Goal: Information Seeking & Learning: Check status

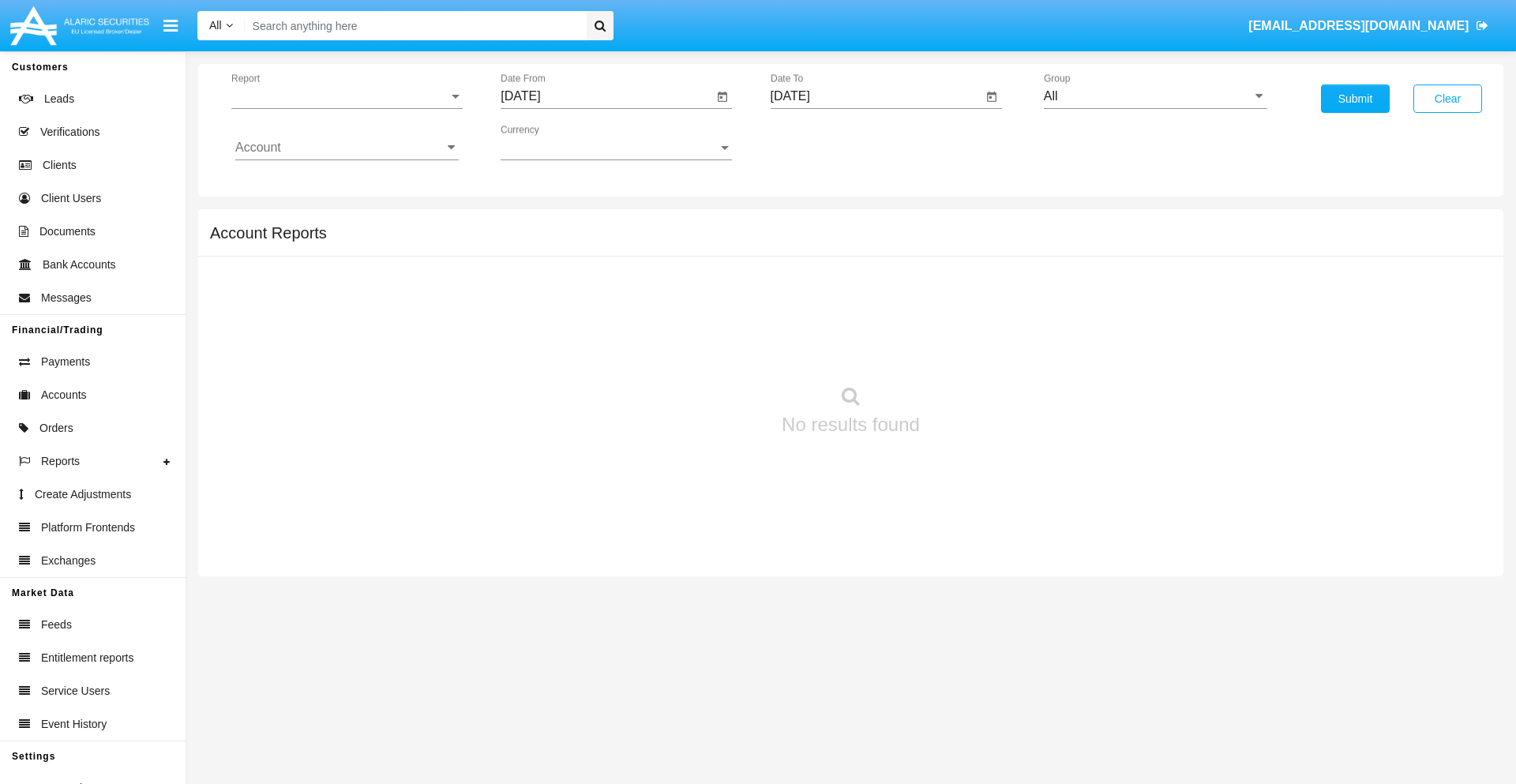
click at [346, 96] on span "Report" at bounding box center [339, 96] width 217 height 15
click at [340, 108] on span "Trades" at bounding box center [346, 107] width 224 height 38
click at [607, 96] on input "[DATE]" at bounding box center [607, 96] width 212 height 15
click at [552, 142] on span "[DATE]" at bounding box center [538, 143] width 35 height 13
click at [704, 349] on div "2025" at bounding box center [705, 349] width 50 height 28
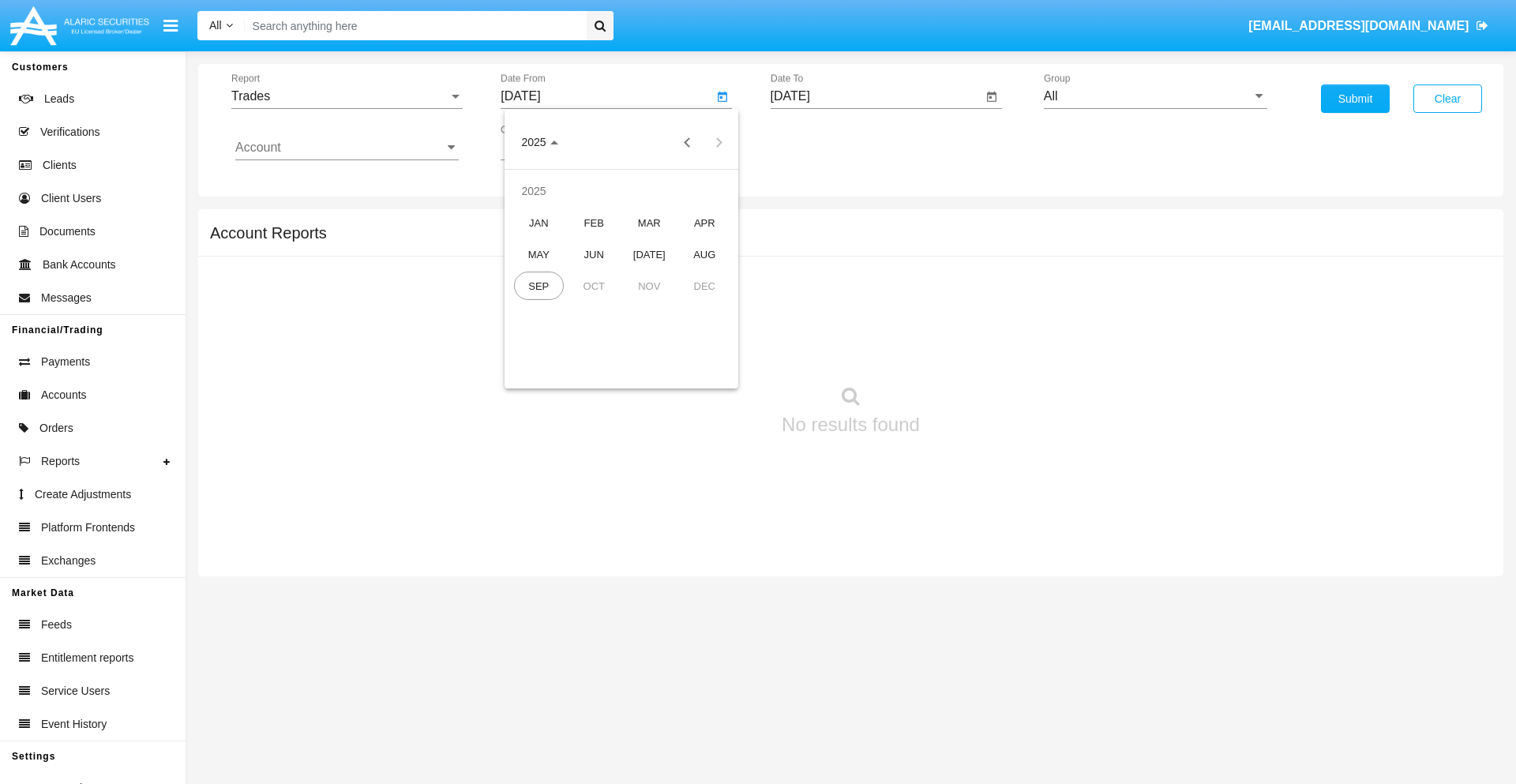
click at [594, 254] on div "JUN" at bounding box center [594, 254] width 50 height 28
click at [527, 336] on div "22" at bounding box center [526, 337] width 28 height 28
type input "06/22/25"
click at [876, 96] on input "[DATE]" at bounding box center [876, 96] width 212 height 15
click at [821, 142] on span "[DATE]" at bounding box center [808, 143] width 35 height 13
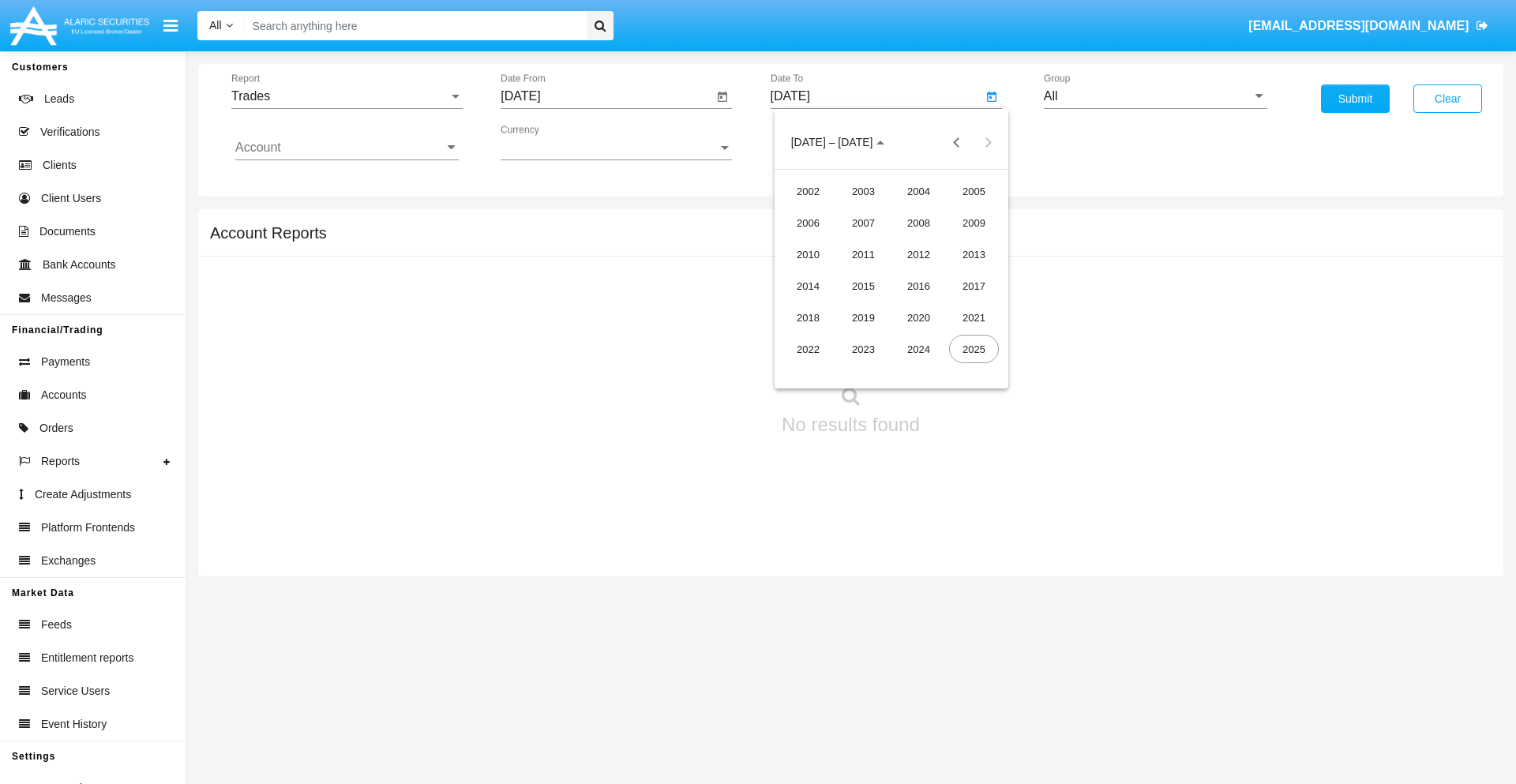
click at [973, 349] on div "2025" at bounding box center [974, 349] width 50 height 28
click at [808, 286] on div "SEP" at bounding box center [808, 285] width 50 height 28
click at [828, 336] on div "22" at bounding box center [828, 337] width 28 height 28
type input "09/22/25"
click at [1155, 96] on input "All" at bounding box center [1155, 96] width 224 height 15
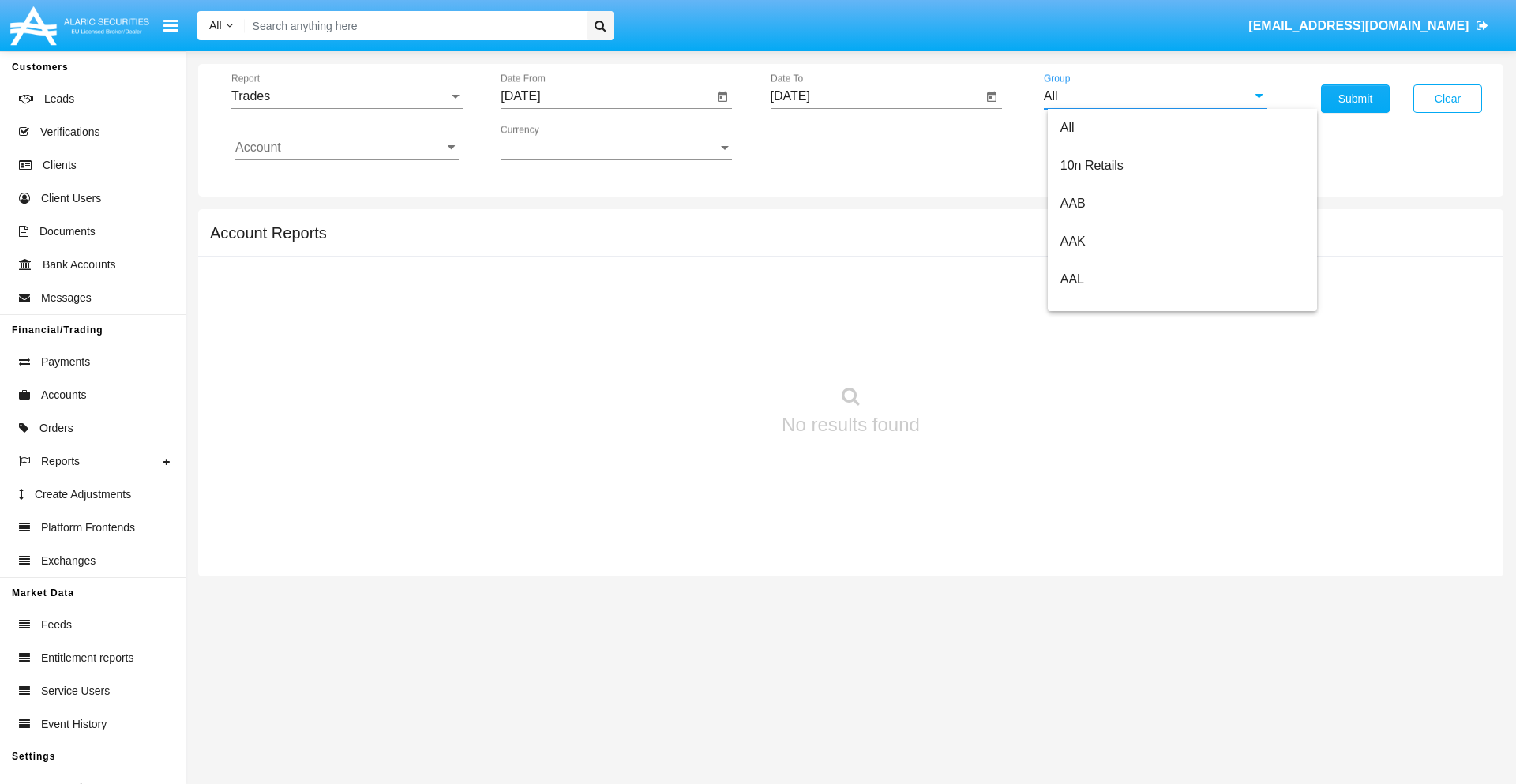
scroll to position [846, 0]
click at [1111, 304] on span "Hammer Web Lite" at bounding box center [1111, 304] width 102 height 14
type input "Hammer Web Lite"
click at [346, 148] on input "Account" at bounding box center [346, 148] width 224 height 15
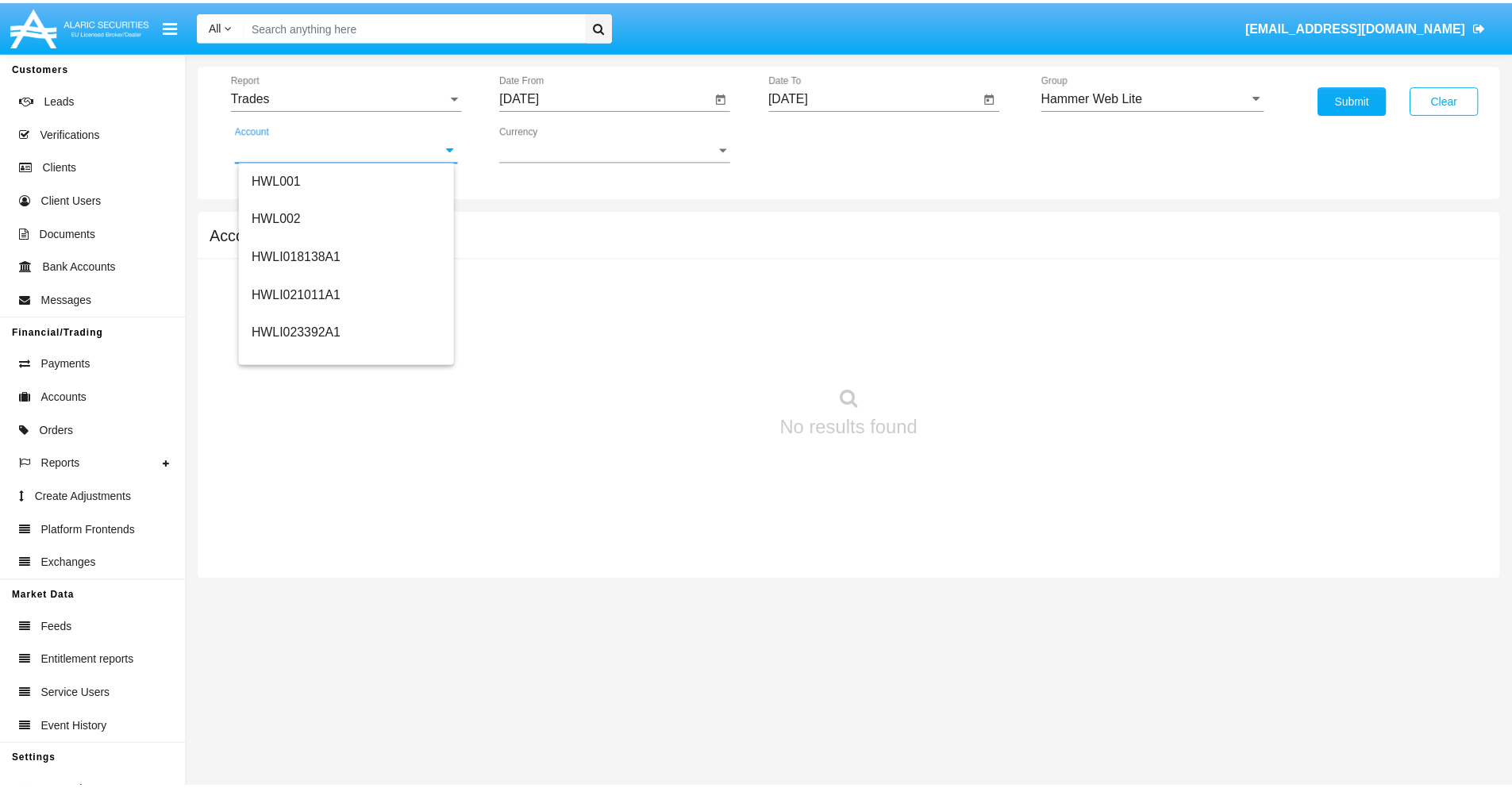
scroll to position [241, 0]
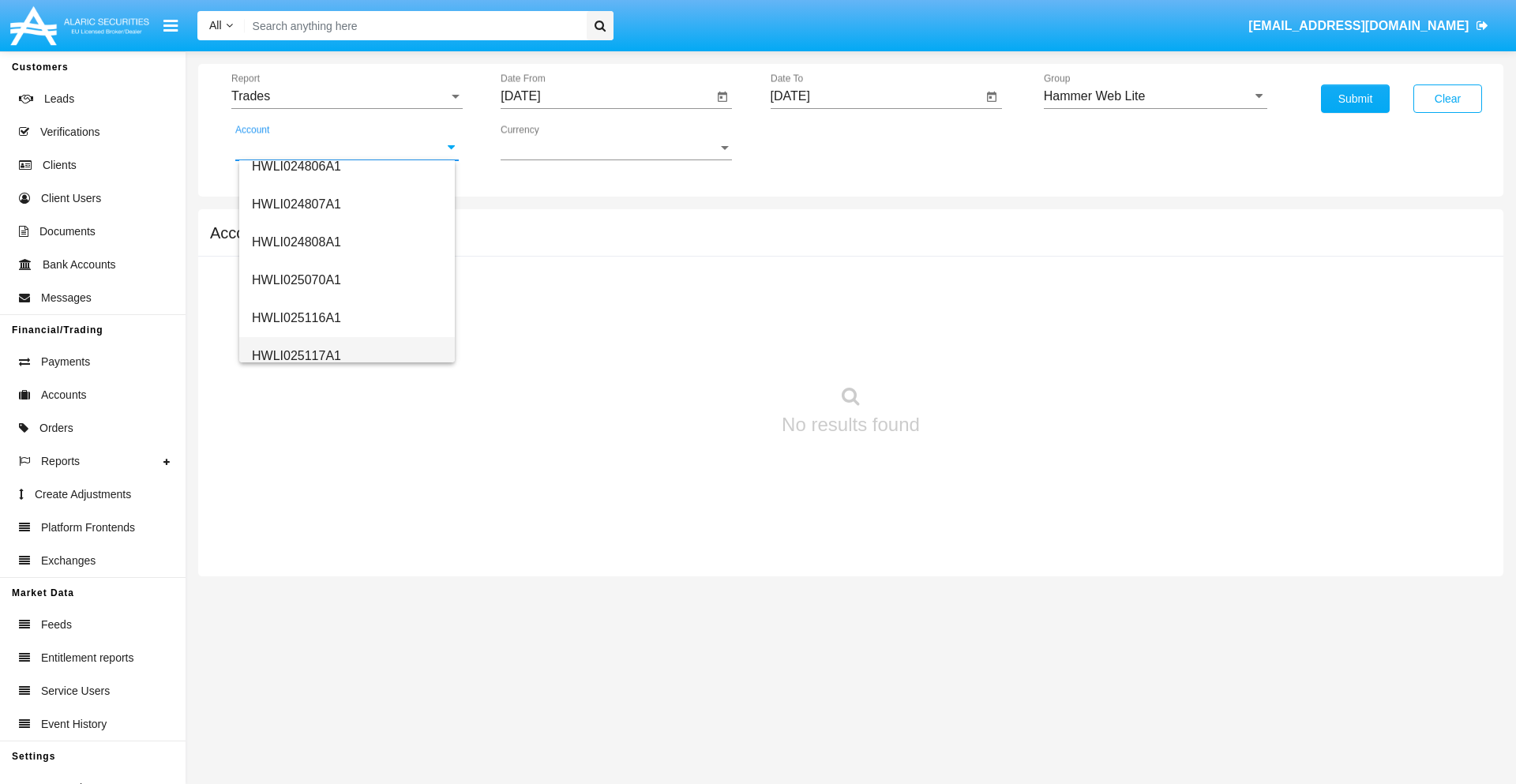
click at [296, 355] on span "HWLI025117A1" at bounding box center [296, 355] width 89 height 14
type input "HWLI025117A1"
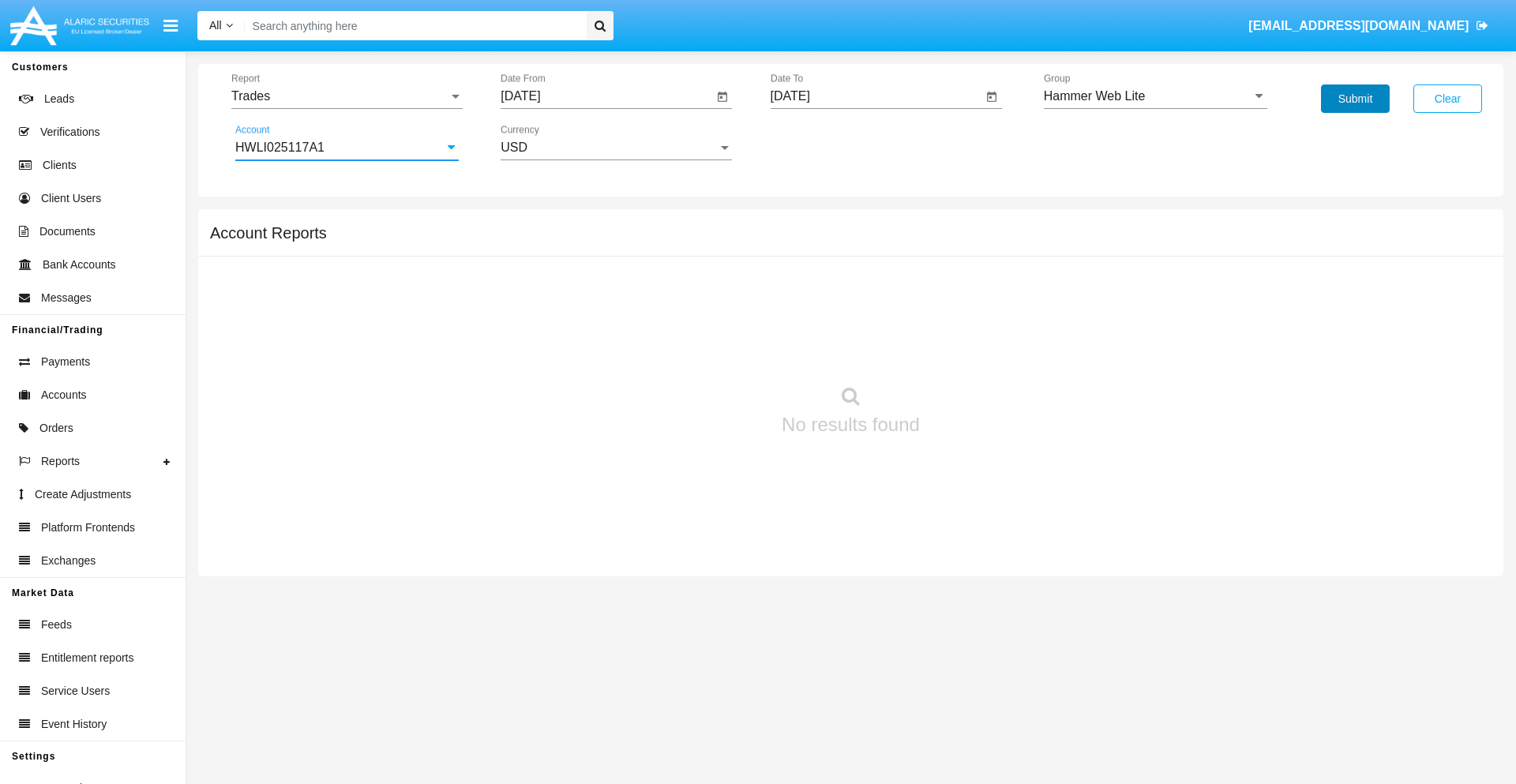
click at [1355, 99] on button "Submit" at bounding box center [1355, 99] width 69 height 28
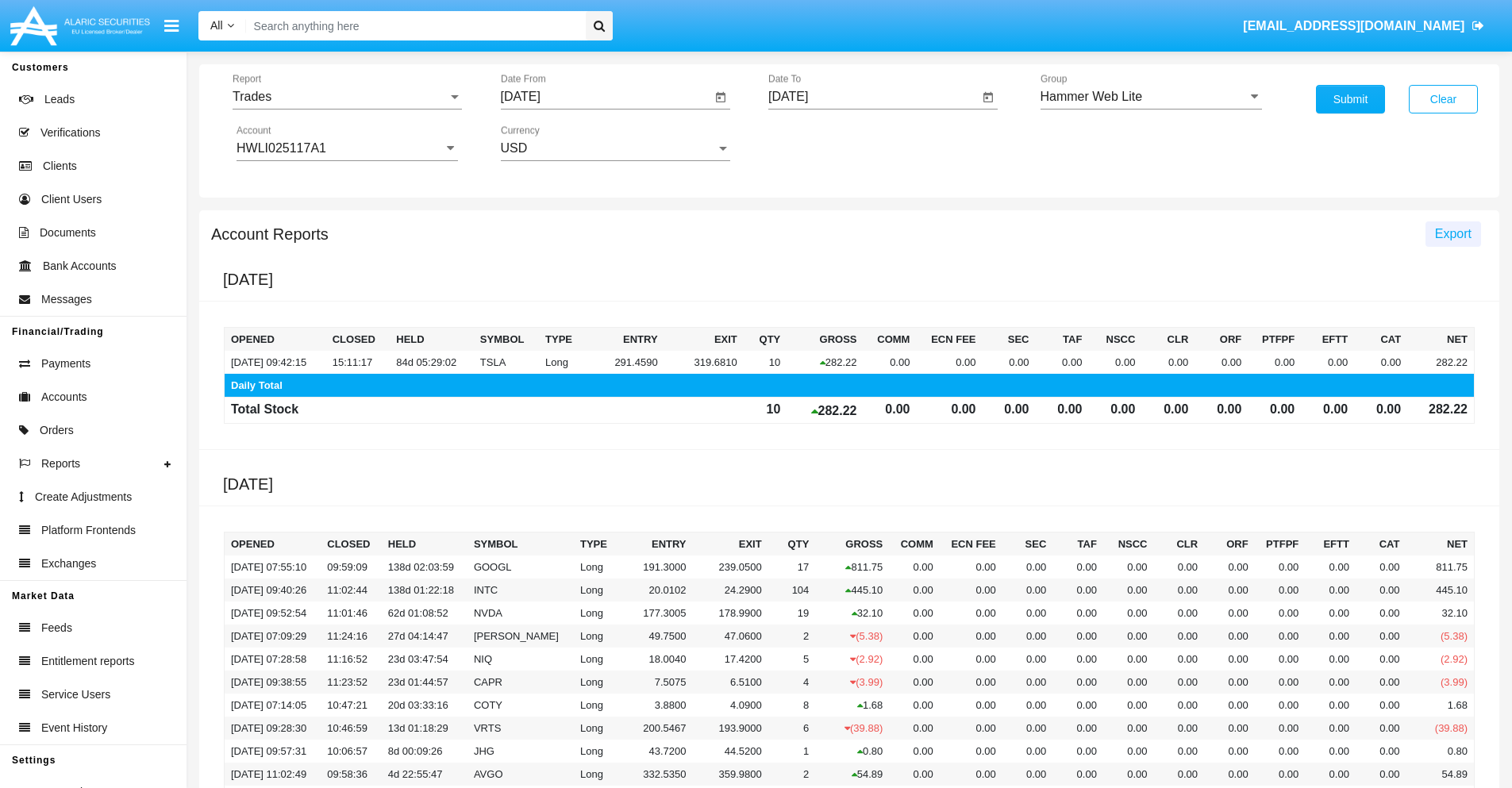
click at [1453, 233] on span "Export" at bounding box center [1453, 234] width 37 height 14
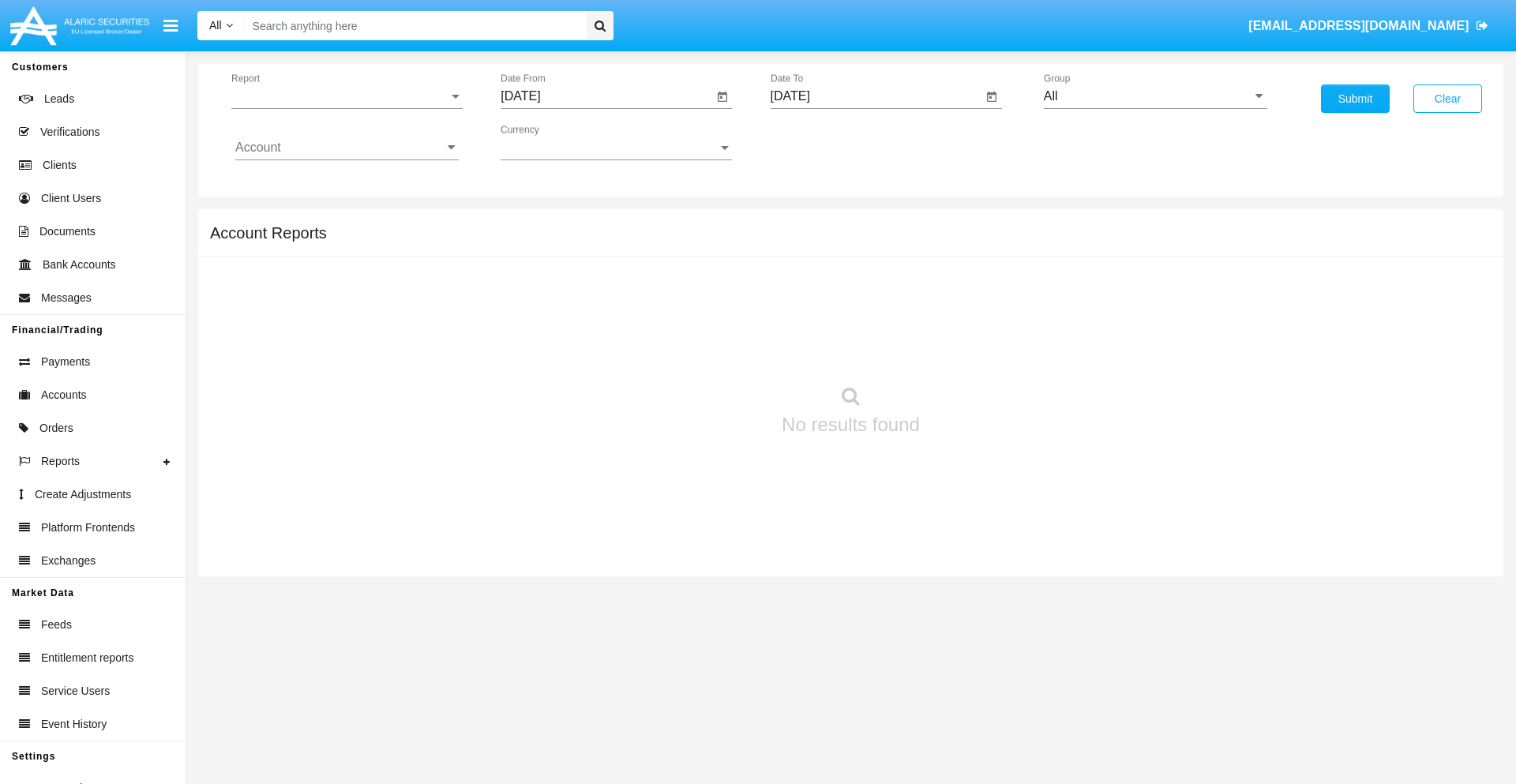
click at [346, 96] on span "Report" at bounding box center [339, 96] width 217 height 15
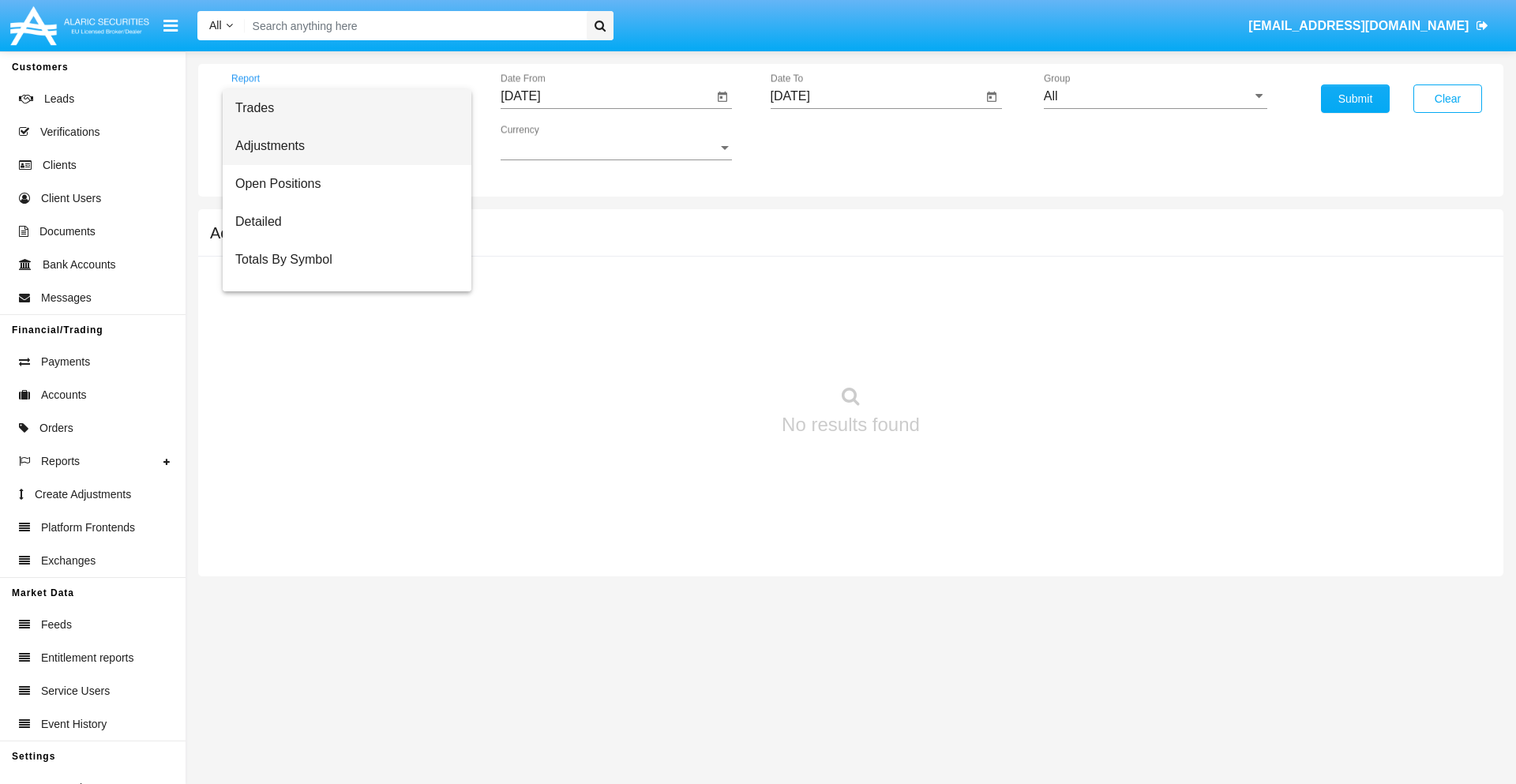
click at [340, 146] on span "Adjustments" at bounding box center [346, 145] width 224 height 38
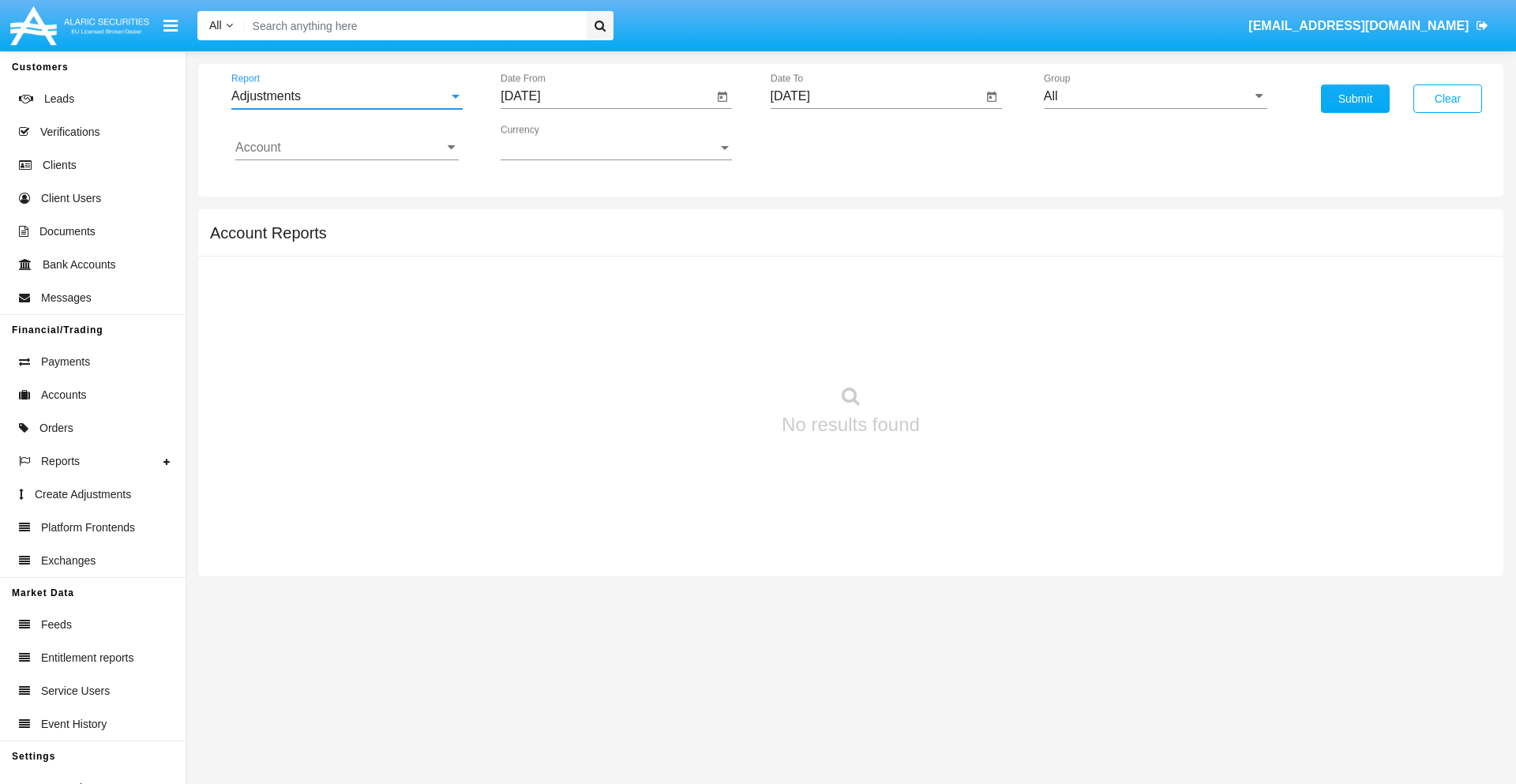
click at [607, 96] on input "[DATE]" at bounding box center [607, 96] width 212 height 15
click at [552, 142] on span "[DATE]" at bounding box center [538, 143] width 35 height 13
click at [704, 349] on div "2025" at bounding box center [705, 349] width 50 height 28
click at [704, 254] on div "AUG" at bounding box center [705, 254] width 50 height 28
click at [685, 304] on div "22" at bounding box center [684, 305] width 28 height 28
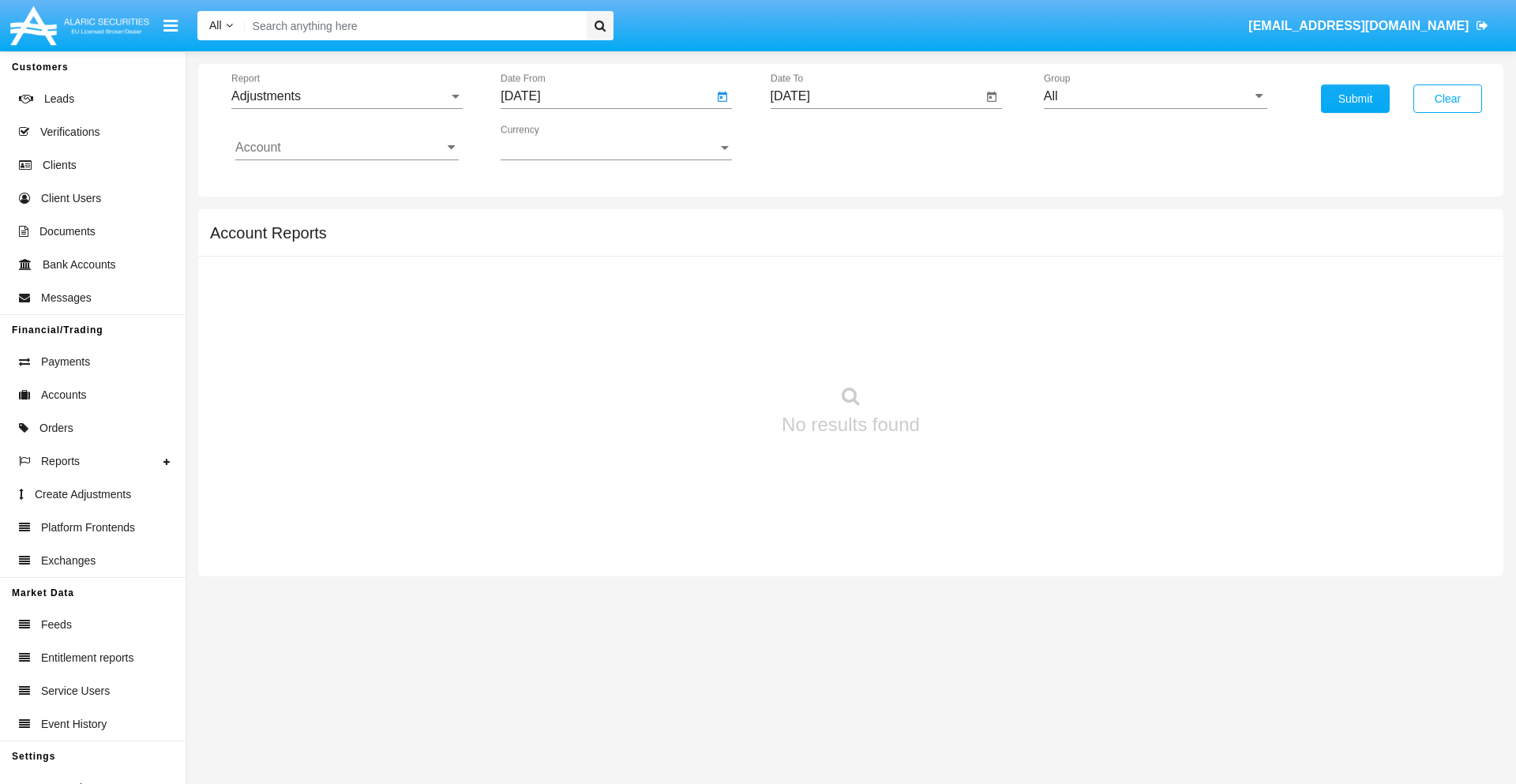
type input "[DATE]"
click at [876, 96] on input "[DATE]" at bounding box center [876, 96] width 212 height 15
click at [821, 142] on span "[DATE]" at bounding box center [808, 143] width 35 height 13
click at [973, 349] on div "2025" at bounding box center [974, 349] width 50 height 28
click at [808, 286] on div "SEP" at bounding box center [808, 285] width 50 height 28
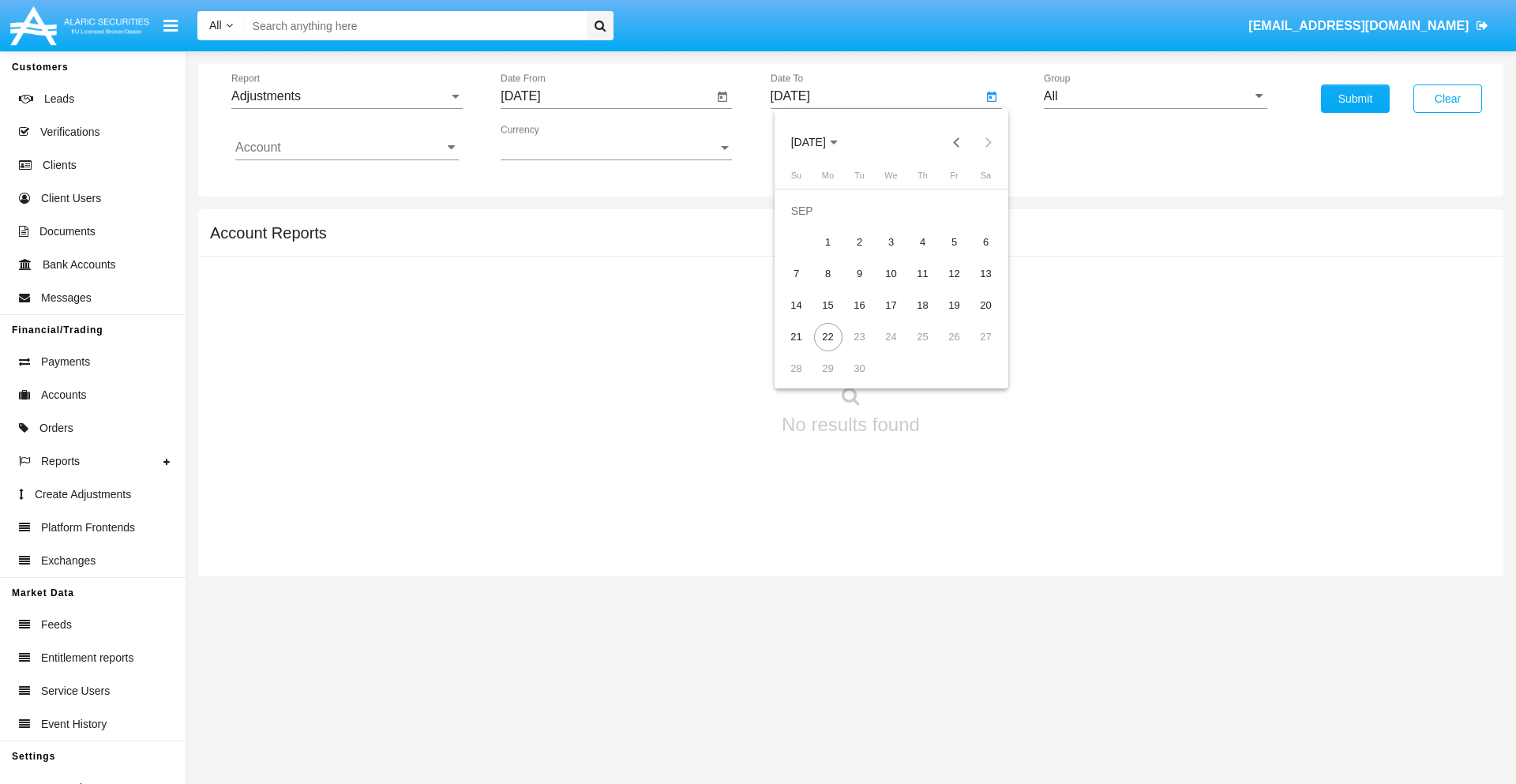
click at [828, 336] on div "22" at bounding box center [828, 337] width 28 height 28
type input "[DATE]"
click at [1155, 96] on input "All" at bounding box center [1155, 96] width 224 height 15
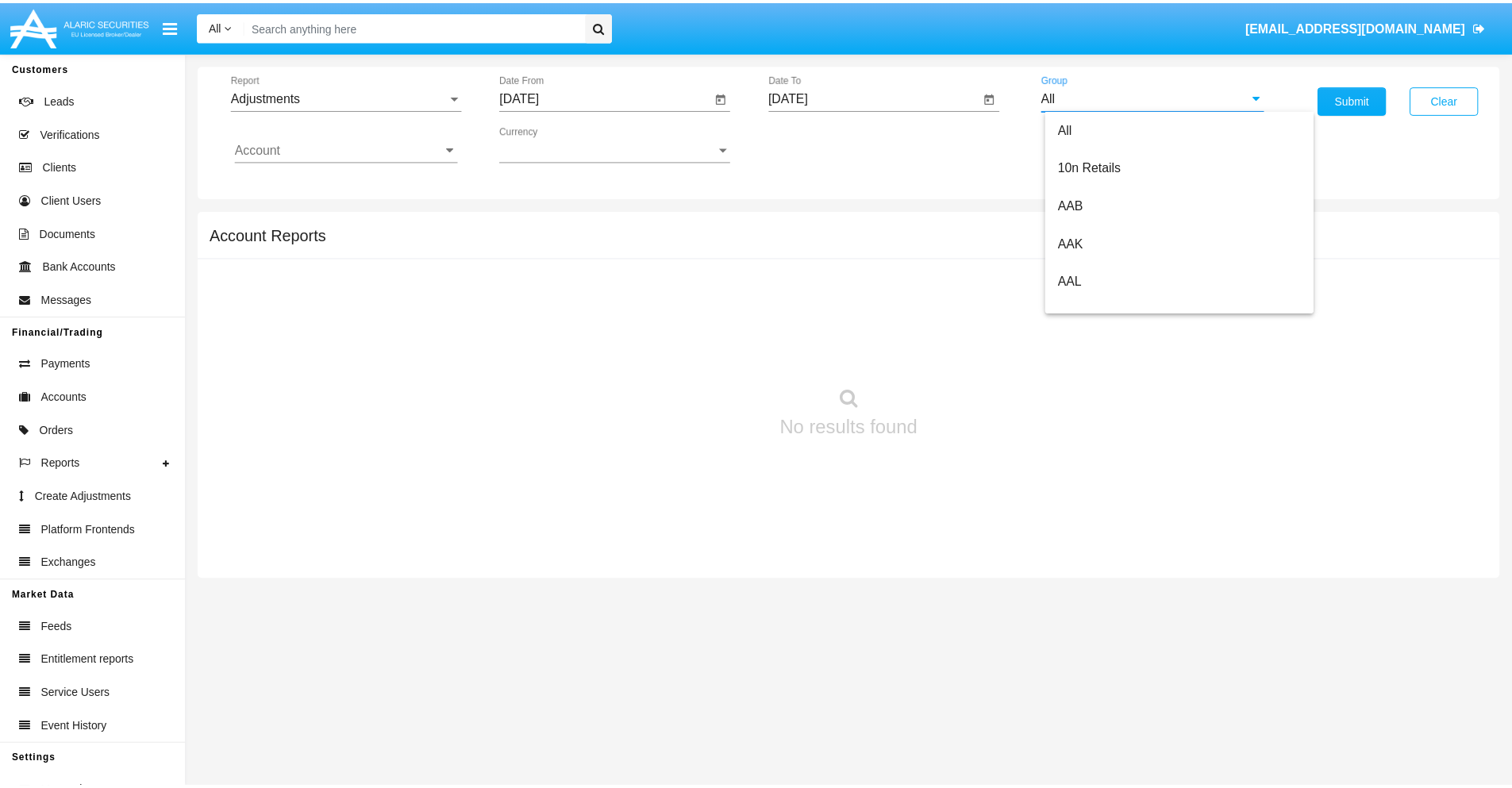
scroll to position [355, 0]
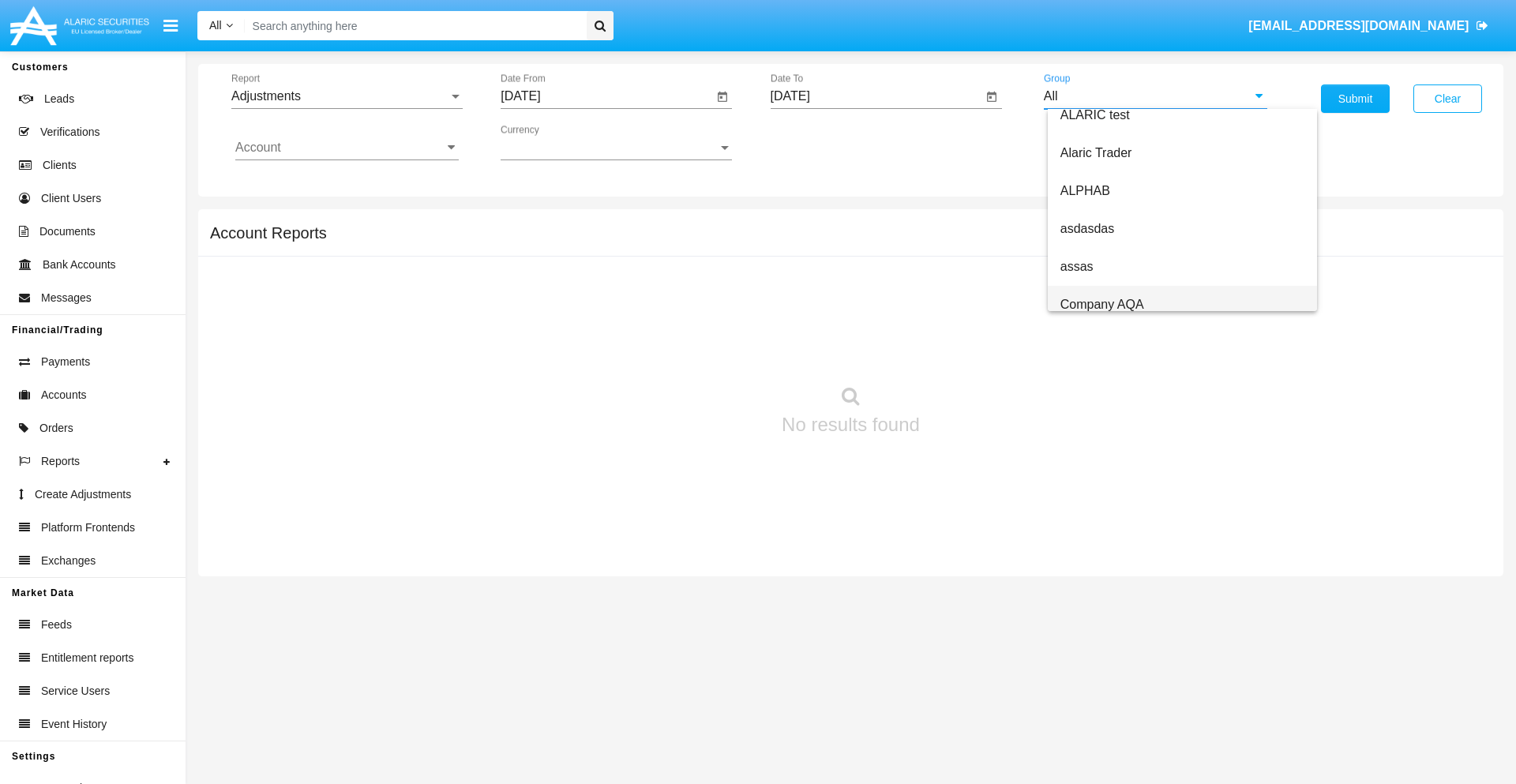
click at [1102, 304] on span "Company AQA" at bounding box center [1102, 304] width 84 height 14
type input "Company AQA"
click at [346, 148] on input "Account" at bounding box center [346, 148] width 224 height 15
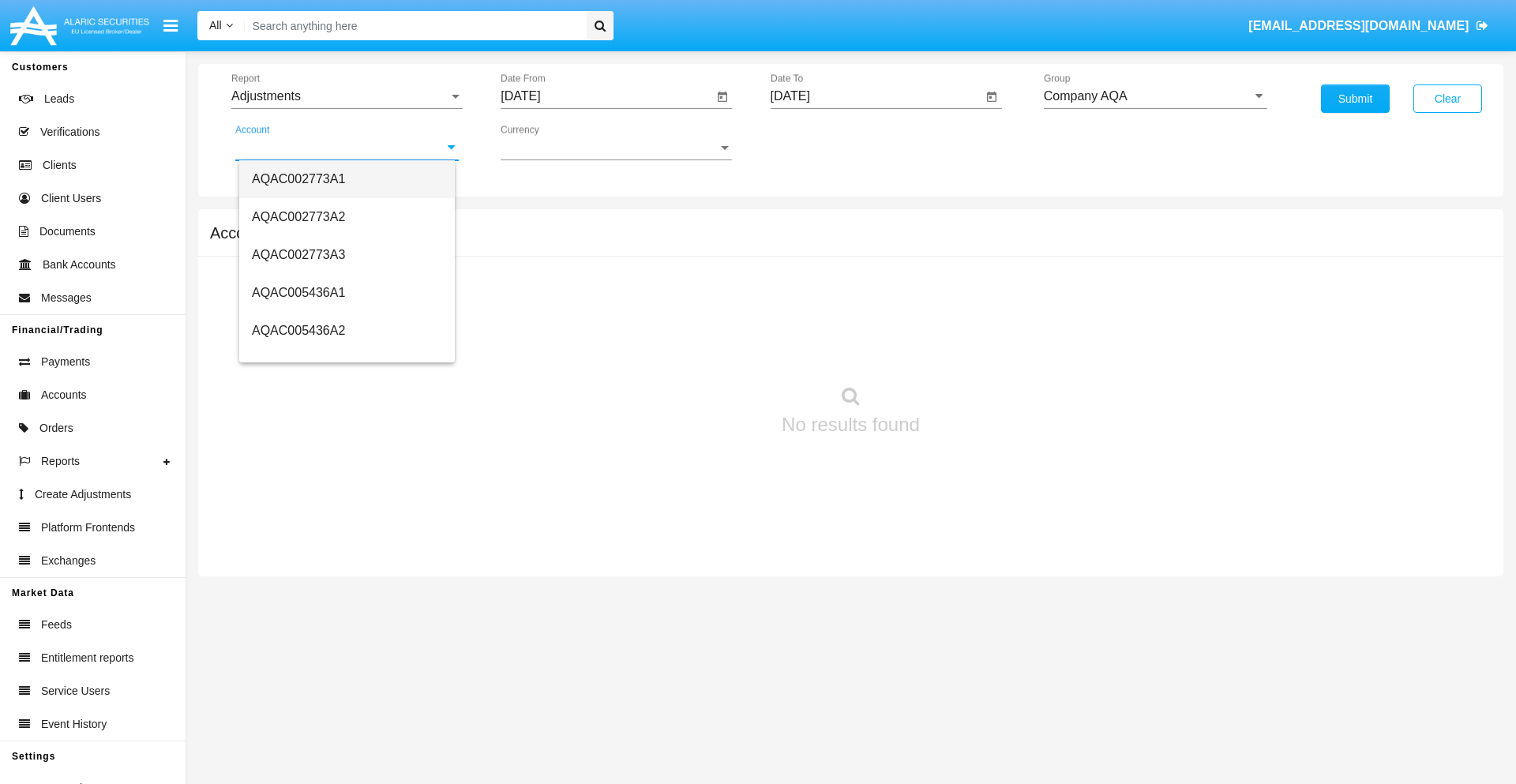
click at [299, 178] on span "AQAC002773A1" at bounding box center [298, 178] width 93 height 14
type input "AQAC002773A1"
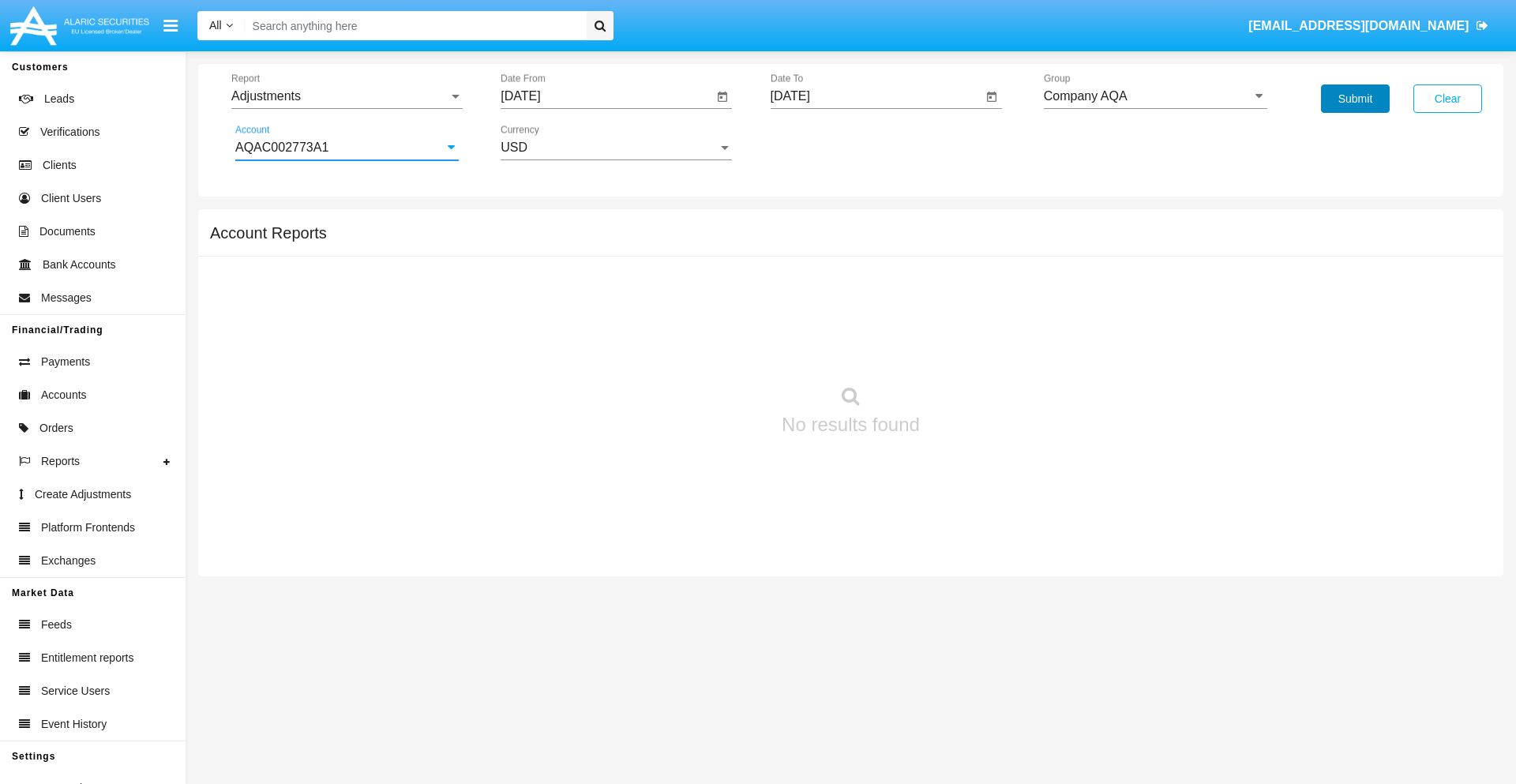
click at [1355, 99] on button "Submit" at bounding box center [1355, 99] width 69 height 28
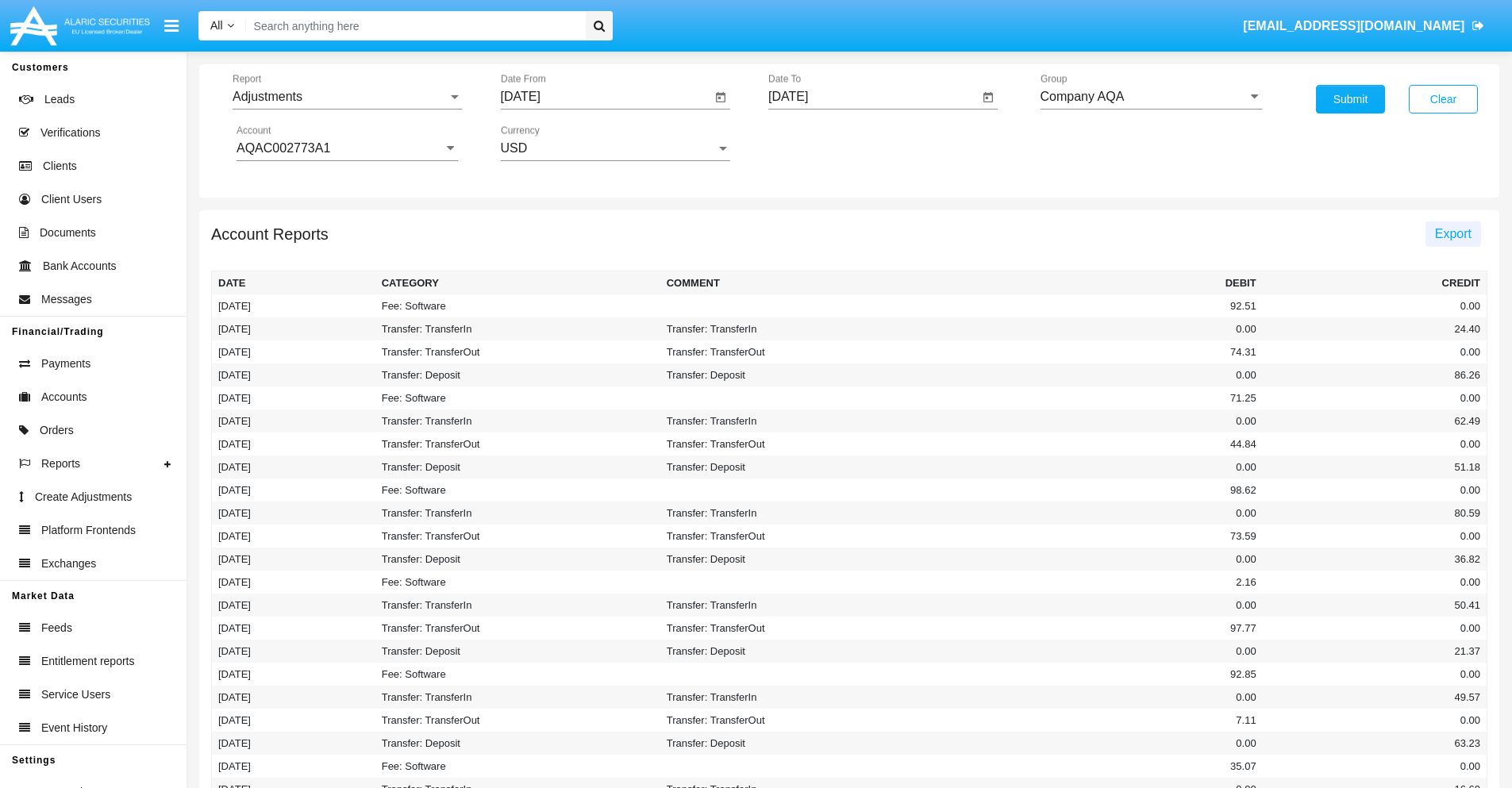
click at [1453, 233] on span "Export" at bounding box center [1453, 234] width 37 height 14
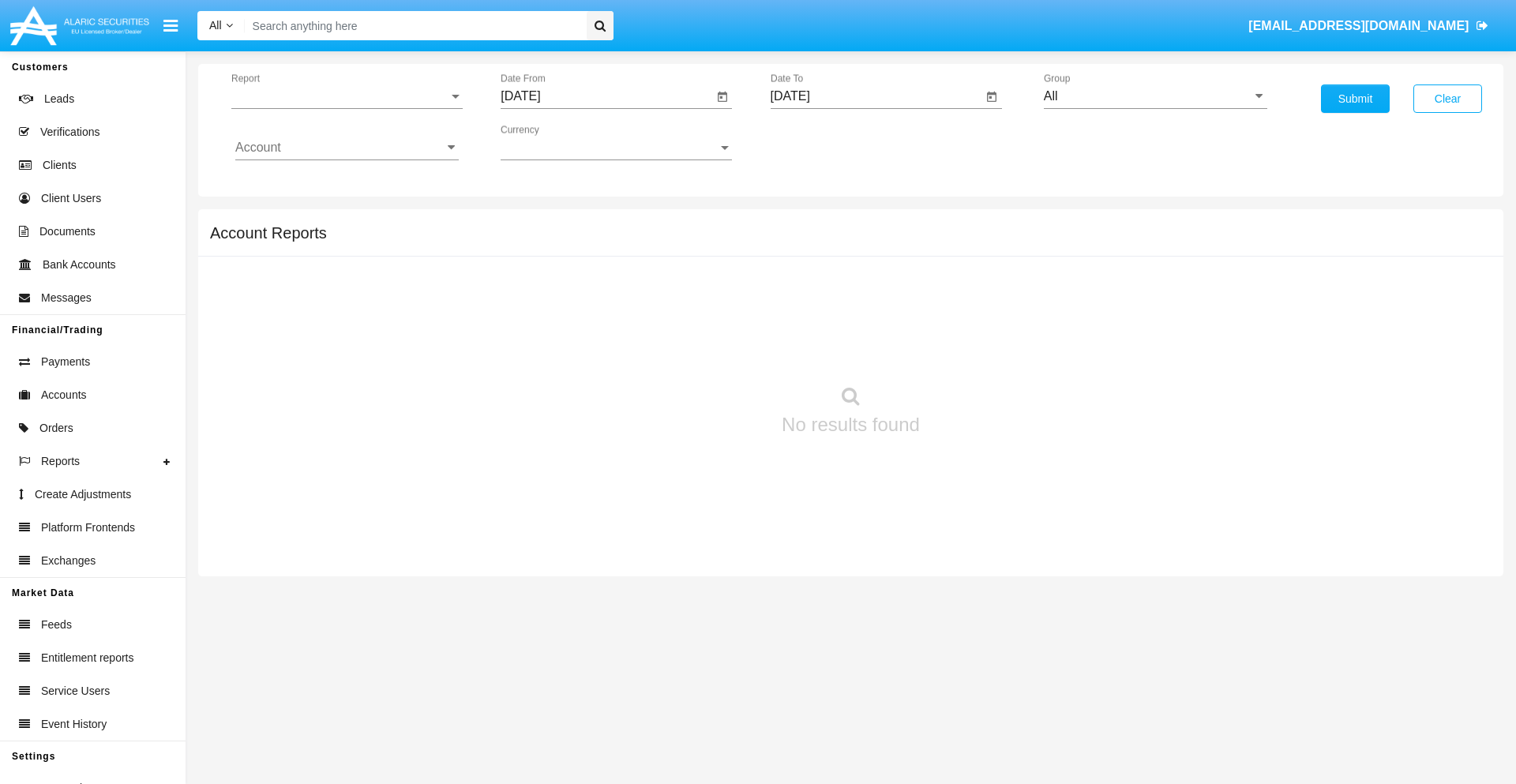
click at [346, 96] on span "Report" at bounding box center [339, 96] width 217 height 15
click at [340, 184] on span "Open Positions" at bounding box center [346, 183] width 224 height 38
click at [607, 96] on input "[DATE]" at bounding box center [607, 96] width 212 height 15
click at [552, 142] on span "[DATE]" at bounding box center [538, 143] width 35 height 13
click at [704, 349] on div "2025" at bounding box center [705, 349] width 50 height 28
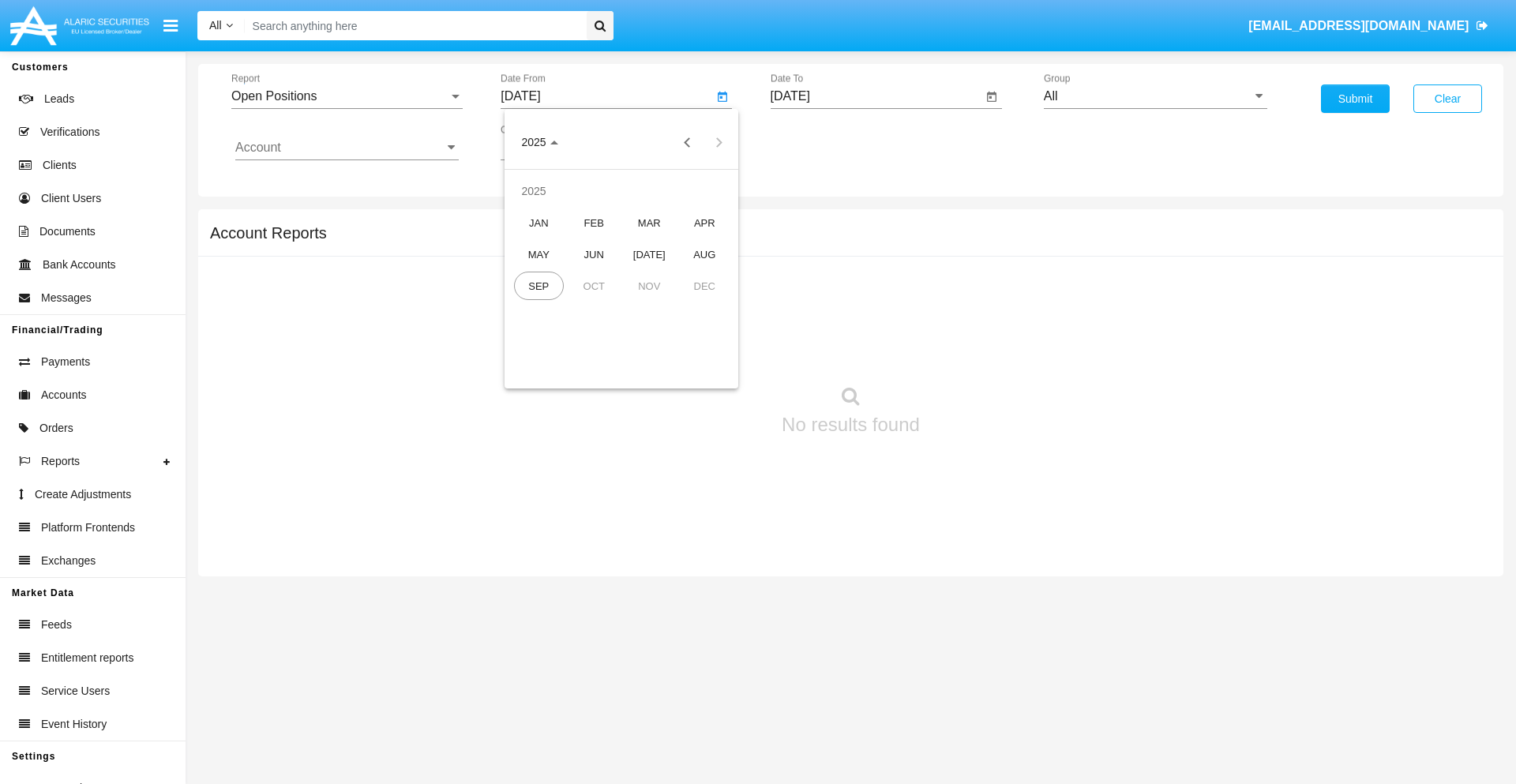
click at [704, 254] on div "AUG" at bounding box center [705, 254] width 50 height 28
click at [685, 304] on div "22" at bounding box center [684, 305] width 28 height 28
type input "[DATE]"
click at [876, 96] on input "[DATE]" at bounding box center [876, 96] width 212 height 15
click at [821, 142] on span "[DATE]" at bounding box center [808, 143] width 35 height 13
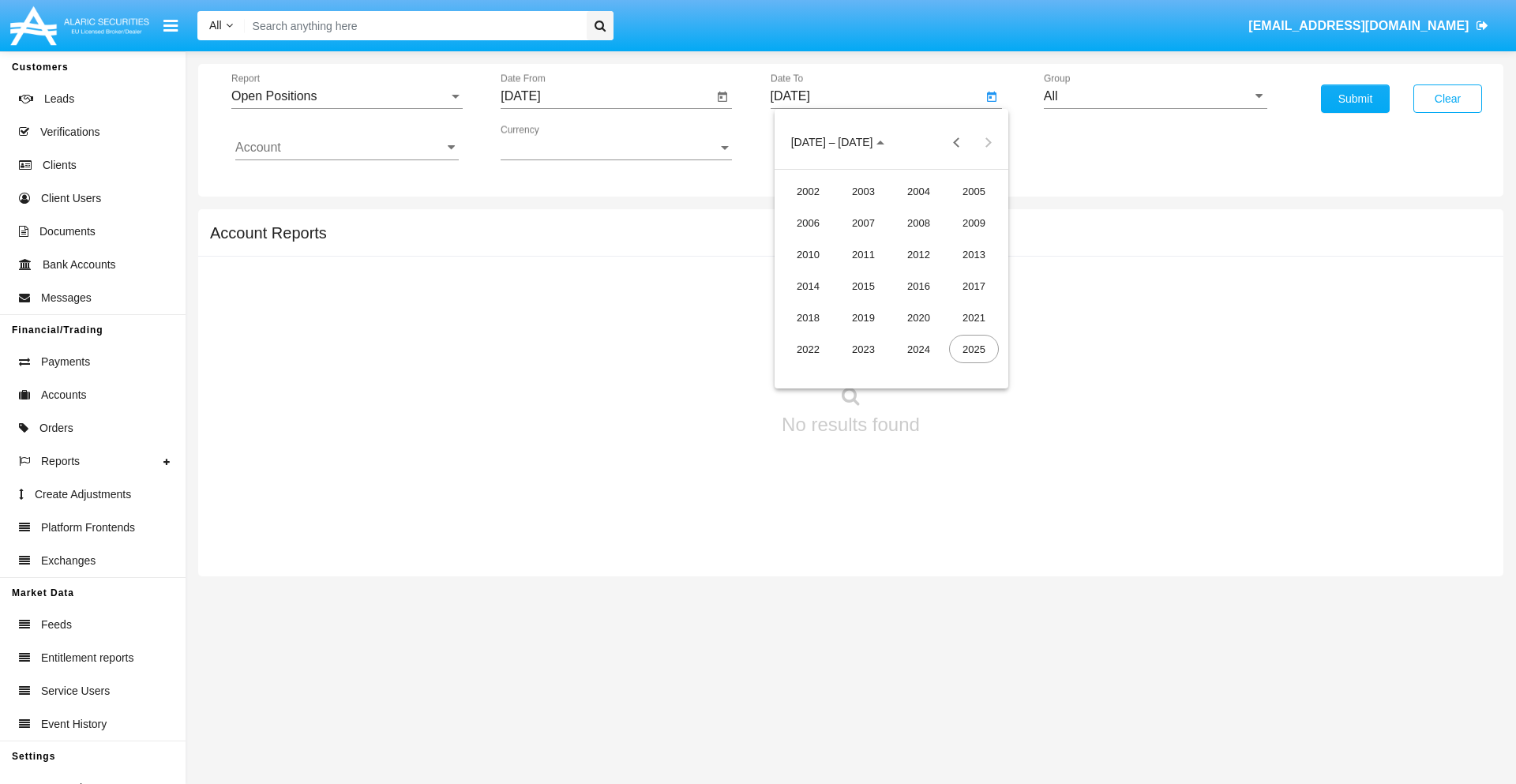
click at [973, 349] on div "2025" at bounding box center [974, 349] width 50 height 28
click at [808, 286] on div "SEP" at bounding box center [808, 285] width 50 height 28
click at [828, 336] on div "22" at bounding box center [828, 337] width 28 height 28
type input "[DATE]"
click at [1155, 96] on input "All" at bounding box center [1155, 96] width 224 height 15
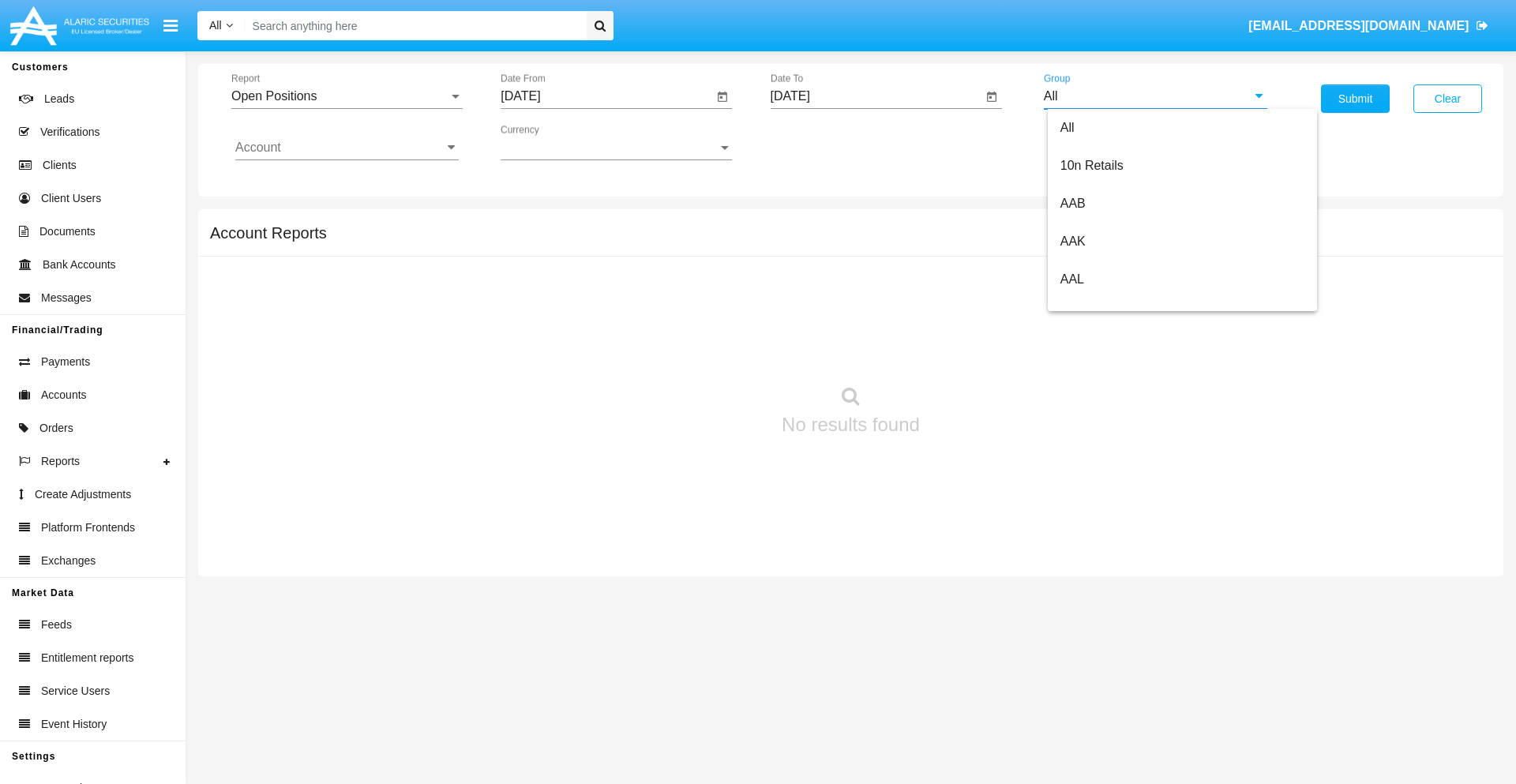
scroll to position [846, 0]
click at [1111, 304] on span "Hammer Web Lite" at bounding box center [1111, 304] width 102 height 14
type input "Hammer Web Lite"
click at [346, 148] on input "Account" at bounding box center [346, 148] width 224 height 15
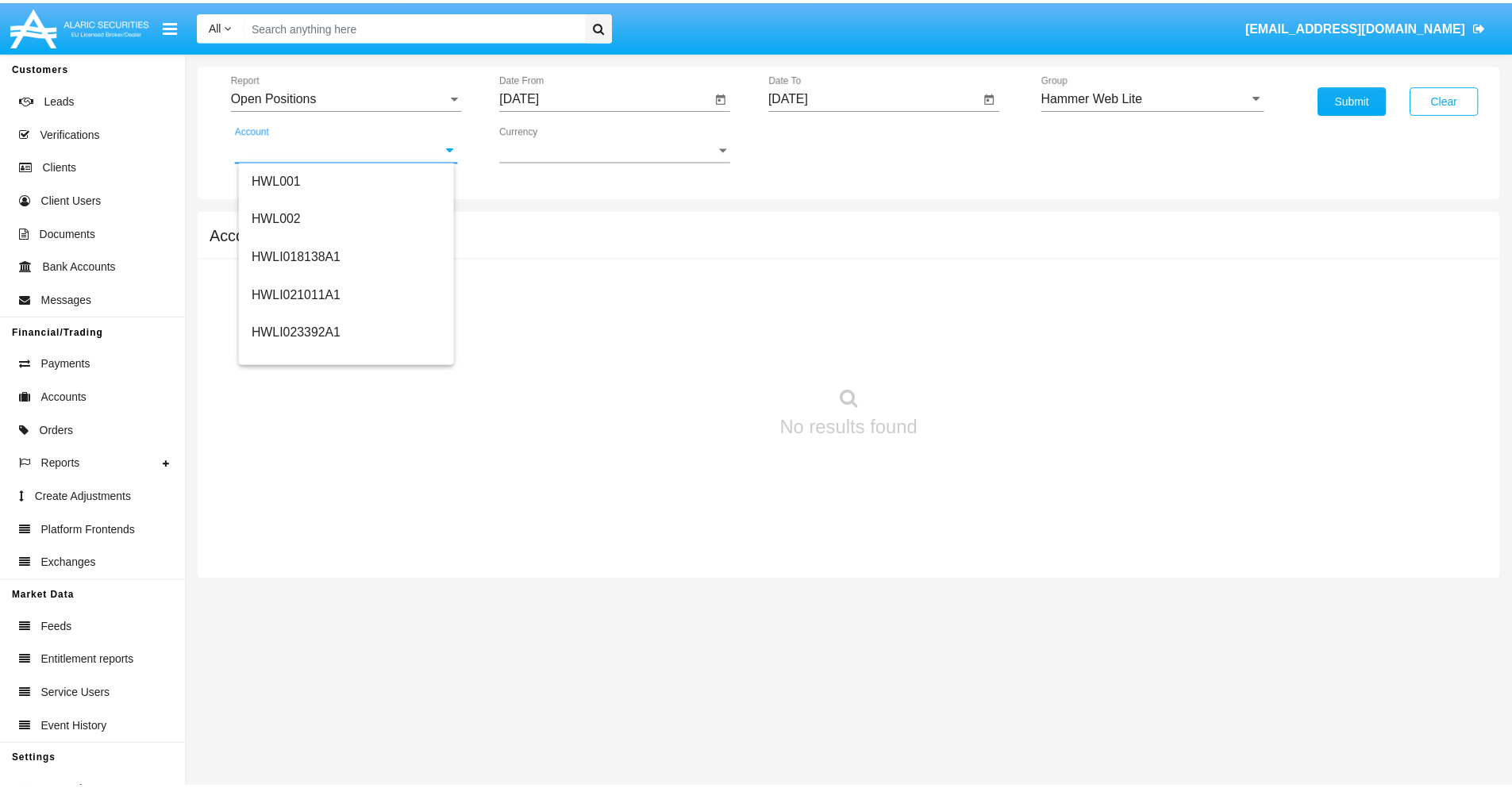
scroll to position [241, 0]
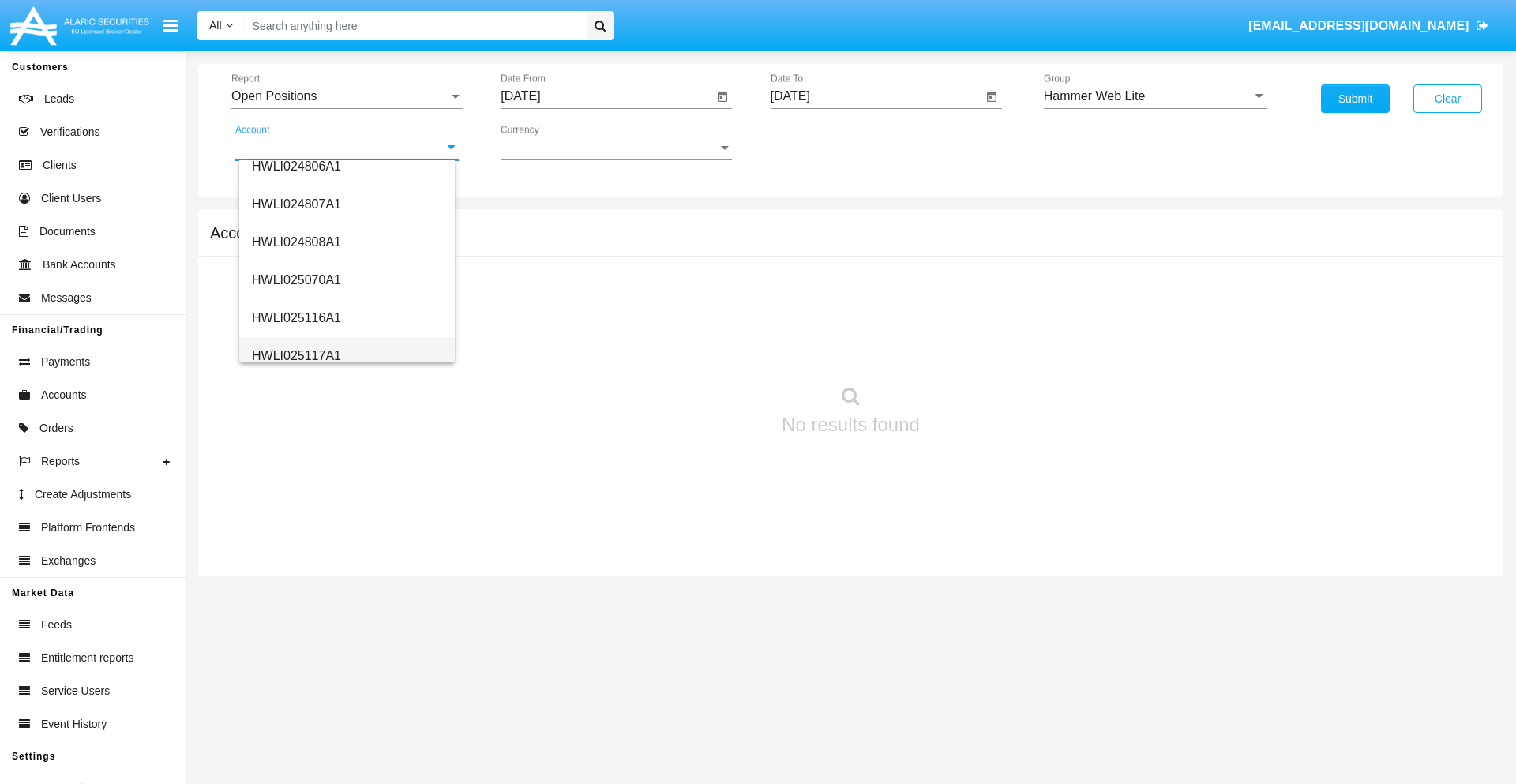
click at [296, 355] on span "HWLI025117A1" at bounding box center [296, 355] width 89 height 14
type input "HWLI025117A1"
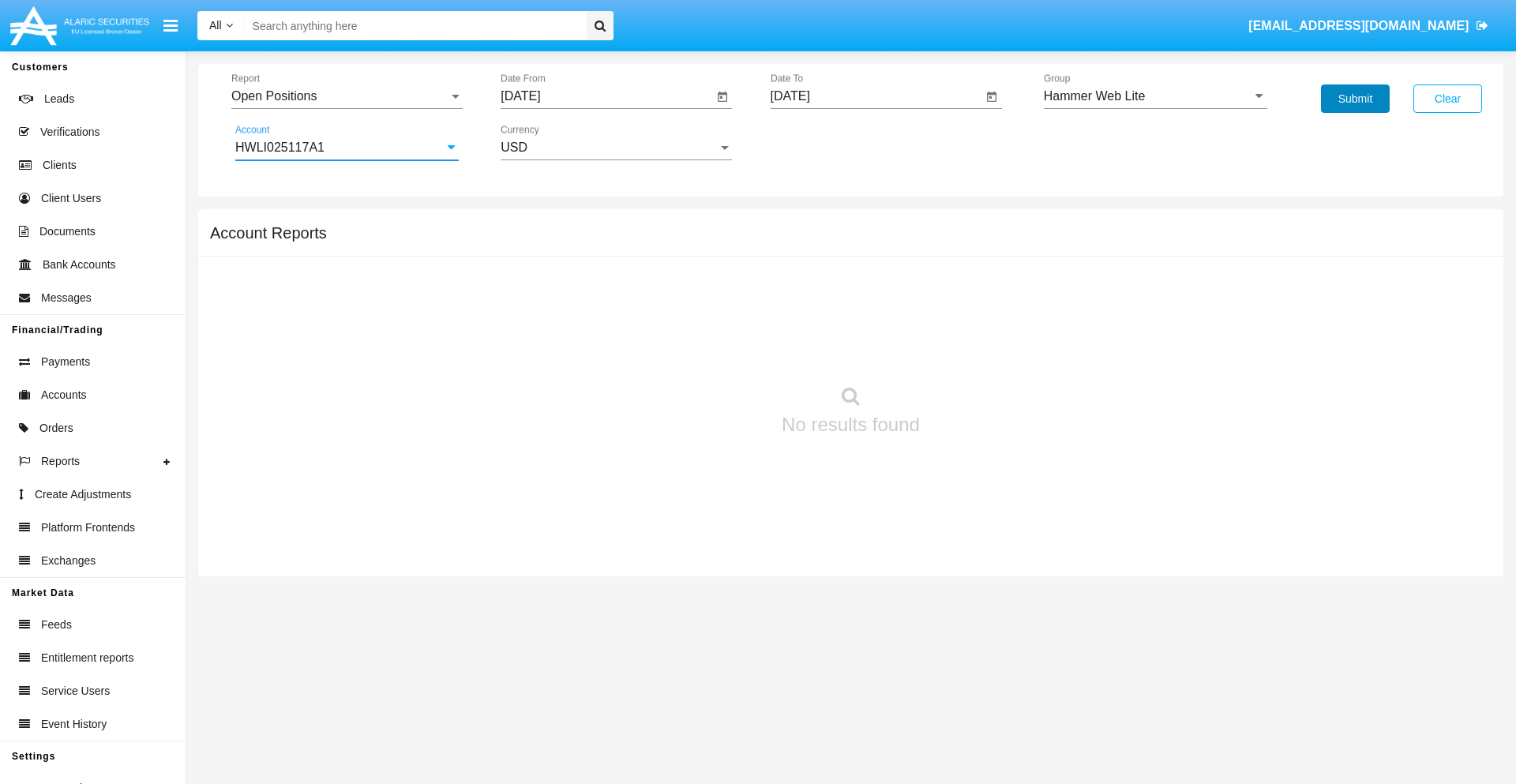
click at [1355, 99] on button "Submit" at bounding box center [1355, 99] width 69 height 28
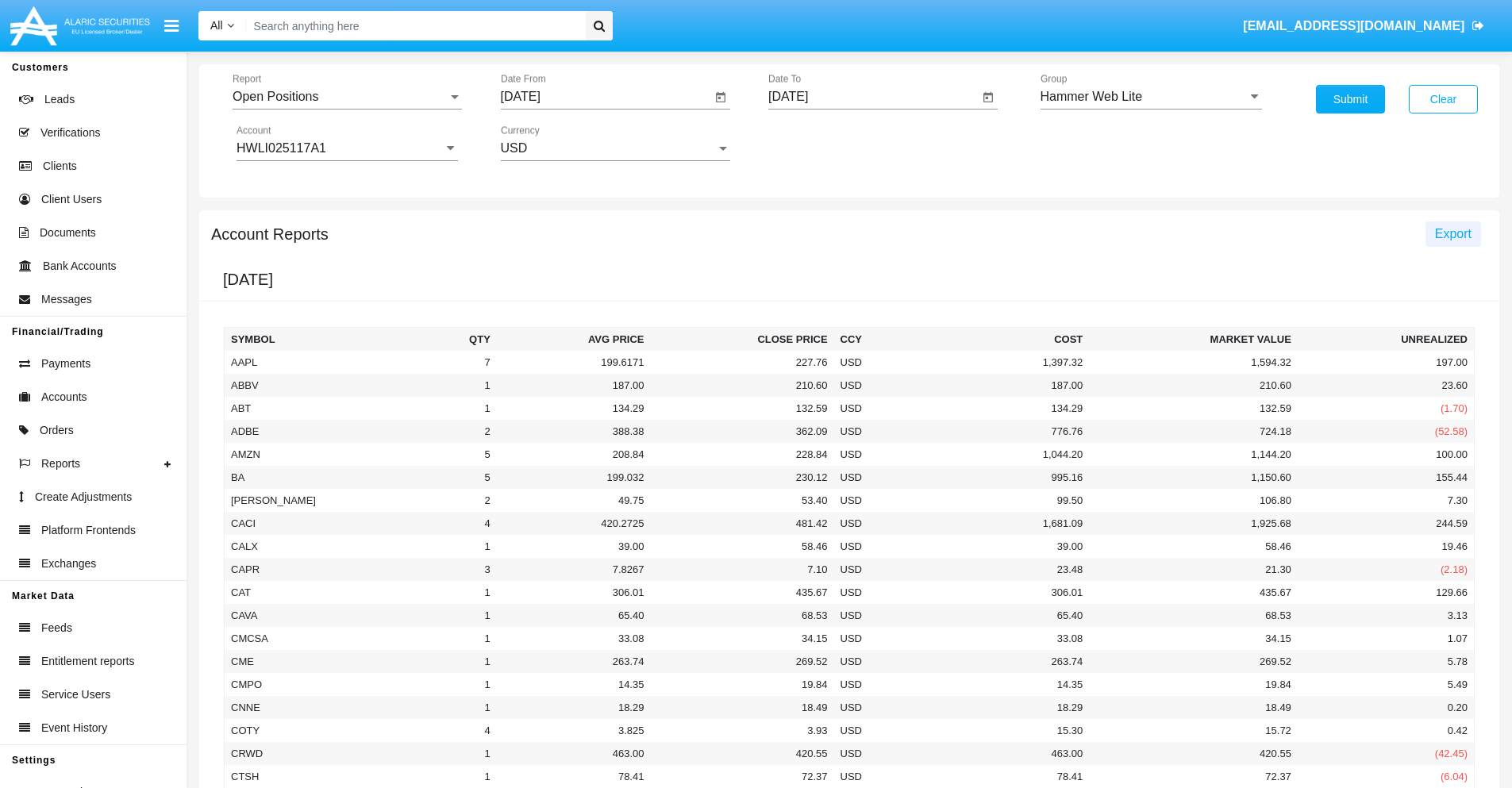
click at [1453, 233] on span "Export" at bounding box center [1453, 234] width 37 height 14
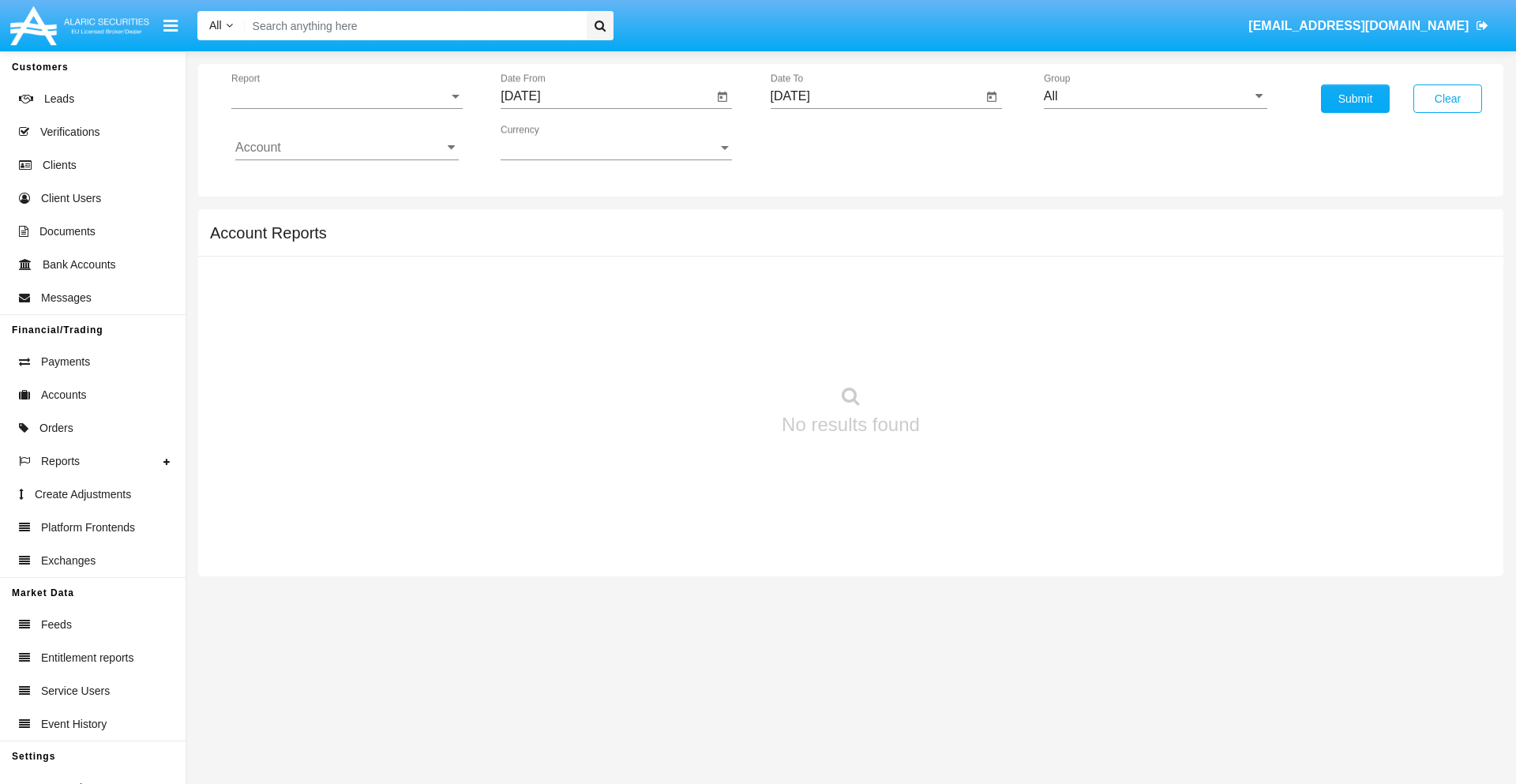
click at [346, 96] on span "Report" at bounding box center [339, 96] width 217 height 15
click at [340, 222] on span "Detailed" at bounding box center [346, 221] width 224 height 38
click at [607, 96] on input "[DATE]" at bounding box center [607, 96] width 212 height 15
click at [552, 142] on span "[DATE]" at bounding box center [538, 143] width 35 height 13
click at [704, 349] on div "2025" at bounding box center [705, 349] width 50 height 28
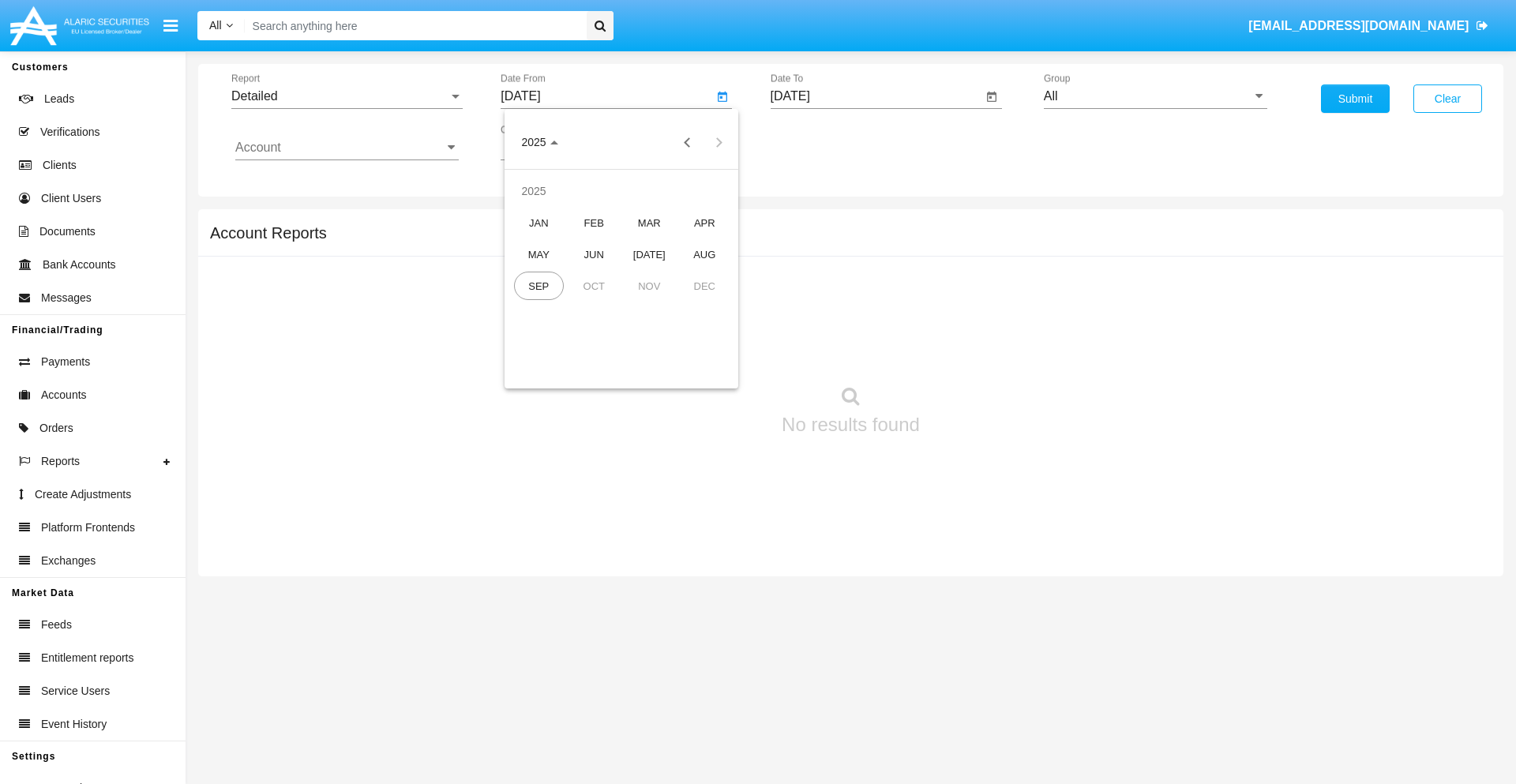
click at [539, 286] on div "SEP" at bounding box center [539, 285] width 50 height 28
click at [685, 273] on div "12" at bounding box center [684, 274] width 28 height 28
type input "[DATE]"
click at [876, 96] on input "[DATE]" at bounding box center [876, 96] width 212 height 15
click at [821, 142] on span "[DATE]" at bounding box center [808, 143] width 35 height 13
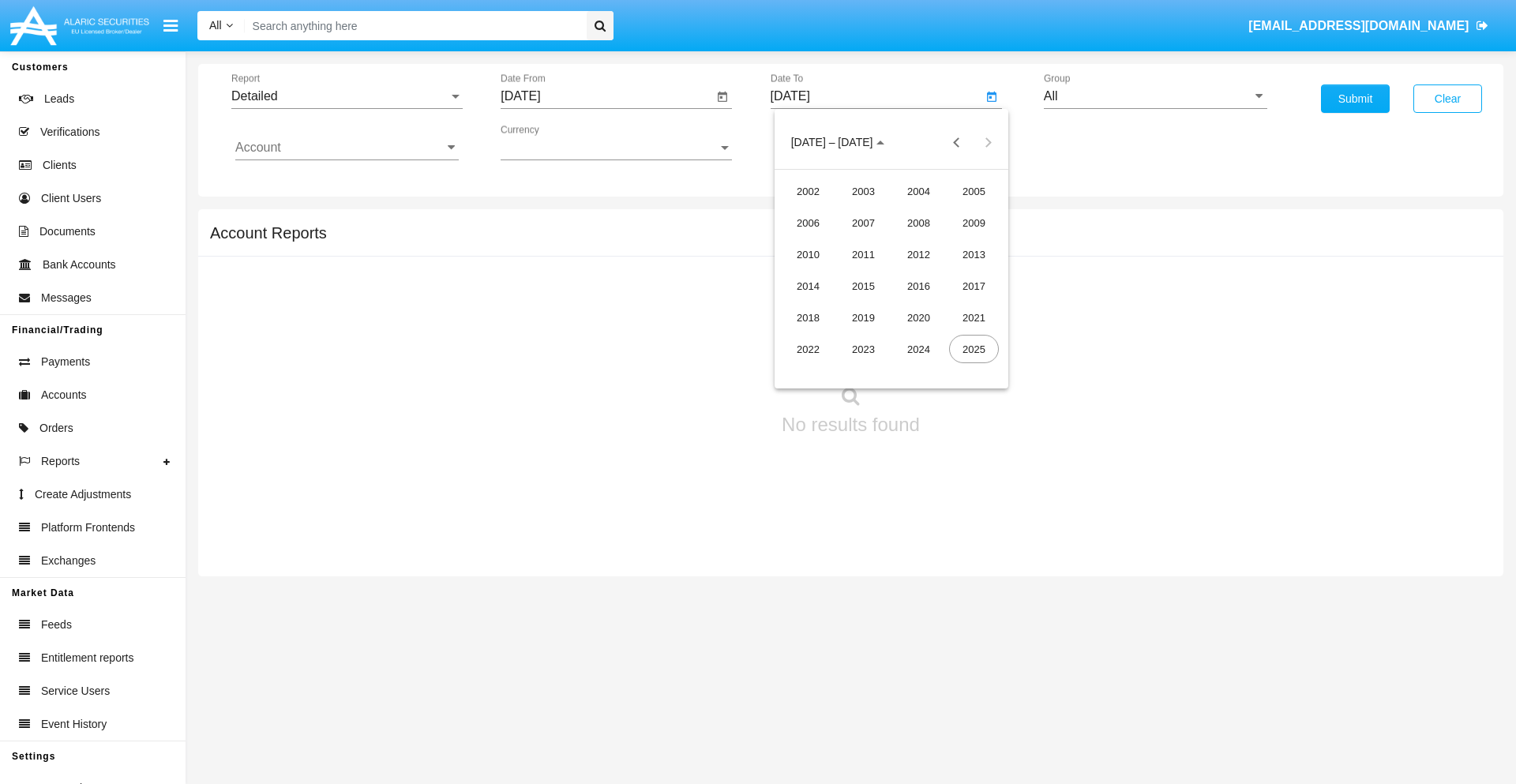
click at [973, 349] on div "2025" at bounding box center [974, 349] width 50 height 28
click at [808, 286] on div "SEP" at bounding box center [808, 285] width 50 height 28
click at [828, 336] on div "22" at bounding box center [828, 337] width 28 height 28
type input "[DATE]"
click at [1155, 96] on input "All" at bounding box center [1155, 96] width 224 height 15
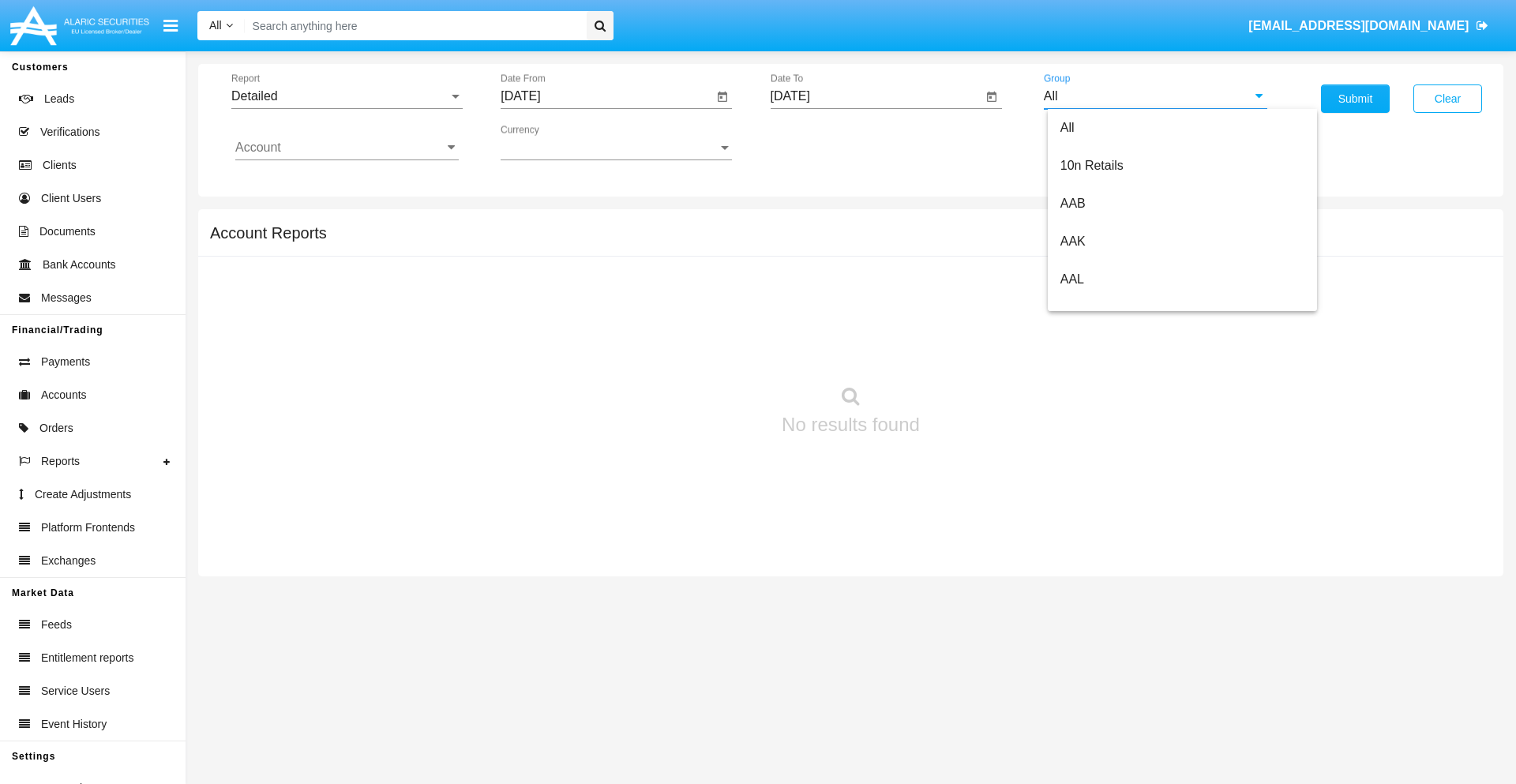
scroll to position [846, 0]
click at [1111, 304] on span "Hammer Web Lite" at bounding box center [1111, 304] width 102 height 14
type input "Hammer Web Lite"
click at [346, 148] on input "Account" at bounding box center [346, 148] width 224 height 15
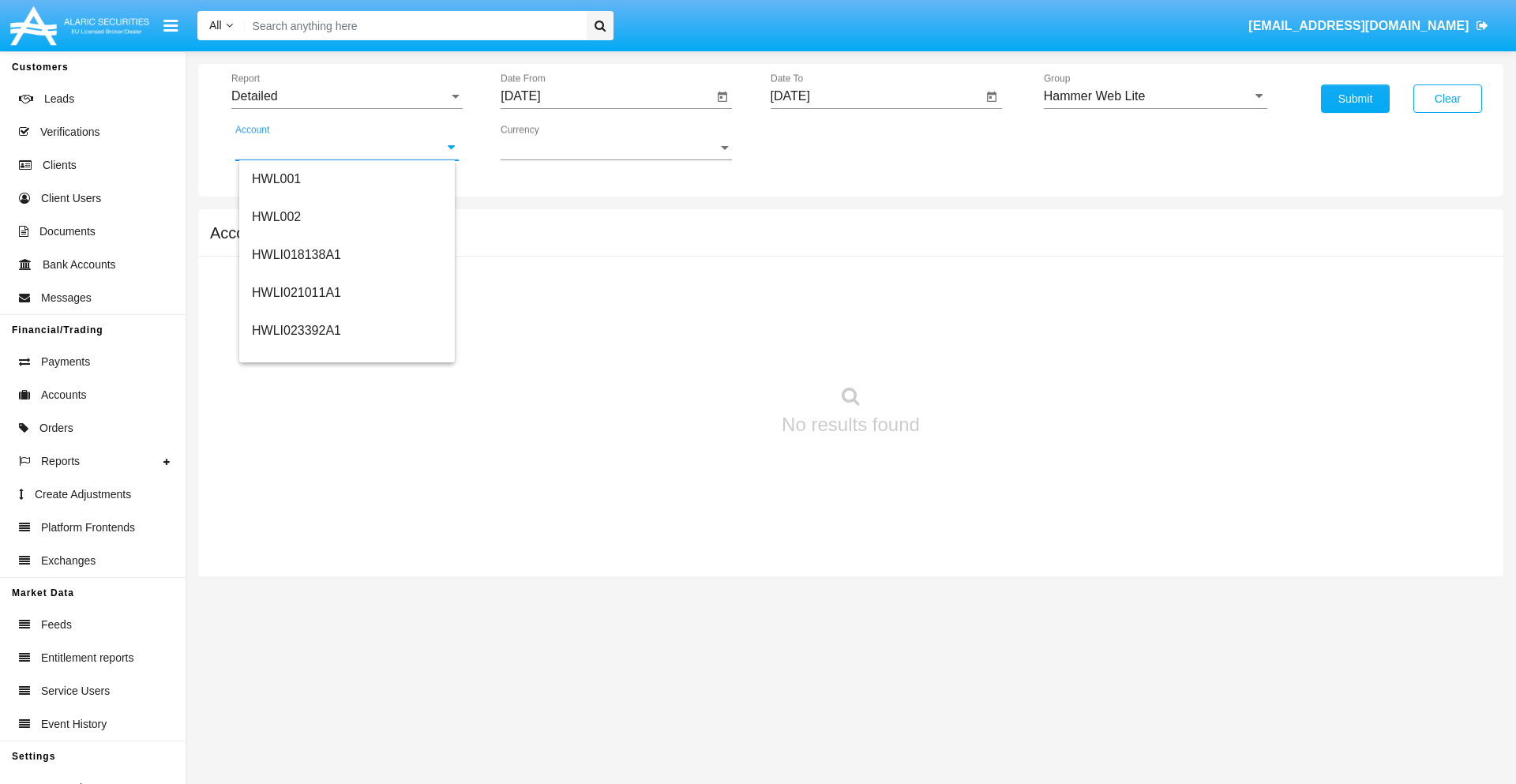
click at [296, 589] on span "HWLI025117A1" at bounding box center [296, 595] width 89 height 14
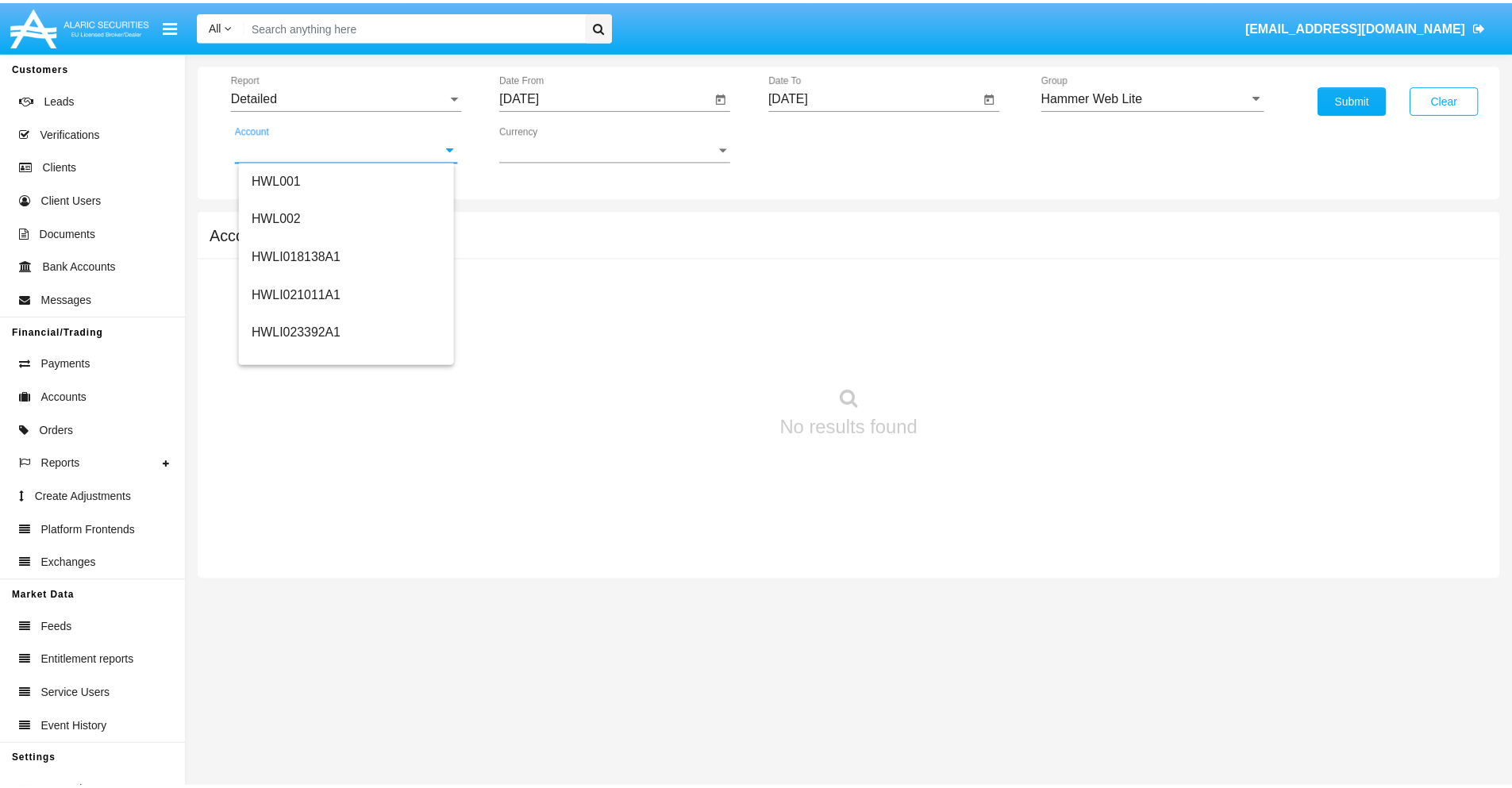
scroll to position [0, 0]
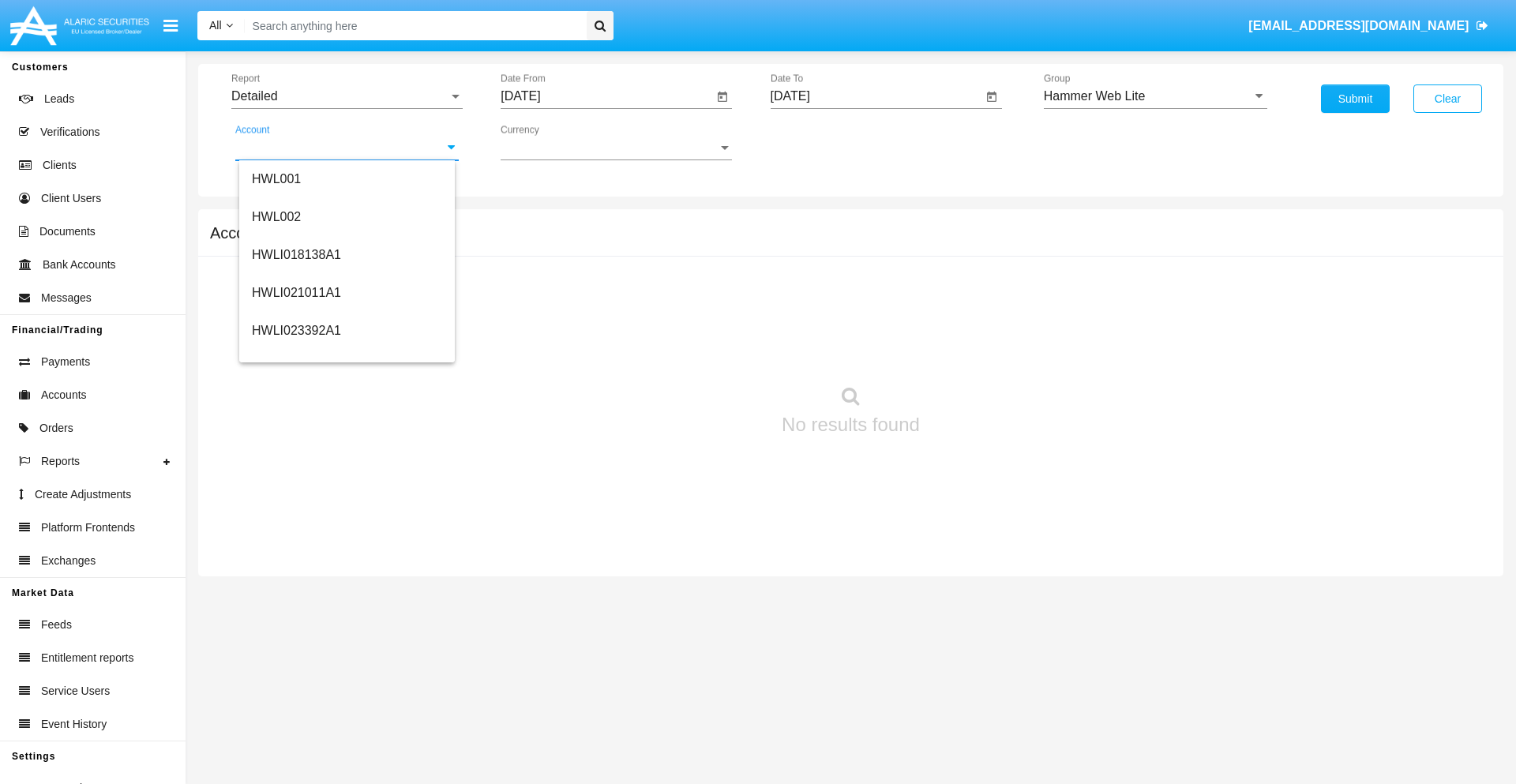
type input "HWLI025117A1"
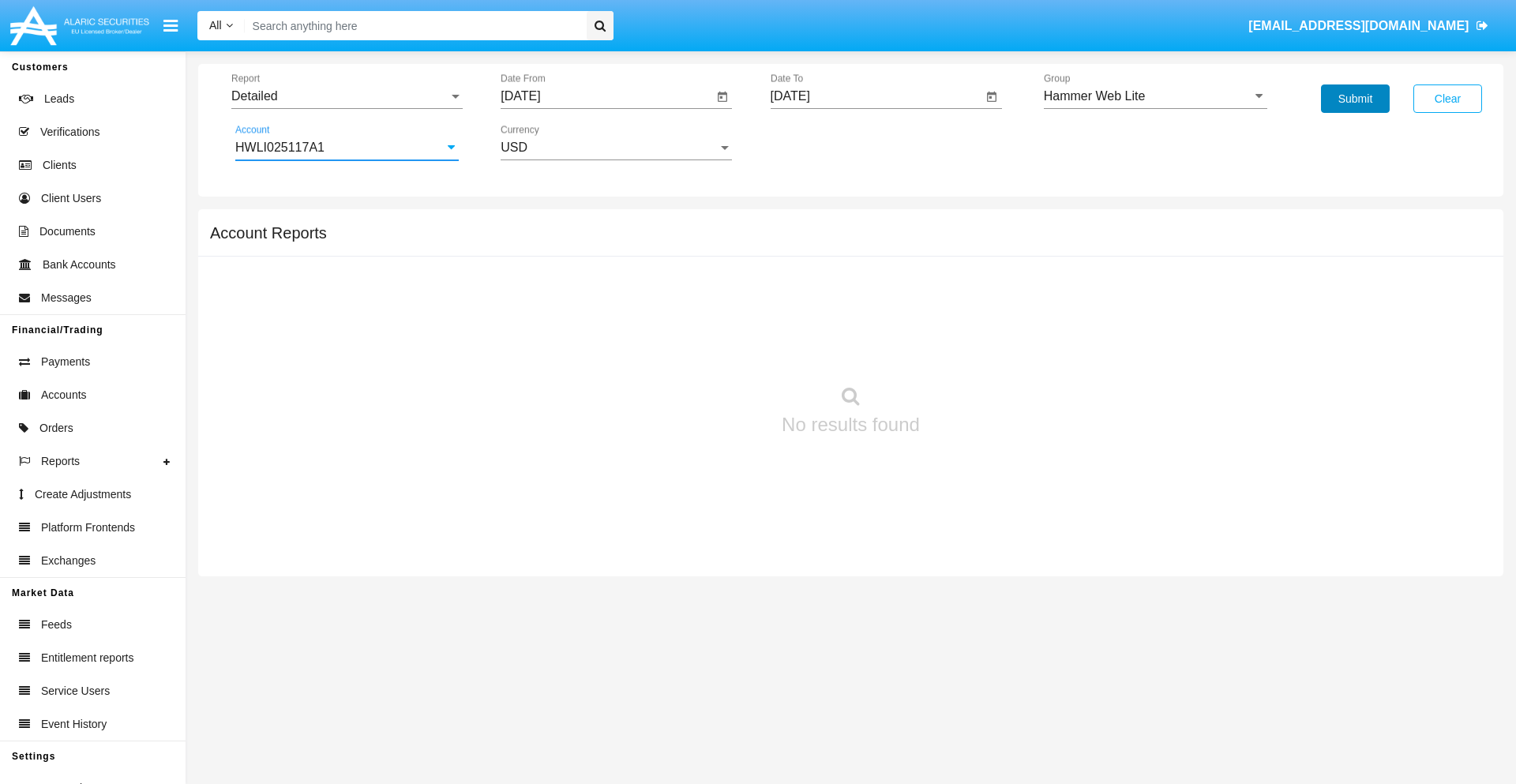
click at [1355, 99] on button "Submit" at bounding box center [1355, 99] width 69 height 28
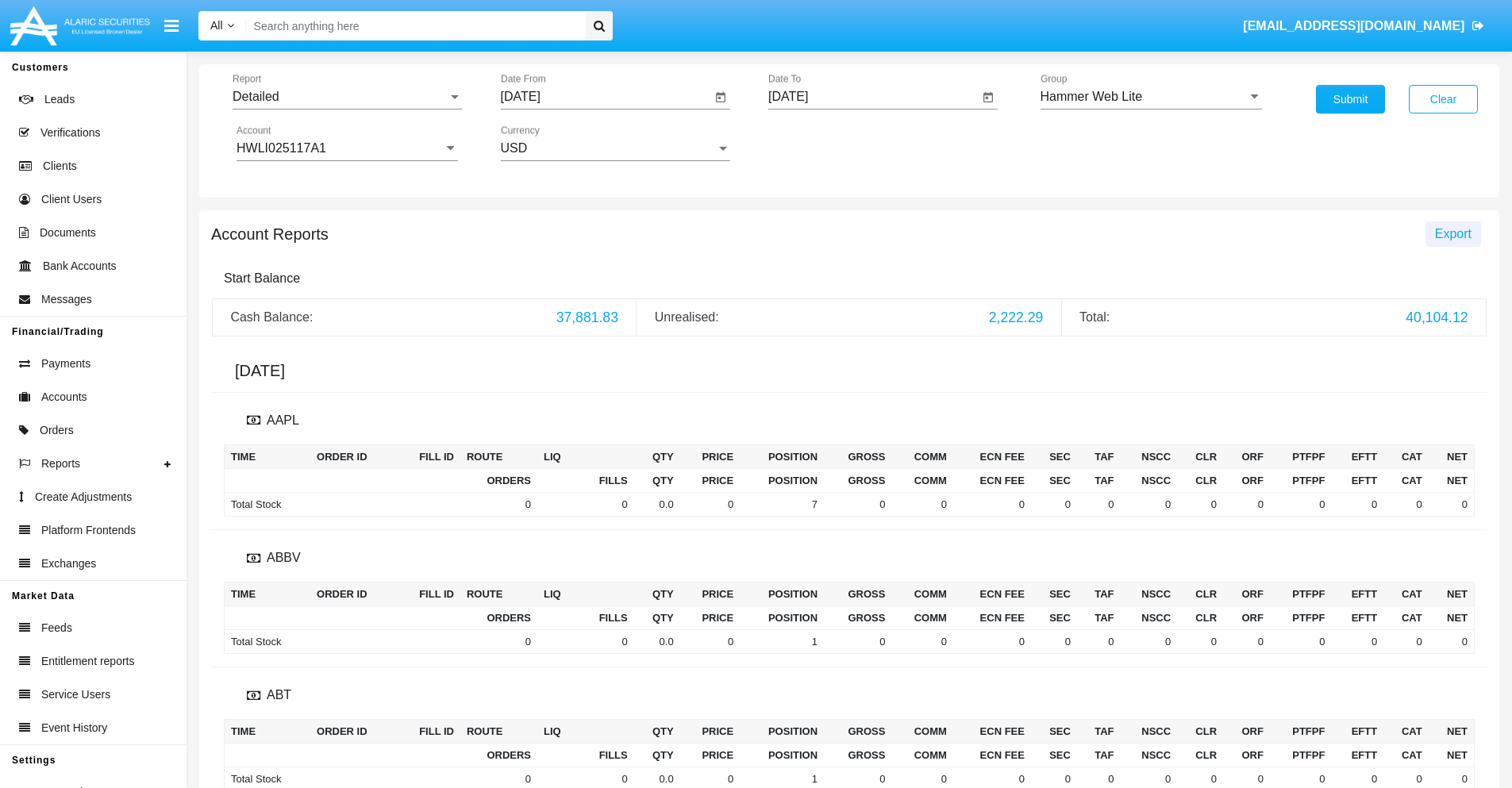
click at [1453, 233] on span "Export" at bounding box center [1453, 234] width 37 height 14
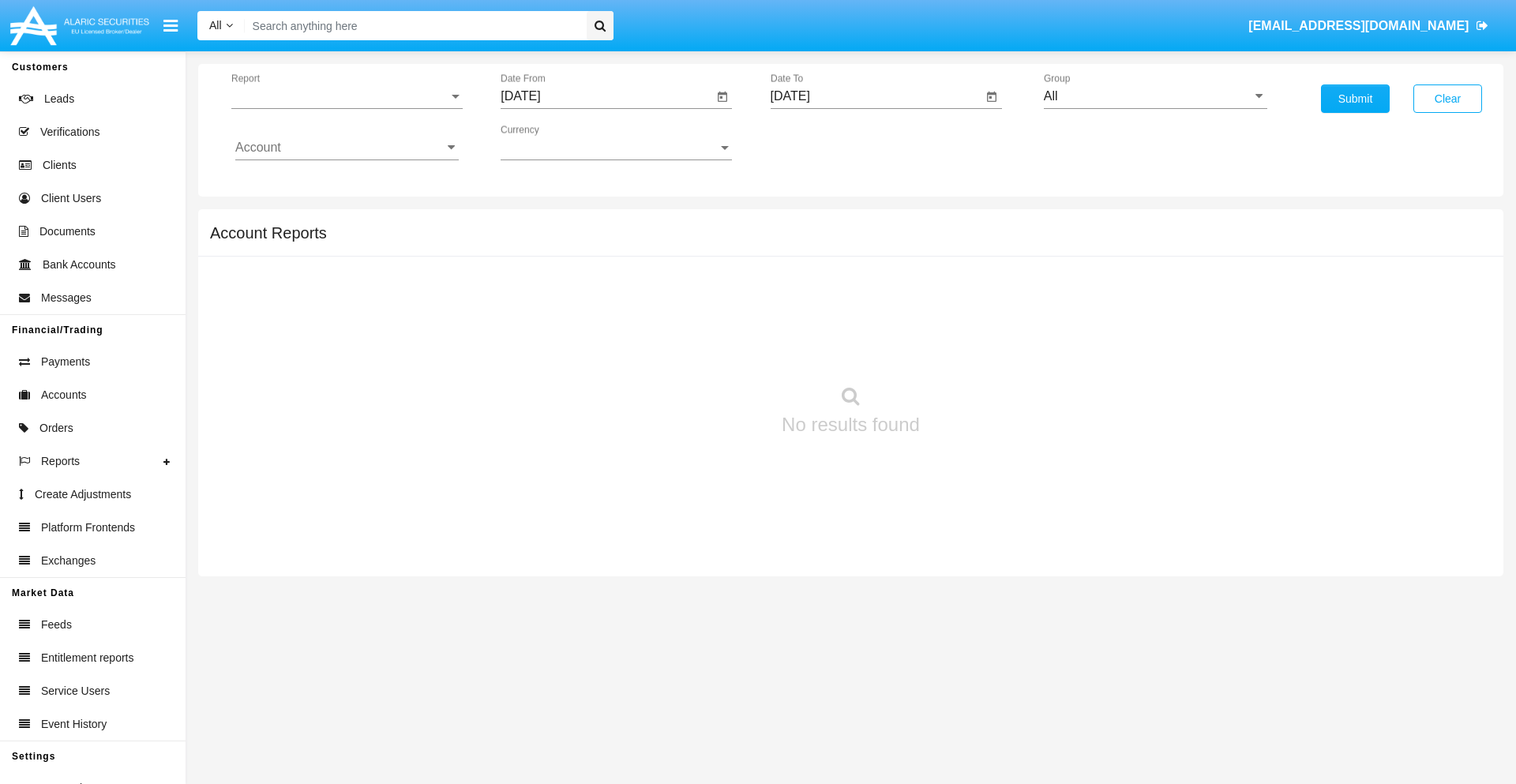
click at [346, 96] on span "Report" at bounding box center [339, 96] width 217 height 15
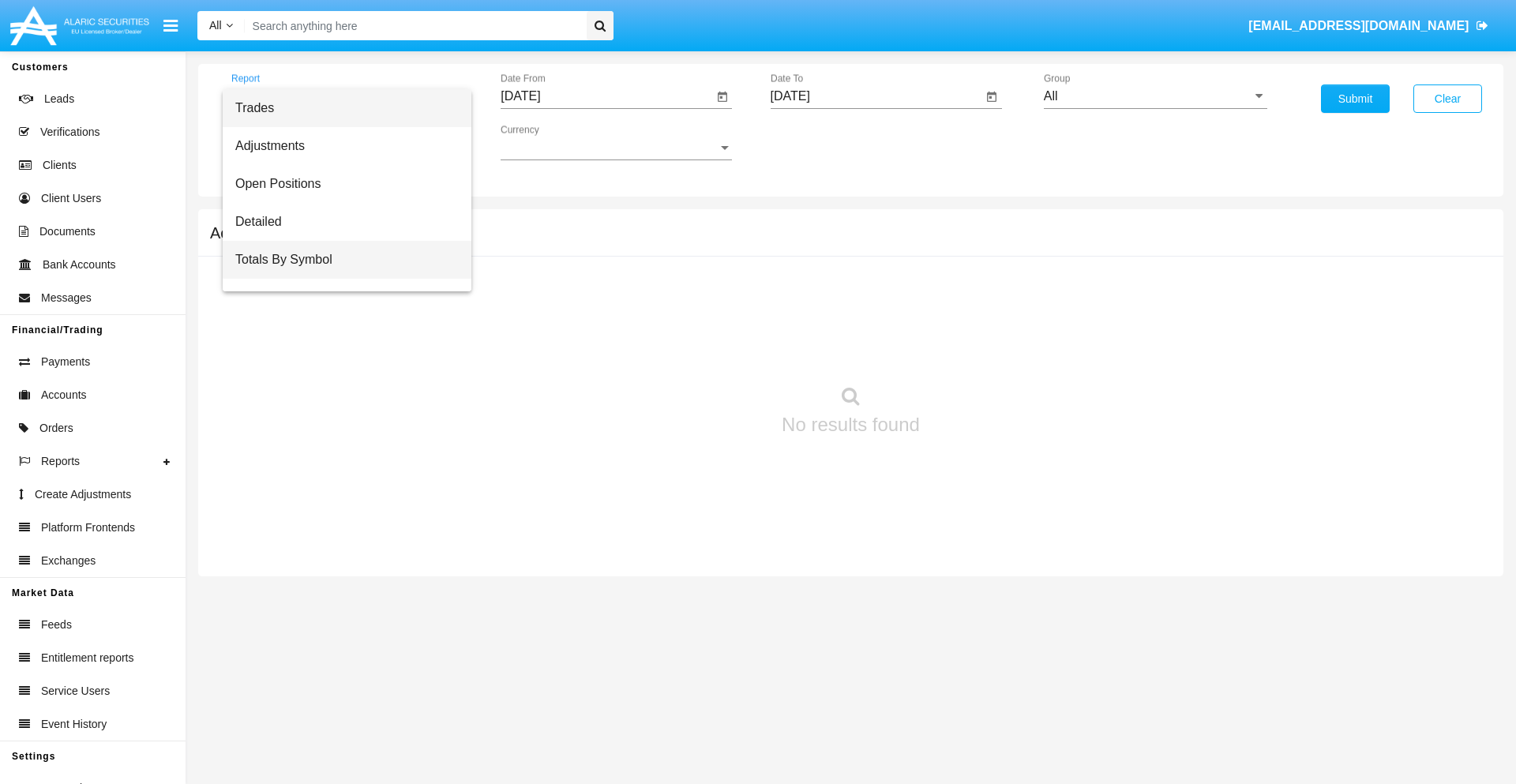
click at [340, 260] on span "Totals By Symbol" at bounding box center [346, 259] width 224 height 38
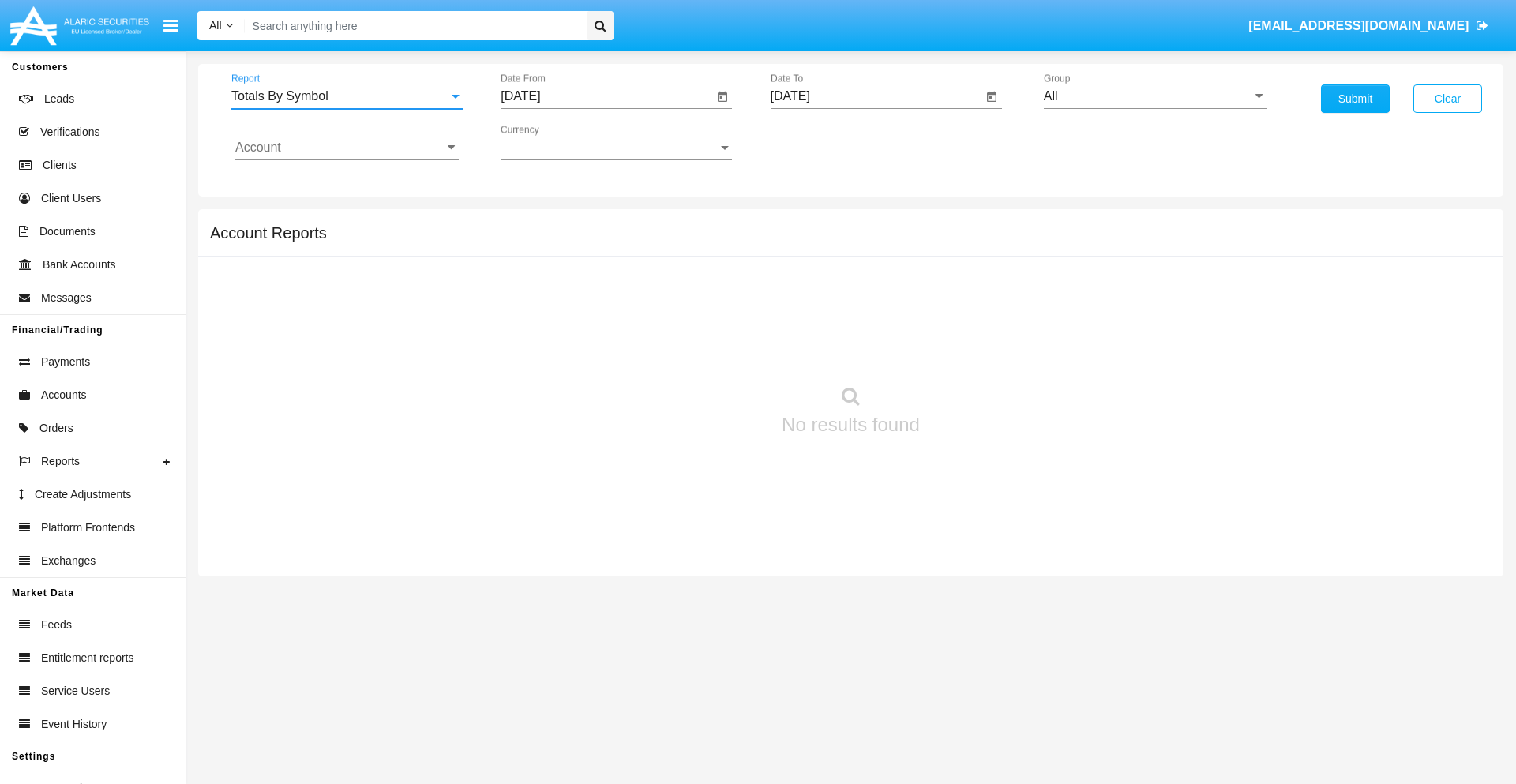
click at [607, 96] on input "[DATE]" at bounding box center [607, 96] width 212 height 15
click at [552, 142] on span "[DATE]" at bounding box center [538, 143] width 35 height 13
click at [704, 349] on div "2025" at bounding box center [705, 349] width 50 height 28
click at [704, 254] on div "AUG" at bounding box center [705, 254] width 50 height 28
click at [716, 304] on div "23" at bounding box center [716, 305] width 28 height 28
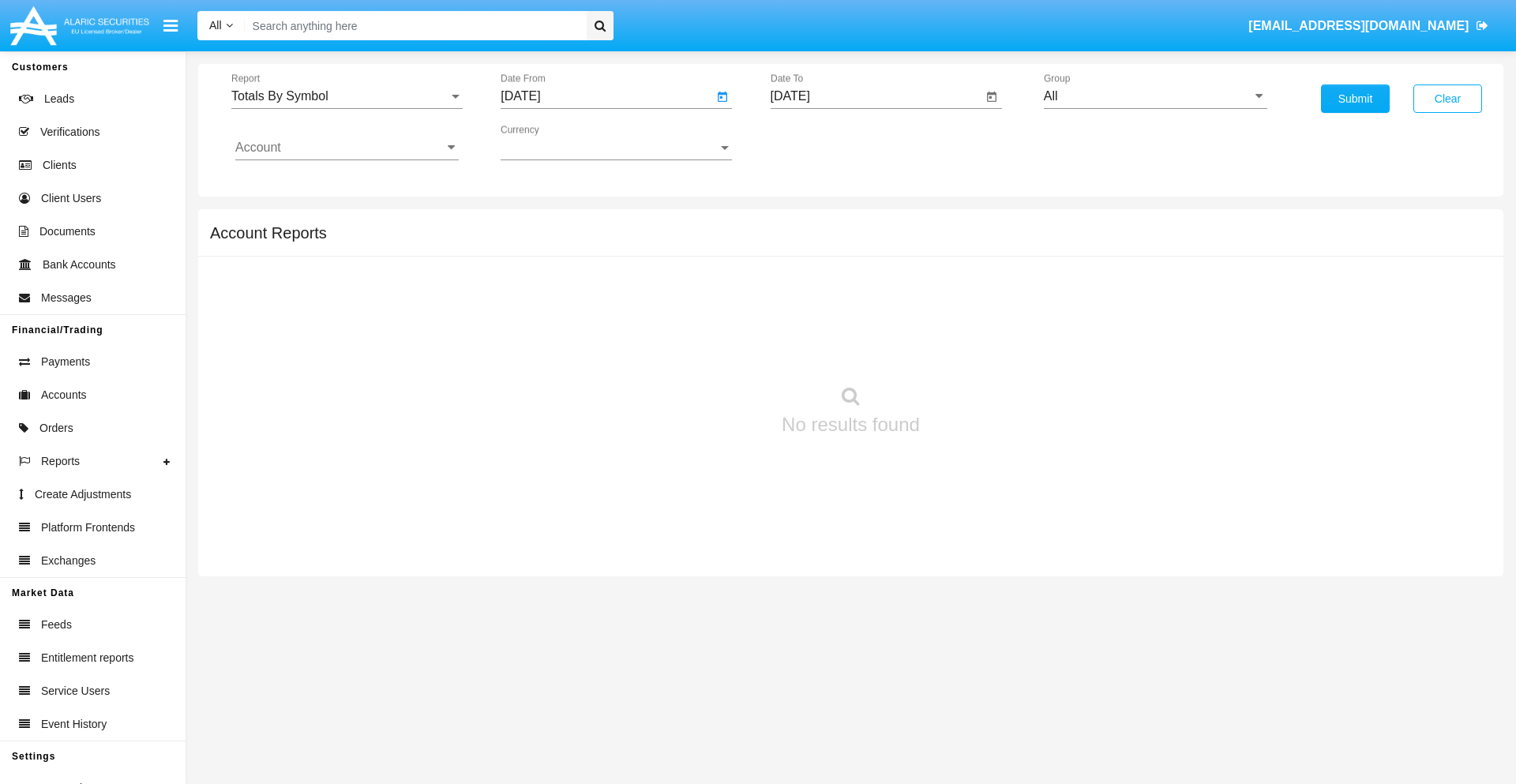
type input "[DATE]"
click at [876, 96] on input "[DATE]" at bounding box center [876, 96] width 212 height 15
click at [821, 142] on span "[DATE]" at bounding box center [808, 143] width 35 height 13
click at [973, 349] on div "2025" at bounding box center [974, 349] width 50 height 28
click at [808, 286] on div "SEP" at bounding box center [808, 285] width 50 height 28
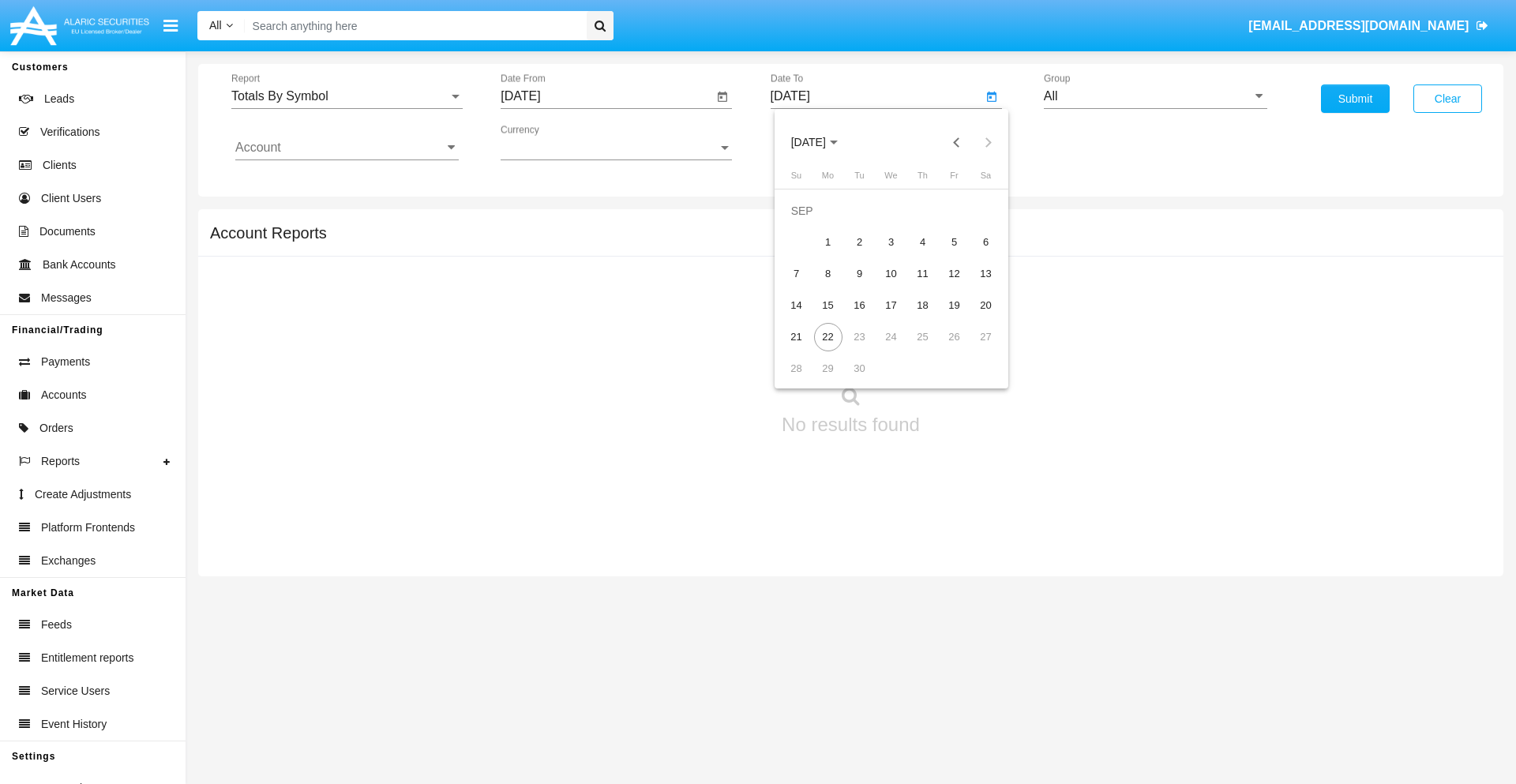
click at [828, 336] on div "22" at bounding box center [828, 337] width 28 height 28
type input "[DATE]"
click at [1155, 96] on input "All" at bounding box center [1155, 96] width 224 height 15
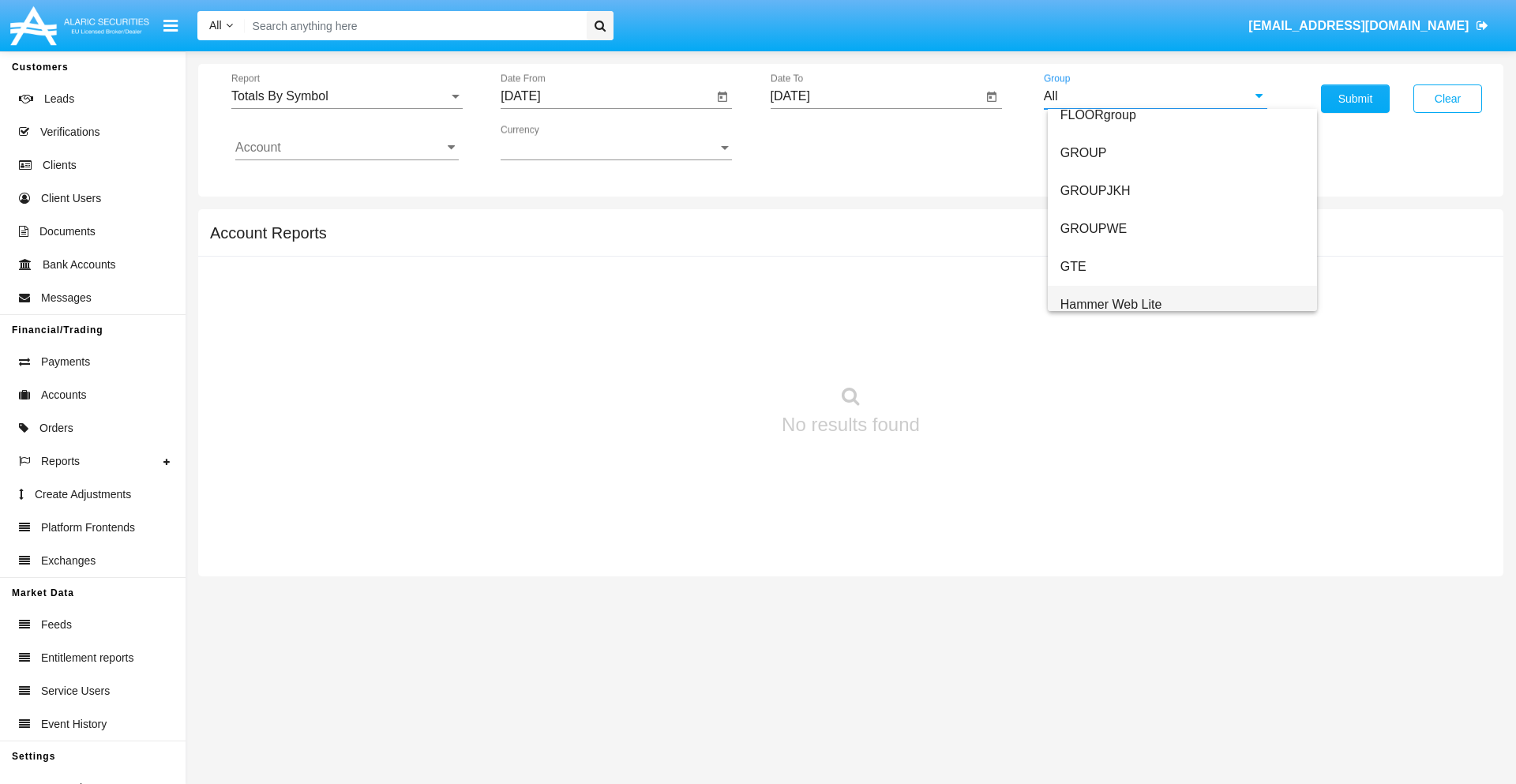
click at [1111, 304] on span "Hammer Web Lite" at bounding box center [1111, 304] width 102 height 14
type input "Hammer Web Lite"
click at [346, 148] on input "Account" at bounding box center [346, 148] width 224 height 15
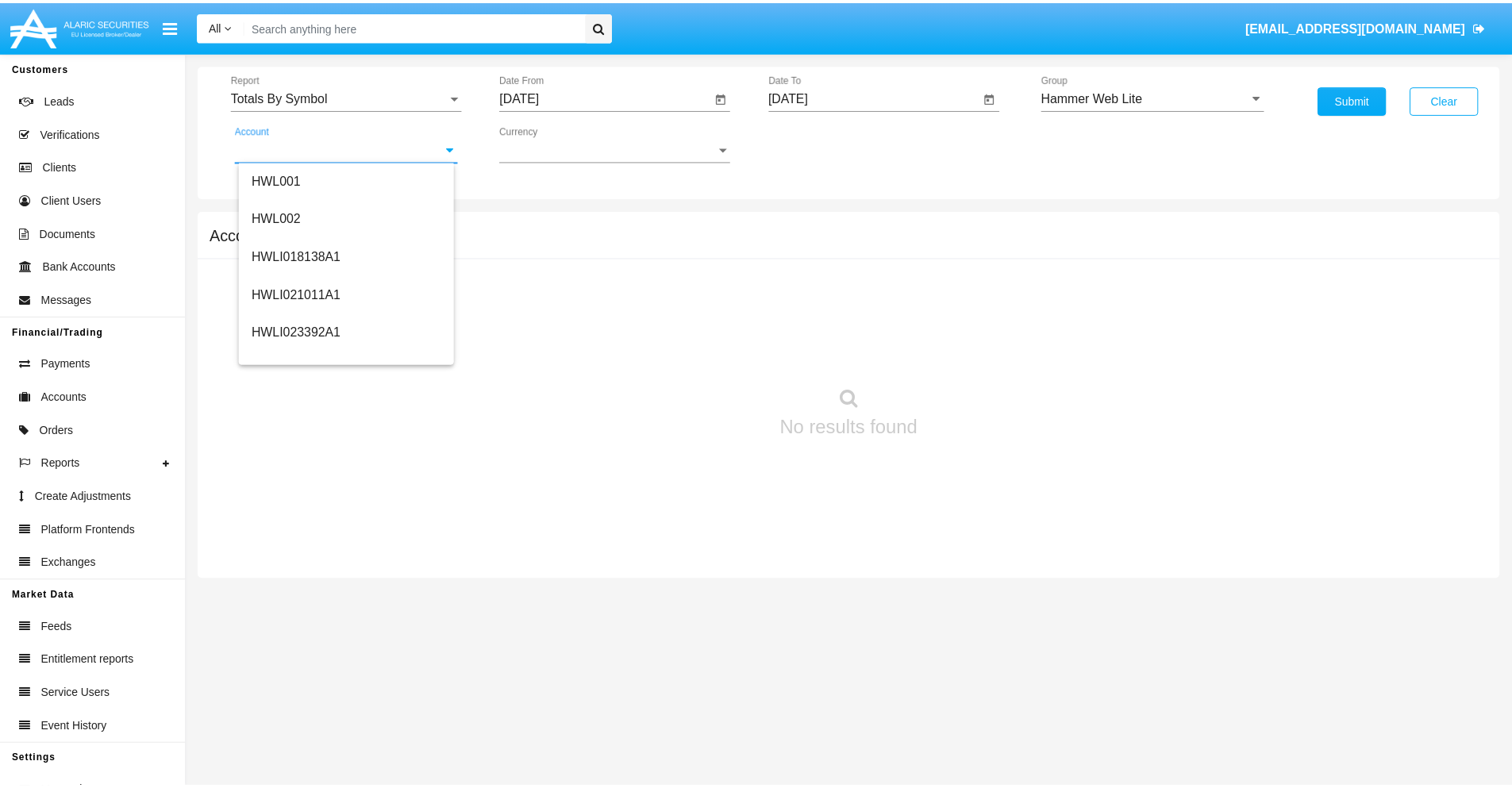
scroll to position [241, 0]
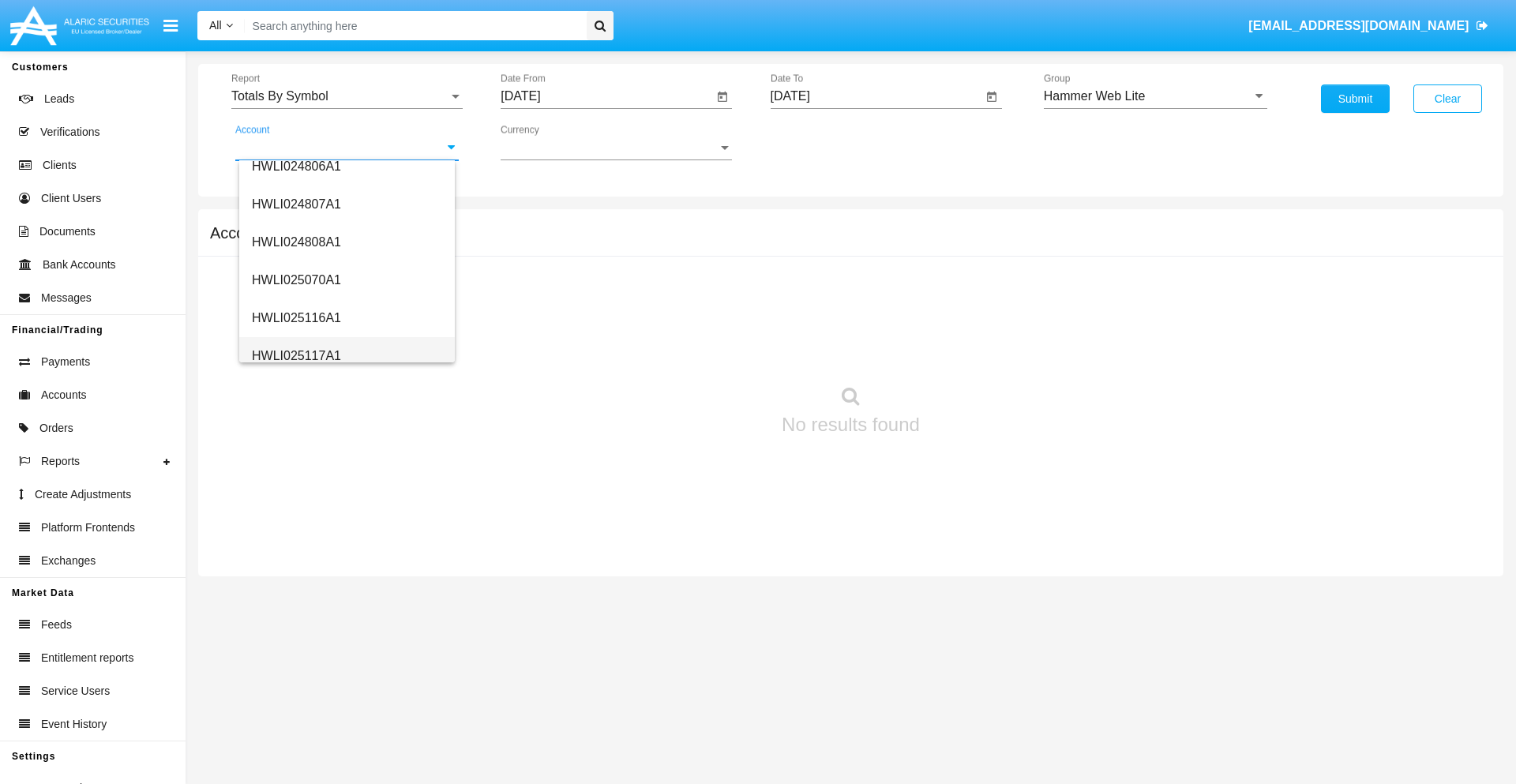
click at [296, 355] on span "HWLI025117A1" at bounding box center [296, 355] width 89 height 14
type input "HWLI025117A1"
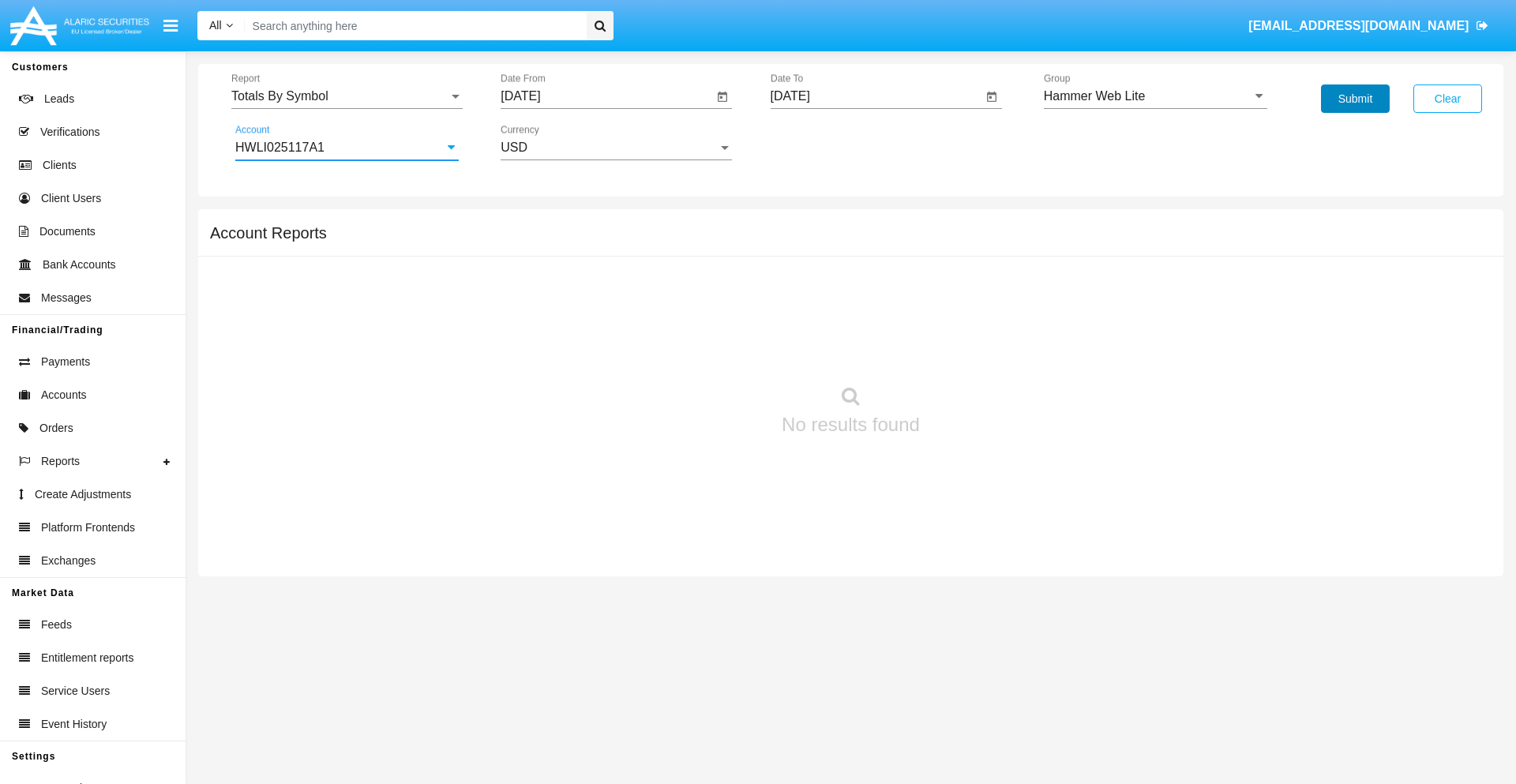
click at [1355, 99] on button "Submit" at bounding box center [1355, 99] width 69 height 28
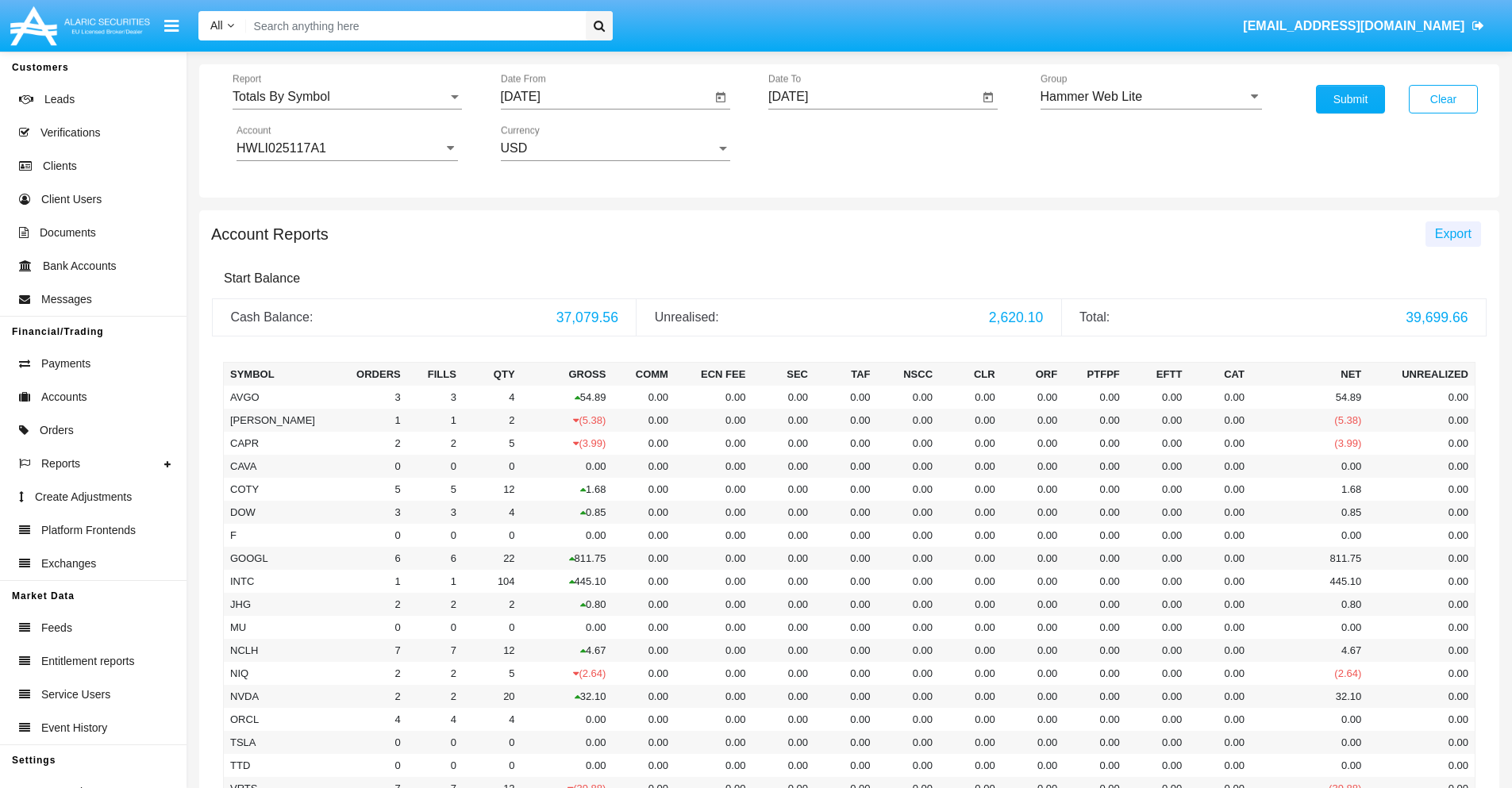
click at [1453, 233] on span "Export" at bounding box center [1453, 234] width 37 height 14
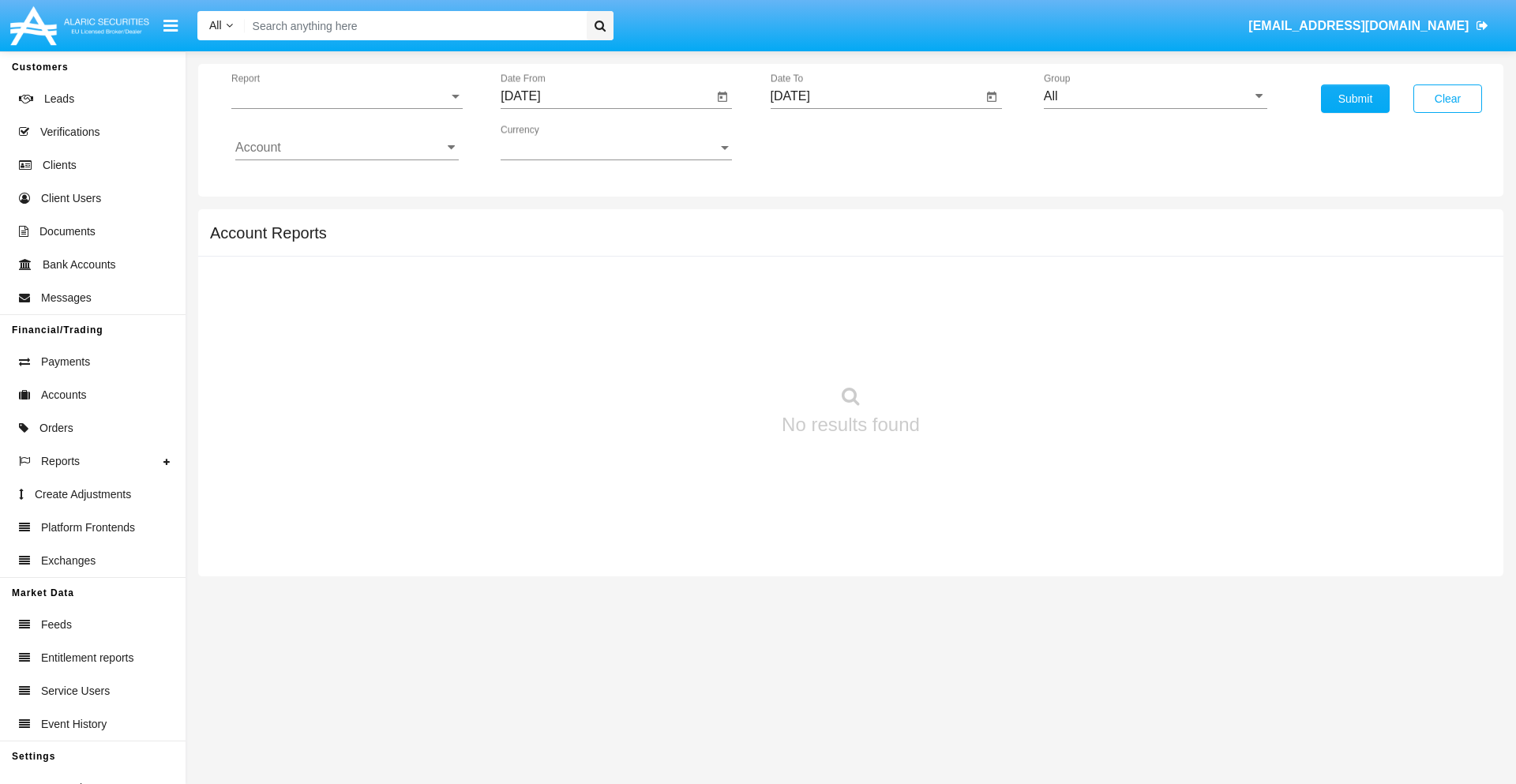
click at [346, 96] on span "Report" at bounding box center [339, 96] width 217 height 15
click at [340, 272] on span "Totals By Date" at bounding box center [346, 272] width 224 height 38
click at [607, 96] on input "[DATE]" at bounding box center [607, 96] width 212 height 15
click at [552, 142] on span "[DATE]" at bounding box center [538, 143] width 35 height 13
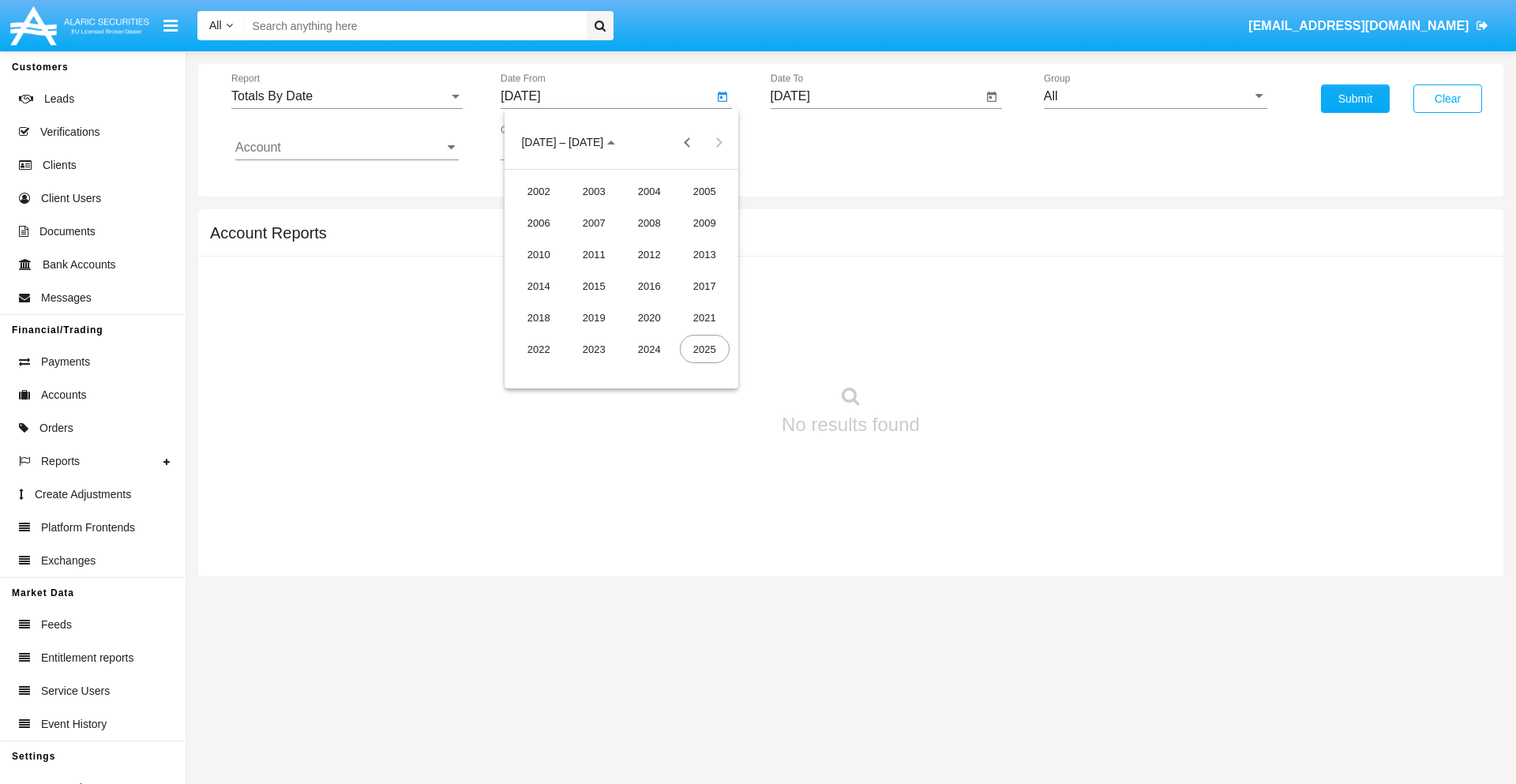
click at [704, 349] on div "2025" at bounding box center [705, 349] width 50 height 28
click at [539, 286] on div "SEP" at bounding box center [539, 285] width 50 height 28
click at [527, 273] on div "7" at bounding box center [526, 274] width 28 height 28
type input "09/07/25"
click at [876, 96] on input "[DATE]" at bounding box center [876, 96] width 212 height 15
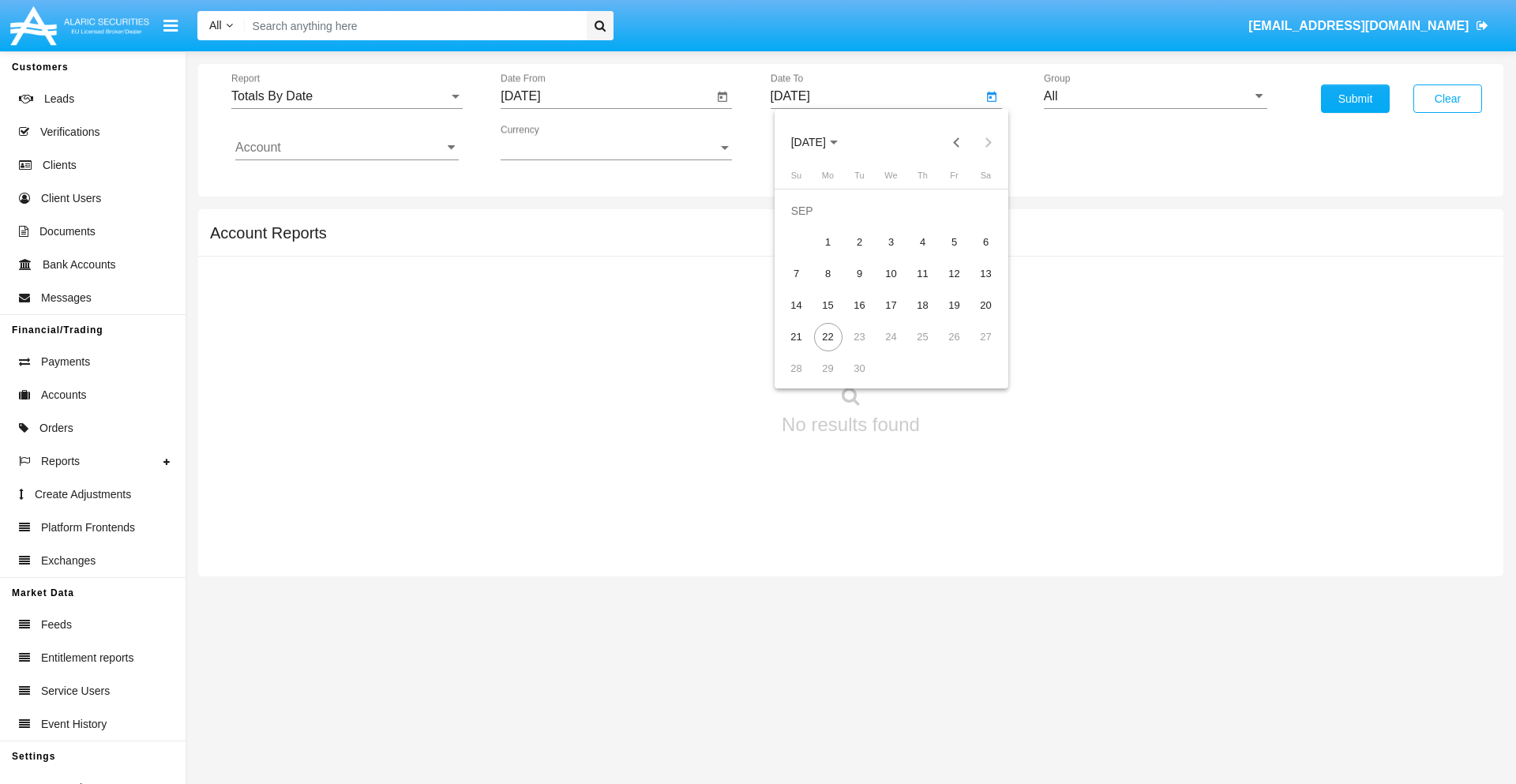
click at [821, 142] on span "[DATE]" at bounding box center [808, 143] width 35 height 13
click at [973, 349] on div "2025" at bounding box center [974, 349] width 50 height 28
click at [808, 286] on div "SEP" at bounding box center [808, 285] width 50 height 28
click at [828, 336] on div "22" at bounding box center [828, 337] width 28 height 28
type input "09/22/25"
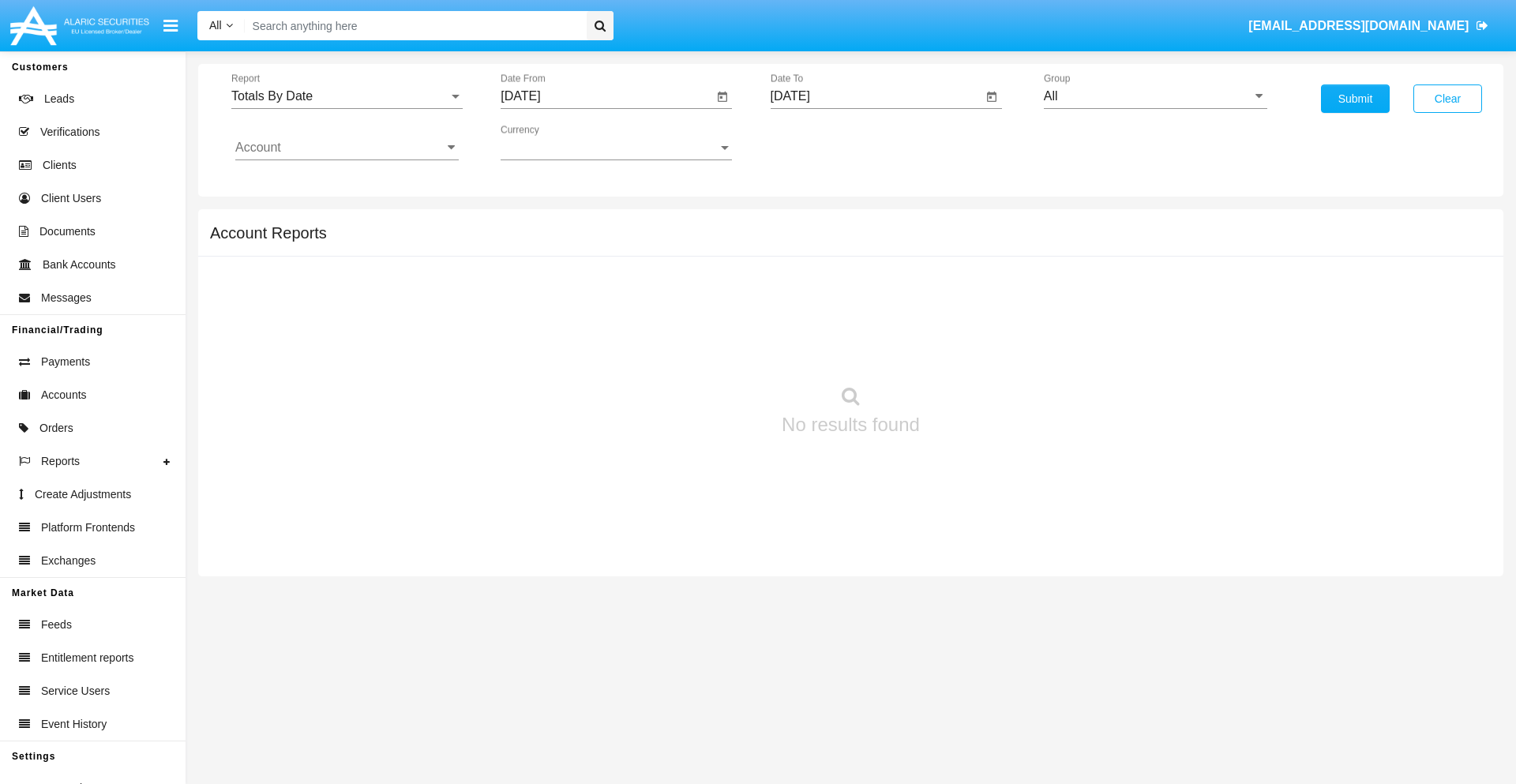
click at [1155, 96] on input "All" at bounding box center [1155, 96] width 224 height 15
click at [1111, 304] on span "Hammer Web Lite" at bounding box center [1111, 304] width 102 height 14
type input "Hammer Web Lite"
click at [346, 148] on input "Account" at bounding box center [346, 148] width 224 height 15
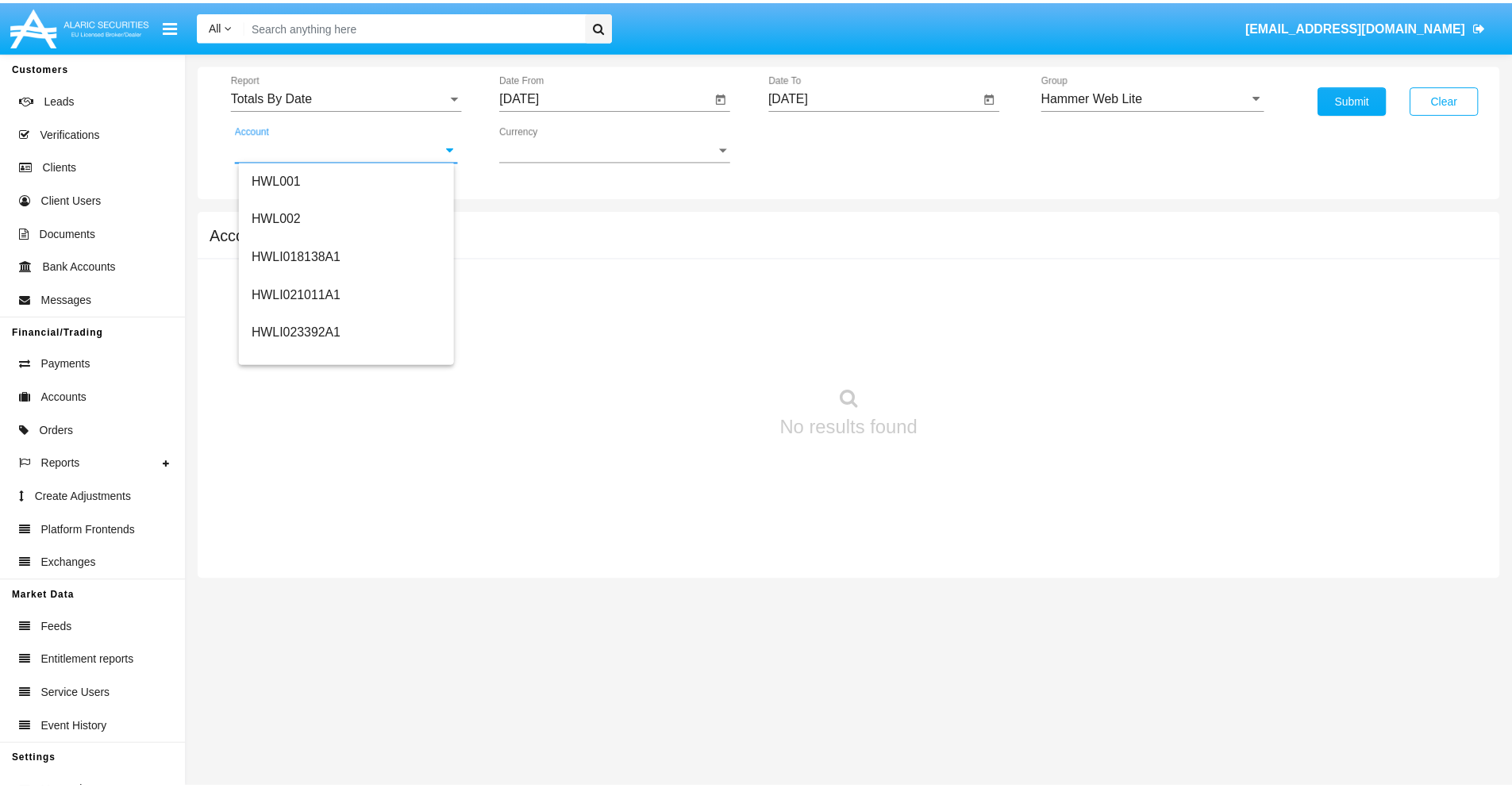
scroll to position [241, 0]
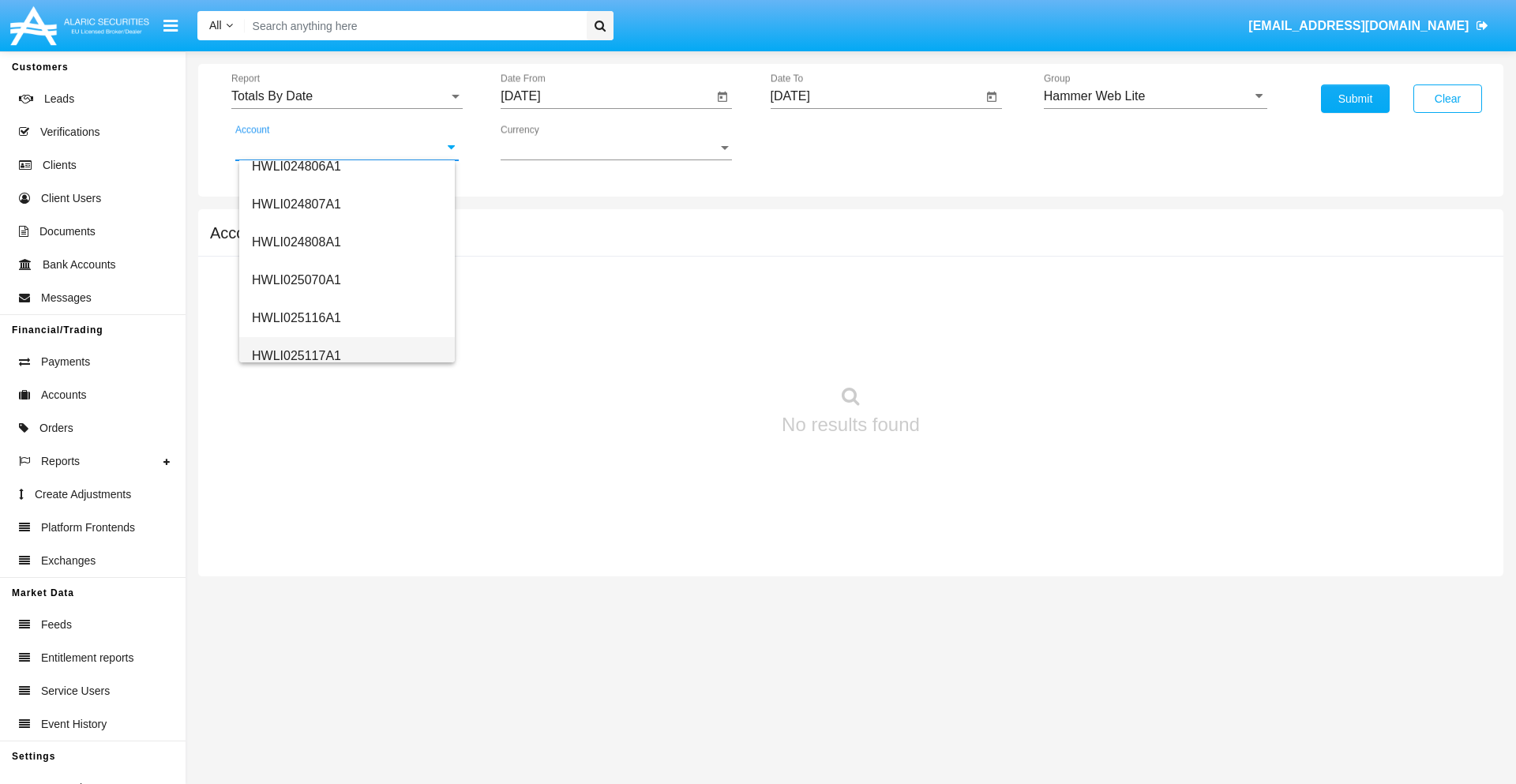
click at [296, 355] on span "HWLI025117A1" at bounding box center [296, 355] width 89 height 14
type input "HWLI025117A1"
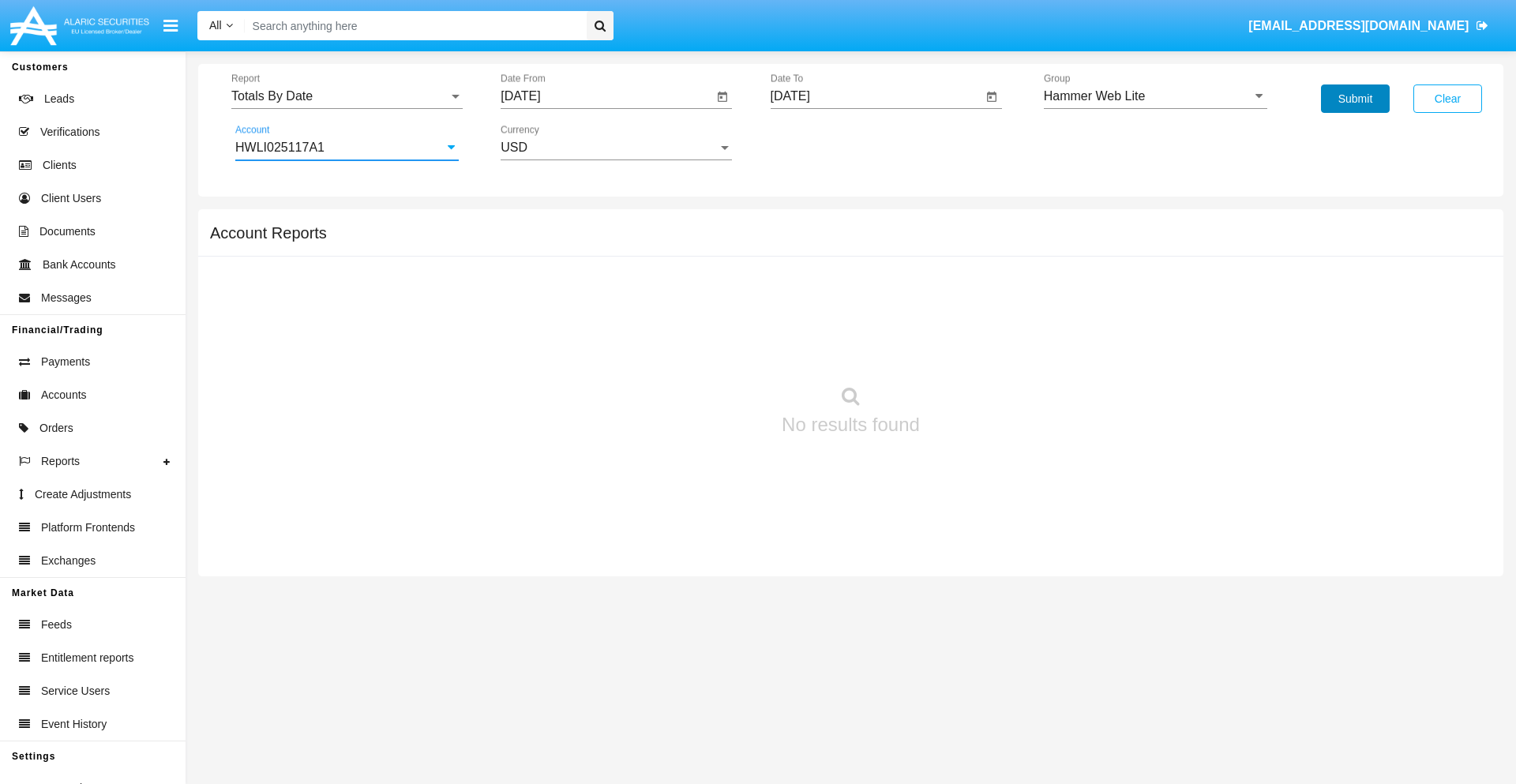
click at [1355, 99] on button "Submit" at bounding box center [1355, 99] width 69 height 28
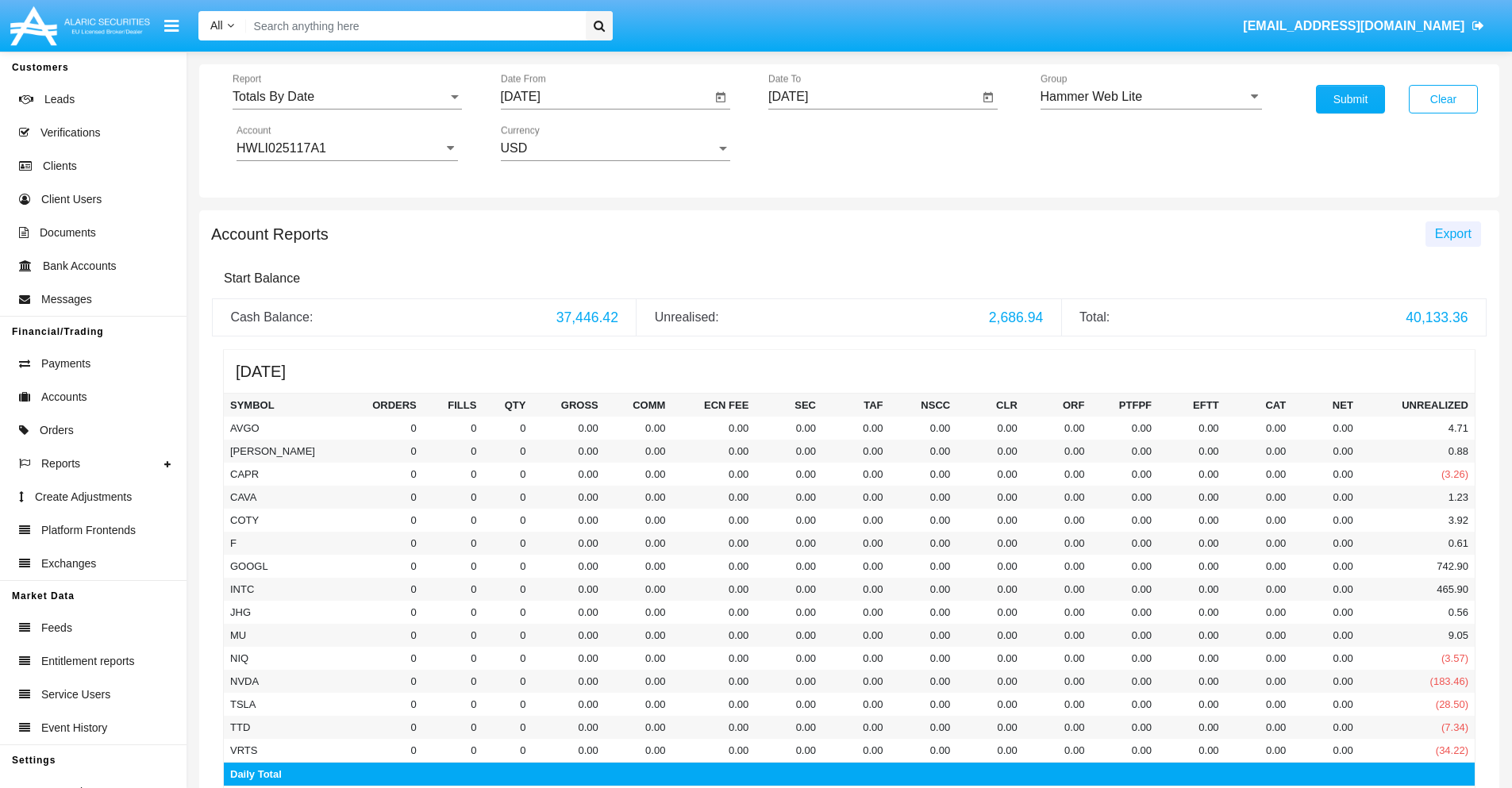
click at [1453, 233] on span "Export" at bounding box center [1453, 234] width 37 height 14
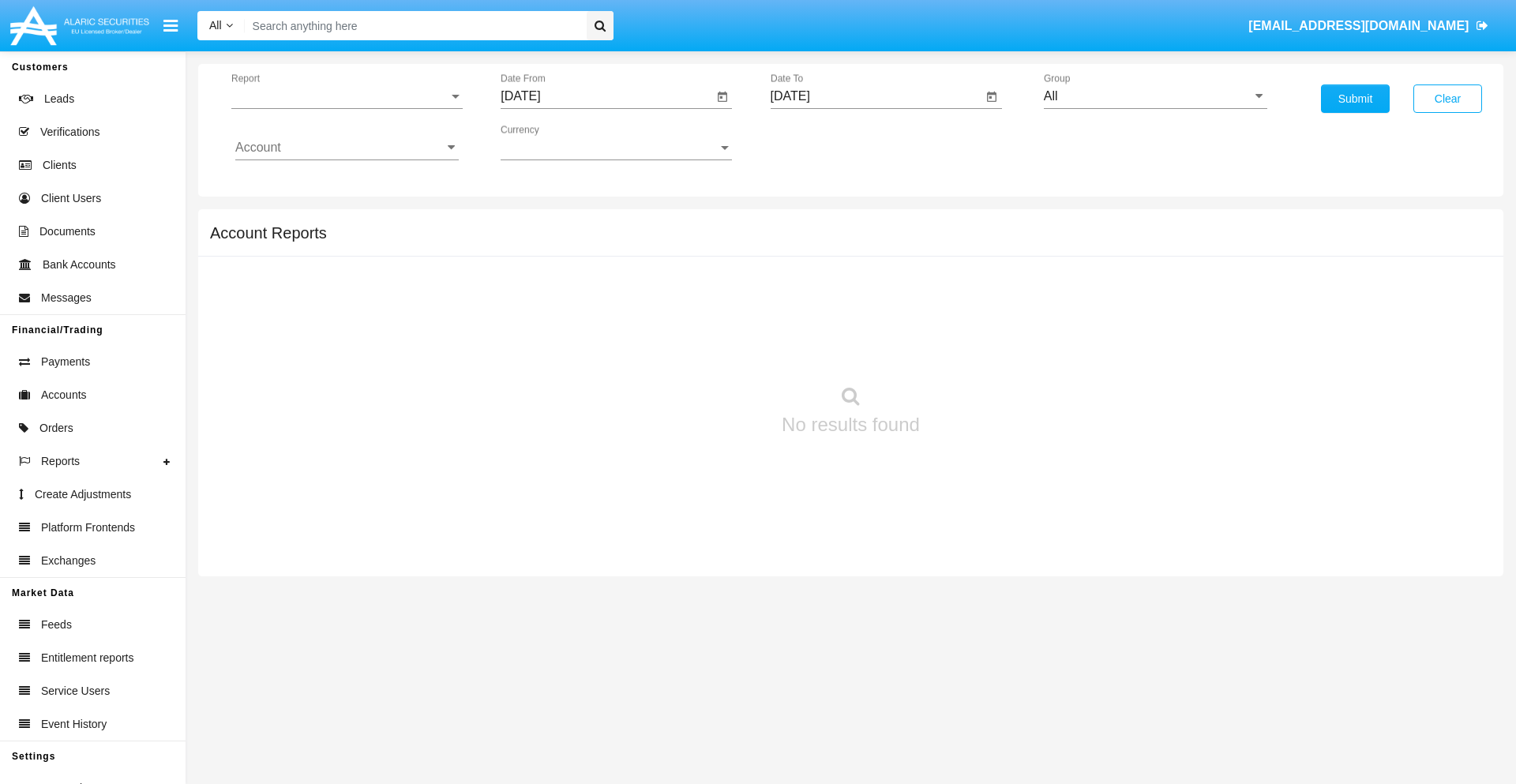
click at [346, 96] on span "Report" at bounding box center [339, 96] width 217 height 15
click at [340, 317] on span "Summary By Date" at bounding box center [346, 335] width 224 height 38
click at [607, 96] on input "[DATE]" at bounding box center [607, 96] width 212 height 15
click at [552, 142] on span "[DATE]" at bounding box center [538, 143] width 35 height 13
click at [704, 349] on div "2025" at bounding box center [705, 349] width 50 height 28
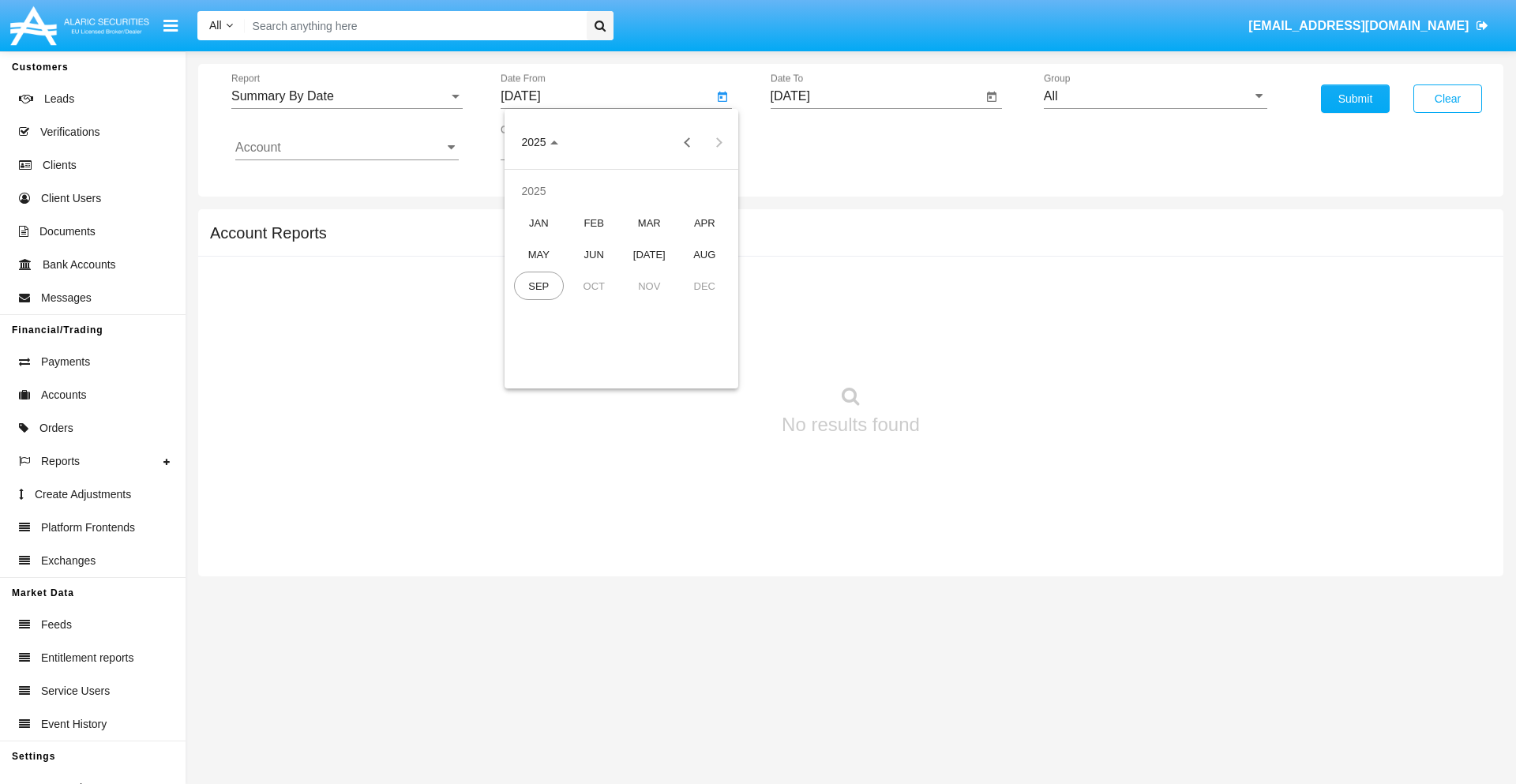
click at [539, 286] on div "SEP" at bounding box center [539, 285] width 50 height 28
click at [527, 273] on div "7" at bounding box center [526, 274] width 28 height 28
type input "09/07/25"
click at [876, 96] on input "[DATE]" at bounding box center [876, 96] width 212 height 15
click at [821, 142] on span "[DATE]" at bounding box center [808, 143] width 35 height 13
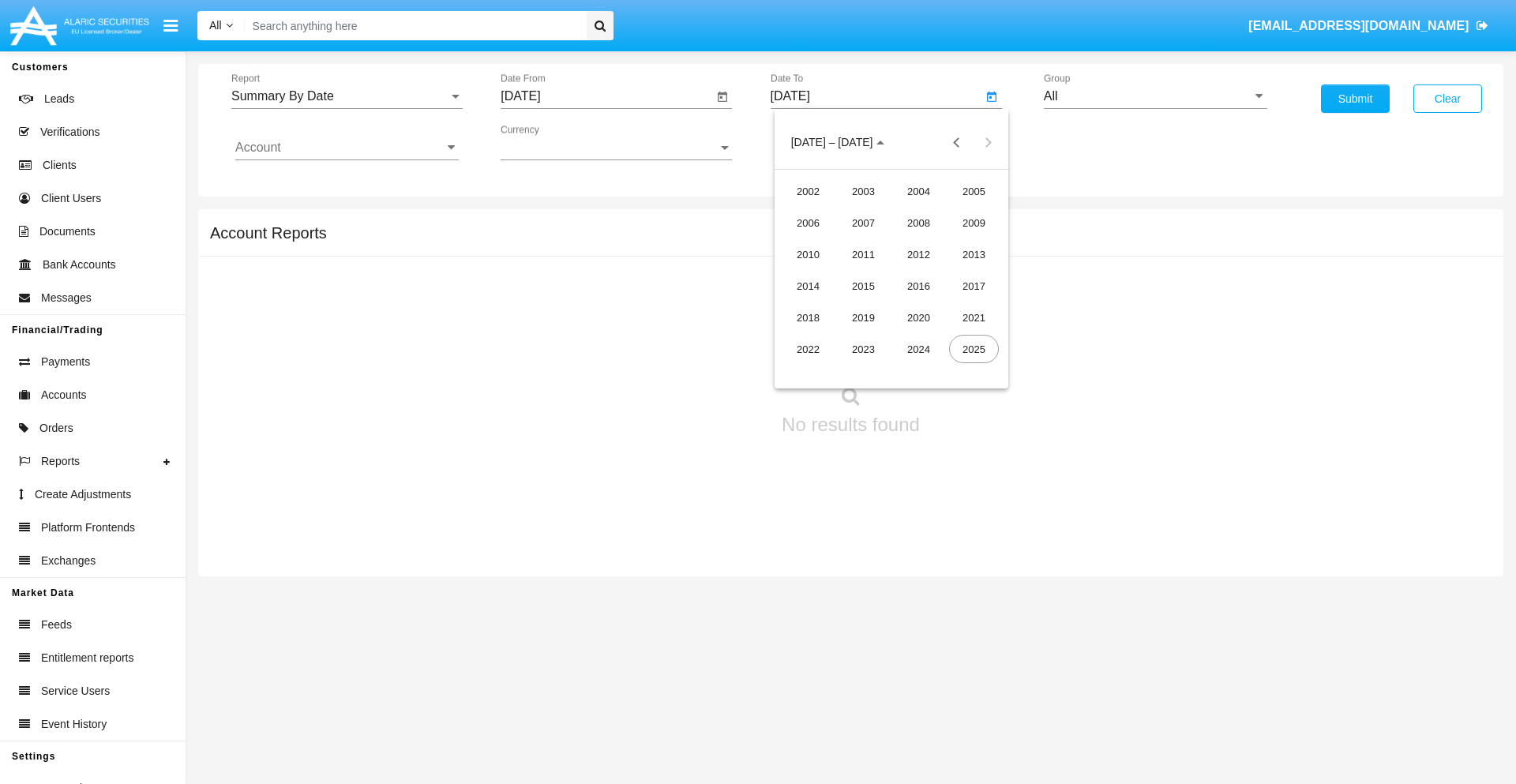
click at [973, 349] on div "2025" at bounding box center [974, 349] width 50 height 28
click at [808, 286] on div "SEP" at bounding box center [808, 285] width 50 height 28
click at [828, 336] on div "22" at bounding box center [828, 337] width 28 height 28
type input "[DATE]"
click at [1155, 96] on input "All" at bounding box center [1155, 96] width 224 height 15
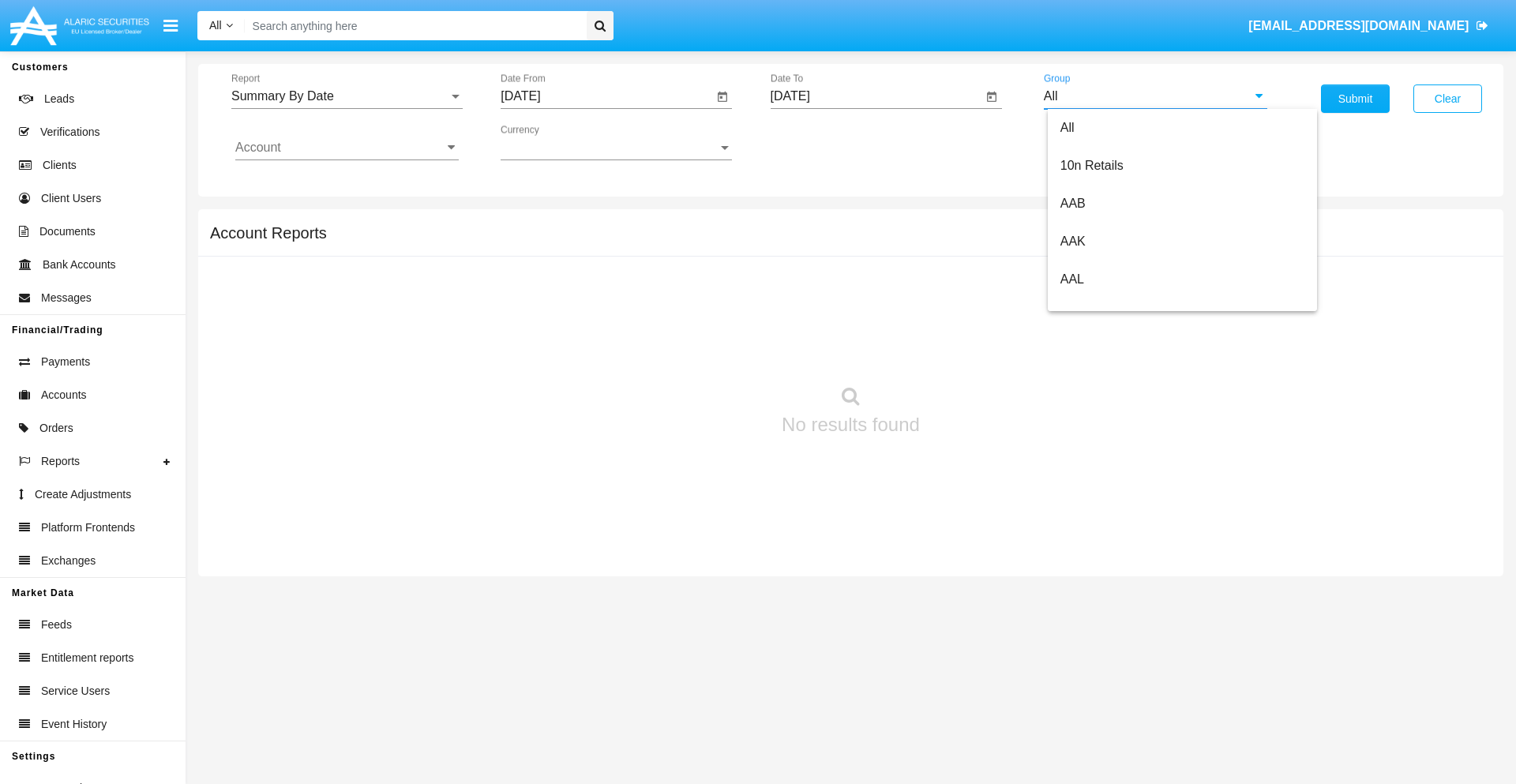
type input "Hammer Web Lite"
click at [346, 148] on input "Account" at bounding box center [346, 148] width 224 height 15
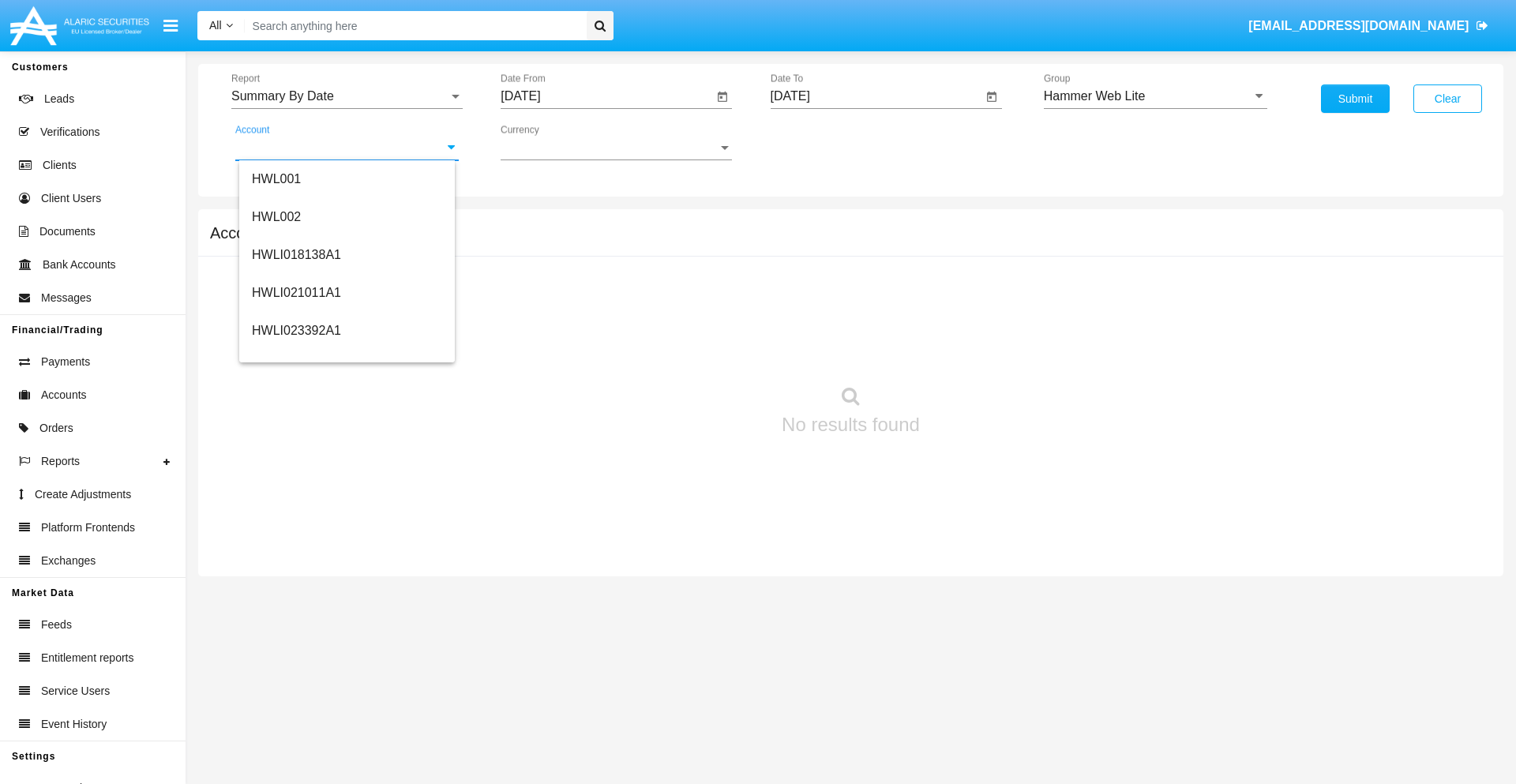
scroll to position [240, 0]
click at [296, 355] on span "HWLI025117A1" at bounding box center [296, 355] width 89 height 14
type input "HWLI025117A1"
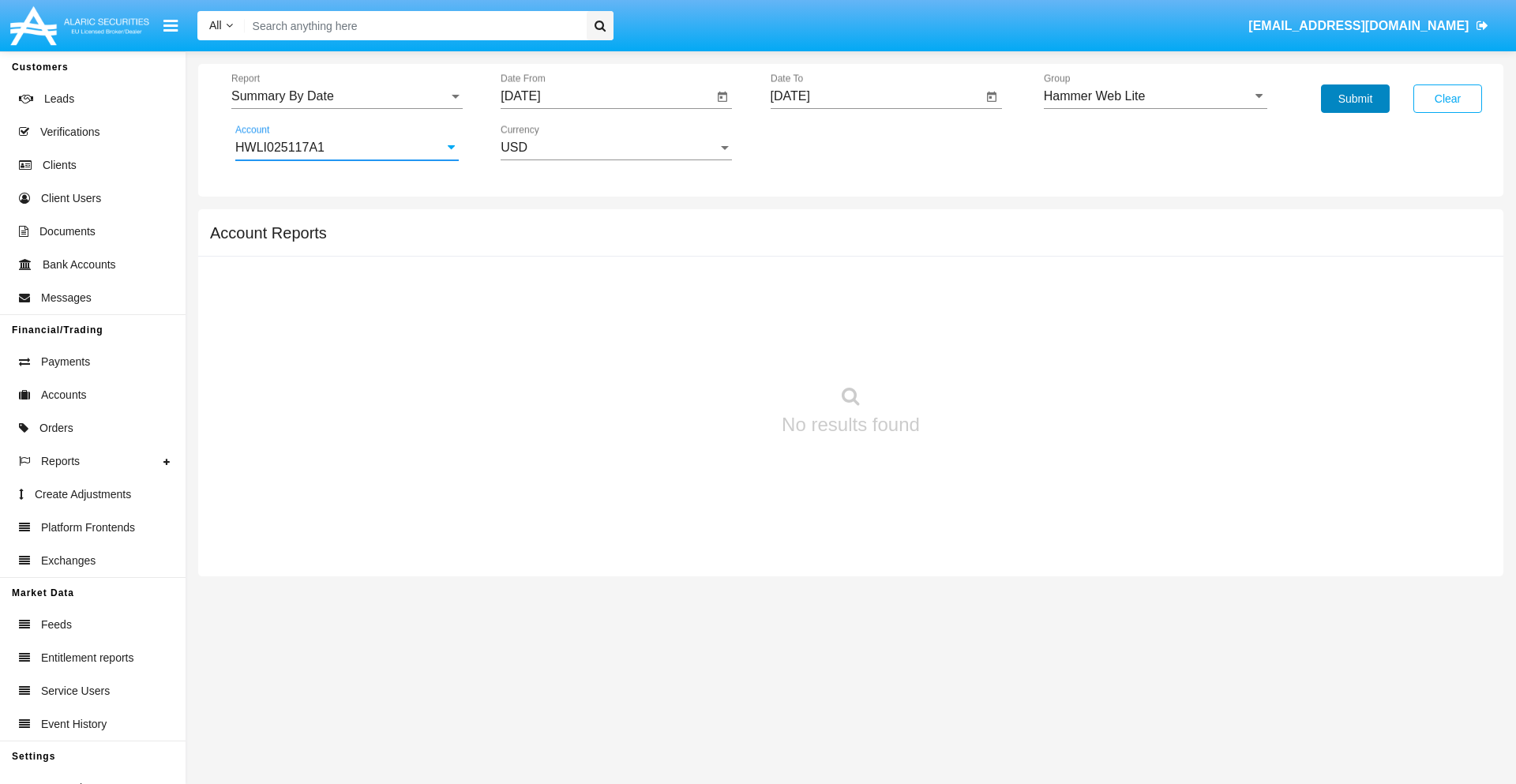
click at [1355, 99] on button "Submit" at bounding box center [1355, 99] width 69 height 28
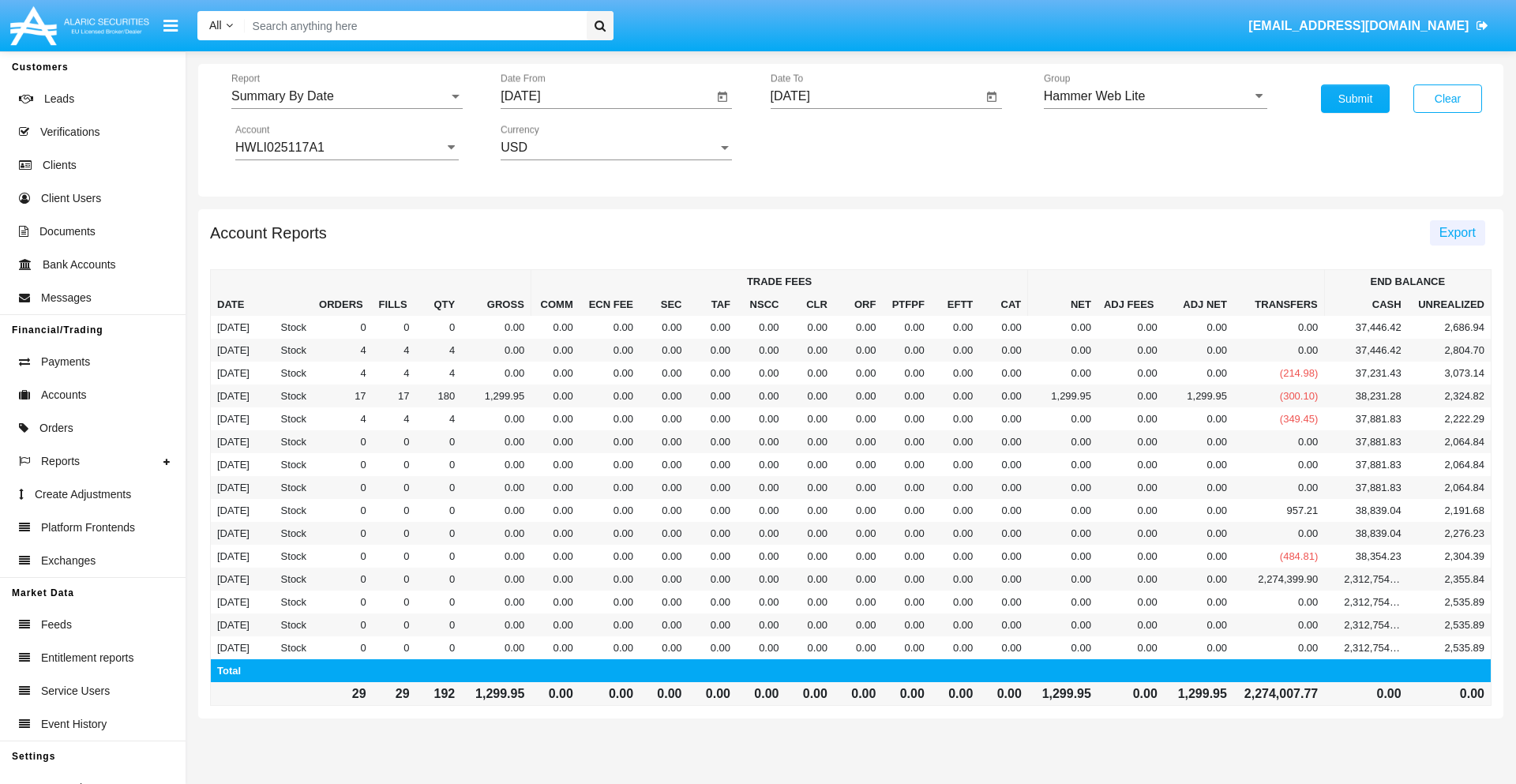
click at [1457, 232] on span "Export" at bounding box center [1457, 233] width 36 height 14
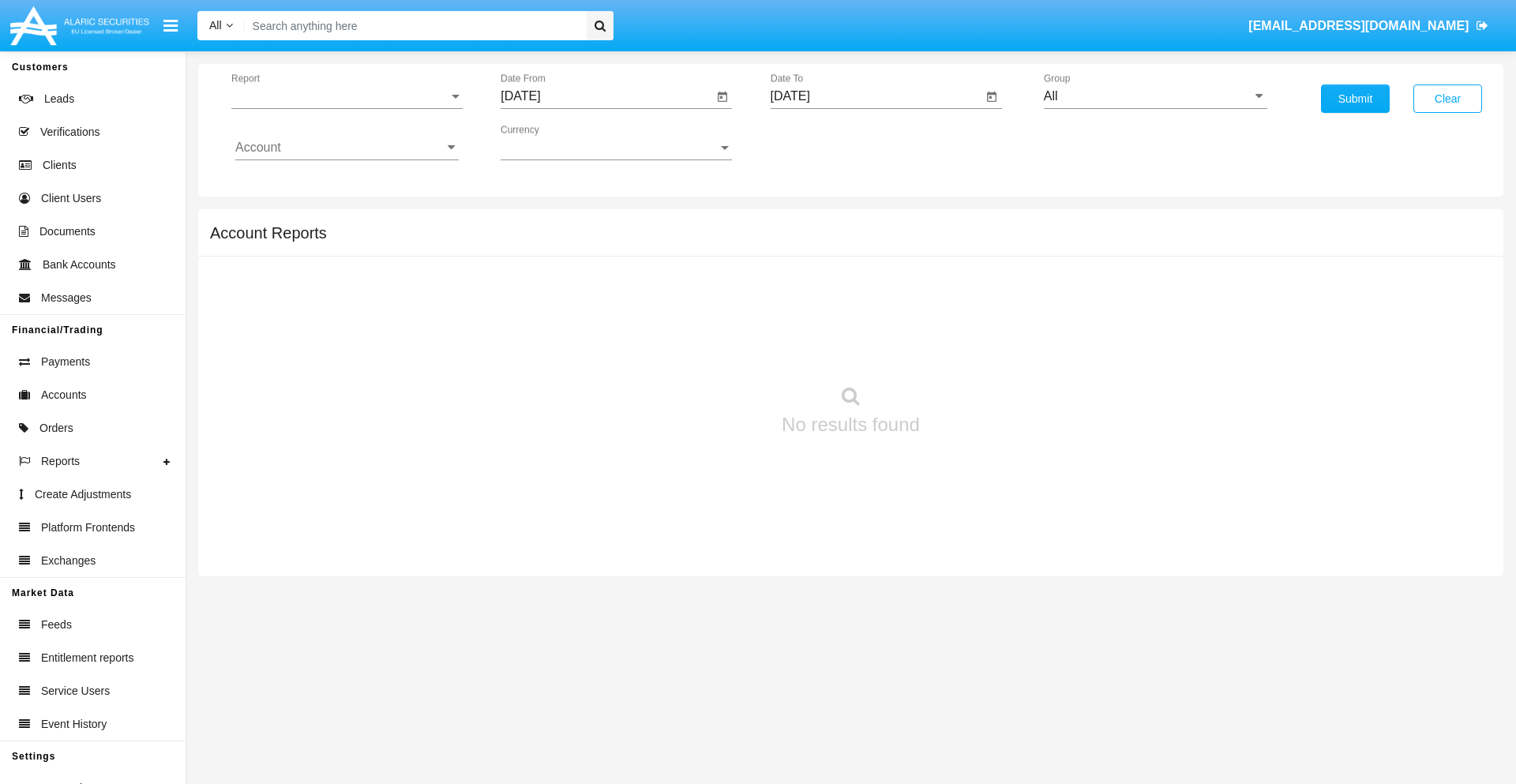
click at [346, 96] on span "Report" at bounding box center [339, 96] width 217 height 15
click at [340, 354] on span "Fees By Destination" at bounding box center [346, 373] width 224 height 38
click at [607, 96] on input "[DATE]" at bounding box center [607, 96] width 212 height 15
click at [552, 142] on span "[DATE]" at bounding box center [538, 143] width 35 height 13
click at [704, 349] on div "2025" at bounding box center [705, 349] width 50 height 28
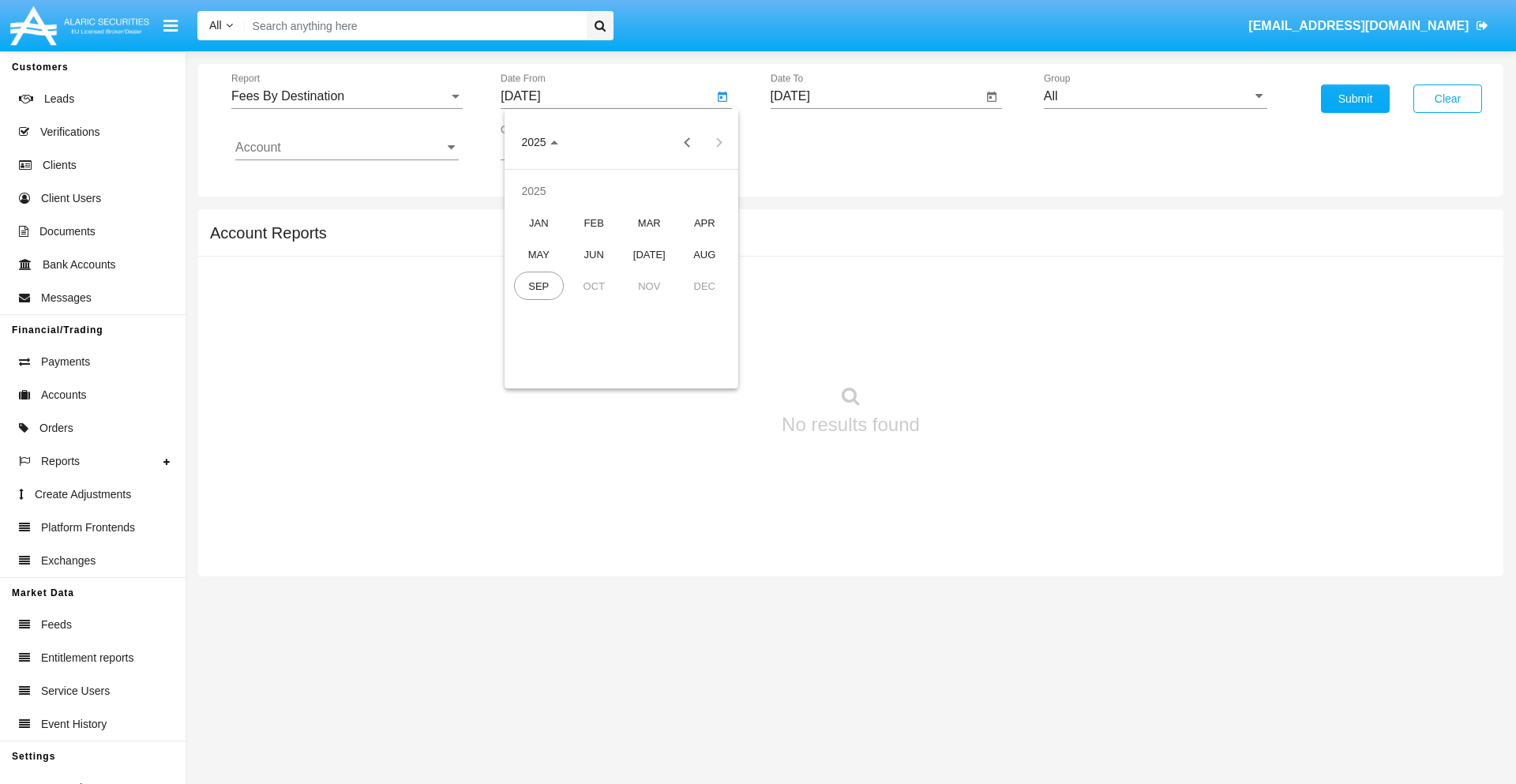
click at [594, 254] on div "JUN" at bounding box center [594, 254] width 50 height 28
click at [527, 336] on div "22" at bounding box center [526, 337] width 28 height 28
type input "[DATE]"
click at [876, 96] on input "[DATE]" at bounding box center [876, 96] width 212 height 15
click at [821, 142] on span "[DATE]" at bounding box center [808, 143] width 35 height 13
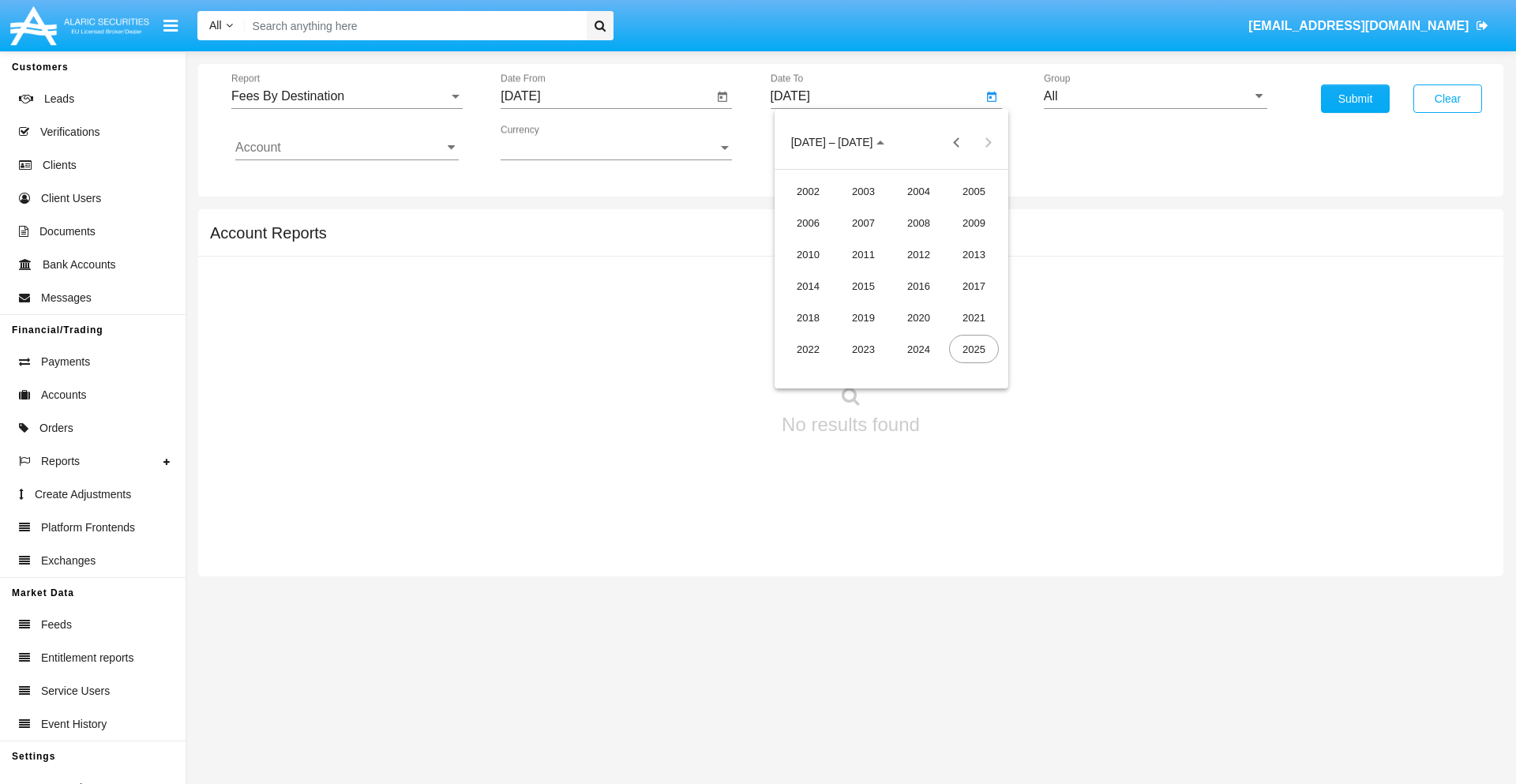
click at [973, 349] on div "2025" at bounding box center [974, 349] width 50 height 28
click at [808, 286] on div "SEP" at bounding box center [808, 285] width 50 height 28
click at [828, 336] on div "22" at bounding box center [828, 337] width 28 height 28
type input "[DATE]"
click at [1155, 96] on input "All" at bounding box center [1155, 96] width 224 height 15
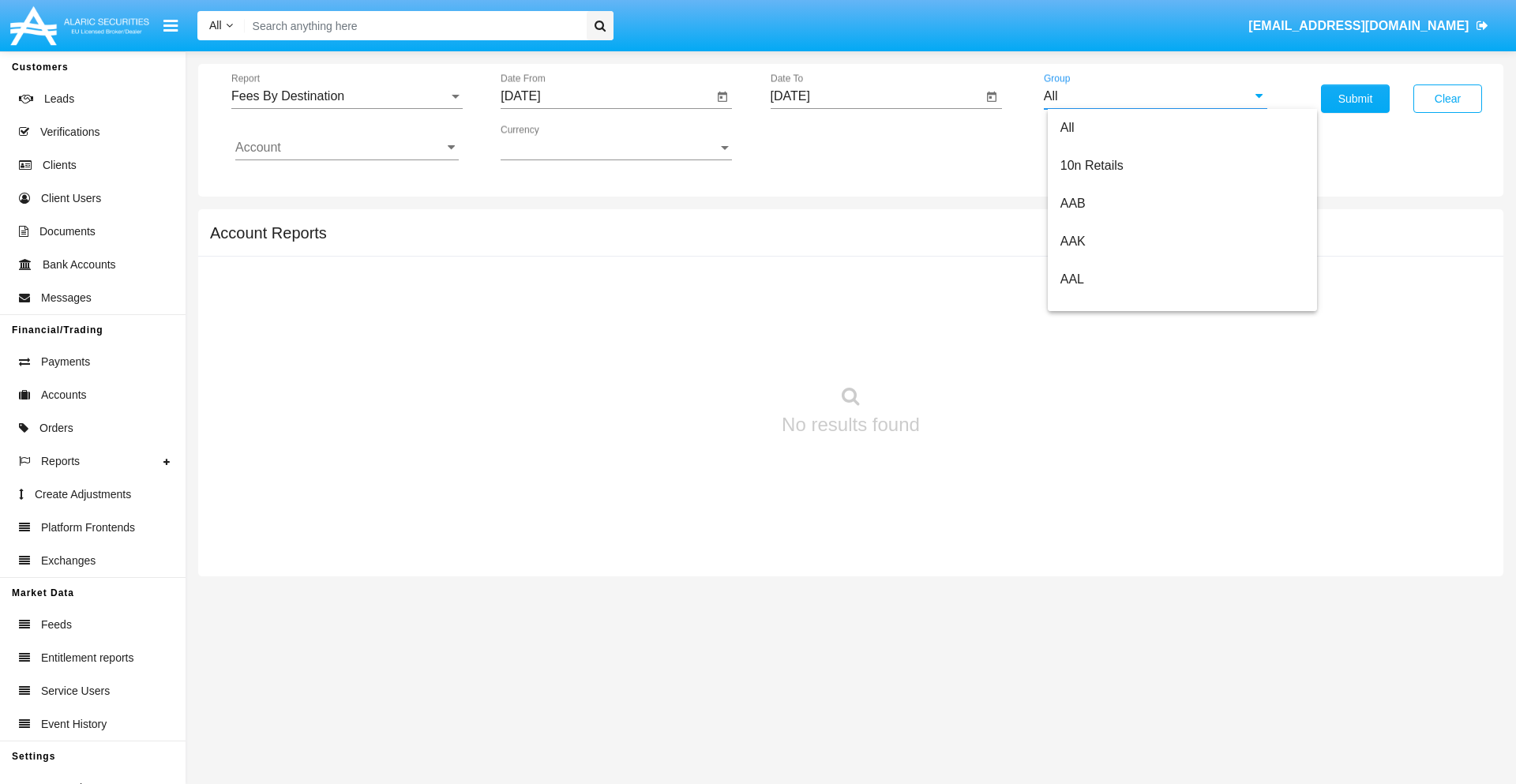
scroll to position [846, 0]
click at [1111, 304] on span "Hammer Web Lite" at bounding box center [1111, 304] width 102 height 14
type input "Hammer Web Lite"
click at [346, 148] on input "Account" at bounding box center [346, 148] width 224 height 15
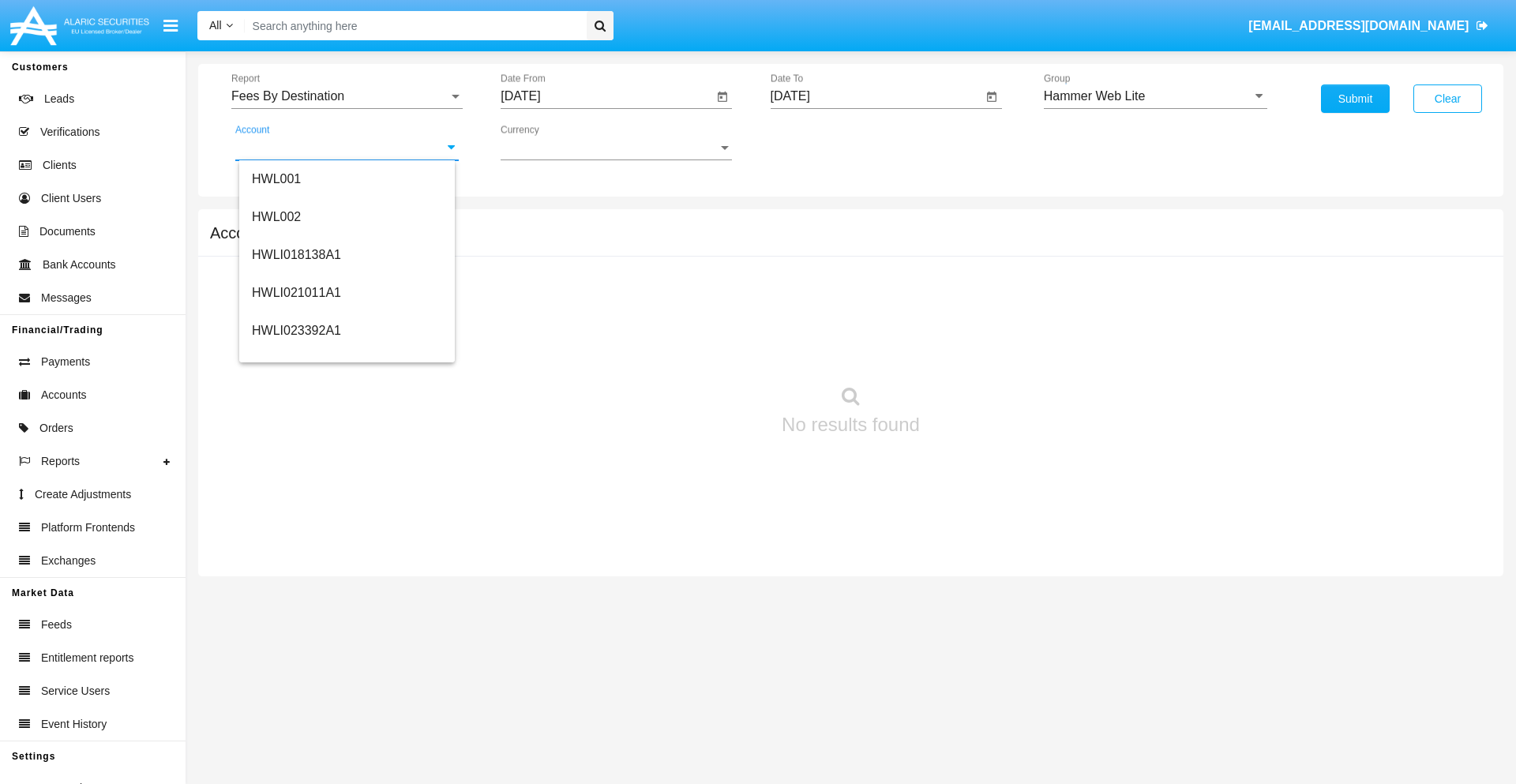
scroll to position [240, 0]
click at [296, 355] on span "HWLI025117A1" at bounding box center [296, 355] width 89 height 14
type input "HWLI025117A1"
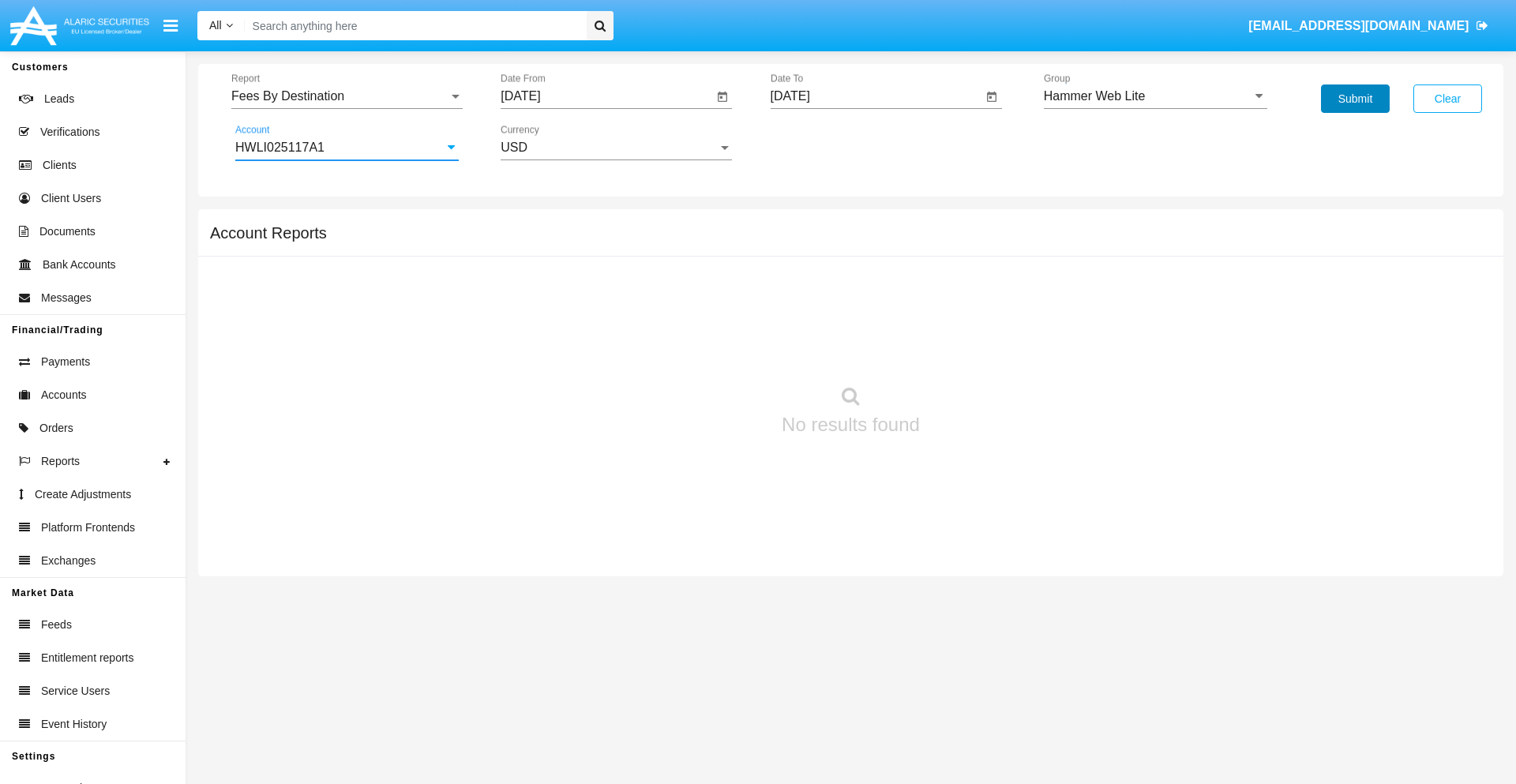
click at [1355, 99] on button "Submit" at bounding box center [1355, 99] width 69 height 28
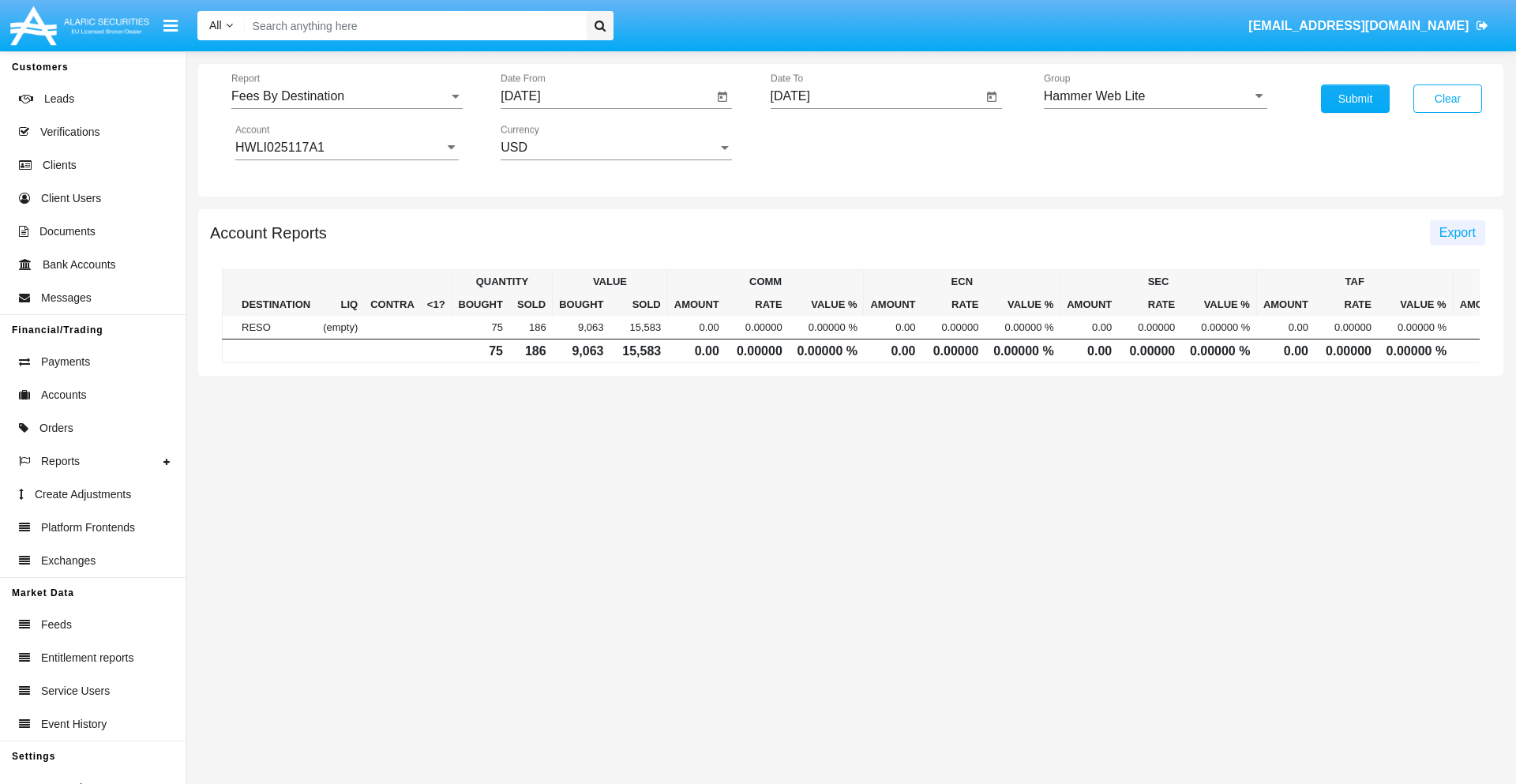
click at [1457, 232] on span "Export" at bounding box center [1457, 233] width 36 height 14
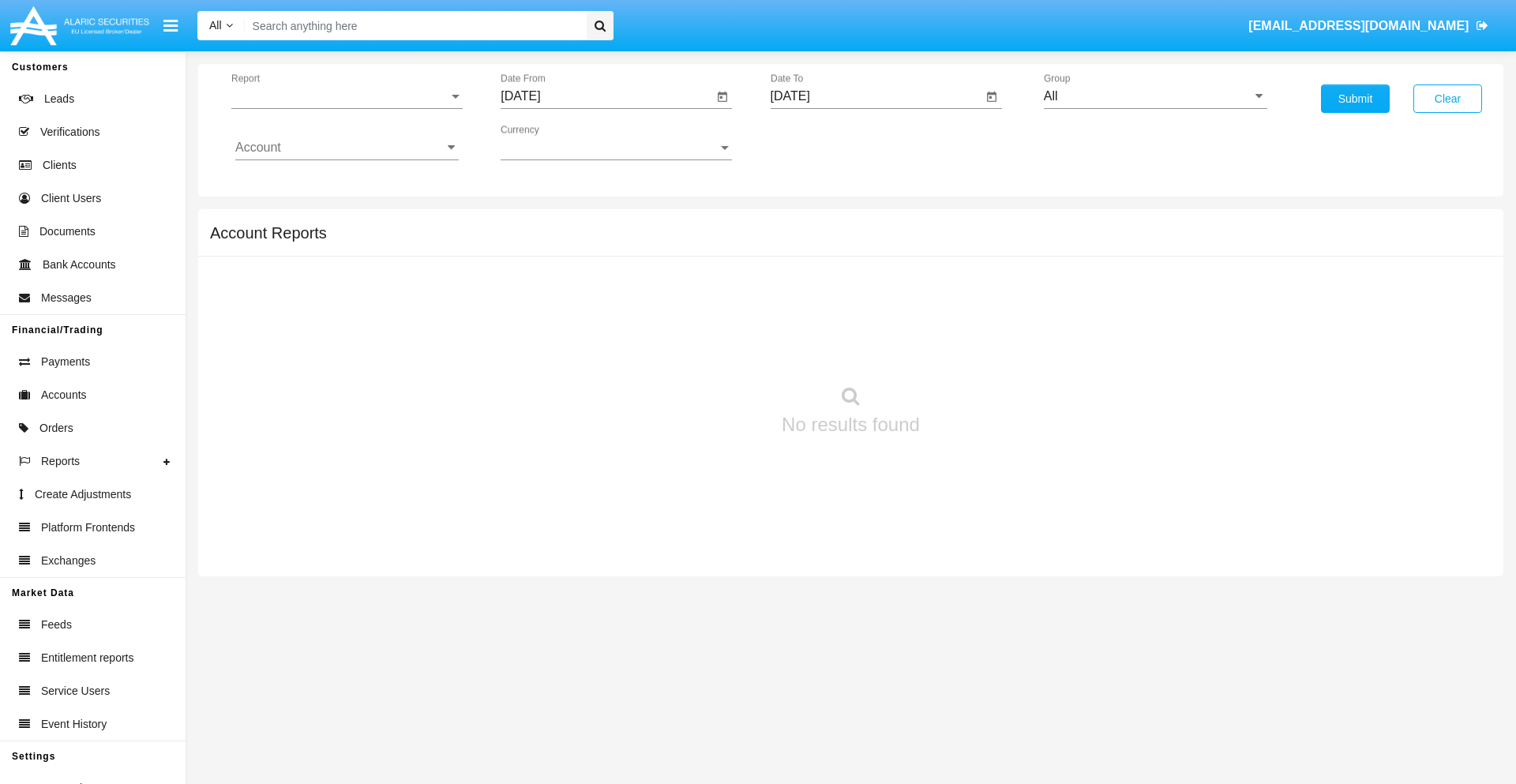
click at [346, 96] on span "Report" at bounding box center [339, 96] width 217 height 15
click at [340, 108] on span "Trades" at bounding box center [346, 107] width 224 height 38
click at [607, 96] on input "[DATE]" at bounding box center [607, 96] width 212 height 15
click at [552, 142] on span "[DATE]" at bounding box center [538, 143] width 35 height 13
click at [594, 317] on div "2019" at bounding box center [594, 317] width 50 height 28
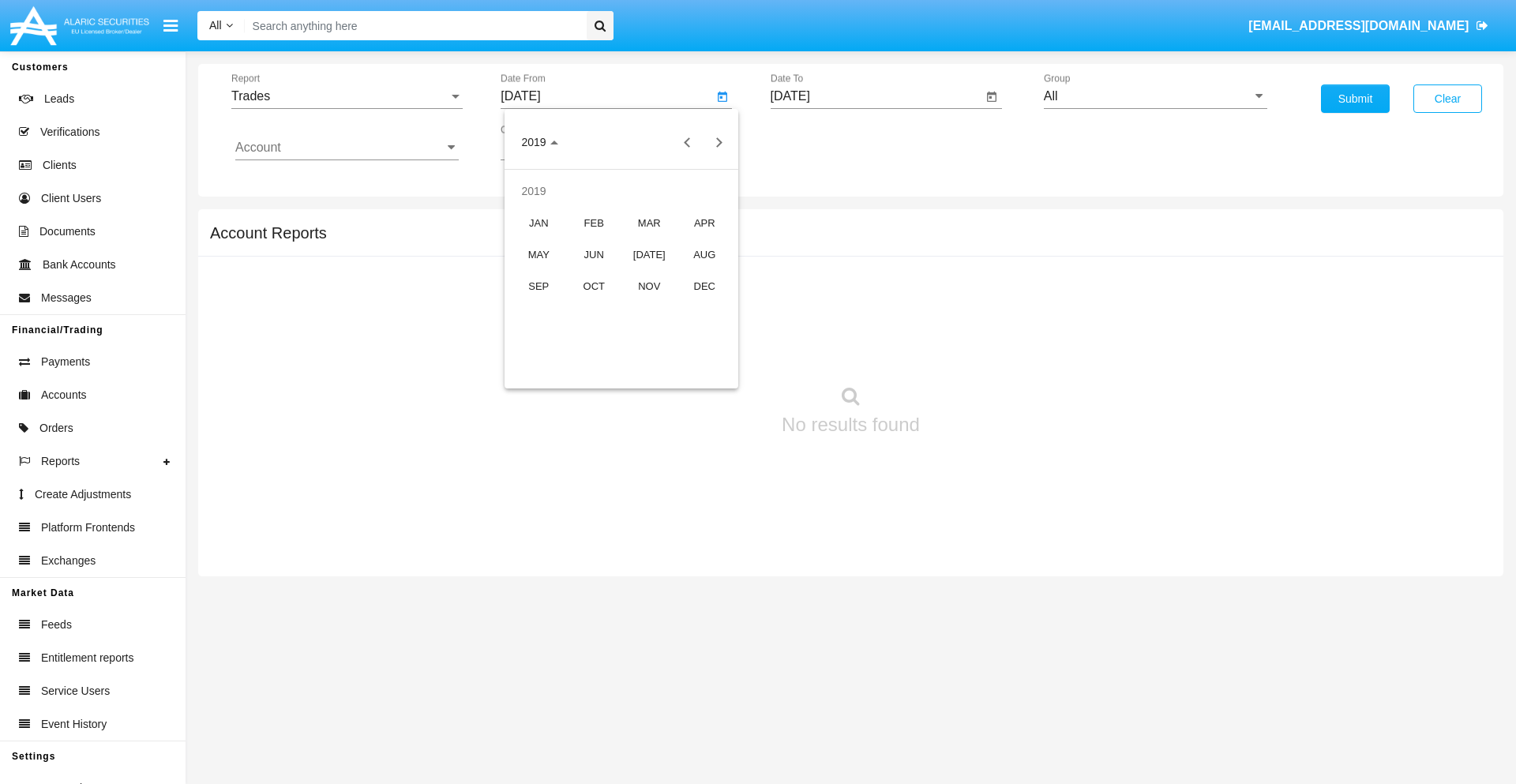
click at [539, 223] on div "JAN" at bounding box center [539, 222] width 50 height 28
click at [590, 241] on div "1" at bounding box center [590, 242] width 28 height 28
type input "[DATE]"
click at [876, 96] on input "[DATE]" at bounding box center [876, 96] width 212 height 15
click at [821, 142] on span "[DATE]" at bounding box center [808, 143] width 35 height 13
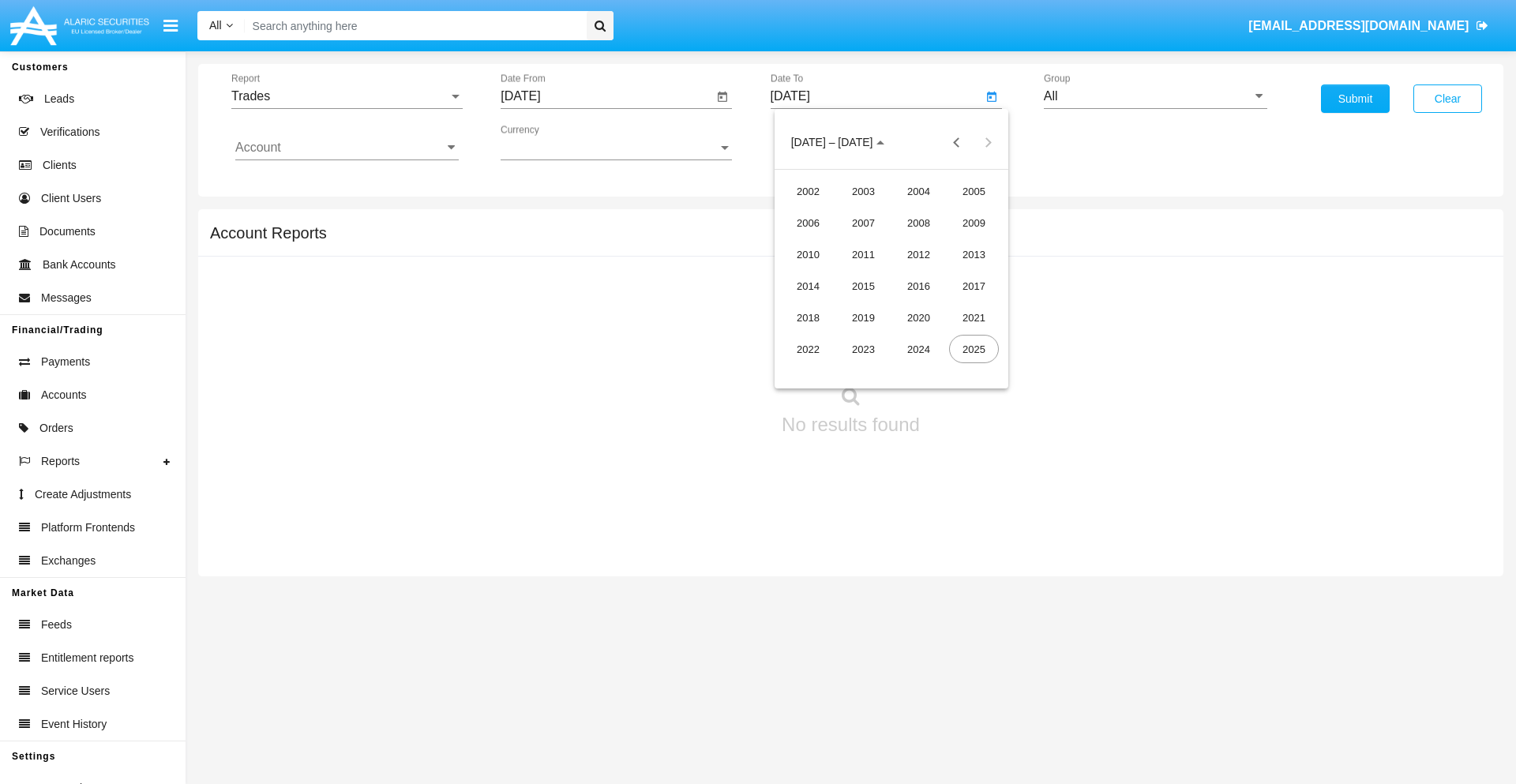
click at [863, 317] on div "2019" at bounding box center [863, 317] width 50 height 28
click at [808, 223] on div "JAN" at bounding box center [808, 222] width 50 height 28
click at [859, 241] on div "1" at bounding box center [859, 242] width 28 height 28
type input "[DATE]"
click at [346, 148] on input "Account" at bounding box center [346, 148] width 224 height 15
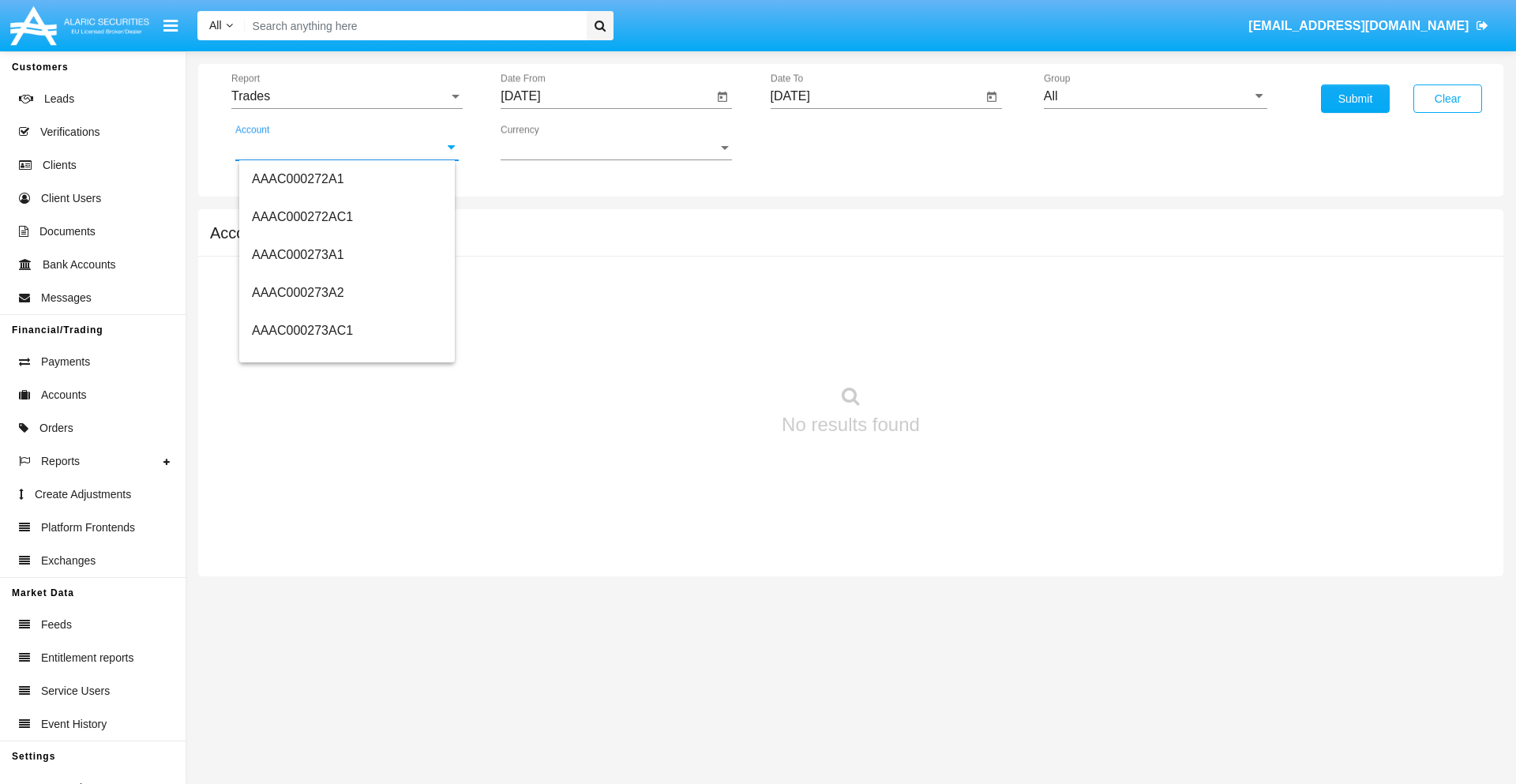
scroll to position [183919, 0]
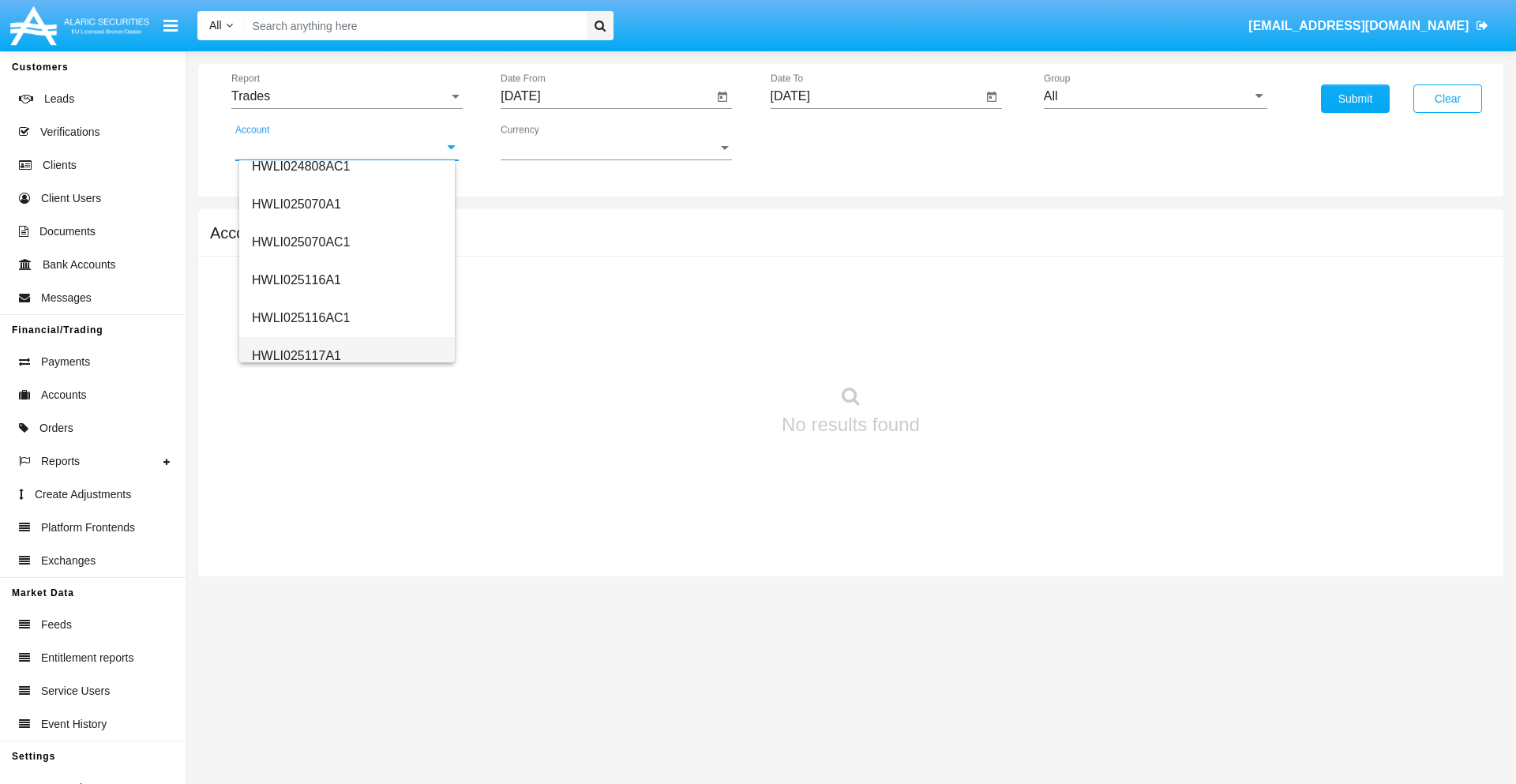
click at [296, 355] on span "HWLI025117A1" at bounding box center [296, 355] width 89 height 14
type input "HWLI025117A1"
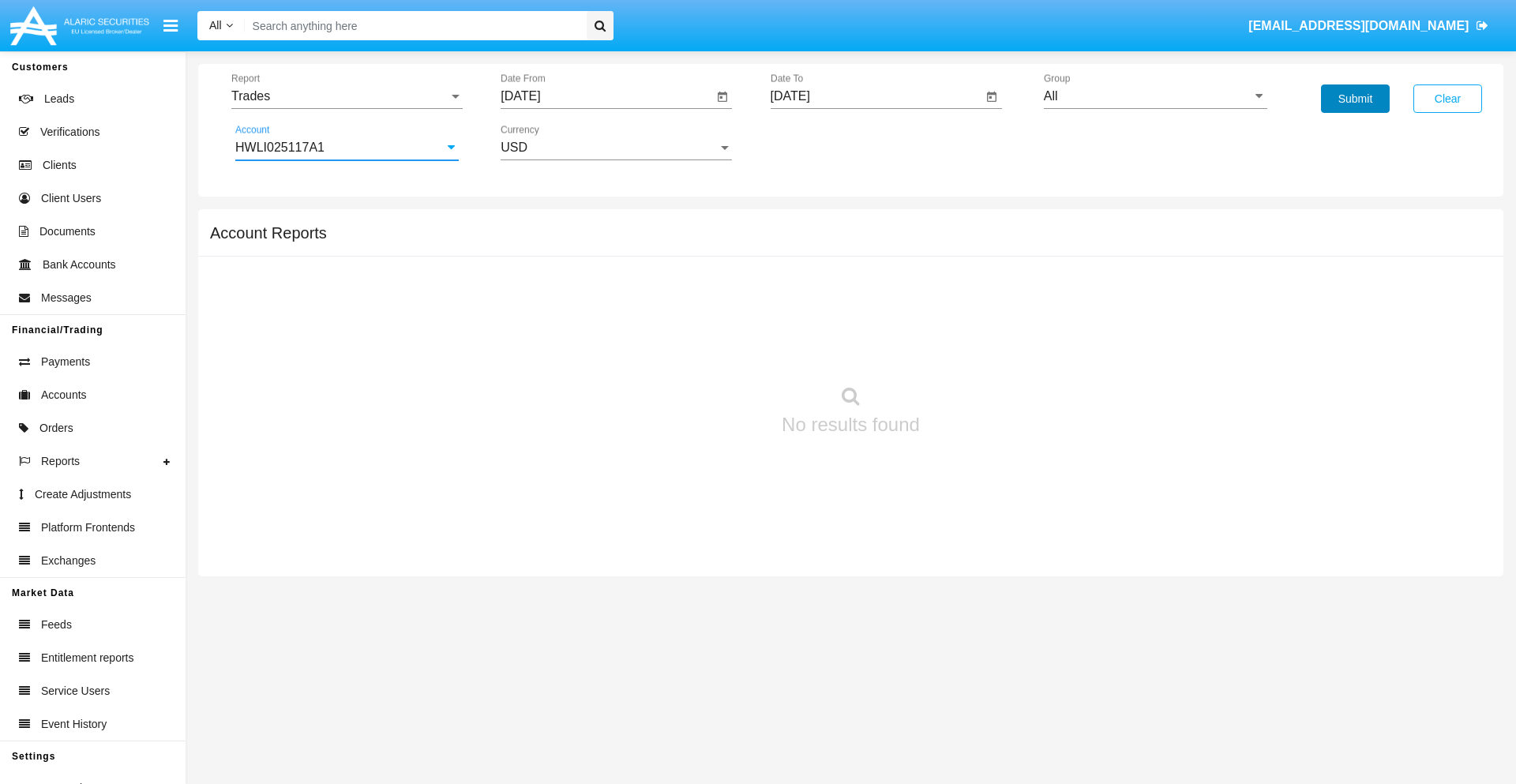
click at [1355, 99] on button "Submit" at bounding box center [1355, 99] width 69 height 28
click at [346, 96] on span "Report" at bounding box center [339, 96] width 217 height 15
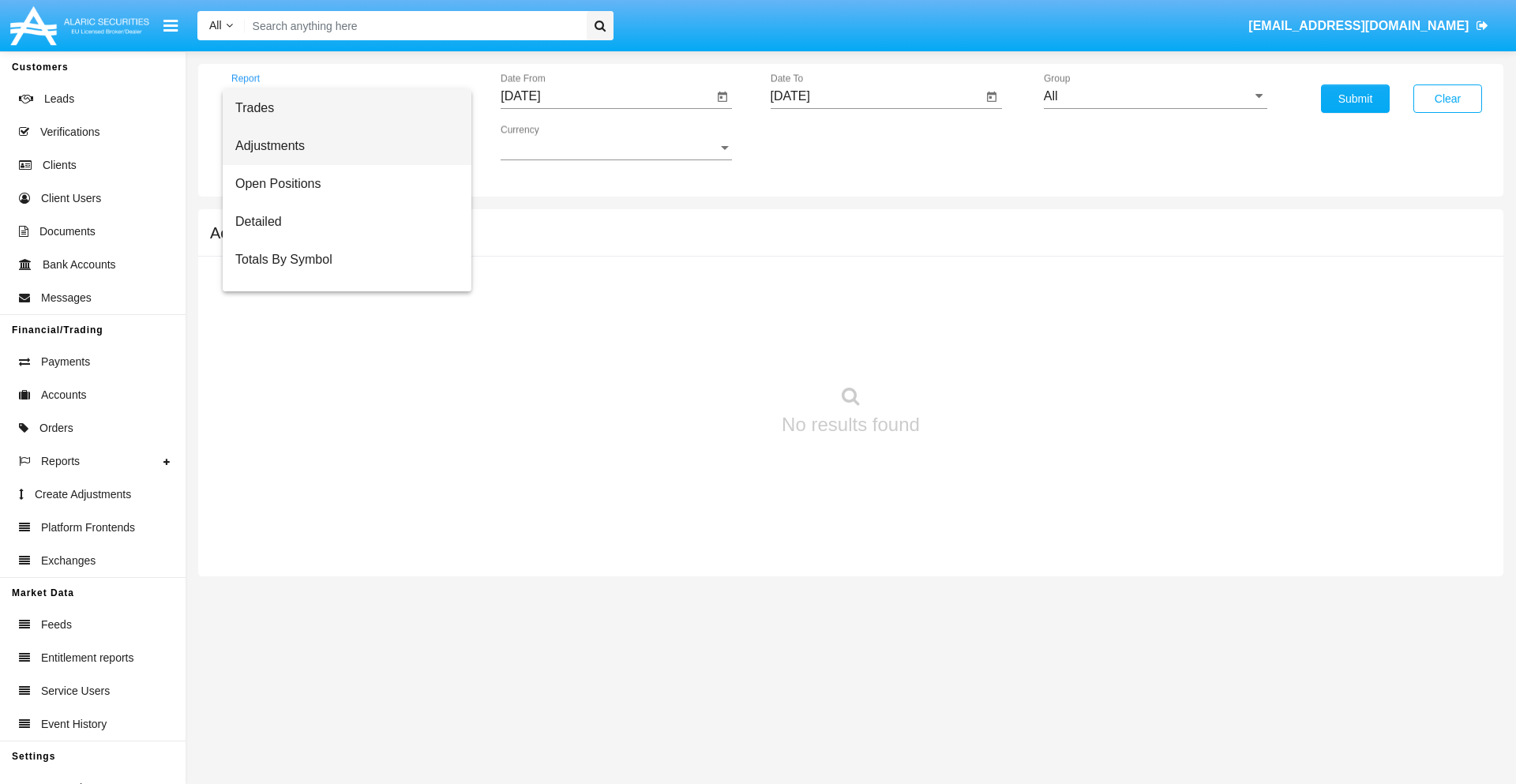
click at [340, 146] on span "Adjustments" at bounding box center [346, 145] width 224 height 38
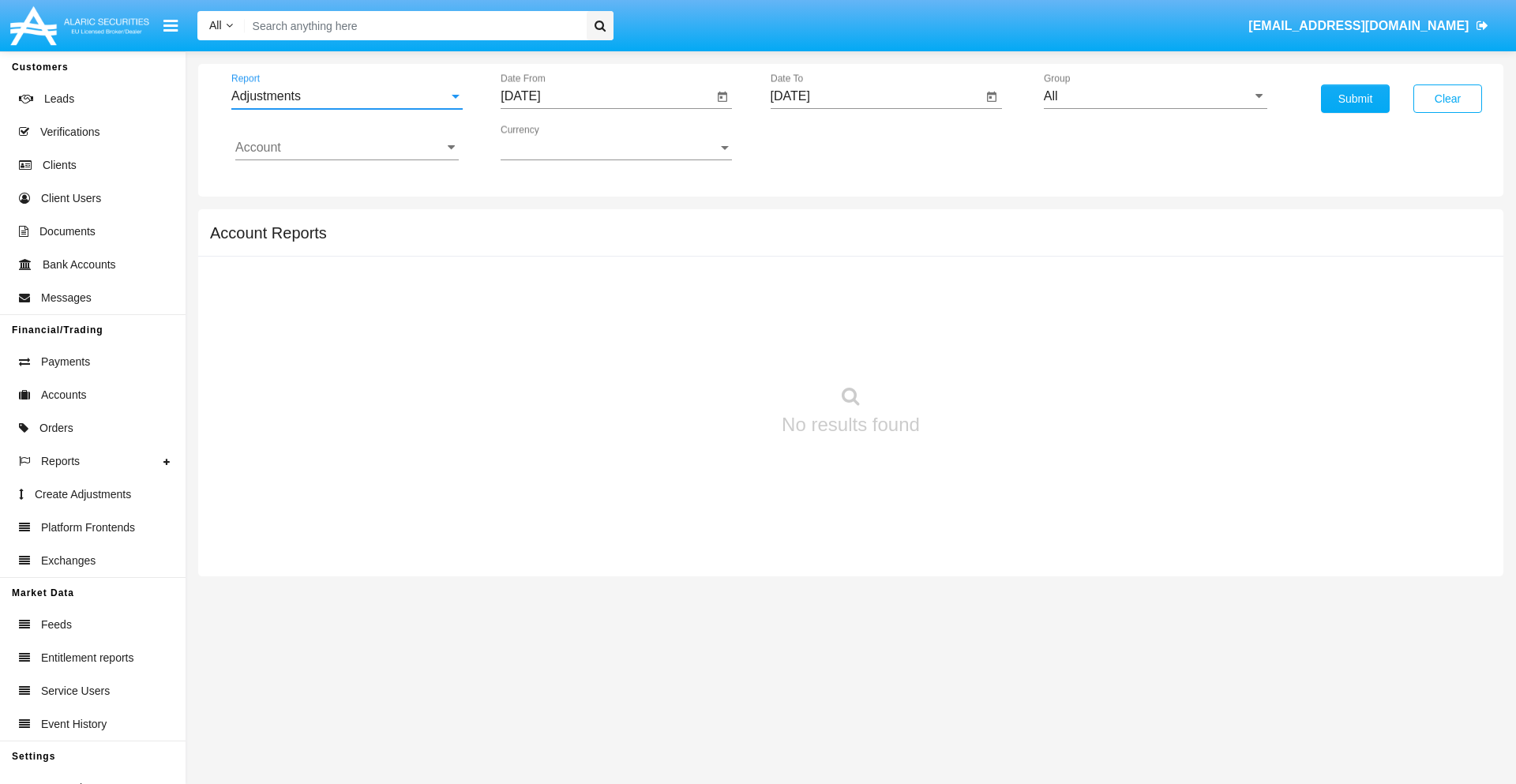
click at [607, 96] on input "[DATE]" at bounding box center [607, 96] width 212 height 15
click at [552, 142] on span "[DATE]" at bounding box center [538, 143] width 35 height 13
click at [594, 317] on div "2019" at bounding box center [594, 317] width 50 height 28
click at [539, 223] on div "JAN" at bounding box center [539, 222] width 50 height 28
click at [590, 241] on div "1" at bounding box center [590, 242] width 28 height 28
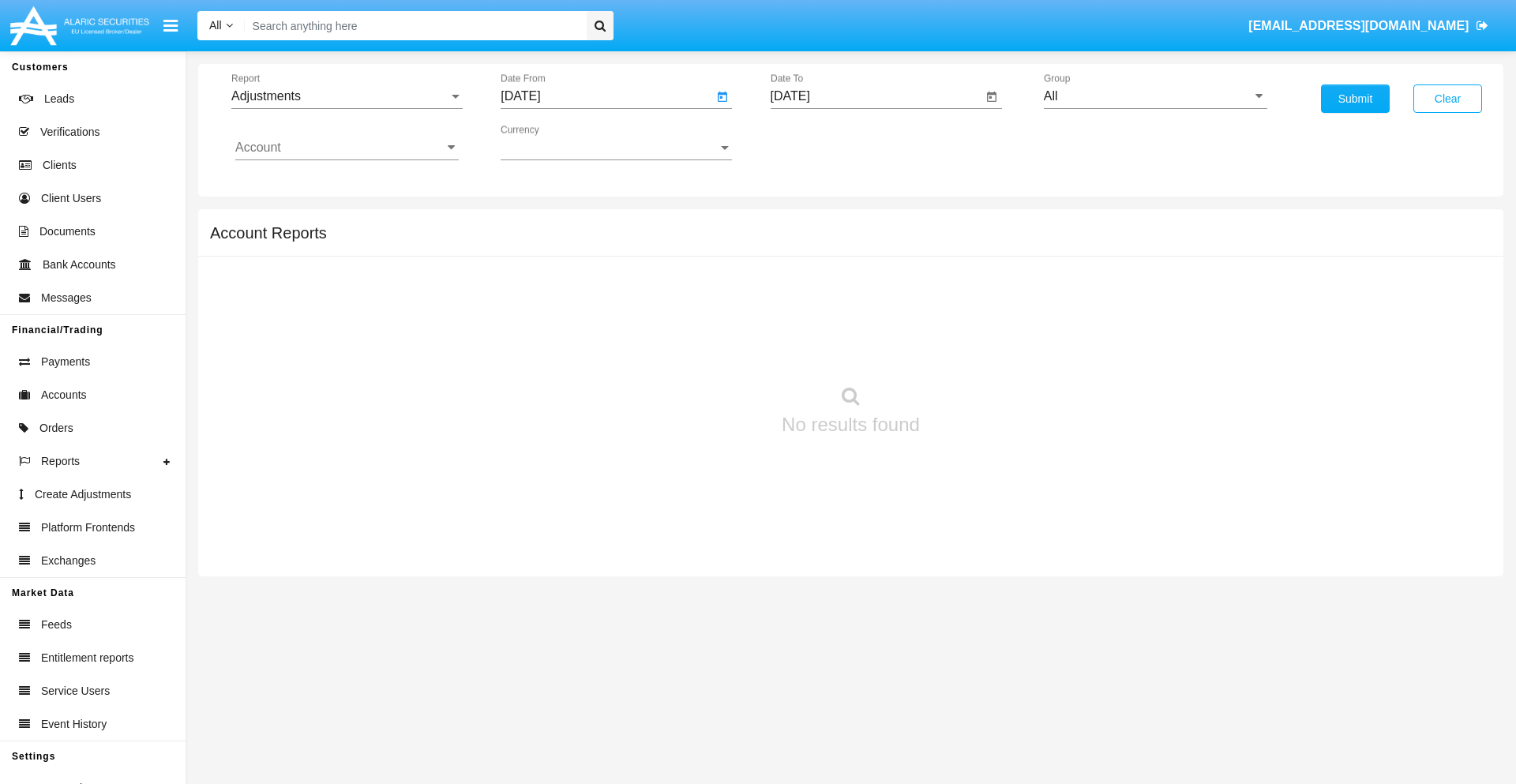
type input "[DATE]"
click at [876, 96] on input "[DATE]" at bounding box center [876, 96] width 212 height 15
click at [821, 142] on span "[DATE]" at bounding box center [808, 143] width 35 height 13
click at [863, 317] on div "2019" at bounding box center [863, 317] width 50 height 28
click at [808, 223] on div "JAN" at bounding box center [808, 222] width 50 height 28
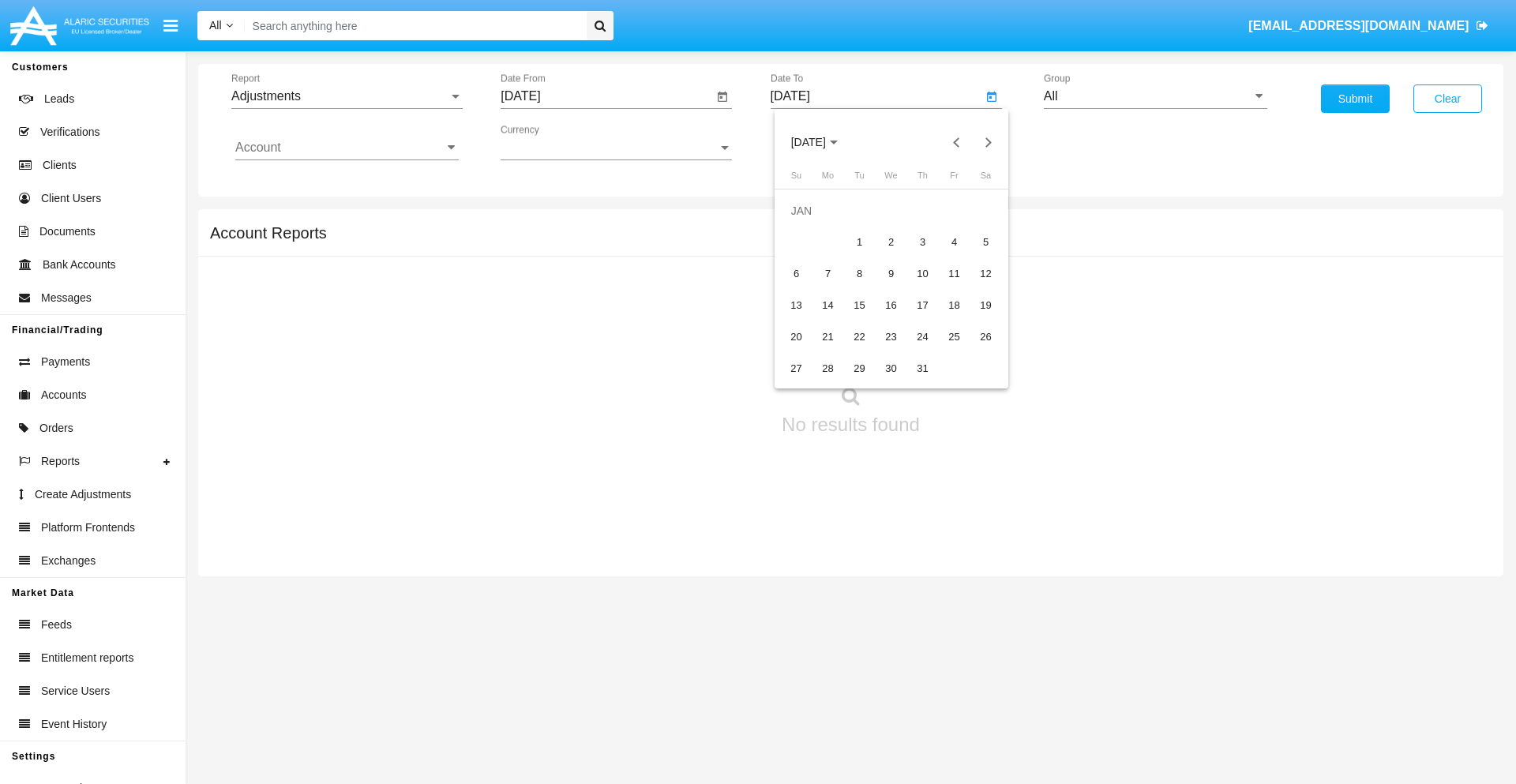
click at [859, 241] on div "1" at bounding box center [859, 242] width 28 height 28
type input "[DATE]"
click at [346, 148] on input "Account" at bounding box center [346, 148] width 224 height 15
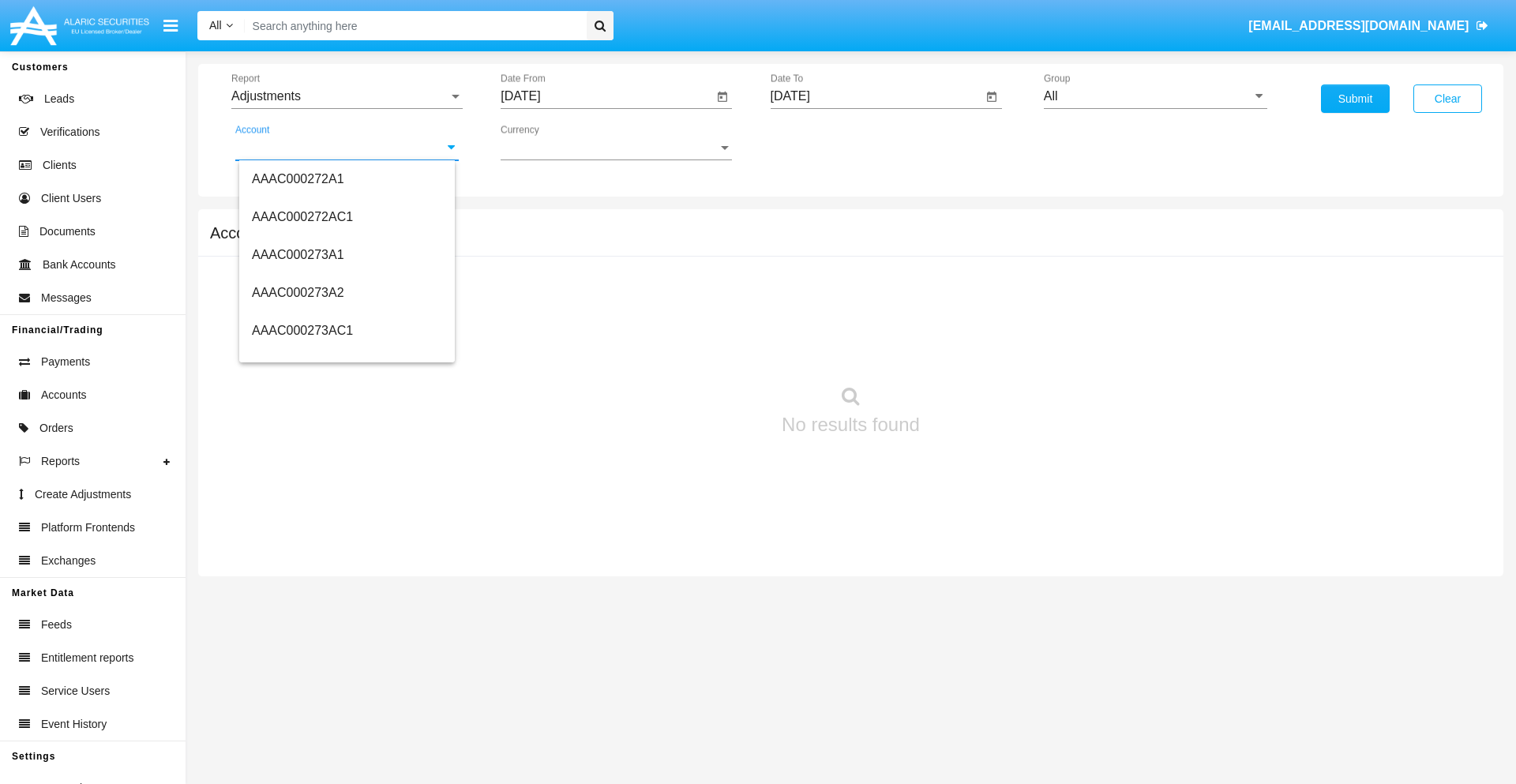
scroll to position [183919, 0]
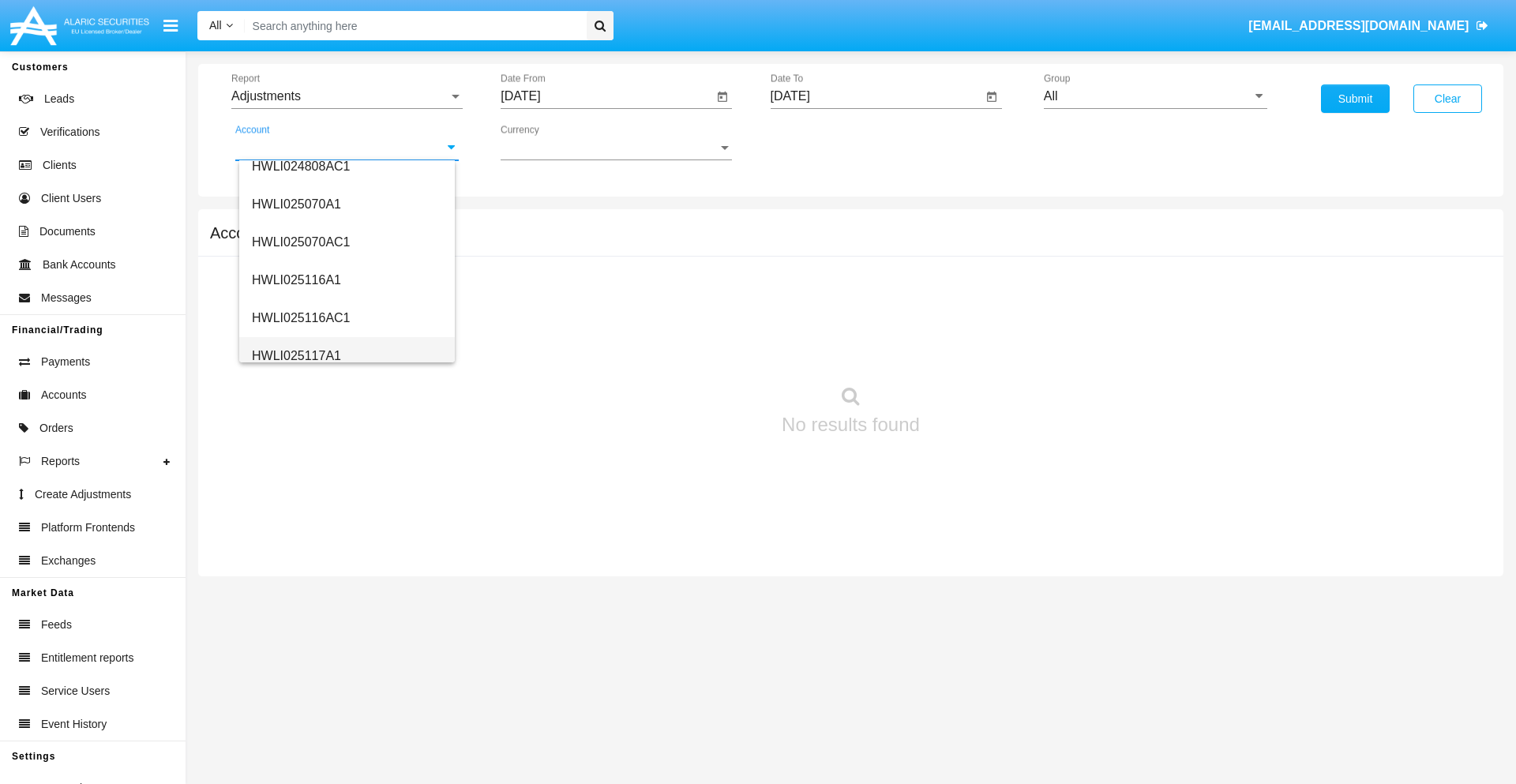
click at [296, 355] on span "HWLI025117A1" at bounding box center [296, 355] width 89 height 14
type input "HWLI025117A1"
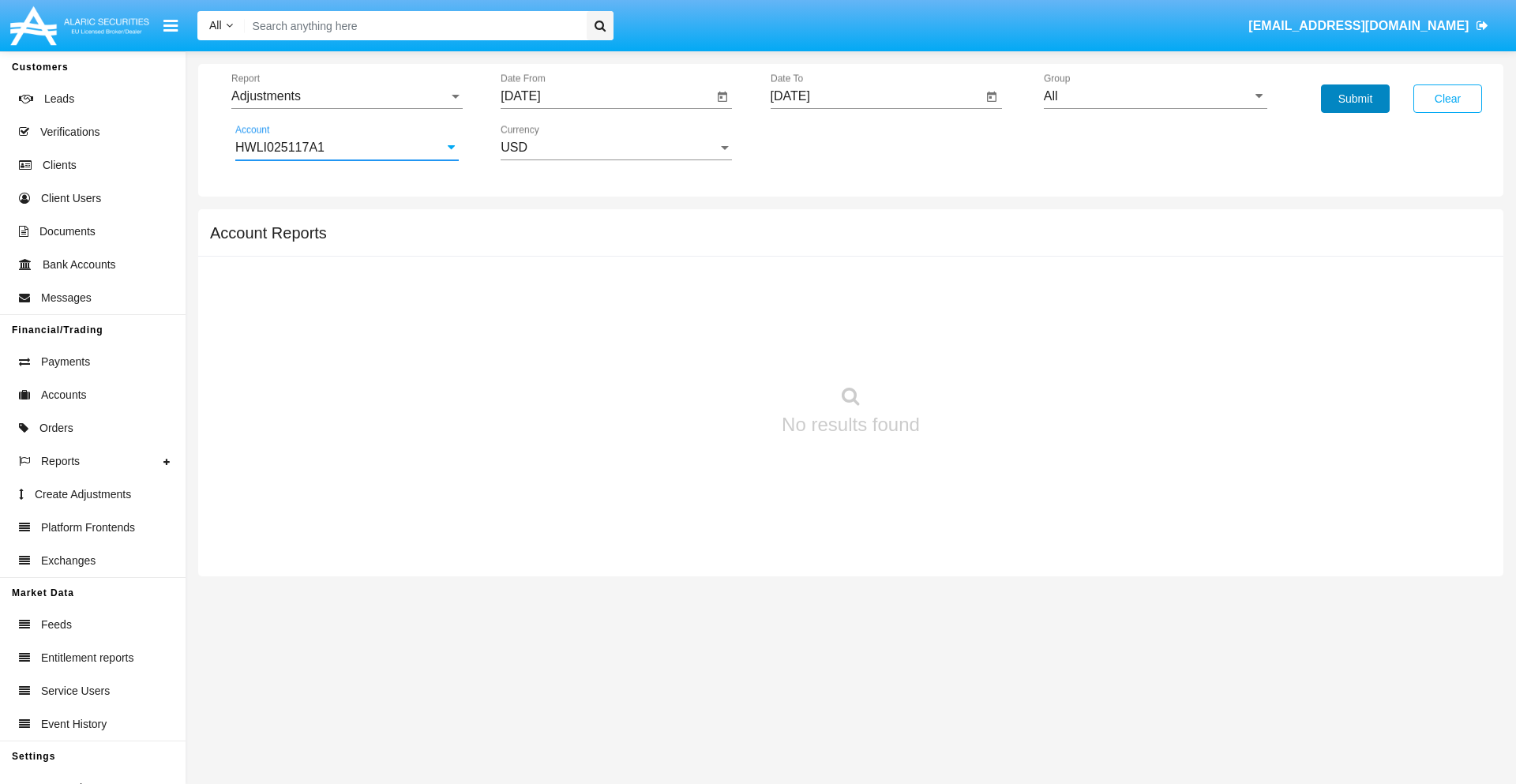
click at [1355, 99] on button "Submit" at bounding box center [1355, 99] width 69 height 28
click at [346, 96] on span "Report" at bounding box center [339, 96] width 217 height 15
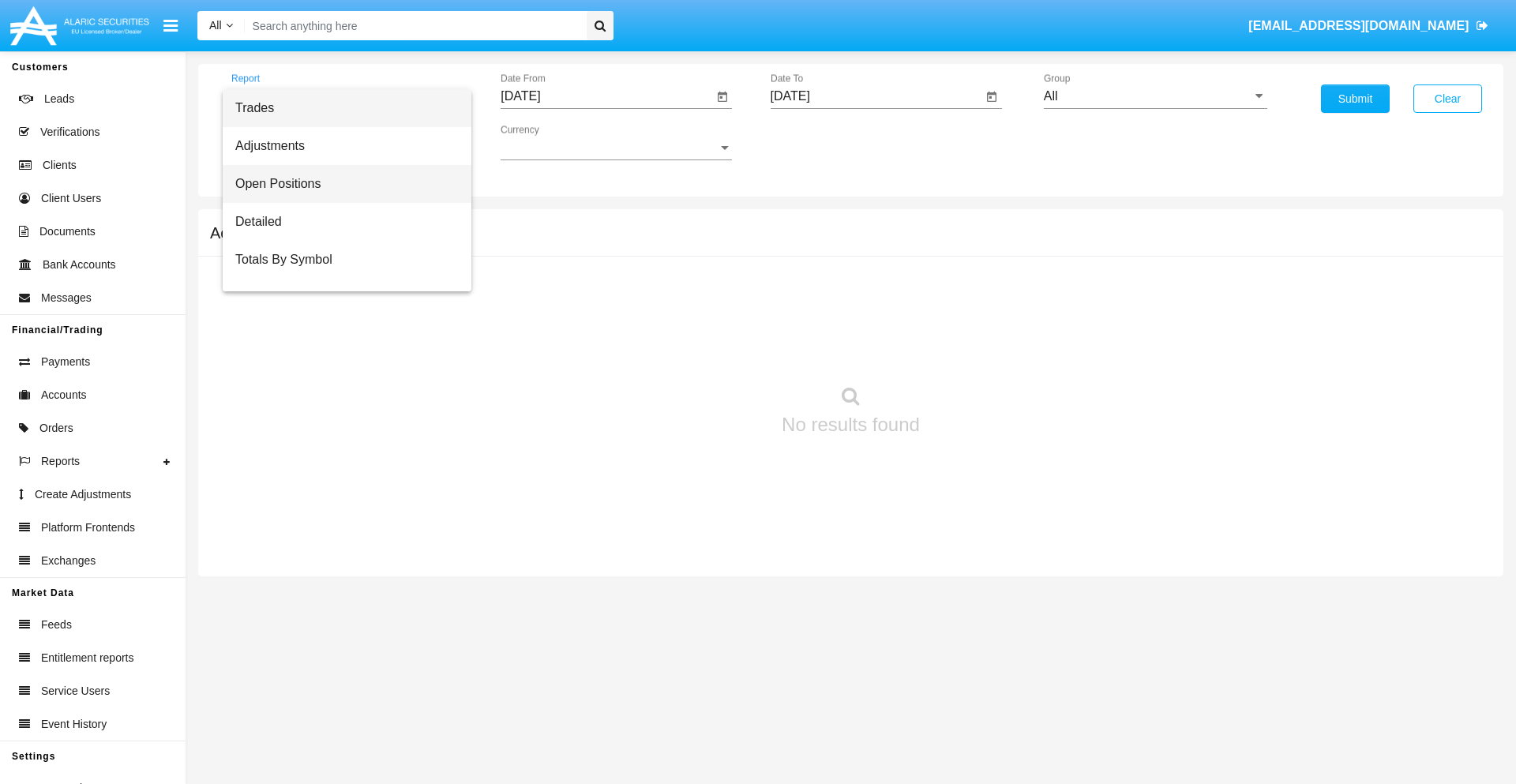
click at [340, 184] on span "Open Positions" at bounding box center [346, 183] width 224 height 38
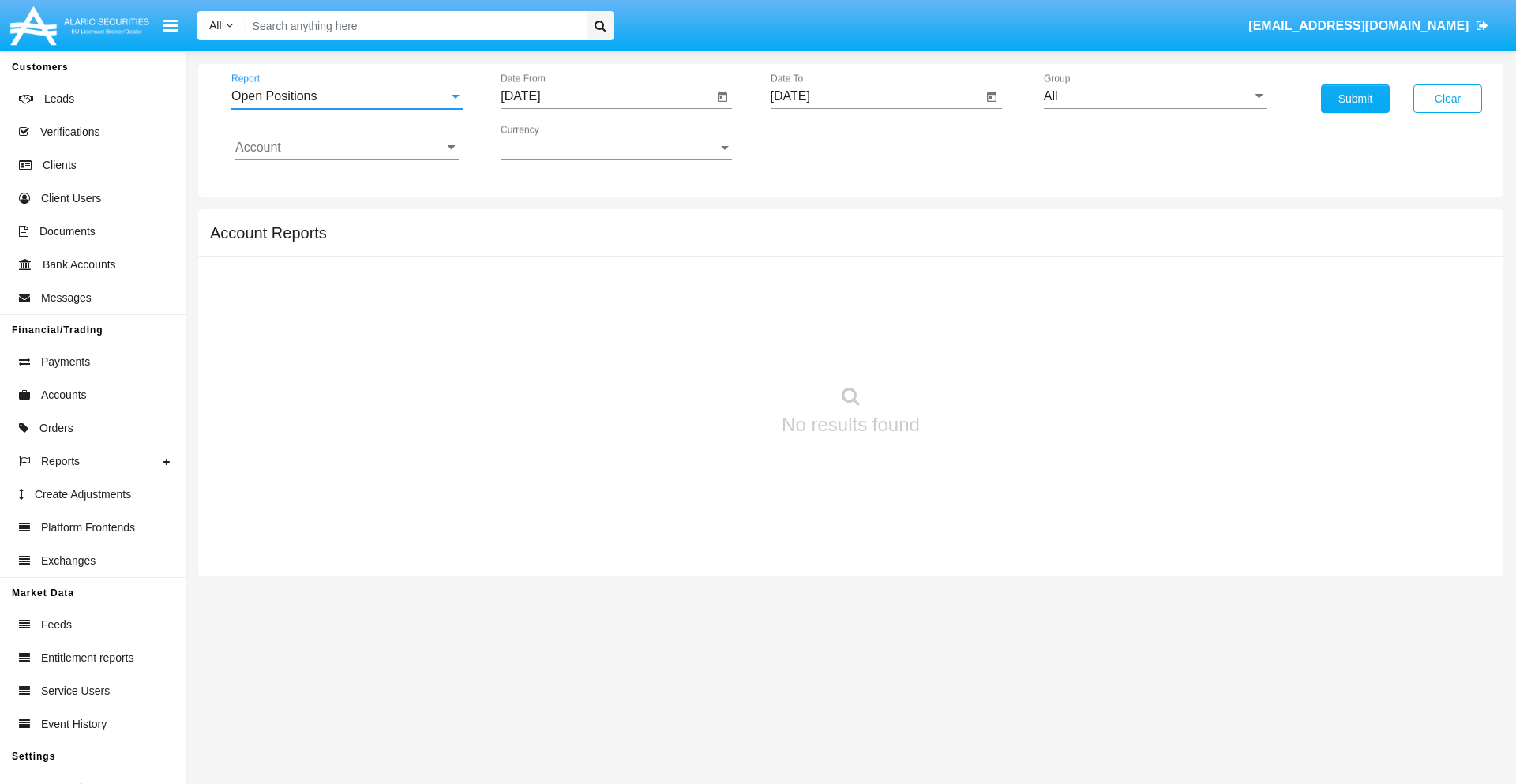
click at [607, 96] on input "[DATE]" at bounding box center [607, 96] width 212 height 15
click at [552, 142] on span "[DATE]" at bounding box center [538, 143] width 35 height 13
click at [594, 317] on div "2019" at bounding box center [594, 317] width 50 height 28
click at [539, 223] on div "JAN" at bounding box center [539, 222] width 50 height 28
click at [590, 241] on div "1" at bounding box center [590, 242] width 28 height 28
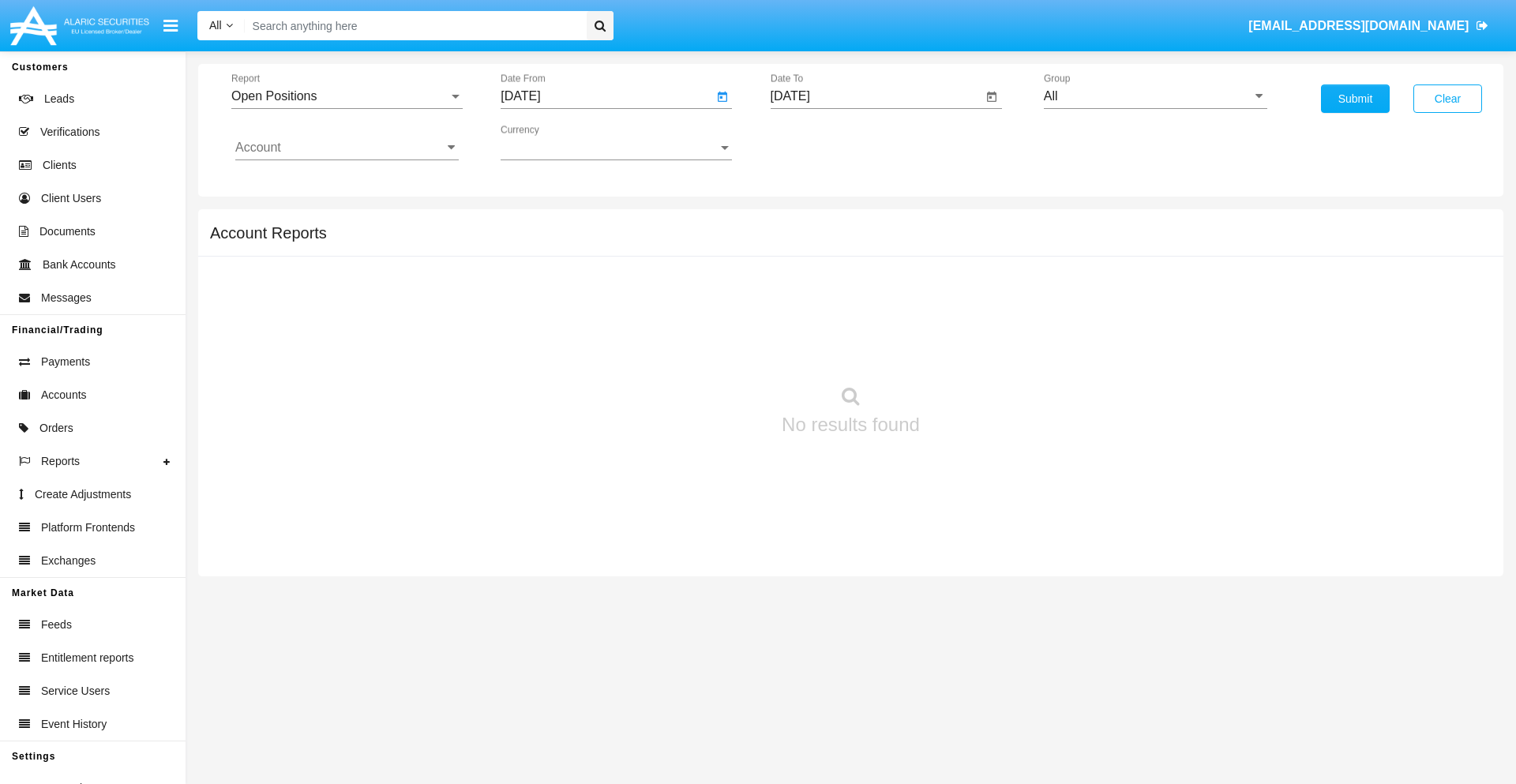
type input "[DATE]"
click at [876, 96] on input "[DATE]" at bounding box center [876, 96] width 212 height 15
click at [821, 142] on span "[DATE]" at bounding box center [808, 143] width 35 height 13
click at [863, 317] on div "2019" at bounding box center [863, 317] width 50 height 28
click at [808, 223] on div "JAN" at bounding box center [808, 222] width 50 height 28
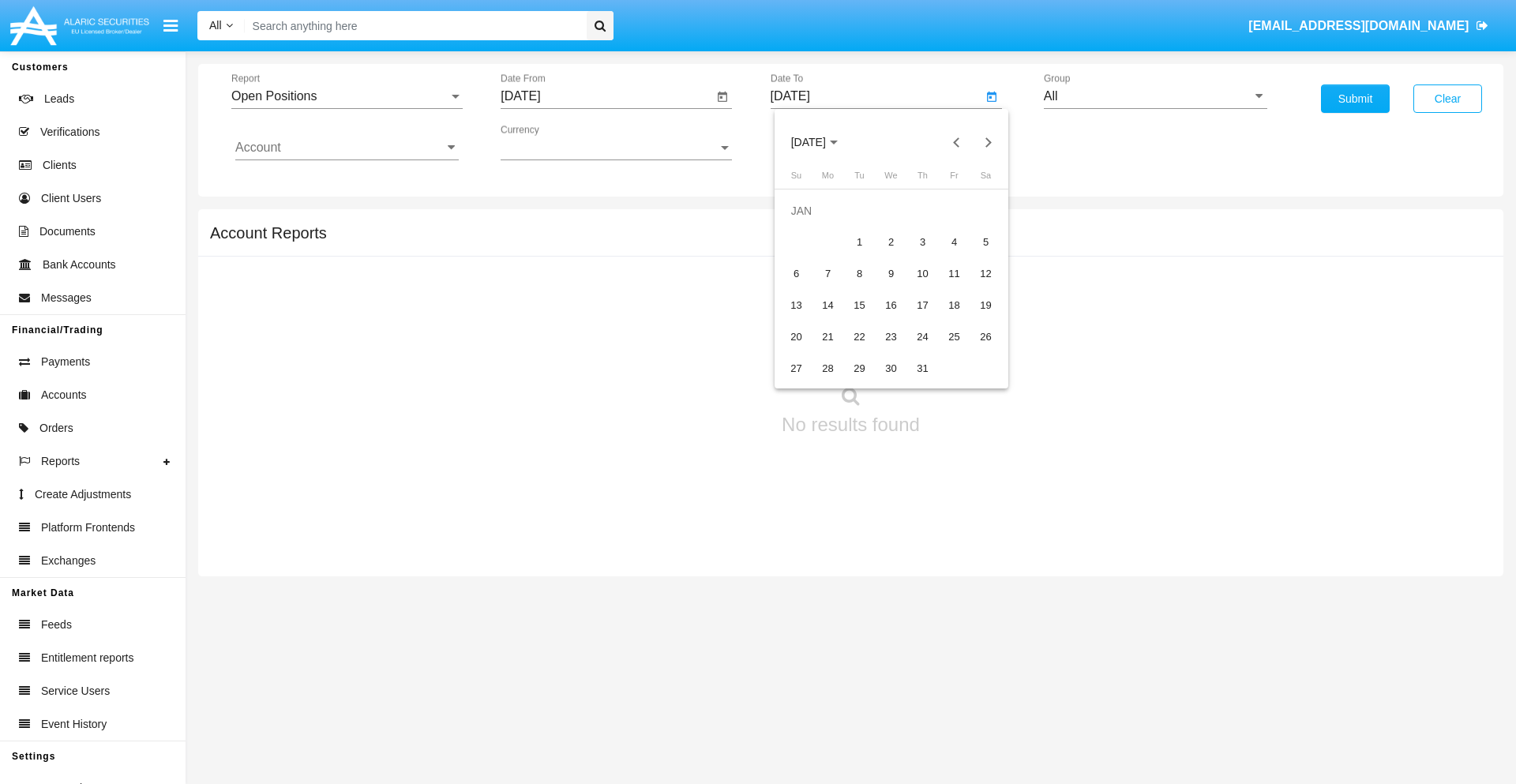
click at [859, 241] on div "1" at bounding box center [859, 242] width 28 height 28
type input "[DATE]"
click at [346, 148] on input "Account" at bounding box center [346, 148] width 224 height 15
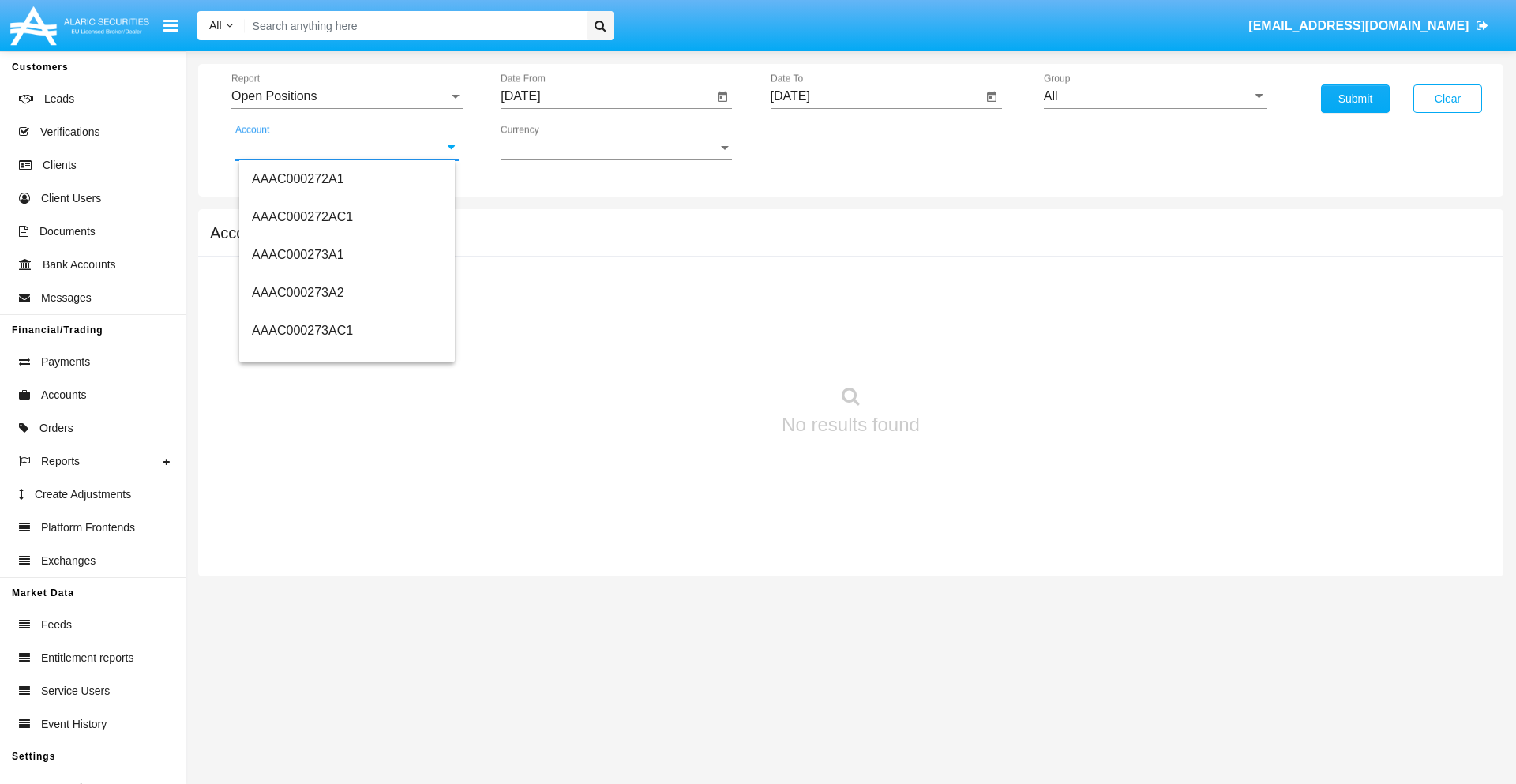
scroll to position [183919, 0]
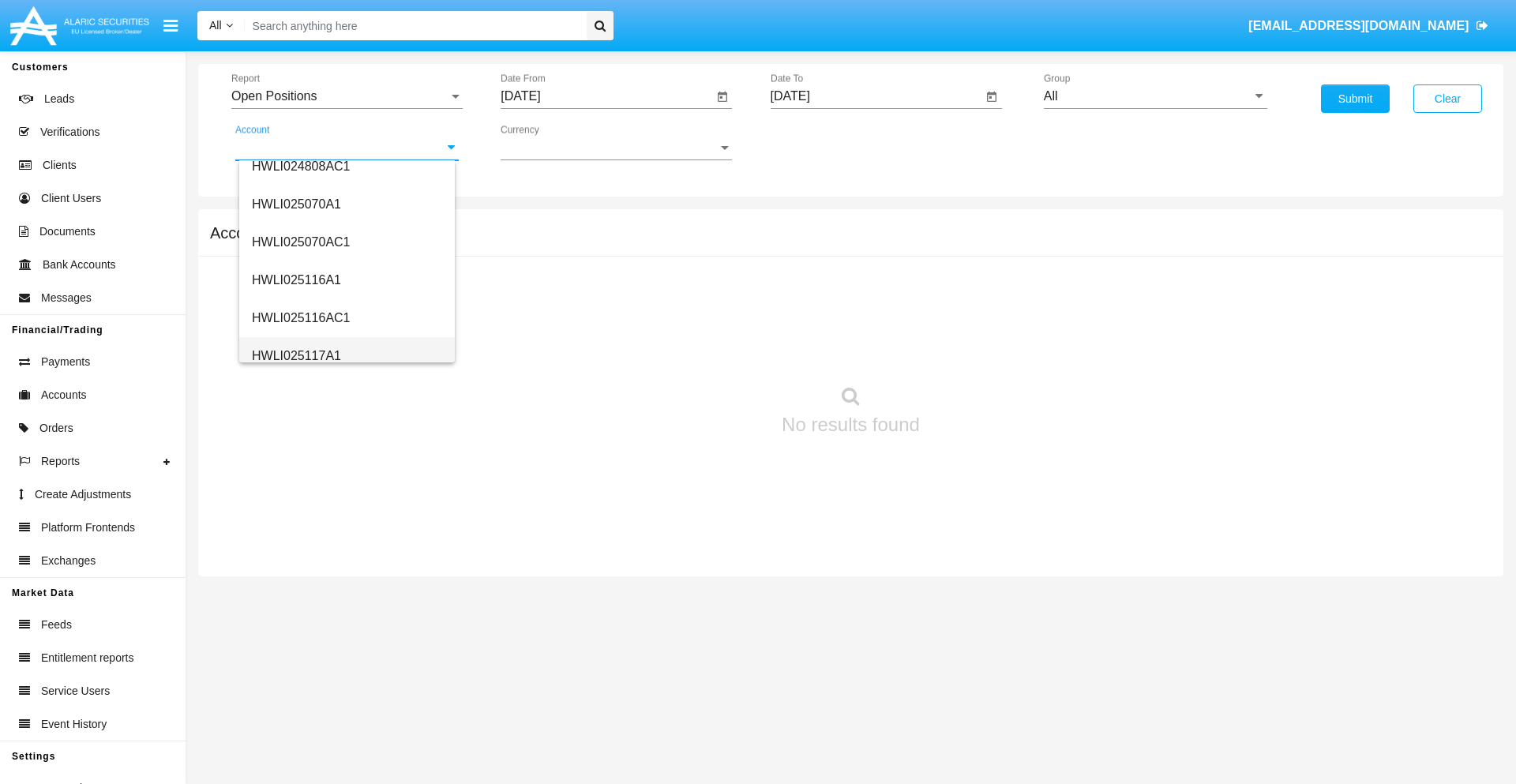
click at [296, 355] on span "HWLI025117A1" at bounding box center [296, 355] width 89 height 14
type input "HWLI025117A1"
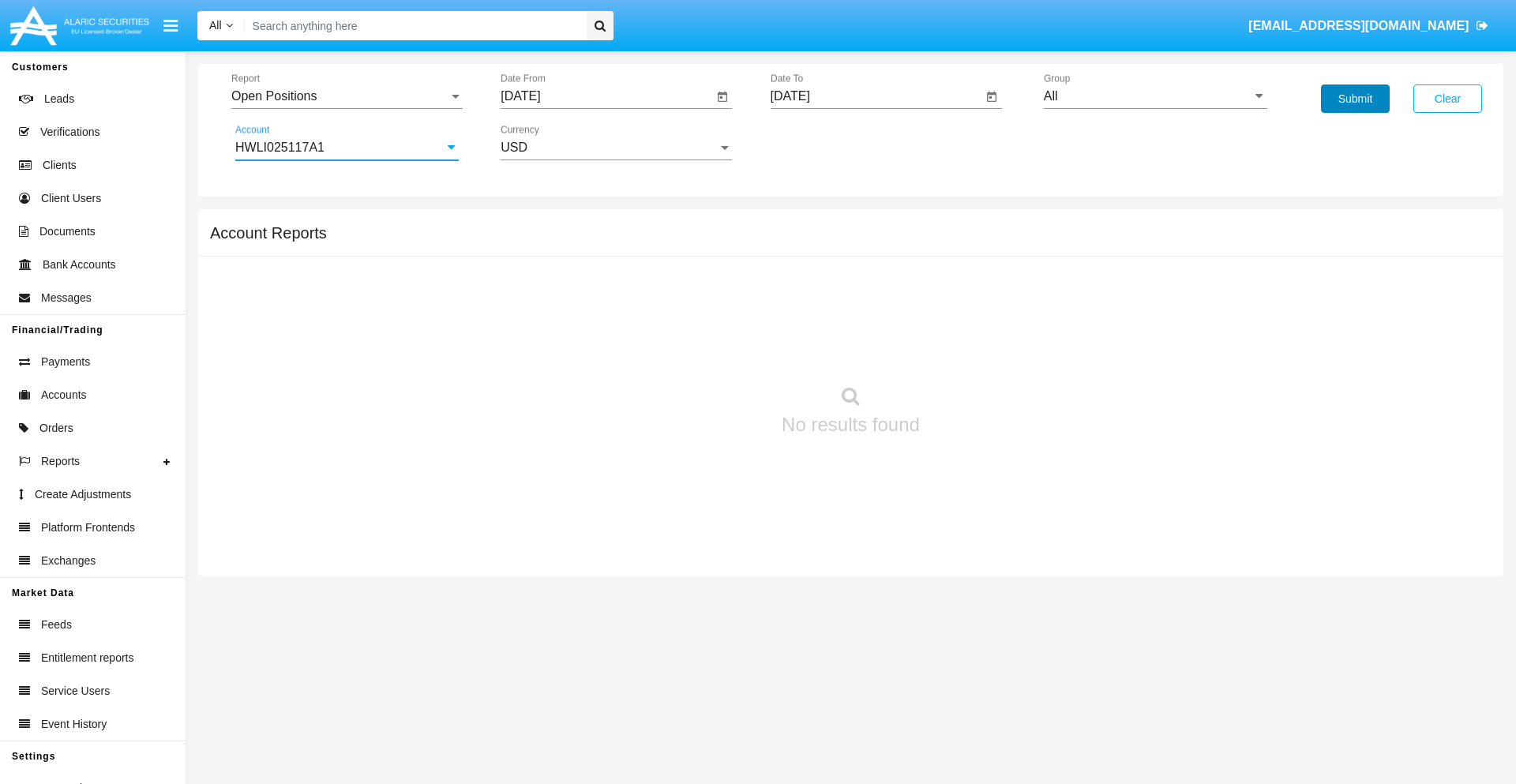
click at [1355, 99] on button "Submit" at bounding box center [1355, 99] width 69 height 28
click at [346, 96] on span "Report" at bounding box center [339, 96] width 217 height 15
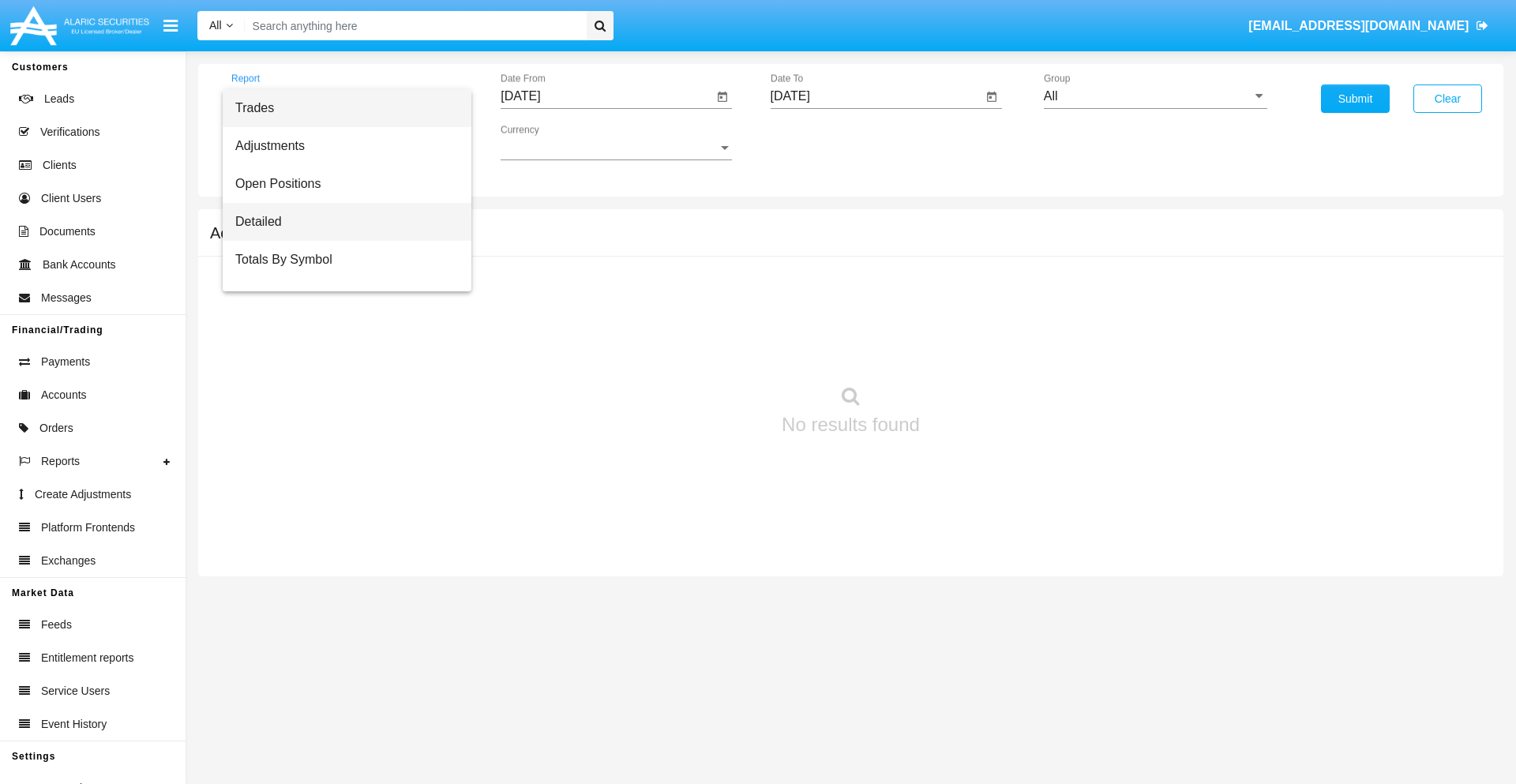
click at [340, 222] on span "Detailed" at bounding box center [346, 221] width 224 height 38
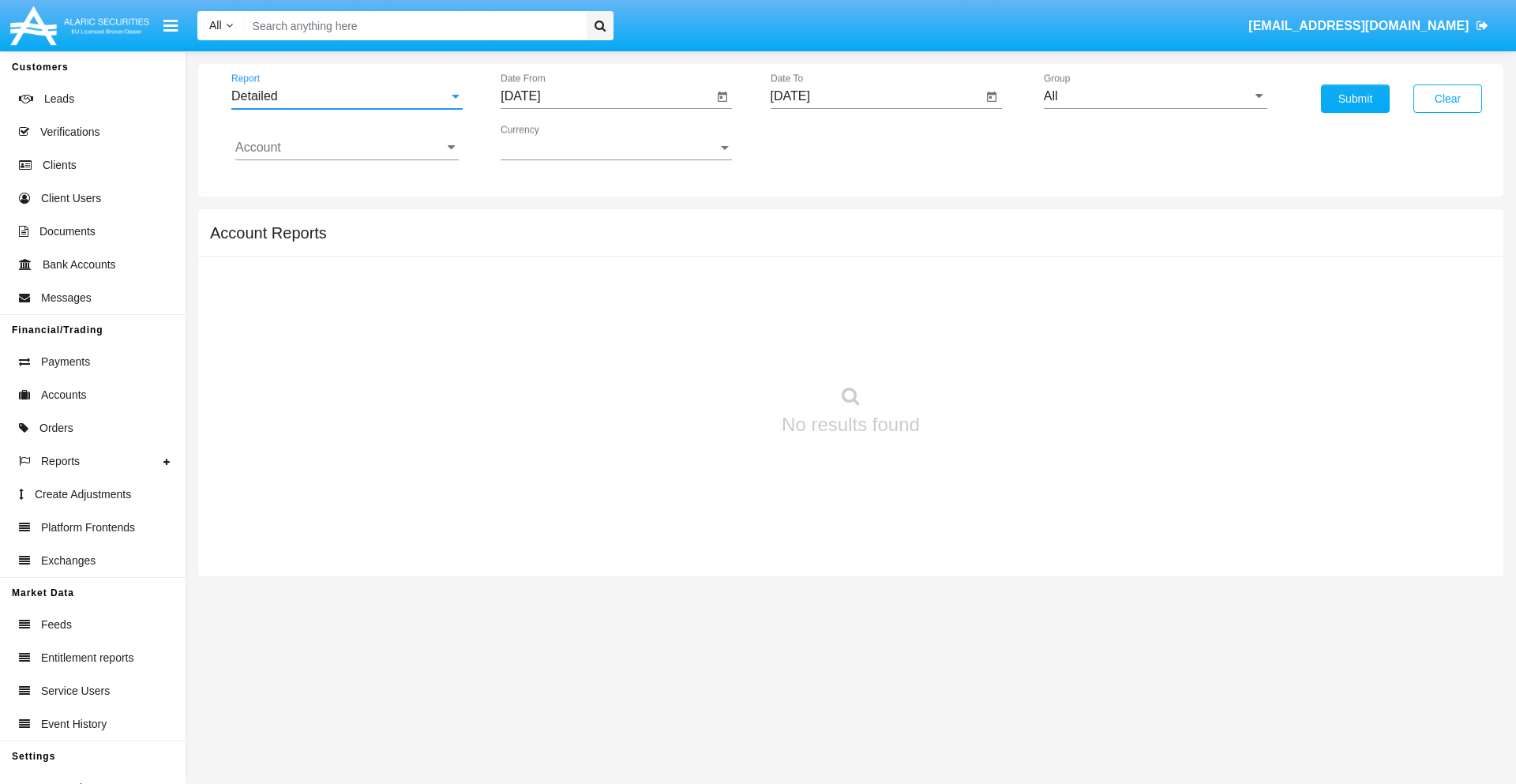
click at [607, 96] on input "[DATE]" at bounding box center [607, 96] width 212 height 15
click at [552, 142] on span "[DATE]" at bounding box center [538, 143] width 35 height 13
click at [594, 317] on div "2019" at bounding box center [594, 317] width 50 height 28
click at [539, 223] on div "JAN" at bounding box center [539, 222] width 50 height 28
click at [590, 241] on div "1" at bounding box center [590, 242] width 28 height 28
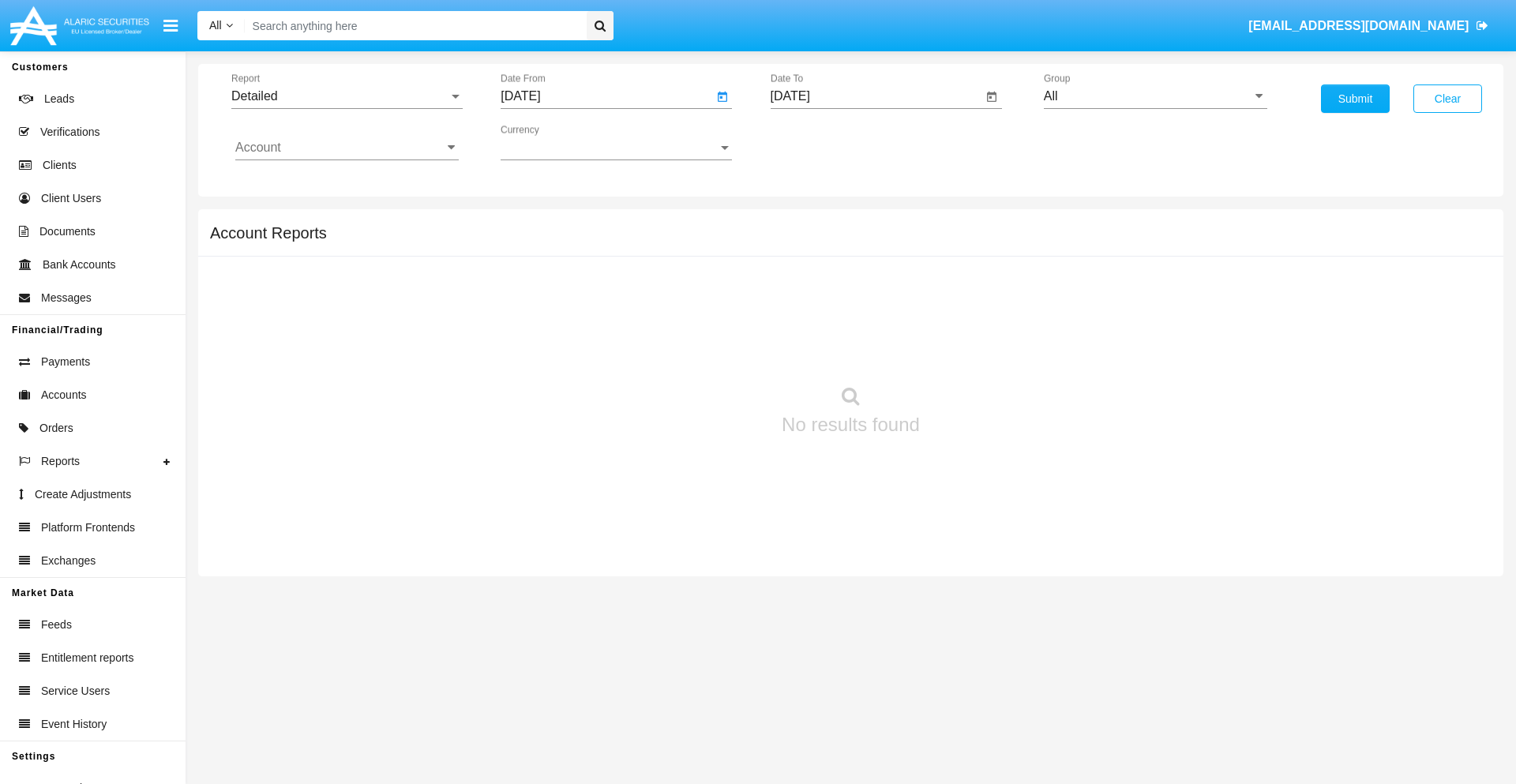
type input "[DATE]"
click at [876, 96] on input "[DATE]" at bounding box center [876, 96] width 212 height 15
click at [821, 142] on span "[DATE]" at bounding box center [808, 143] width 35 height 13
click at [863, 317] on div "2019" at bounding box center [863, 317] width 50 height 28
click at [808, 223] on div "JAN" at bounding box center [808, 222] width 50 height 28
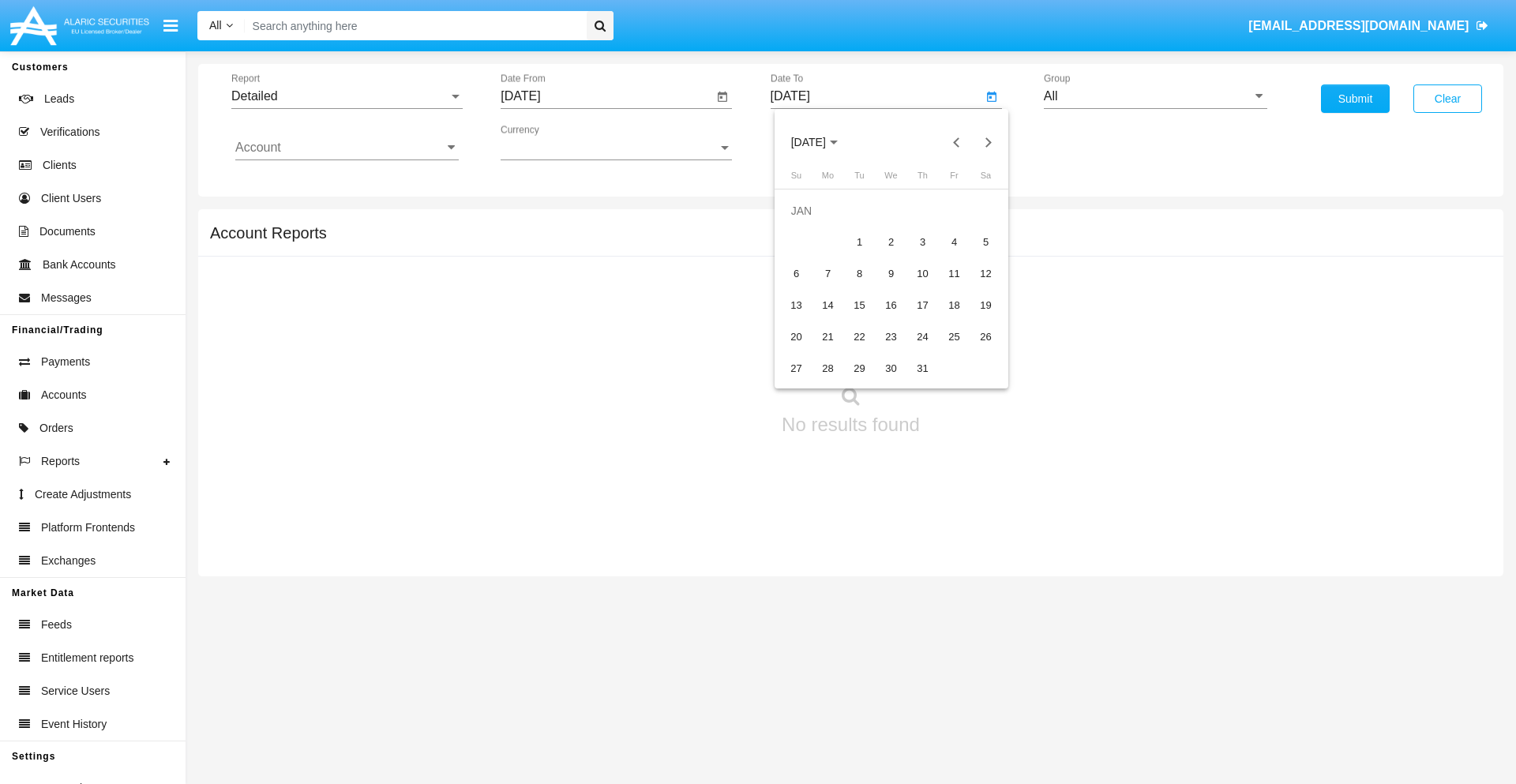
click at [859, 241] on div "1" at bounding box center [859, 242] width 28 height 28
type input "[DATE]"
click at [346, 148] on input "Account" at bounding box center [346, 148] width 224 height 15
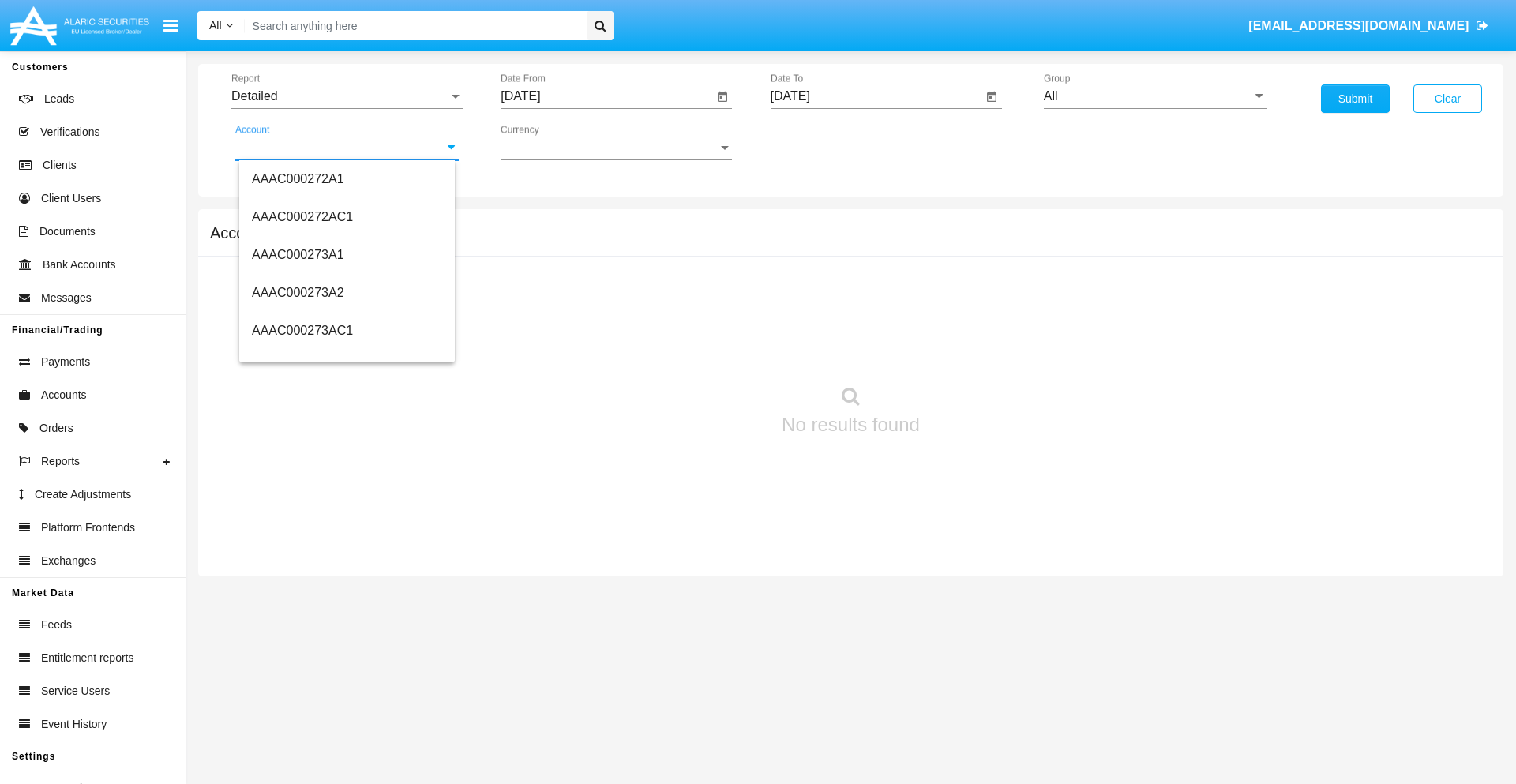
scroll to position [183919, 0]
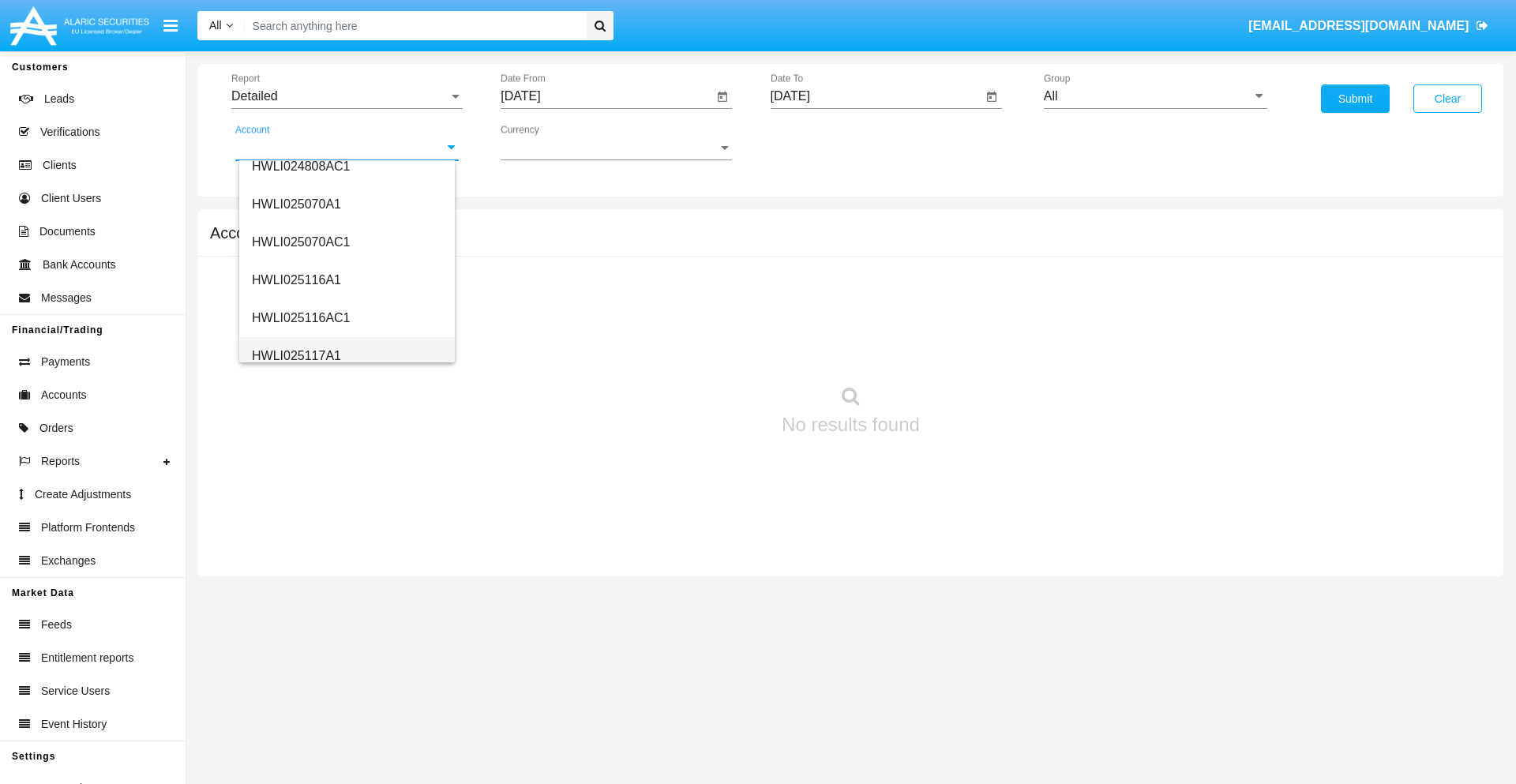
click at [296, 355] on span "HWLI025117A1" at bounding box center [296, 355] width 89 height 14
type input "HWLI025117A1"
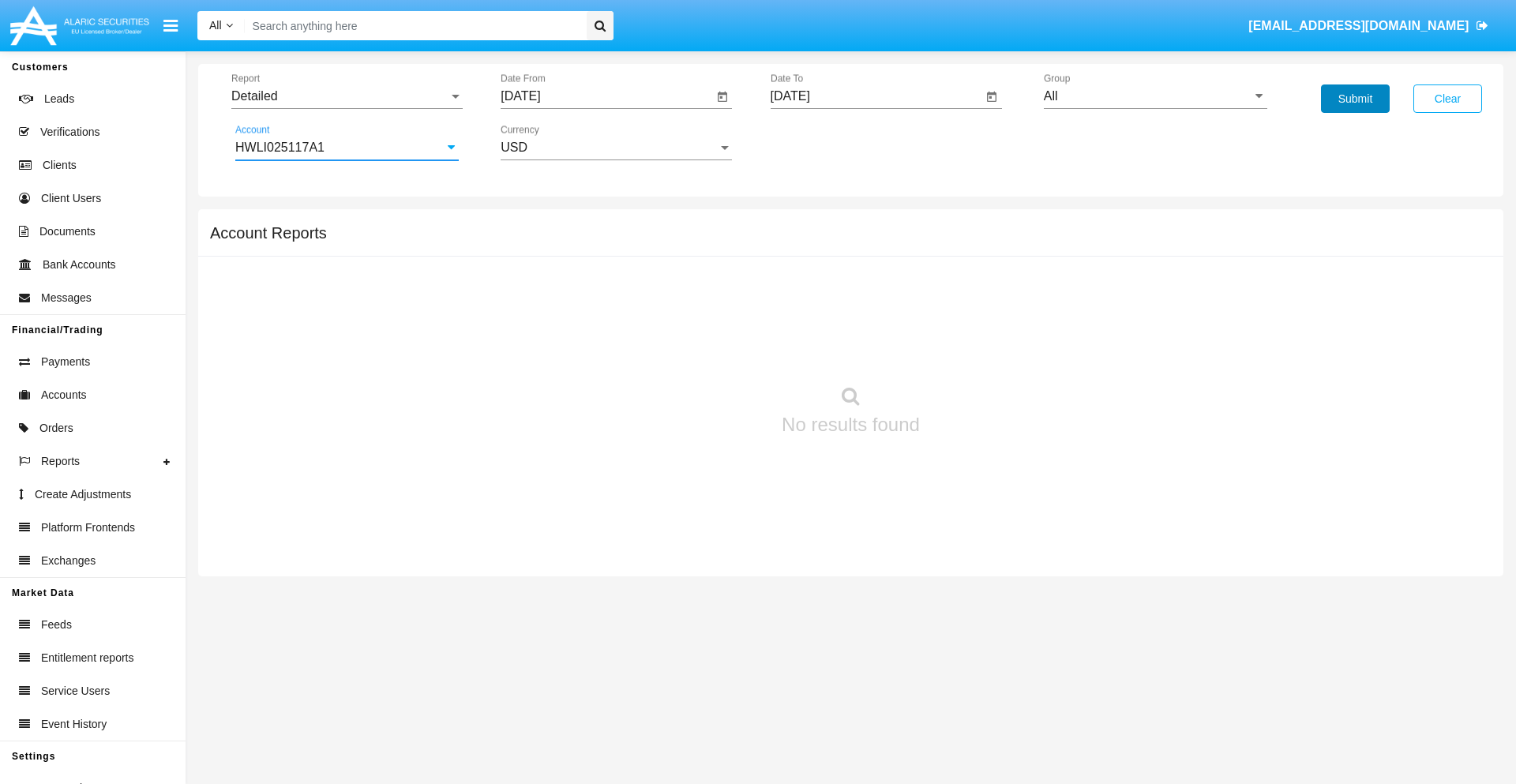
click at [1355, 99] on button "Submit" at bounding box center [1355, 99] width 69 height 28
click at [346, 96] on span "Report" at bounding box center [339, 96] width 217 height 15
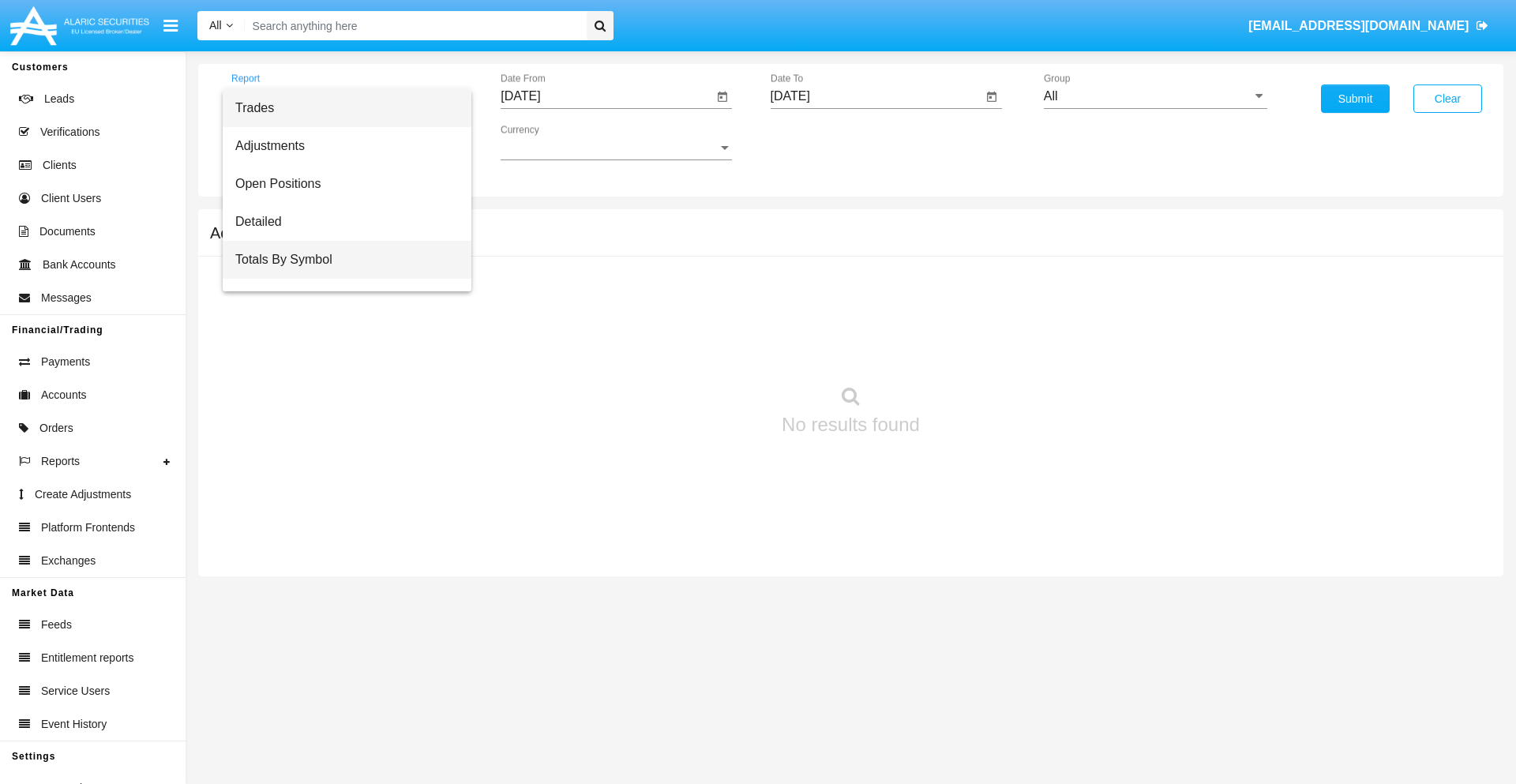
click at [340, 260] on span "Totals By Symbol" at bounding box center [346, 259] width 224 height 38
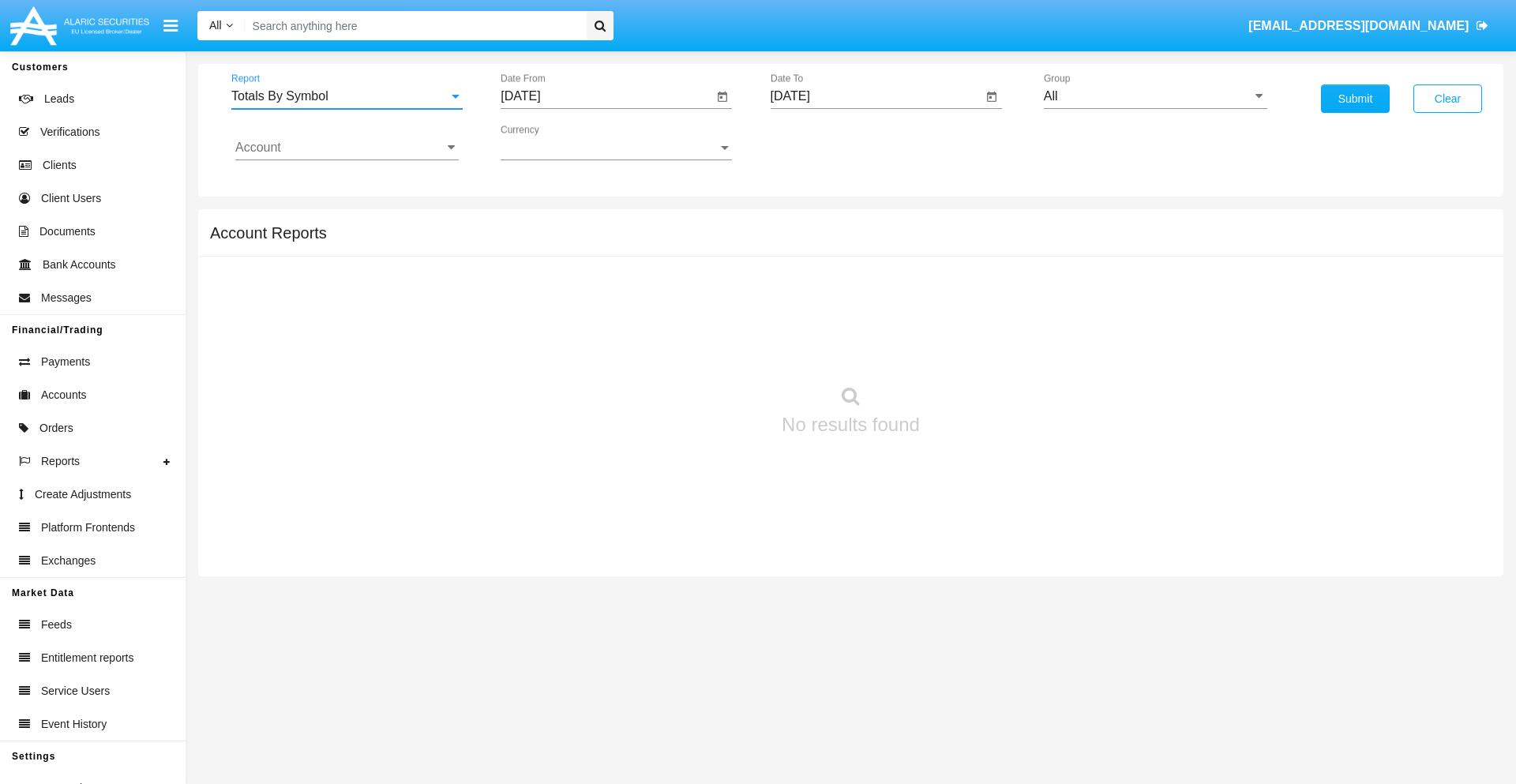
click at [607, 96] on input "[DATE]" at bounding box center [607, 96] width 212 height 15
click at [552, 142] on span "[DATE]" at bounding box center [538, 143] width 35 height 13
click at [594, 317] on div "2019" at bounding box center [594, 317] width 50 height 28
click at [539, 223] on div "JAN" at bounding box center [539, 222] width 50 height 28
click at [590, 241] on div "1" at bounding box center [590, 242] width 28 height 28
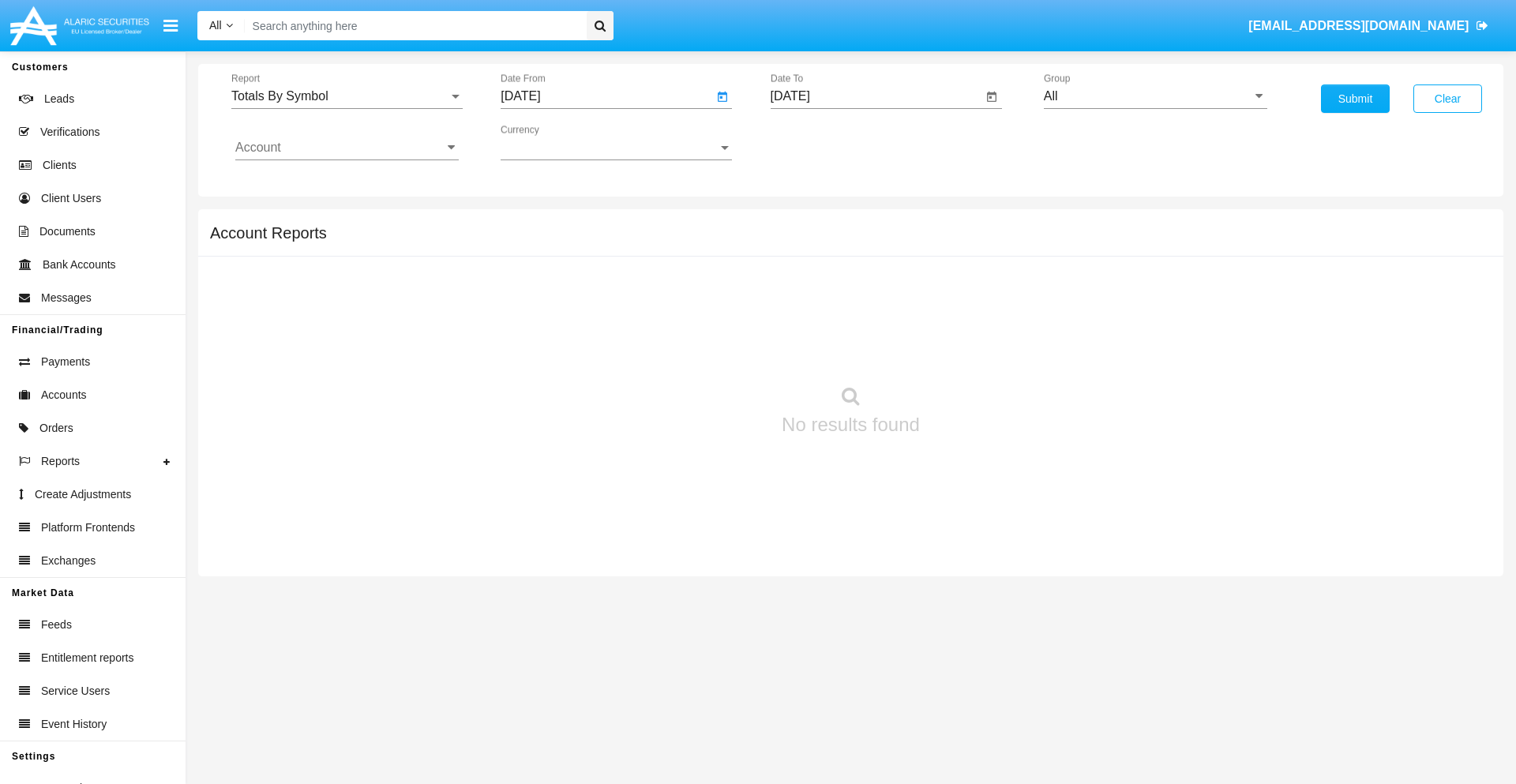
type input "[DATE]"
click at [876, 96] on input "[DATE]" at bounding box center [876, 96] width 212 height 15
click at [821, 142] on span "[DATE]" at bounding box center [808, 143] width 35 height 13
click at [863, 317] on div "2019" at bounding box center [863, 317] width 50 height 28
click at [808, 223] on div "JAN" at bounding box center [808, 222] width 50 height 28
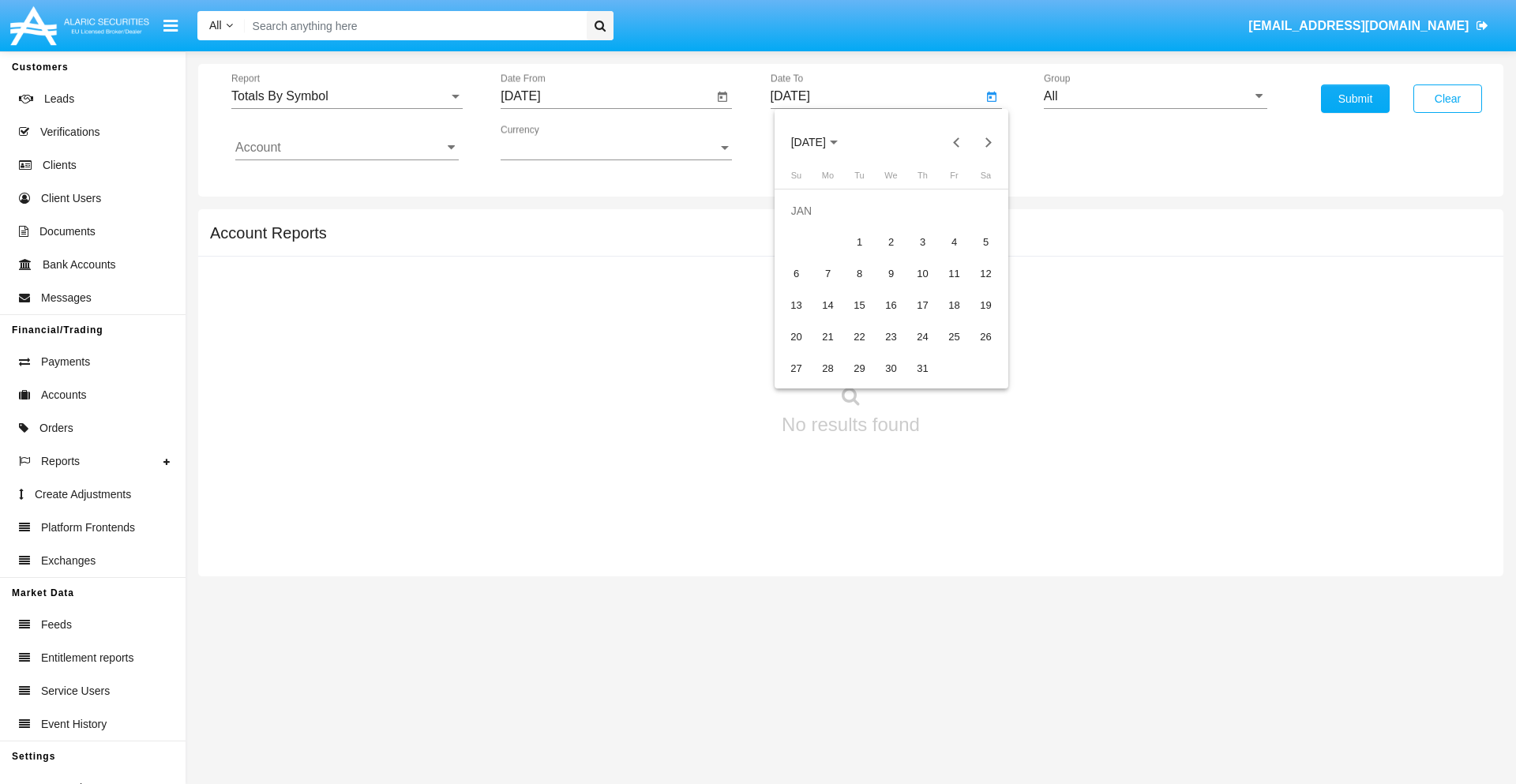
click at [859, 241] on div "1" at bounding box center [859, 242] width 28 height 28
type input "[DATE]"
click at [346, 148] on input "Account" at bounding box center [346, 148] width 224 height 15
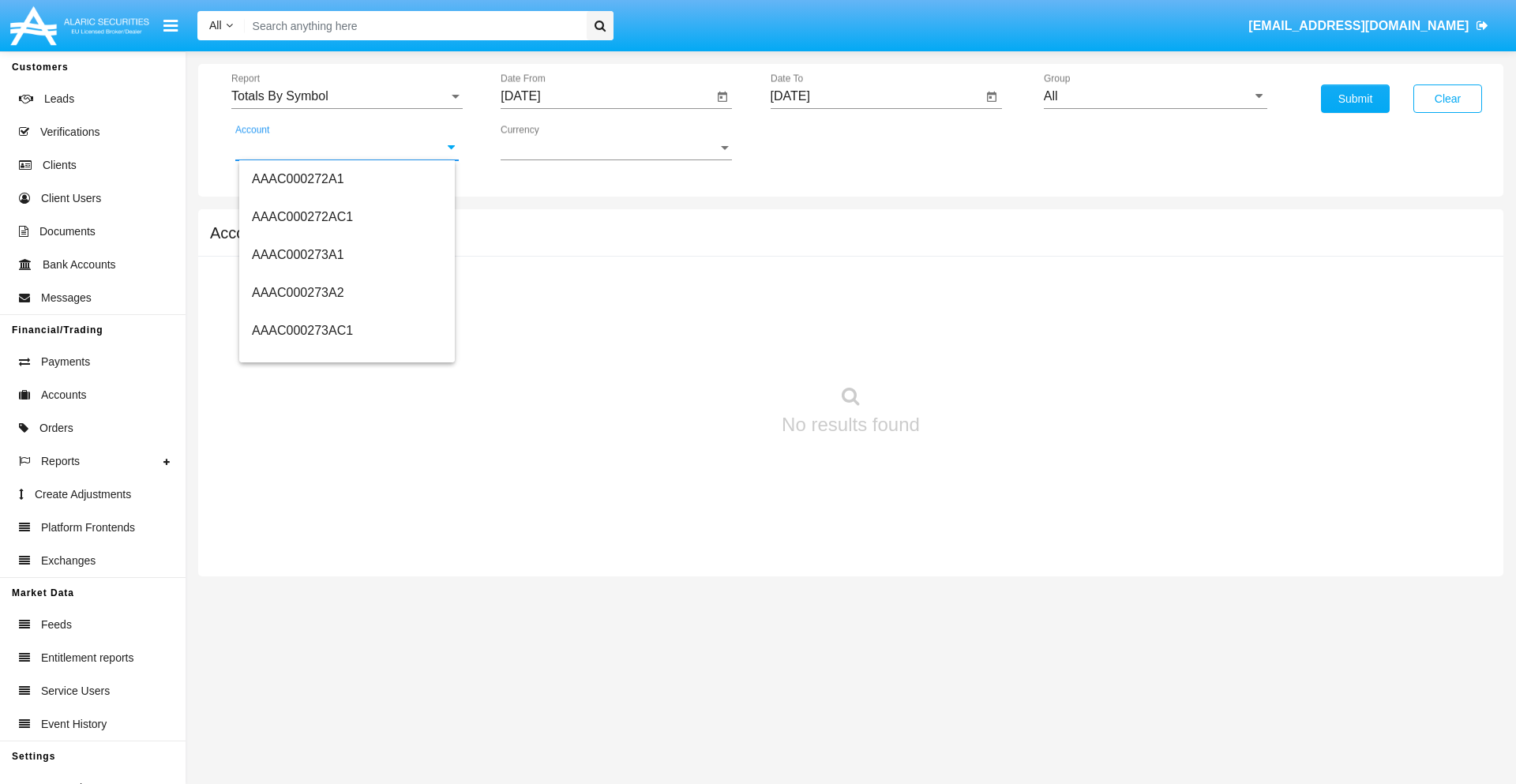
scroll to position [183919, 0]
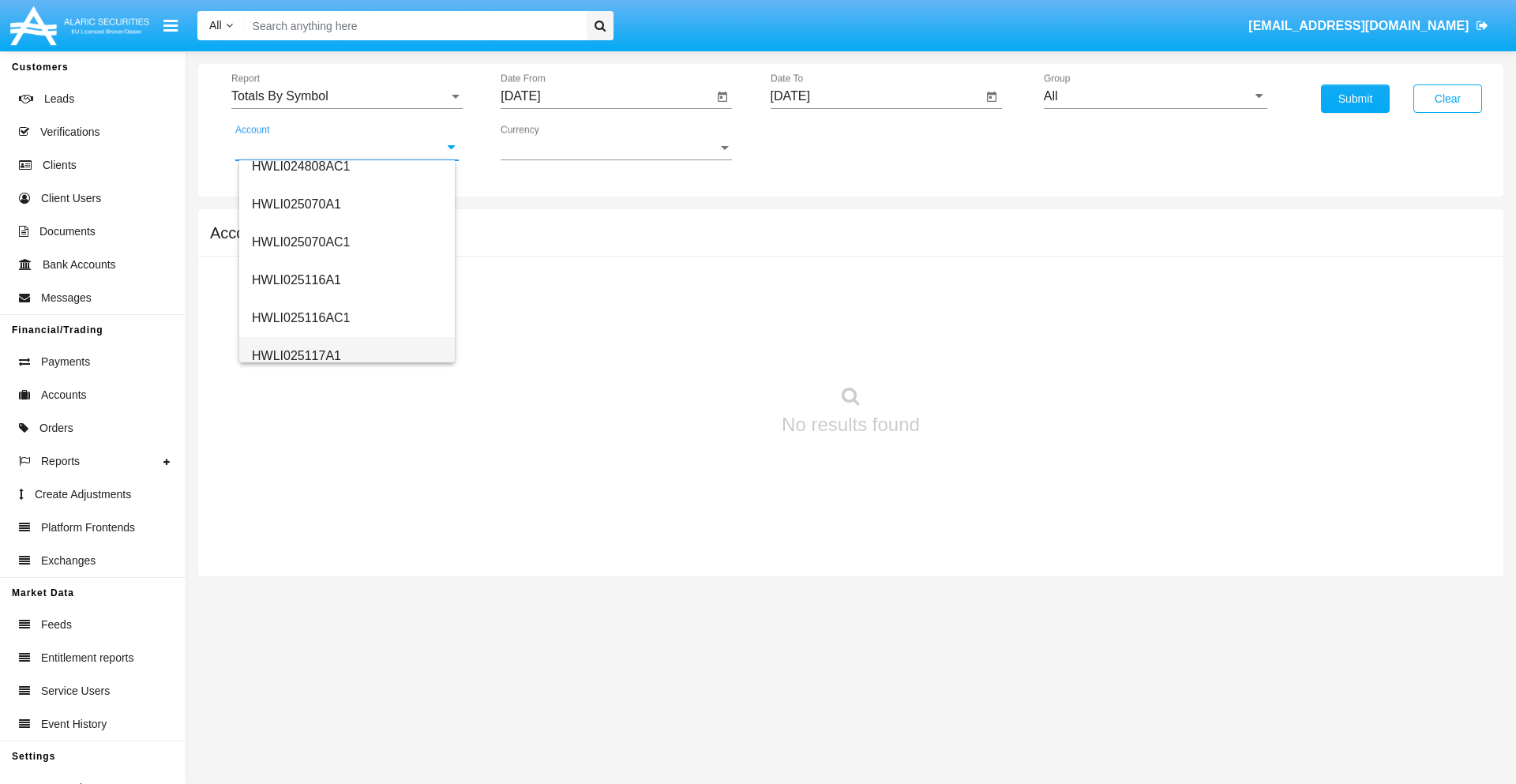
click at [296, 355] on span "HWLI025117A1" at bounding box center [296, 355] width 89 height 14
type input "HWLI025117A1"
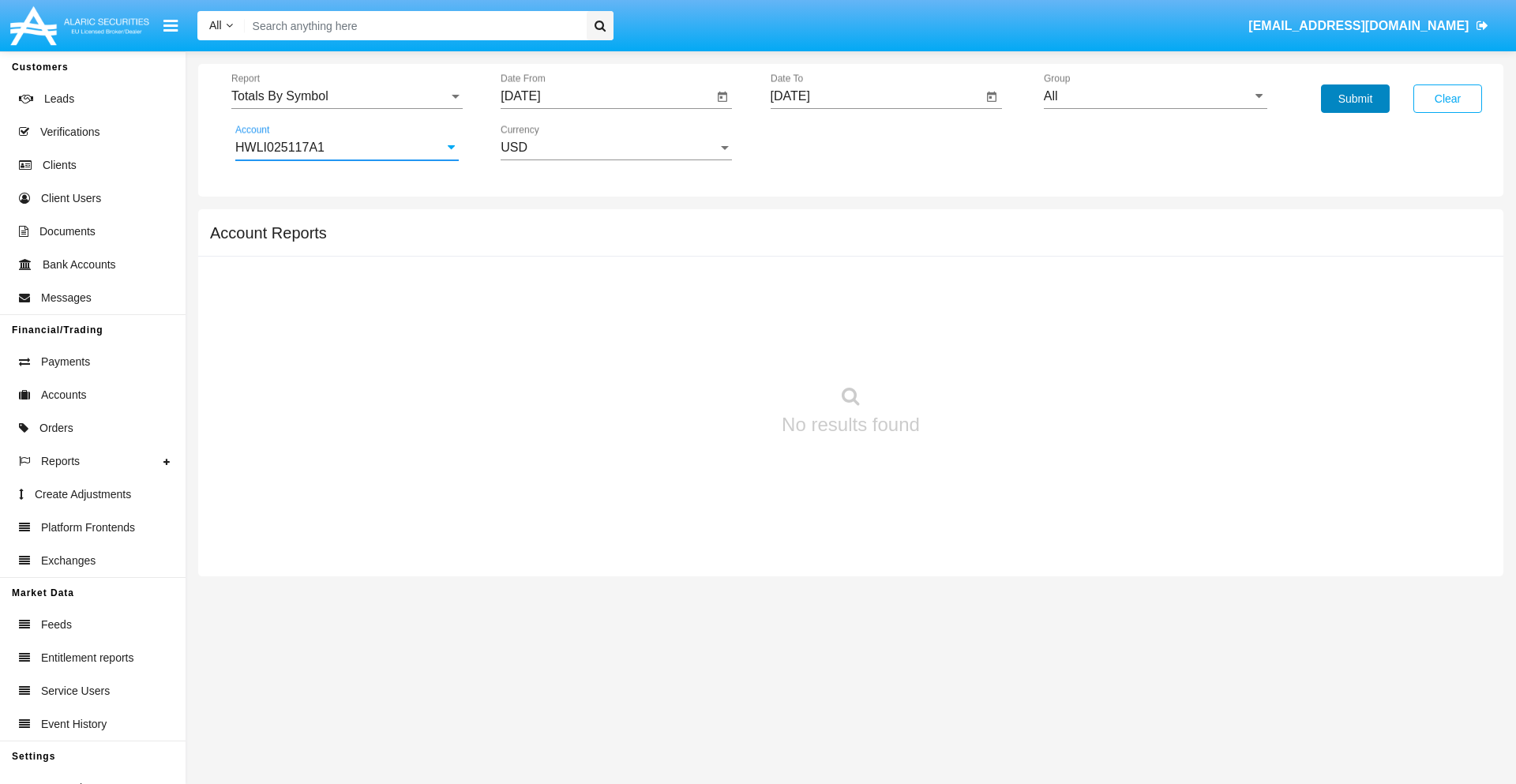
click at [1355, 99] on button "Submit" at bounding box center [1355, 99] width 69 height 28
click at [346, 96] on span "Report" at bounding box center [339, 96] width 217 height 15
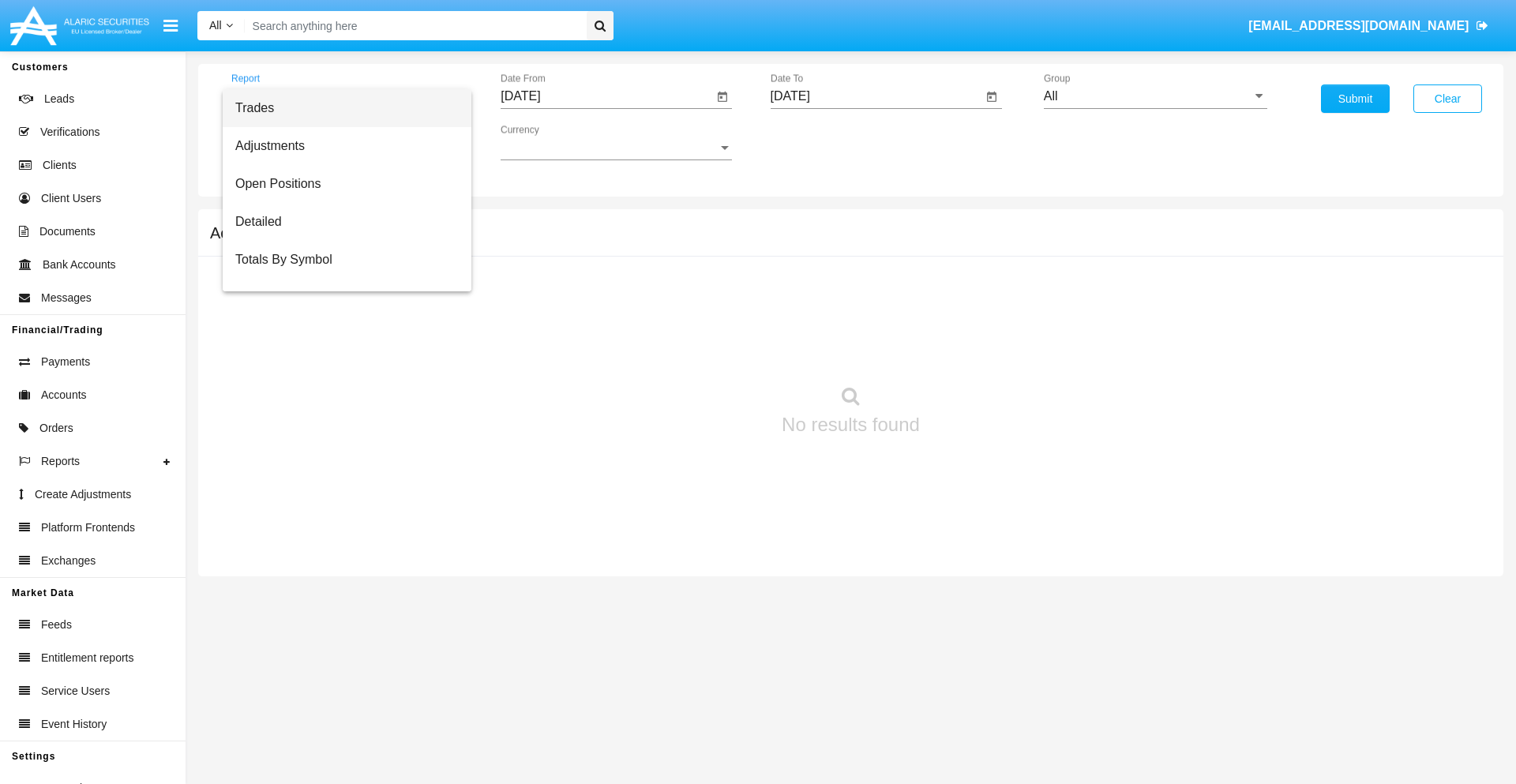
scroll to position [25, 0]
click at [340, 272] on span "Totals By Date" at bounding box center [346, 272] width 224 height 38
click at [607, 96] on input "[DATE]" at bounding box center [607, 96] width 212 height 15
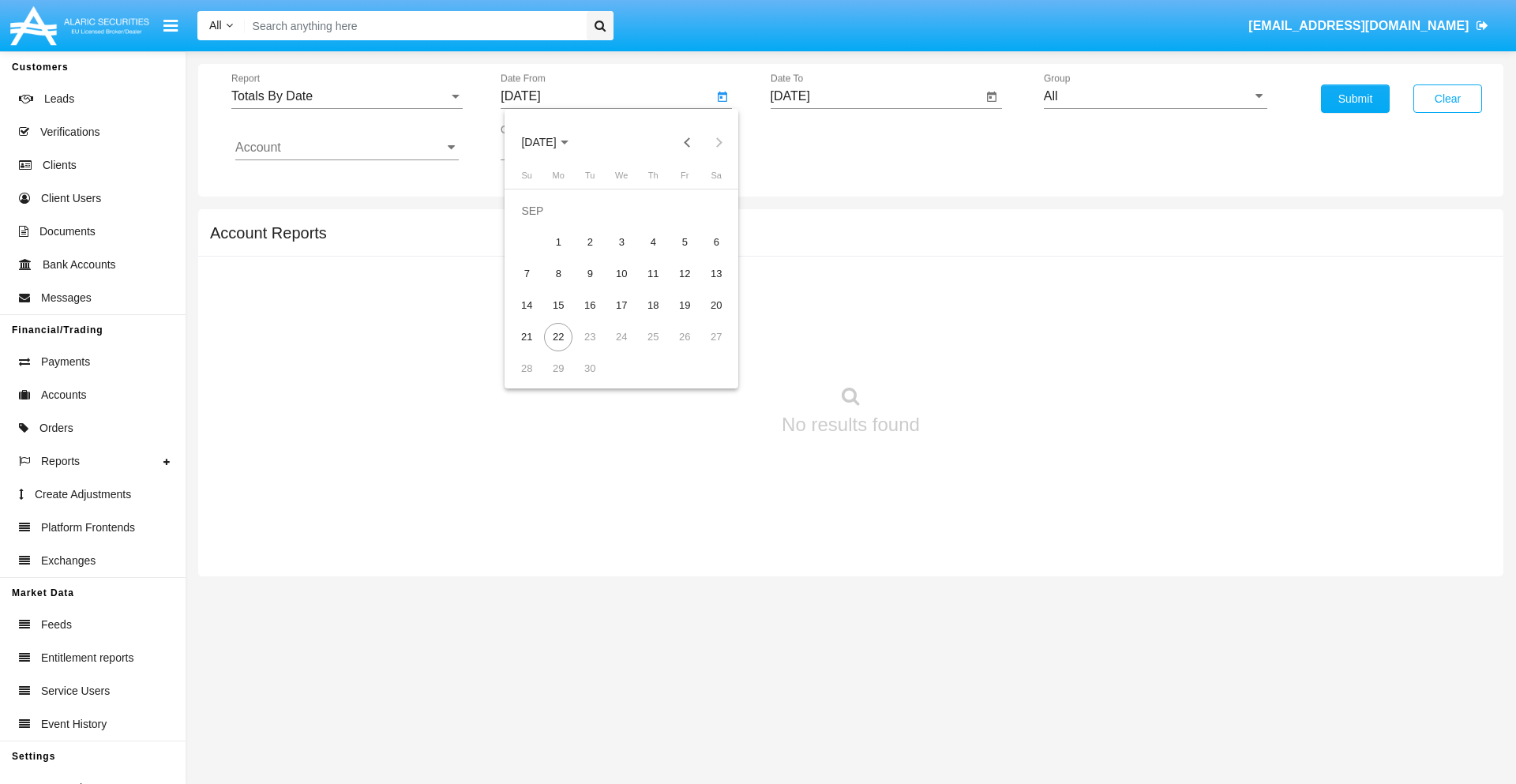
click at [552, 142] on span "[DATE]" at bounding box center [538, 143] width 35 height 13
click at [594, 317] on div "2019" at bounding box center [594, 317] width 50 height 28
click at [539, 223] on div "JAN" at bounding box center [539, 222] width 50 height 28
click at [590, 241] on div "1" at bounding box center [590, 242] width 28 height 28
type input "[DATE]"
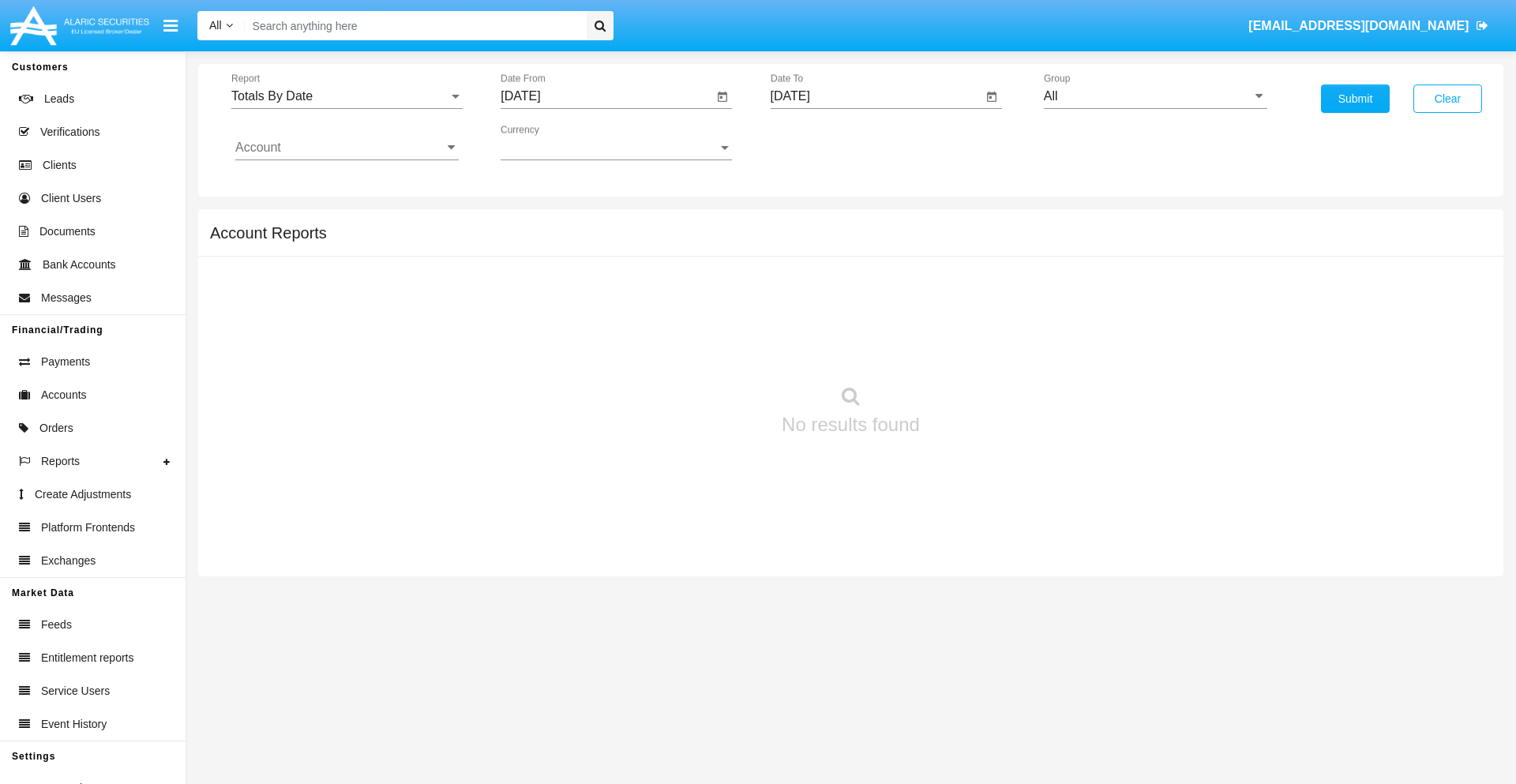
click at [876, 96] on input "[DATE]" at bounding box center [876, 96] width 212 height 15
click at [821, 142] on span "[DATE]" at bounding box center [808, 143] width 35 height 13
click at [863, 317] on div "2019" at bounding box center [863, 317] width 50 height 28
click at [808, 223] on div "JAN" at bounding box center [808, 222] width 50 height 28
click at [859, 241] on div "1" at bounding box center [859, 242] width 28 height 28
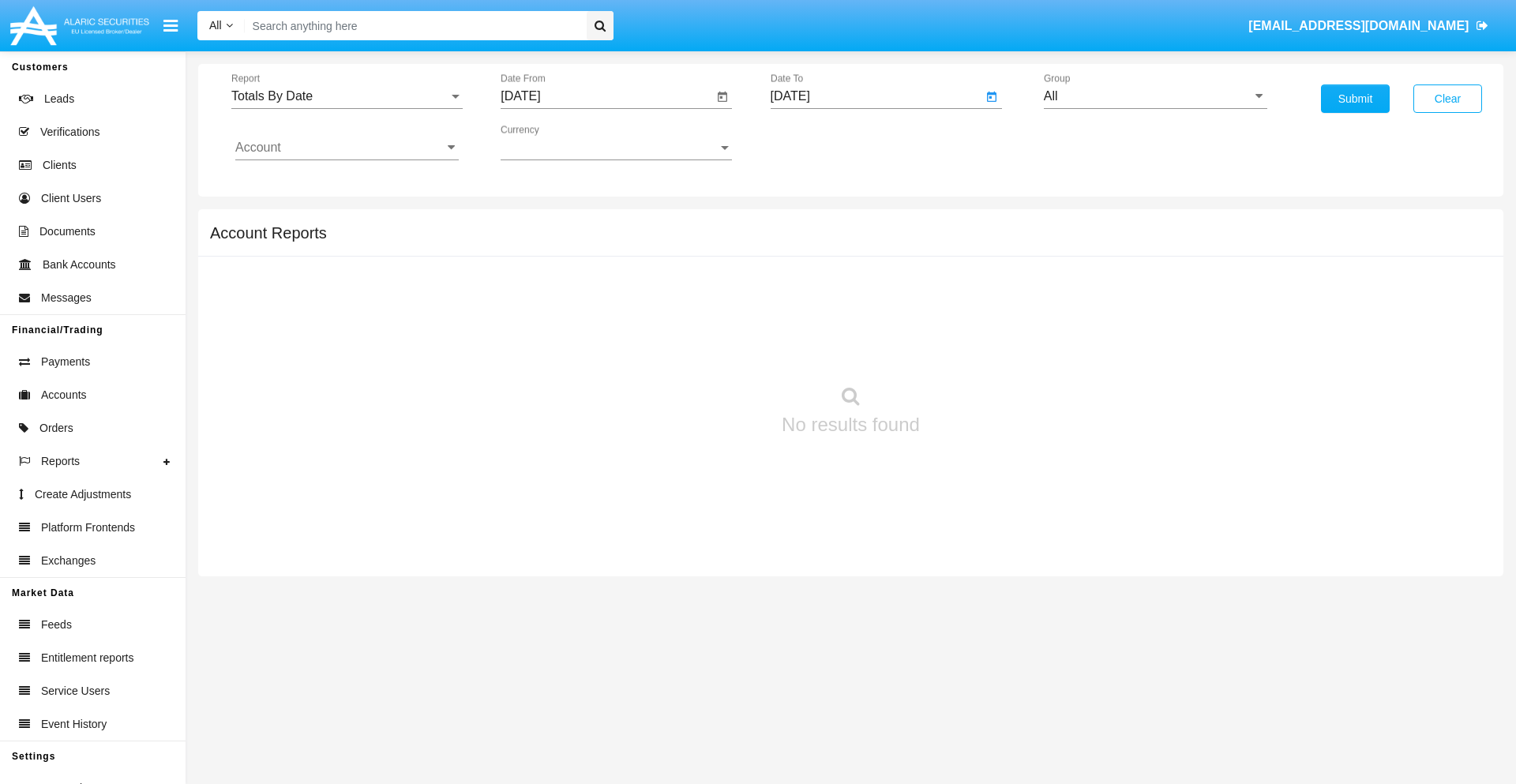
type input "[DATE]"
click at [346, 148] on input "Account" at bounding box center [346, 148] width 224 height 15
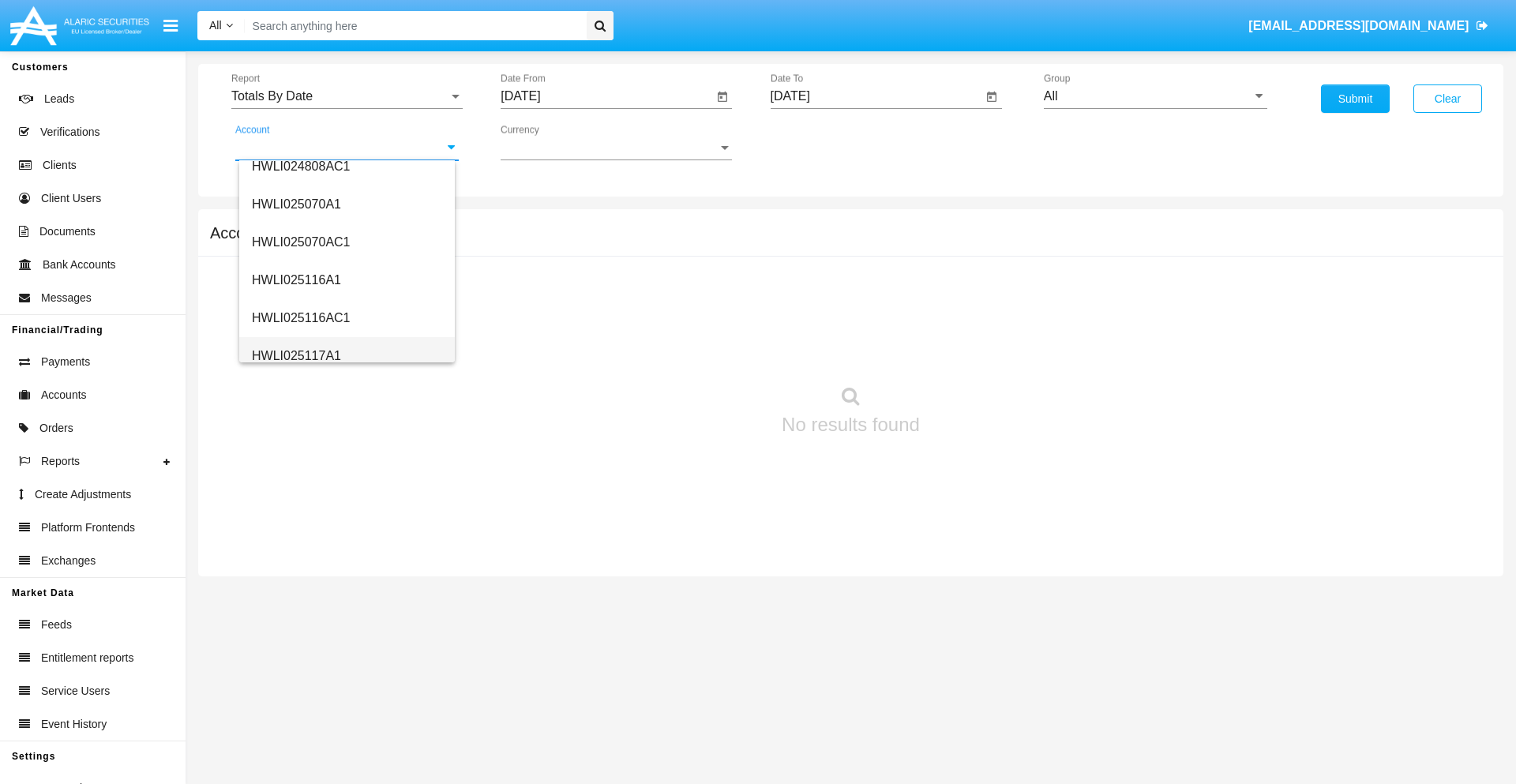
click at [296, 355] on span "HWLI025117A1" at bounding box center [296, 355] width 89 height 14
type input "HWLI025117A1"
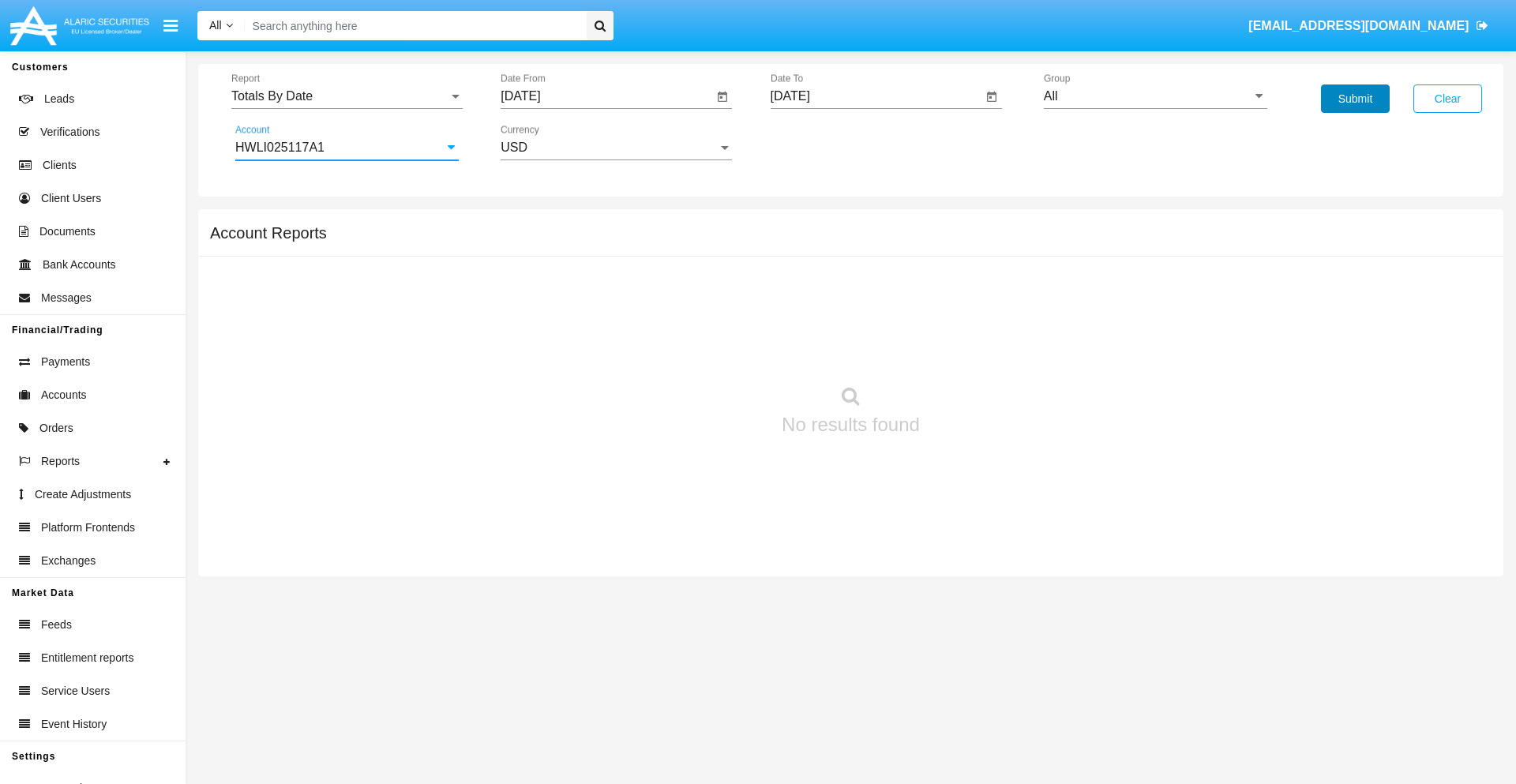
click at [1355, 99] on button "Submit" at bounding box center [1355, 99] width 69 height 28
click at [346, 96] on span "Report" at bounding box center [339, 96] width 217 height 15
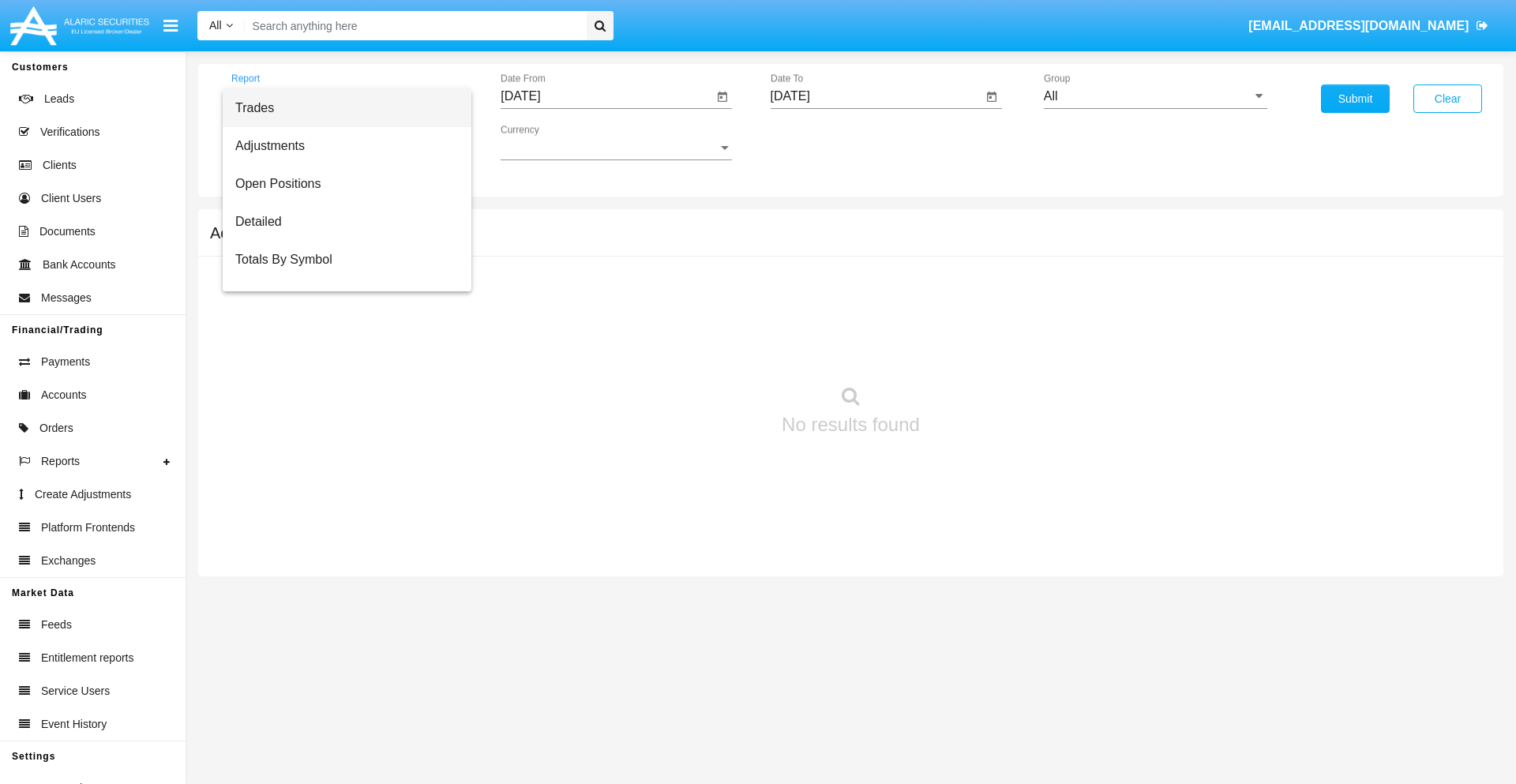
scroll to position [63, 0]
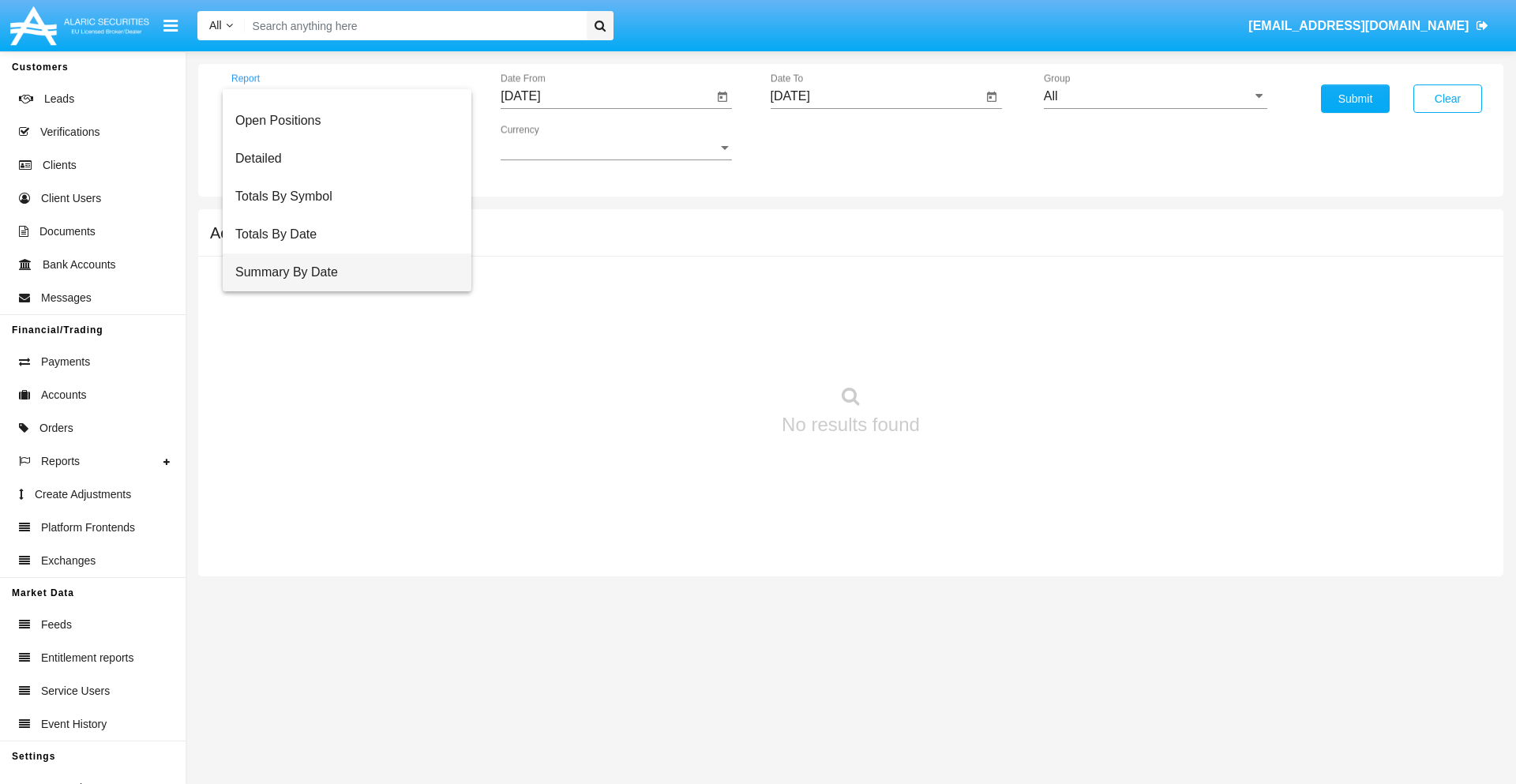
click at [340, 272] on span "Summary By Date" at bounding box center [346, 272] width 224 height 38
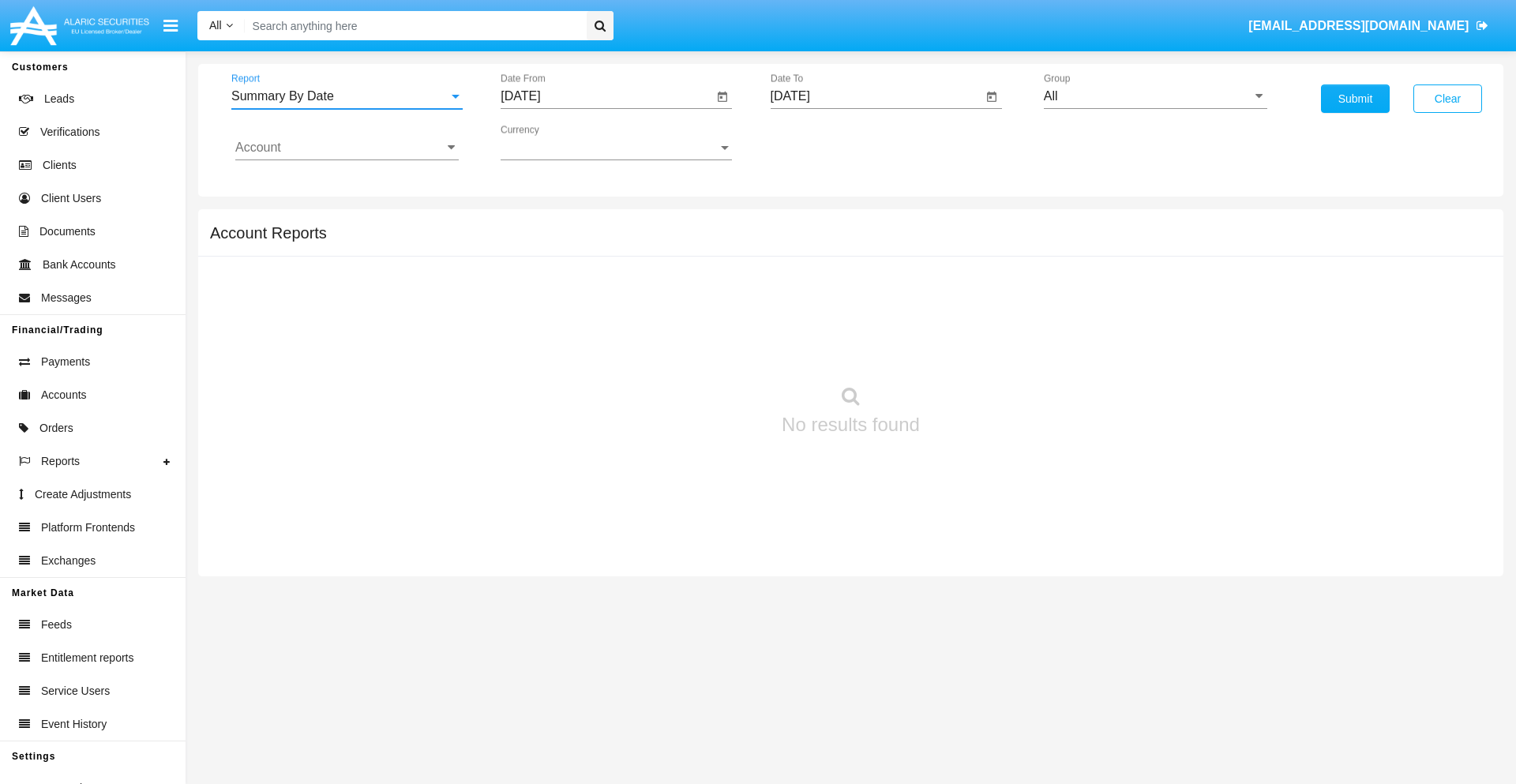
click at [607, 96] on input "[DATE]" at bounding box center [607, 96] width 212 height 15
click at [552, 142] on span "[DATE]" at bounding box center [538, 143] width 35 height 13
click at [594, 317] on div "2019" at bounding box center [594, 317] width 50 height 28
click at [539, 223] on div "JAN" at bounding box center [539, 222] width 50 height 28
click at [590, 241] on div "1" at bounding box center [590, 242] width 28 height 28
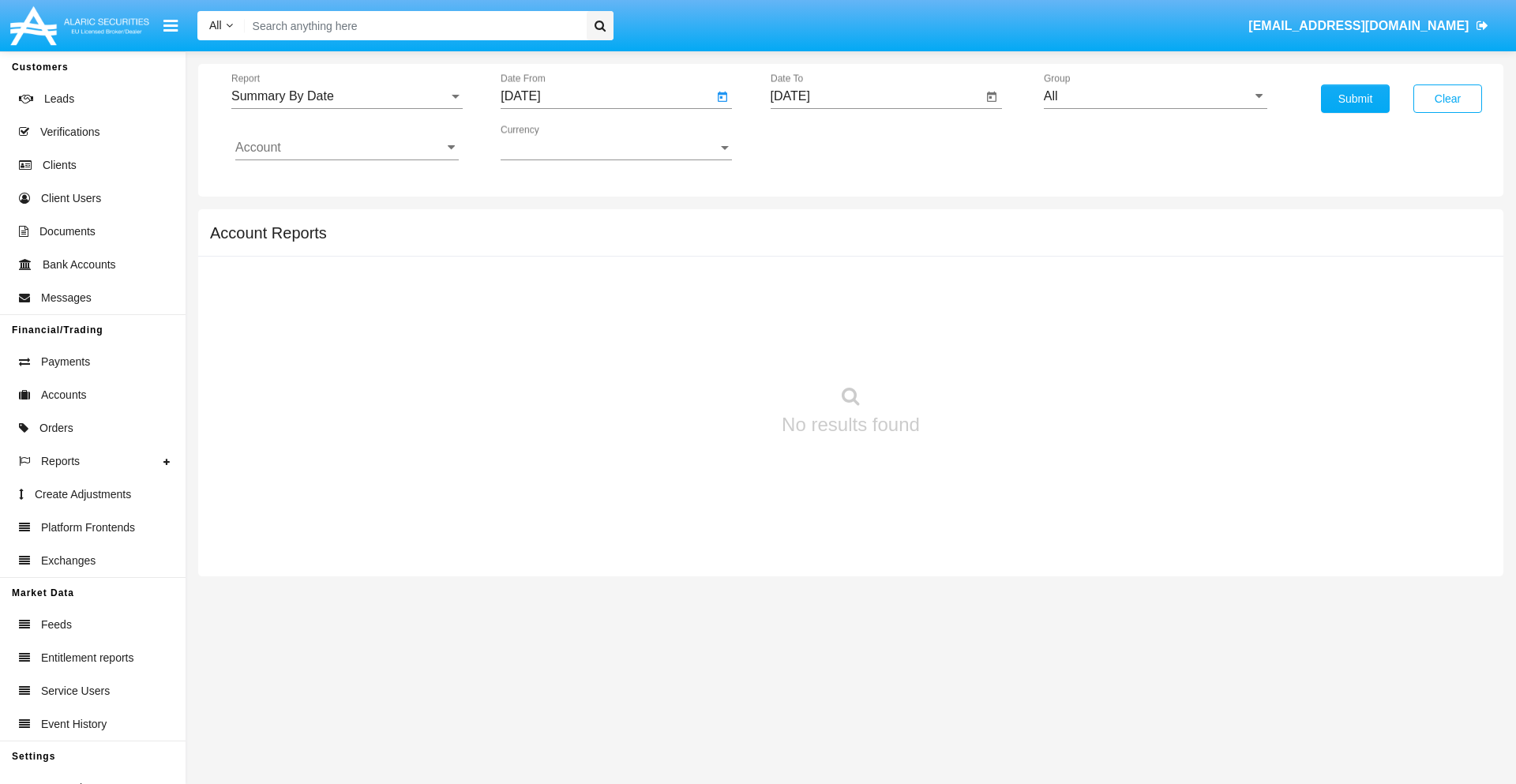
type input "[DATE]"
click at [876, 96] on input "[DATE]" at bounding box center [876, 96] width 212 height 15
click at [821, 142] on span "[DATE]" at bounding box center [808, 143] width 35 height 13
click at [863, 317] on div "2019" at bounding box center [863, 317] width 50 height 28
click at [808, 223] on div "JAN" at bounding box center [808, 222] width 50 height 28
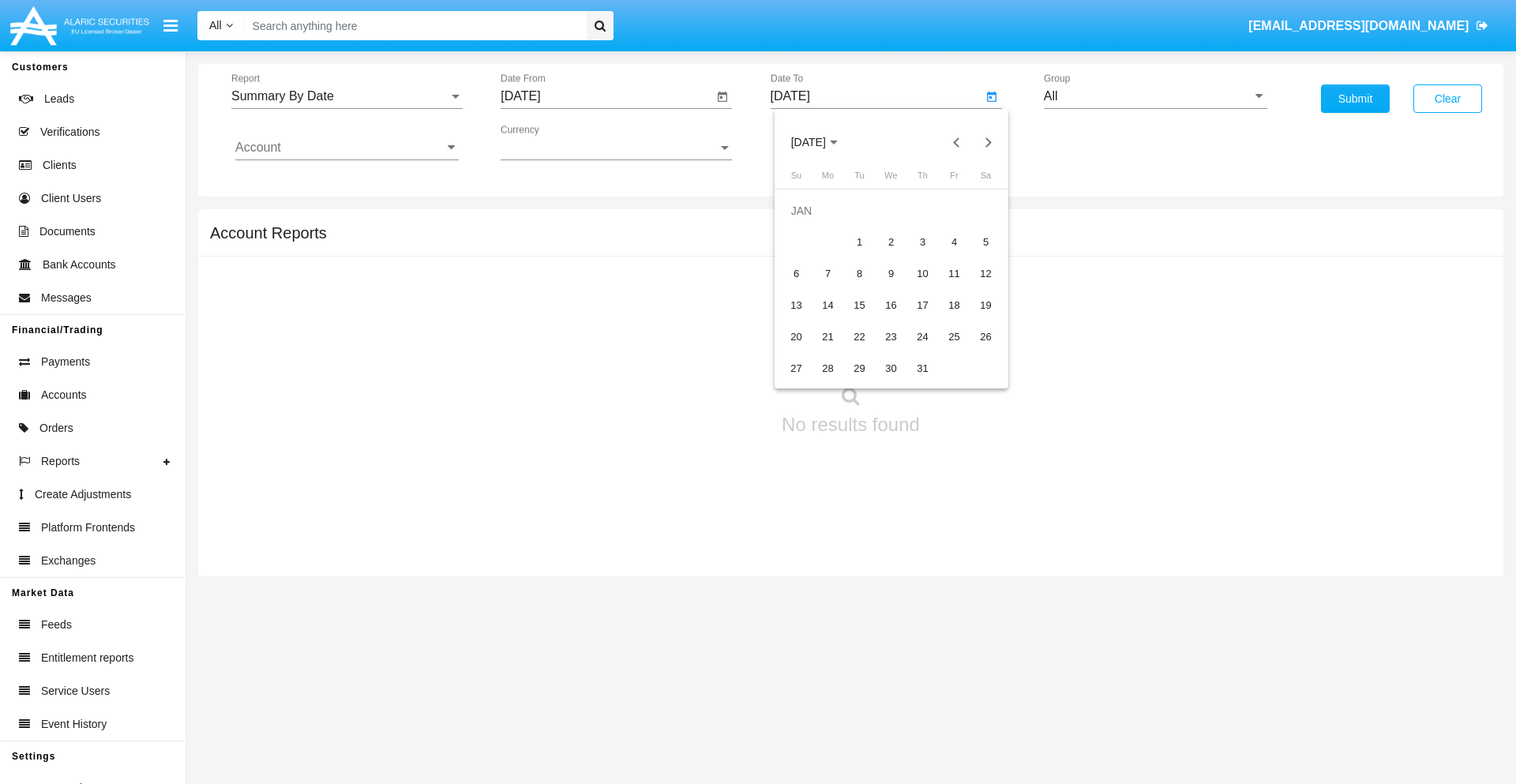
click at [859, 241] on div "1" at bounding box center [859, 242] width 28 height 28
type input "[DATE]"
click at [346, 148] on input "Account" at bounding box center [346, 148] width 224 height 15
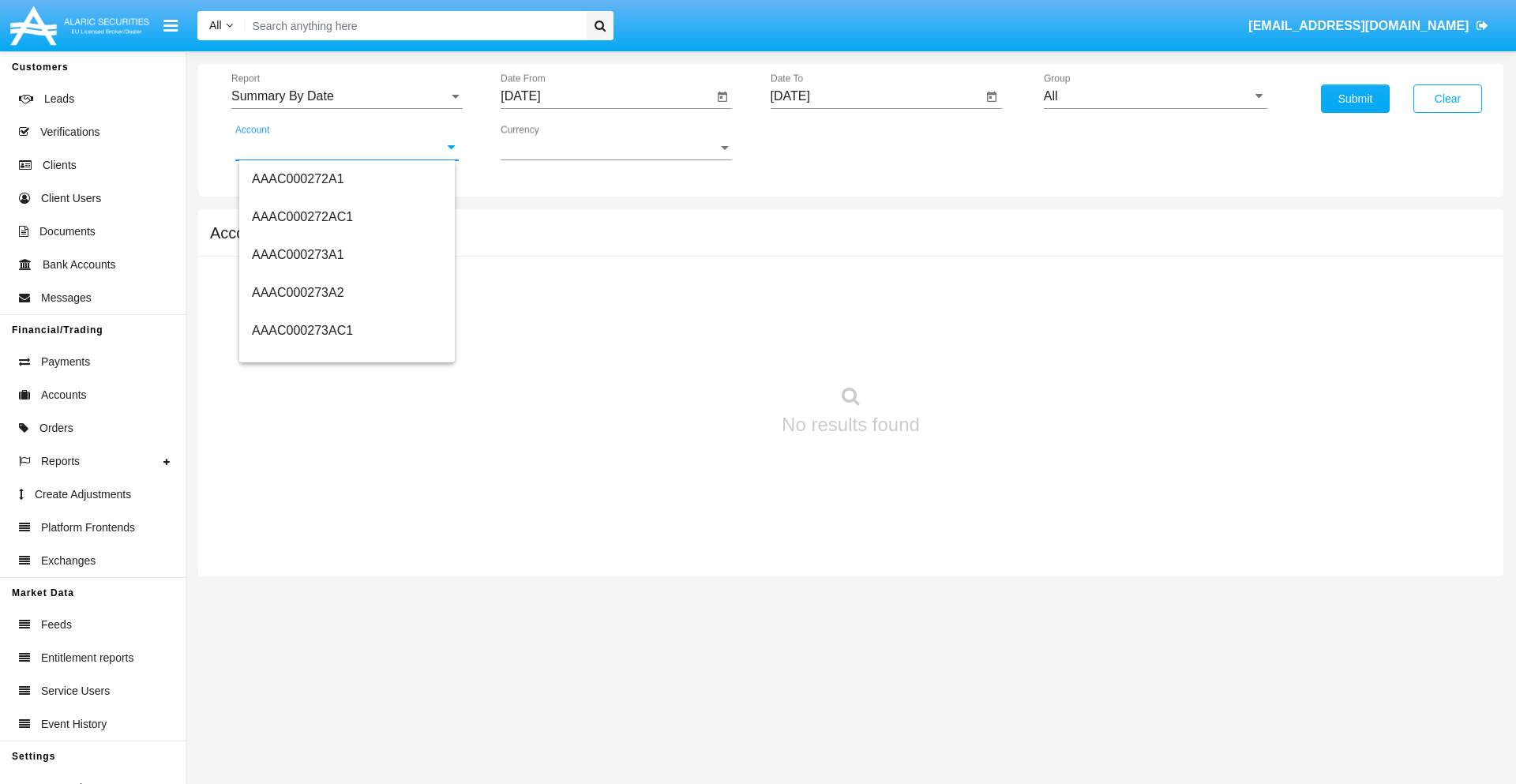
scroll to position [183919, 0]
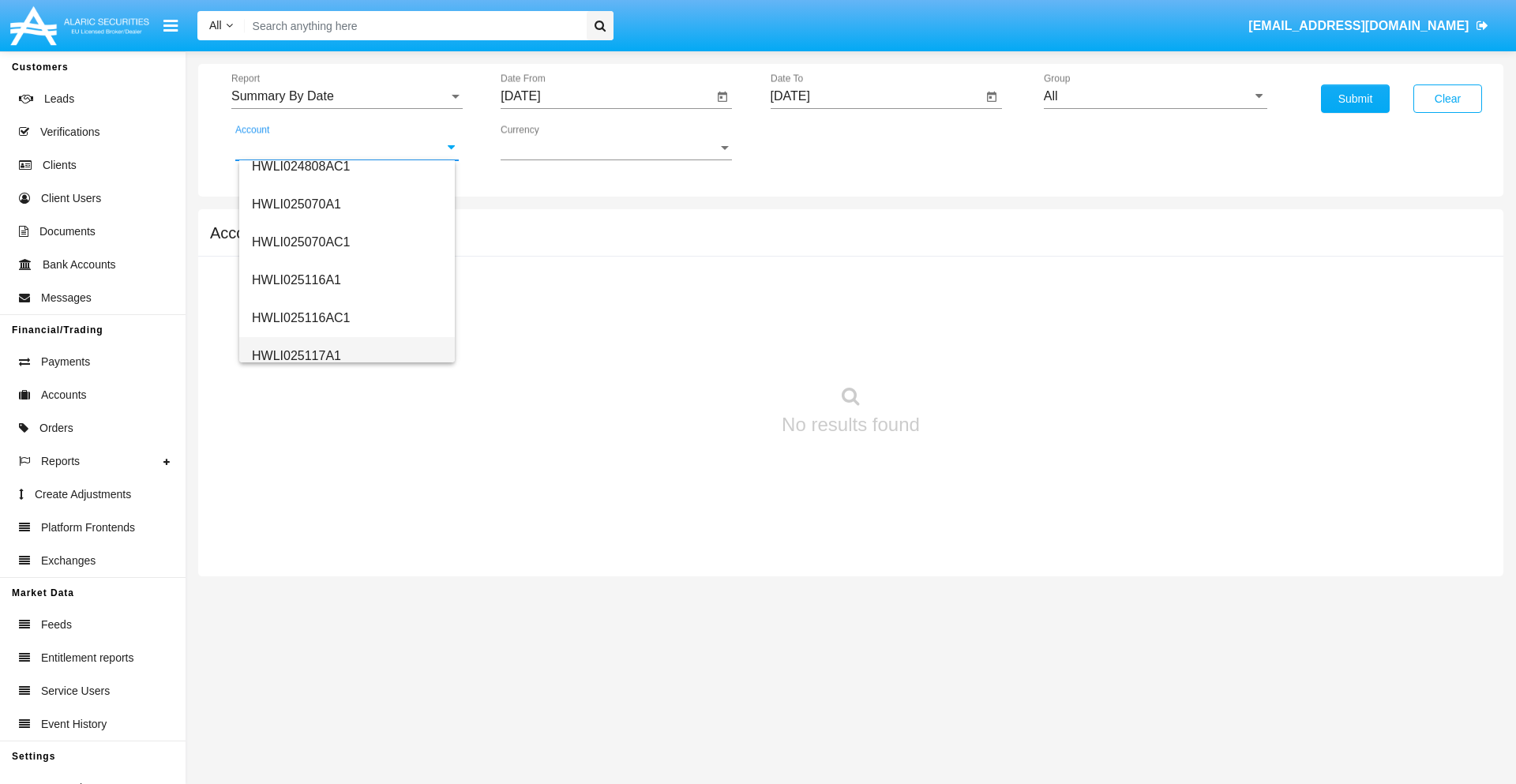
click at [296, 355] on span "HWLI025117A1" at bounding box center [296, 355] width 89 height 14
type input "HWLI025117A1"
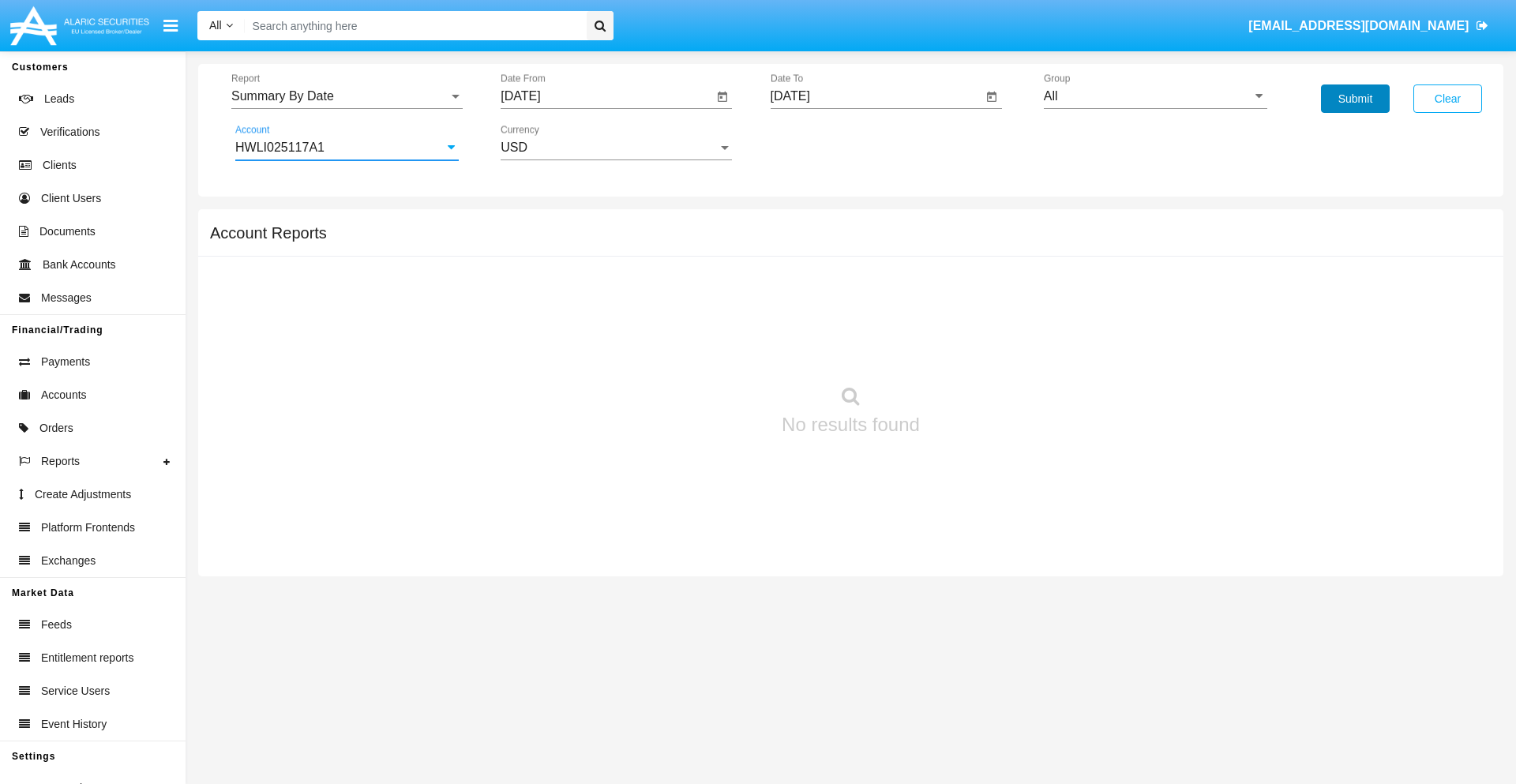
click at [1355, 99] on button "Submit" at bounding box center [1355, 99] width 69 height 28
click at [346, 96] on span "Report" at bounding box center [339, 96] width 217 height 15
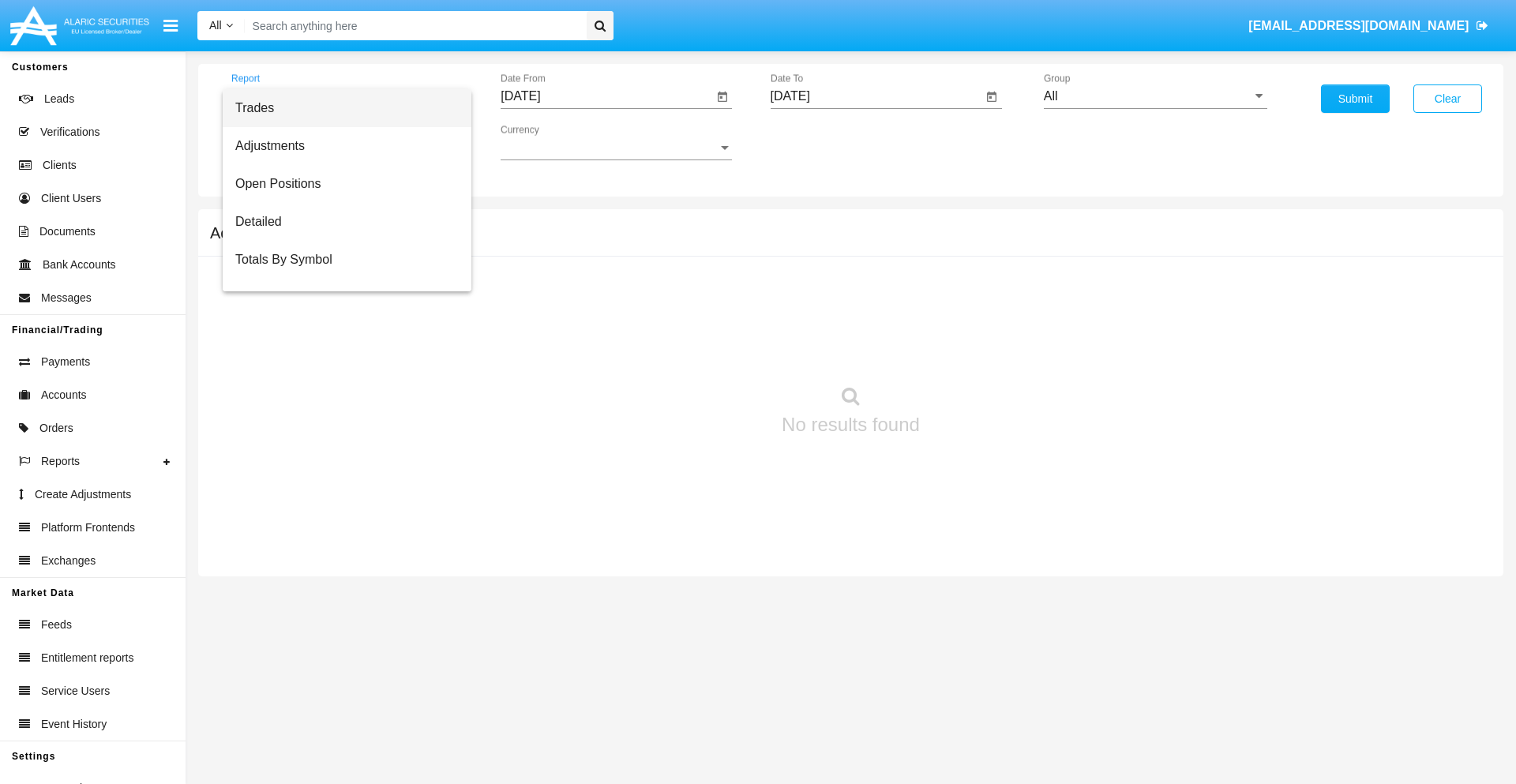
scroll to position [101, 0]
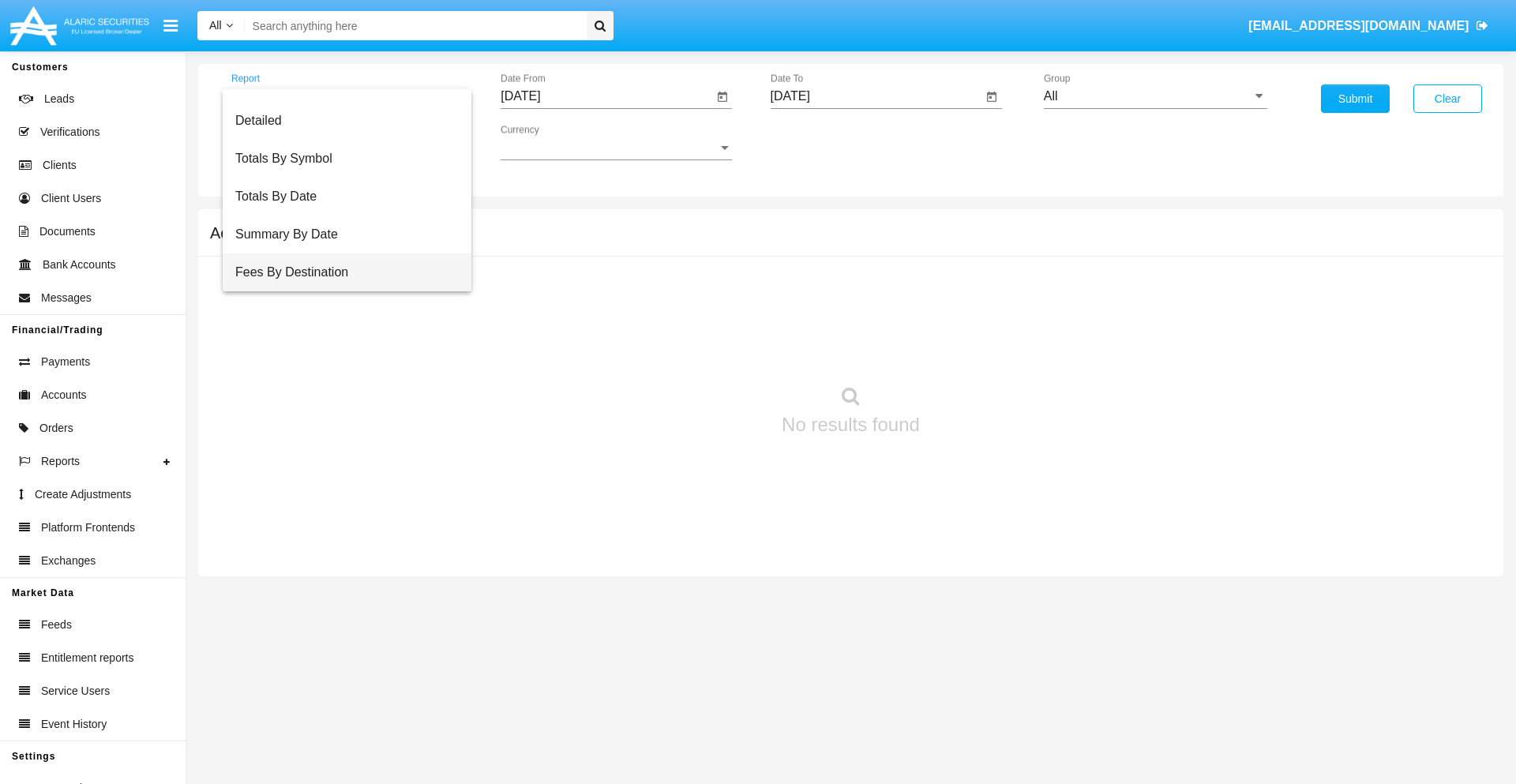
click at [340, 272] on span "Fees By Destination" at bounding box center [346, 272] width 224 height 38
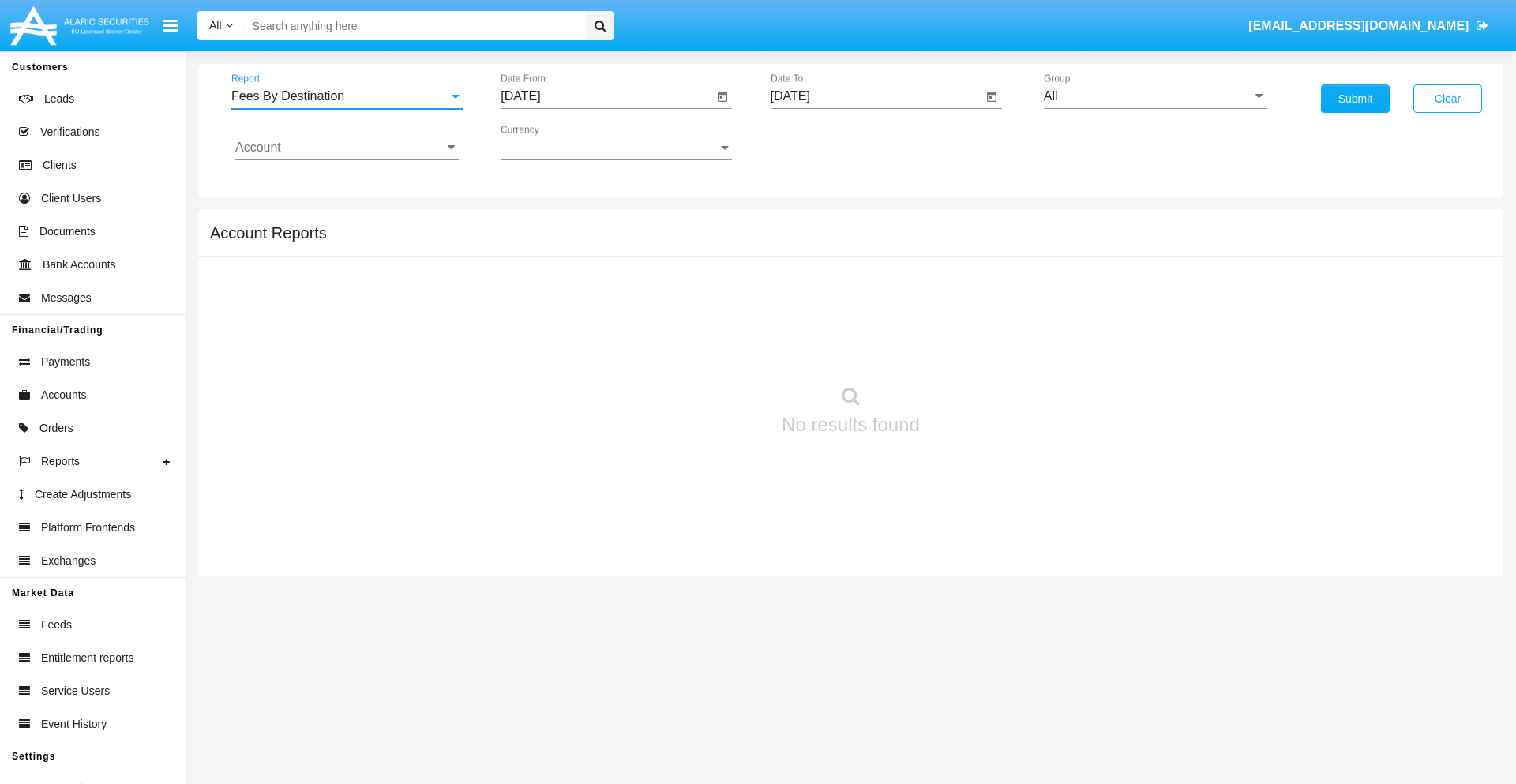
click at [607, 96] on input "[DATE]" at bounding box center [607, 96] width 212 height 15
click at [552, 142] on span "[DATE]" at bounding box center [538, 143] width 35 height 13
click at [594, 317] on div "2019" at bounding box center [594, 317] width 50 height 28
click at [539, 223] on div "JAN" at bounding box center [539, 222] width 50 height 28
click at [590, 241] on div "1" at bounding box center [590, 242] width 28 height 28
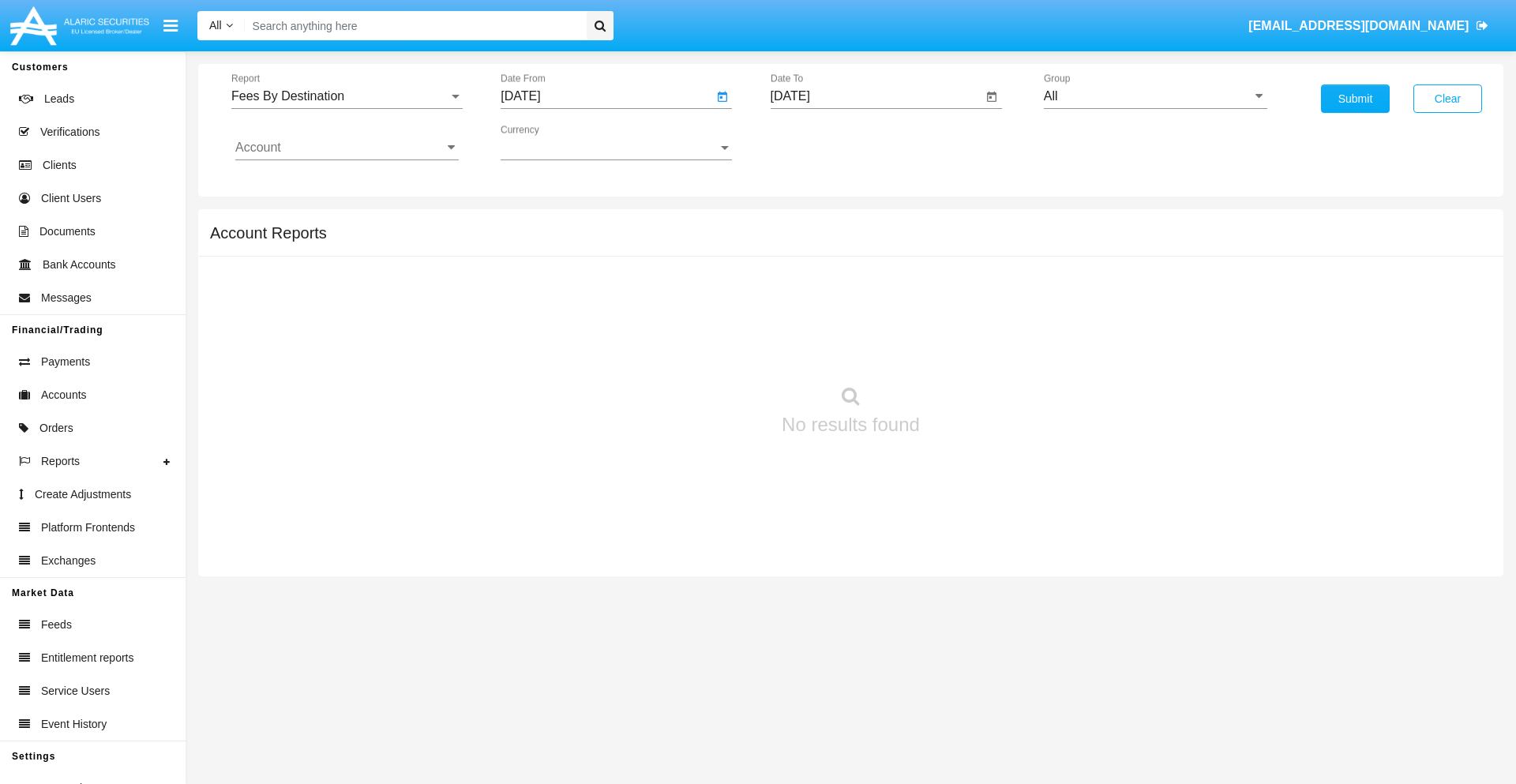
type input "01/01/19"
click at [876, 96] on input "[DATE]" at bounding box center [876, 96] width 212 height 15
click at [821, 142] on span "[DATE]" at bounding box center [808, 143] width 35 height 13
click at [863, 317] on div "2019" at bounding box center [863, 317] width 50 height 28
click at [808, 223] on div "JAN" at bounding box center [808, 222] width 50 height 28
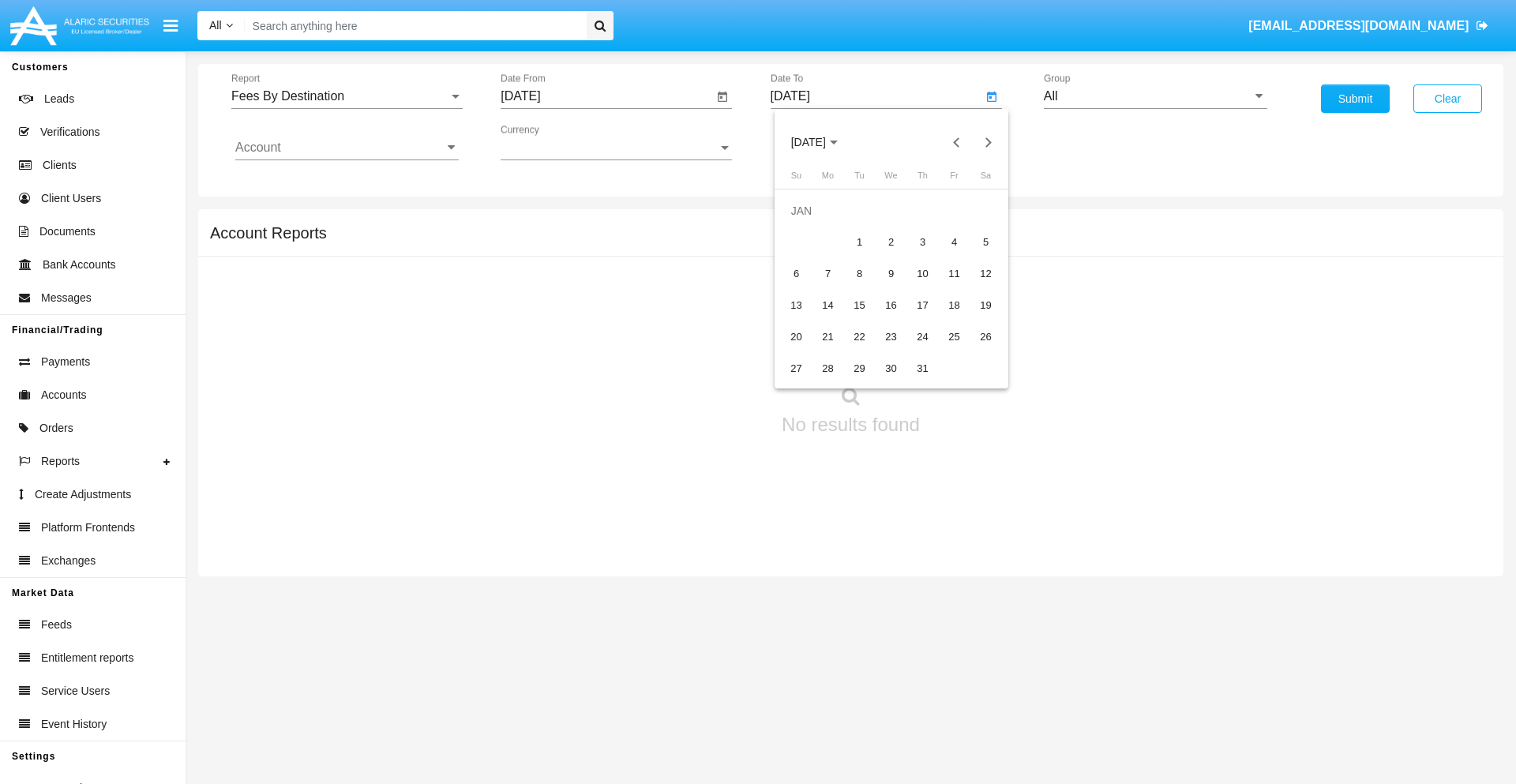
click at [859, 241] on div "1" at bounding box center [859, 242] width 28 height 28
type input "01/01/19"
click at [346, 148] on input "Account" at bounding box center [346, 148] width 224 height 15
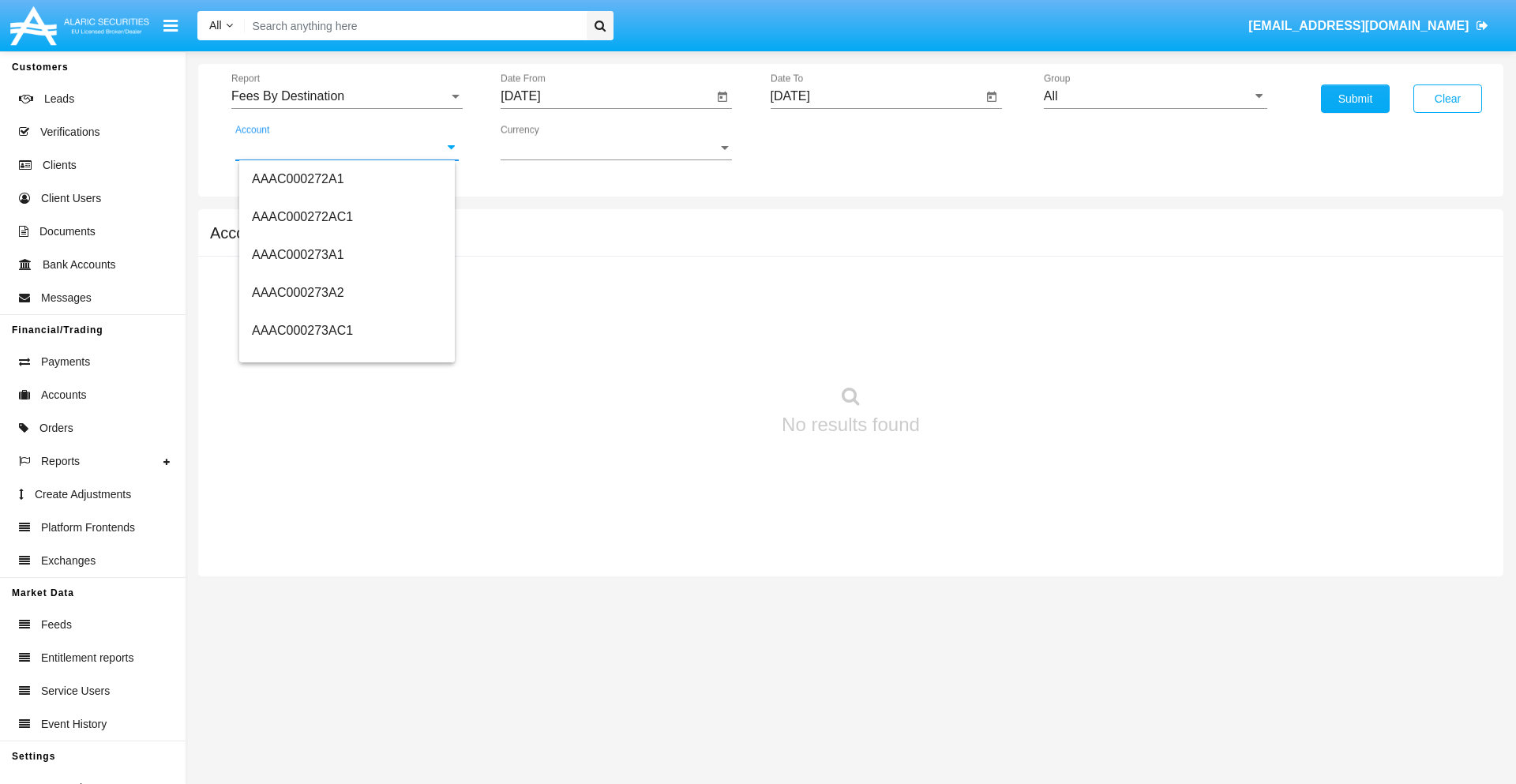
scroll to position [183919, 0]
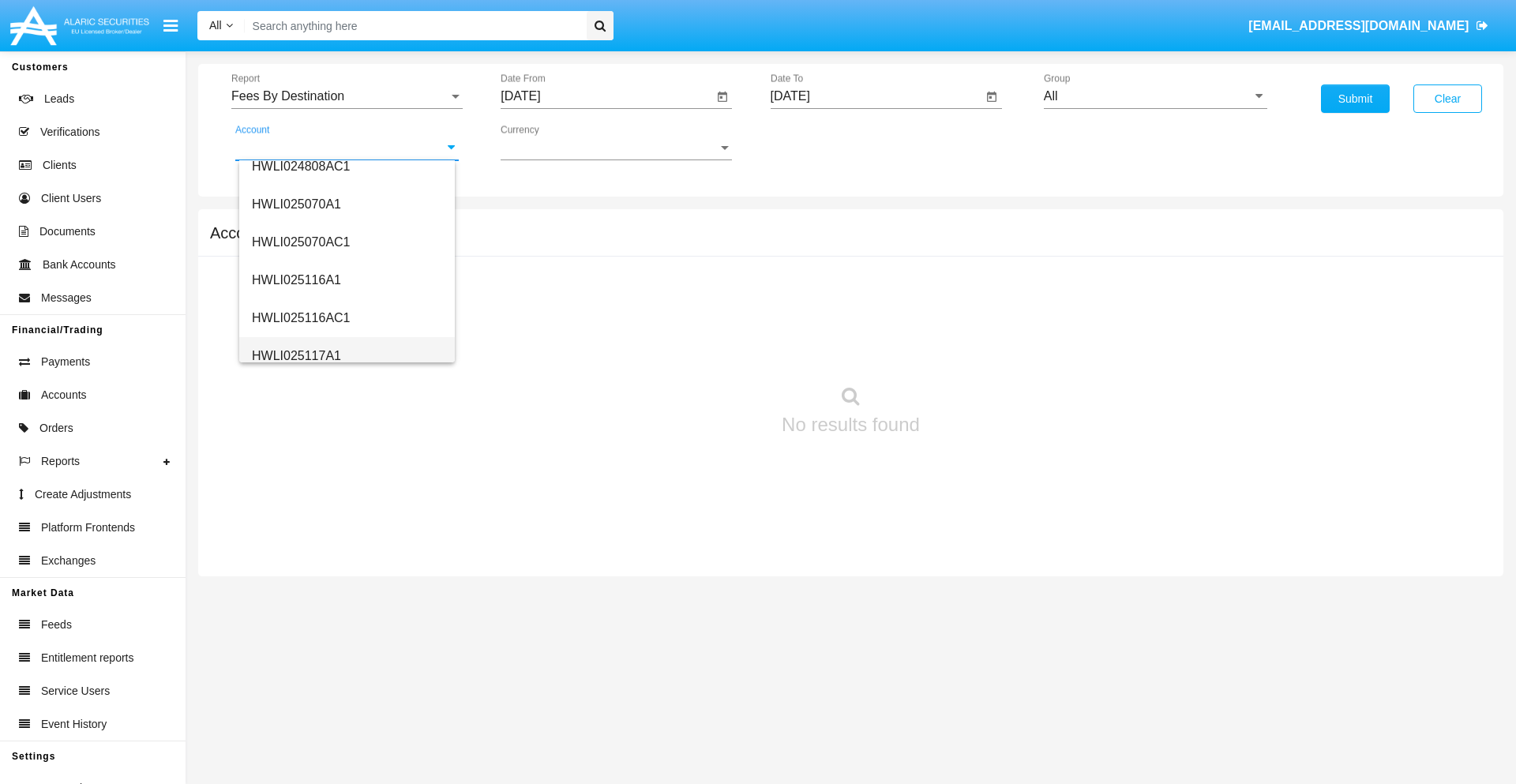
click at [296, 355] on span "HWLI025117A1" at bounding box center [296, 355] width 89 height 14
type input "HWLI025117A1"
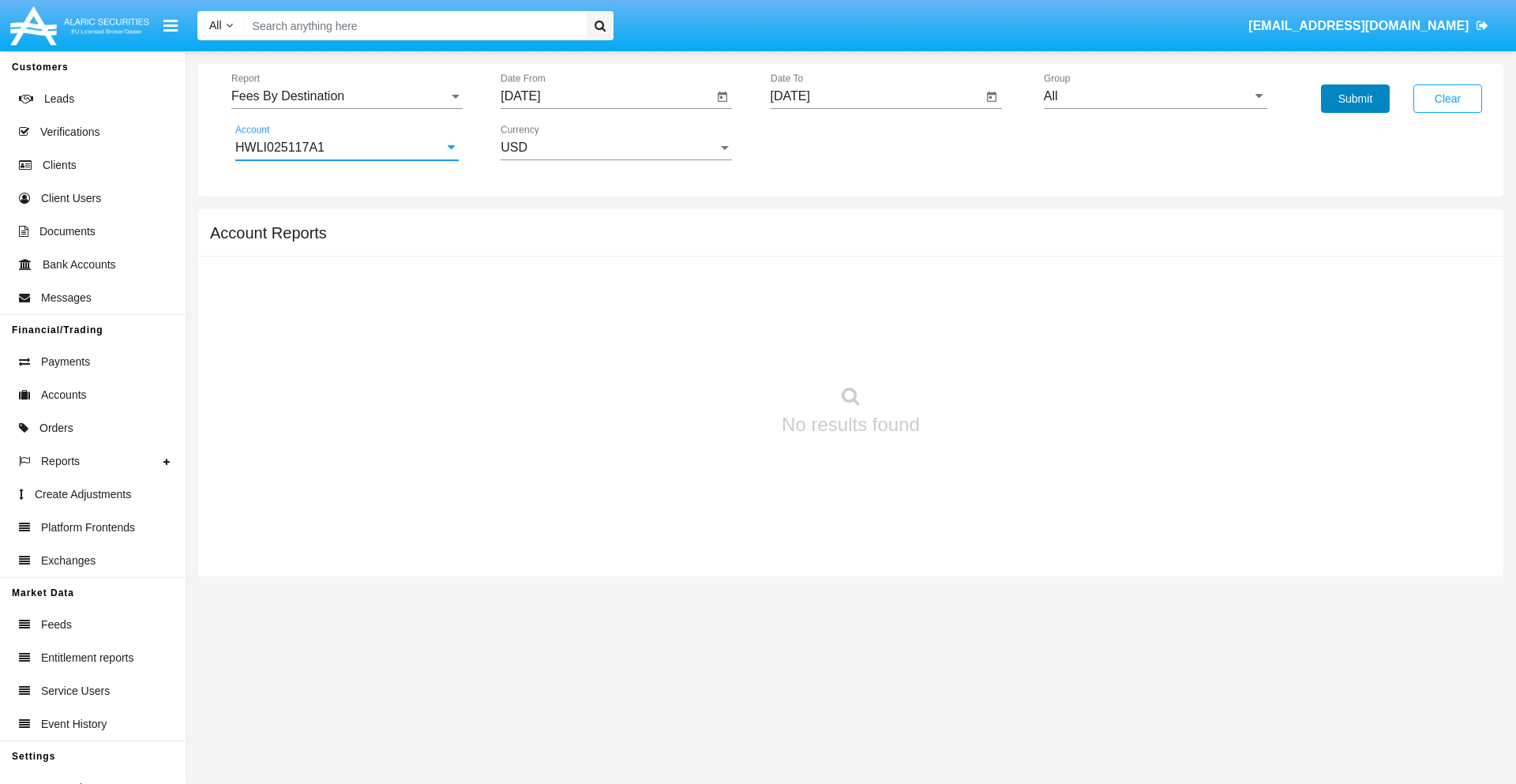
click at [1355, 99] on button "Submit" at bounding box center [1355, 99] width 69 height 28
click at [346, 96] on span "Report" at bounding box center [339, 96] width 217 height 15
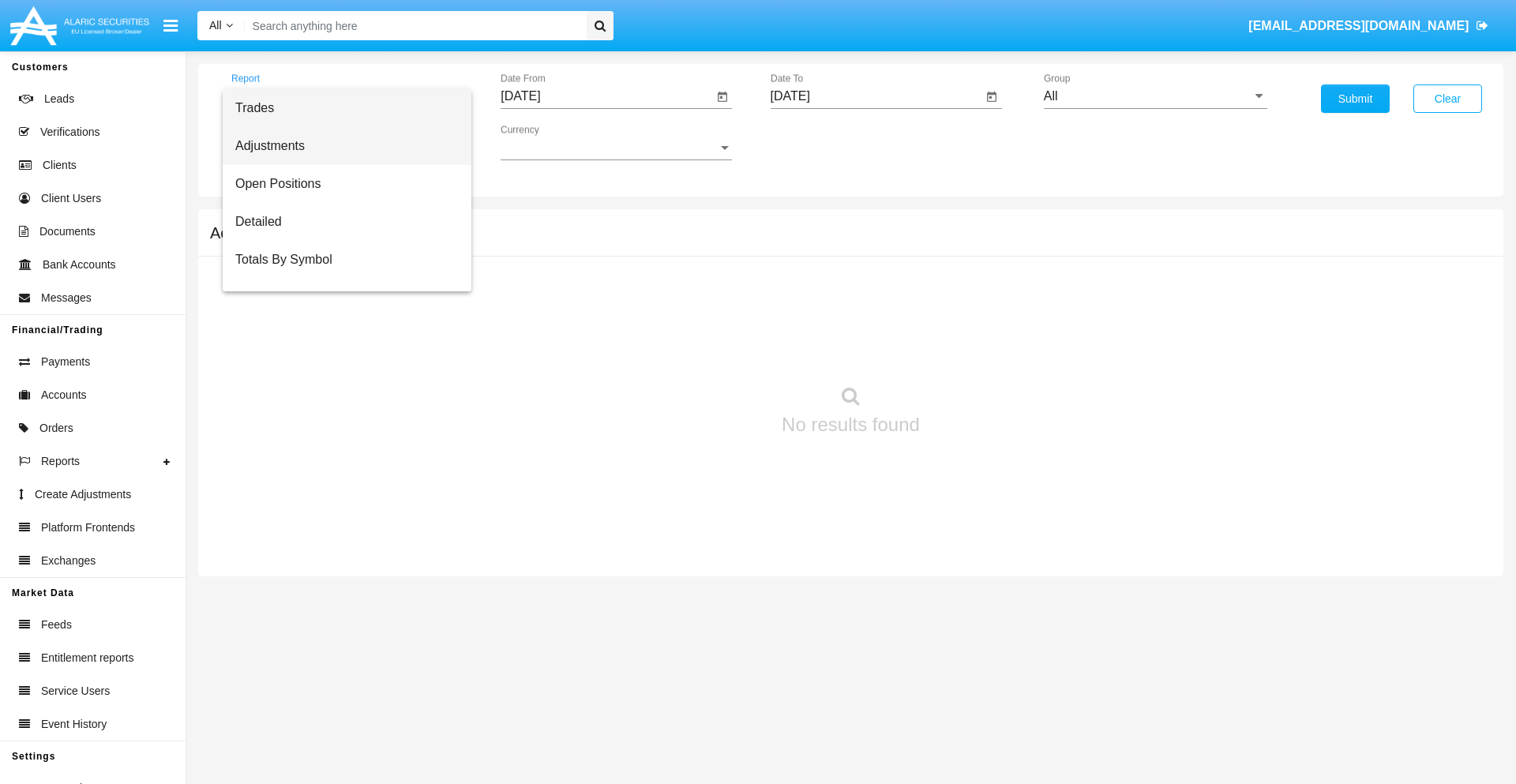
click at [340, 146] on span "Adjustments" at bounding box center [346, 145] width 224 height 38
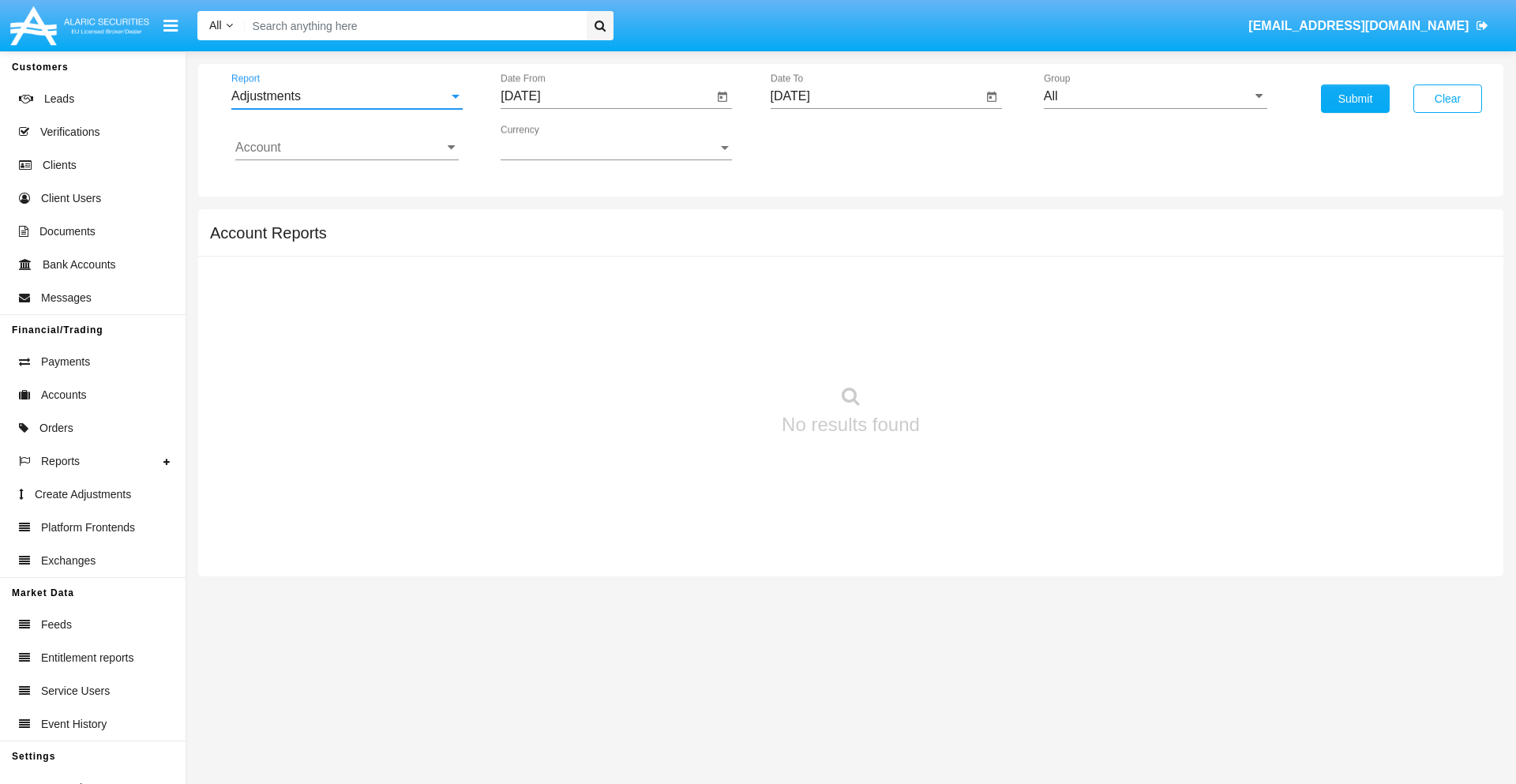
click at [607, 96] on input "[DATE]" at bounding box center [607, 96] width 212 height 15
click at [552, 142] on span "[DATE]" at bounding box center [538, 143] width 35 height 13
click at [704, 349] on div "2025" at bounding box center [705, 349] width 50 height 28
click at [704, 254] on div "AUG" at bounding box center [705, 254] width 50 height 28
click at [685, 304] on div "22" at bounding box center [684, 305] width 28 height 28
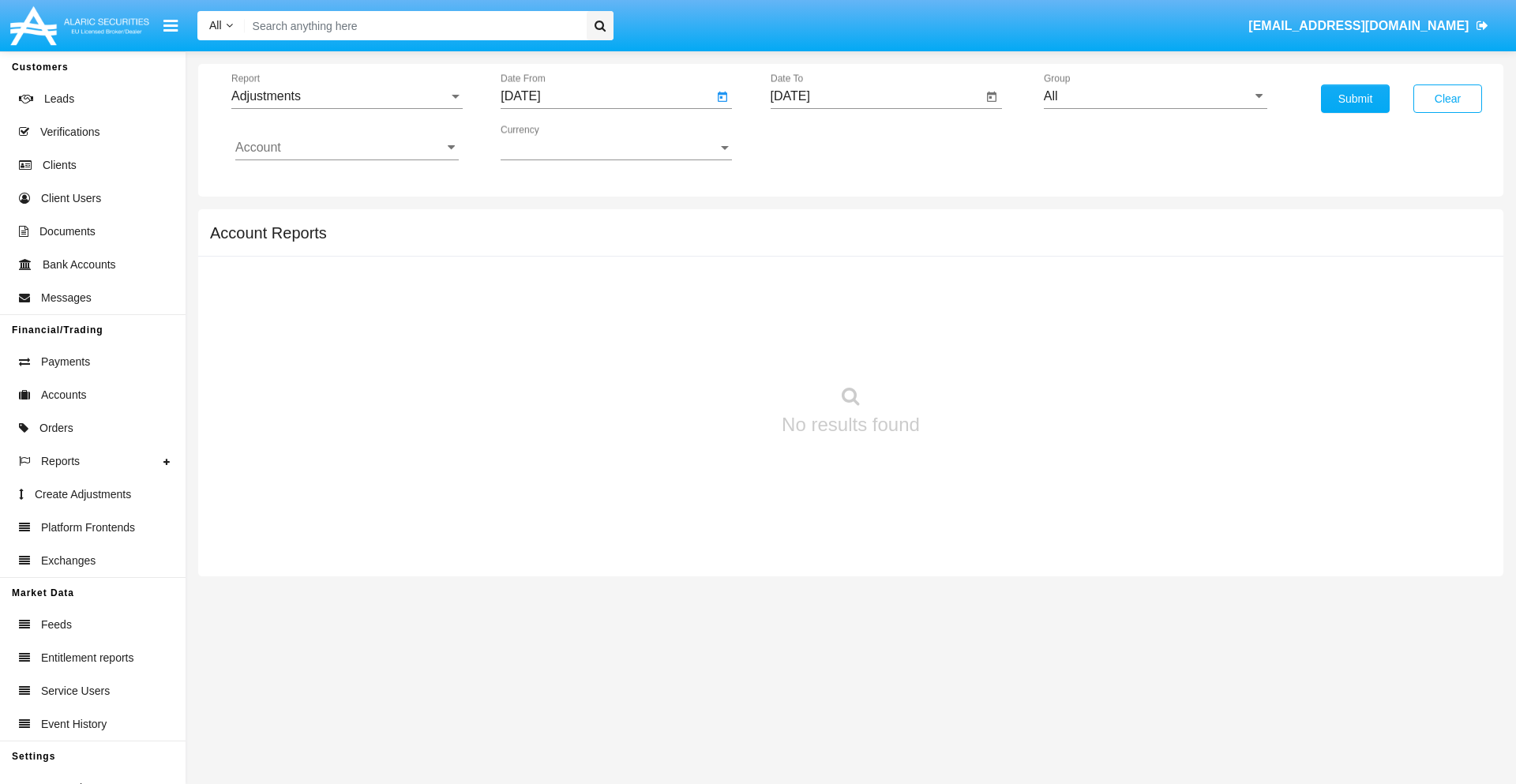
type input "[DATE]"
click at [876, 96] on input "[DATE]" at bounding box center [876, 96] width 212 height 15
click at [821, 142] on span "[DATE]" at bounding box center [808, 143] width 35 height 13
click at [973, 349] on div "2025" at bounding box center [974, 349] width 50 height 28
click at [808, 286] on div "SEP" at bounding box center [808, 285] width 50 height 28
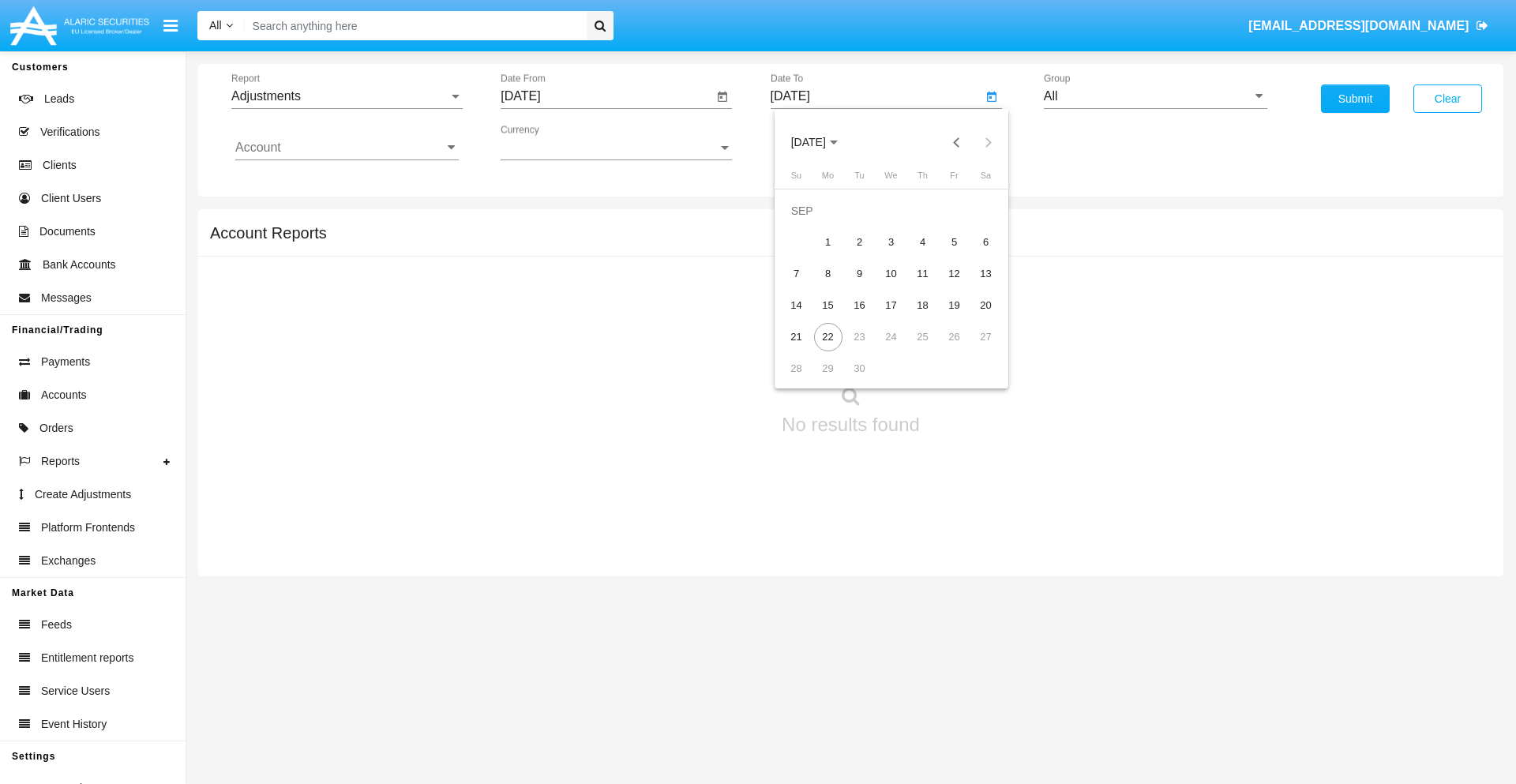
click at [828, 336] on div "22" at bounding box center [828, 337] width 28 height 28
type input "[DATE]"
click at [1155, 96] on input "All" at bounding box center [1155, 96] width 224 height 15
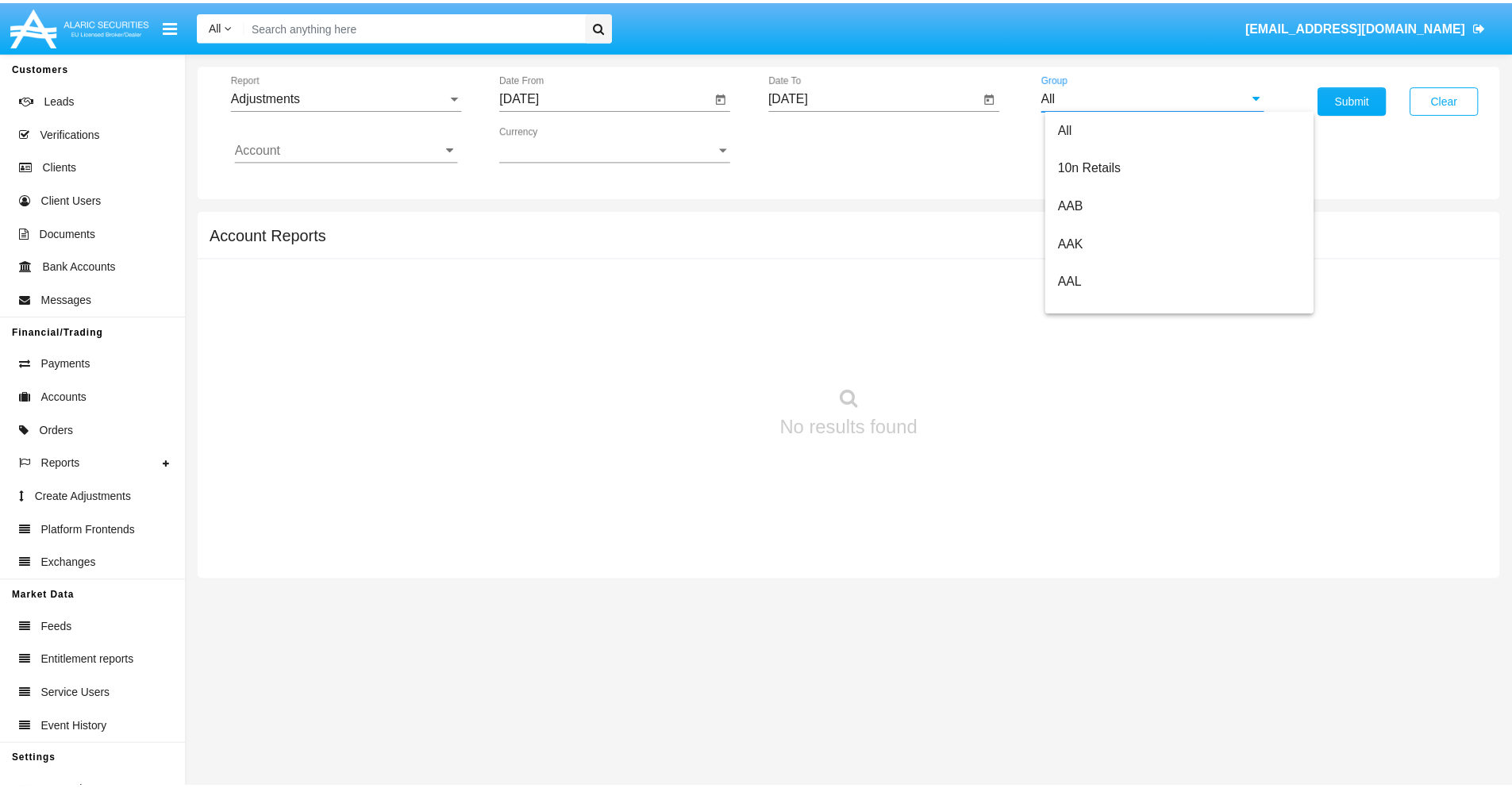
scroll to position [355, 0]
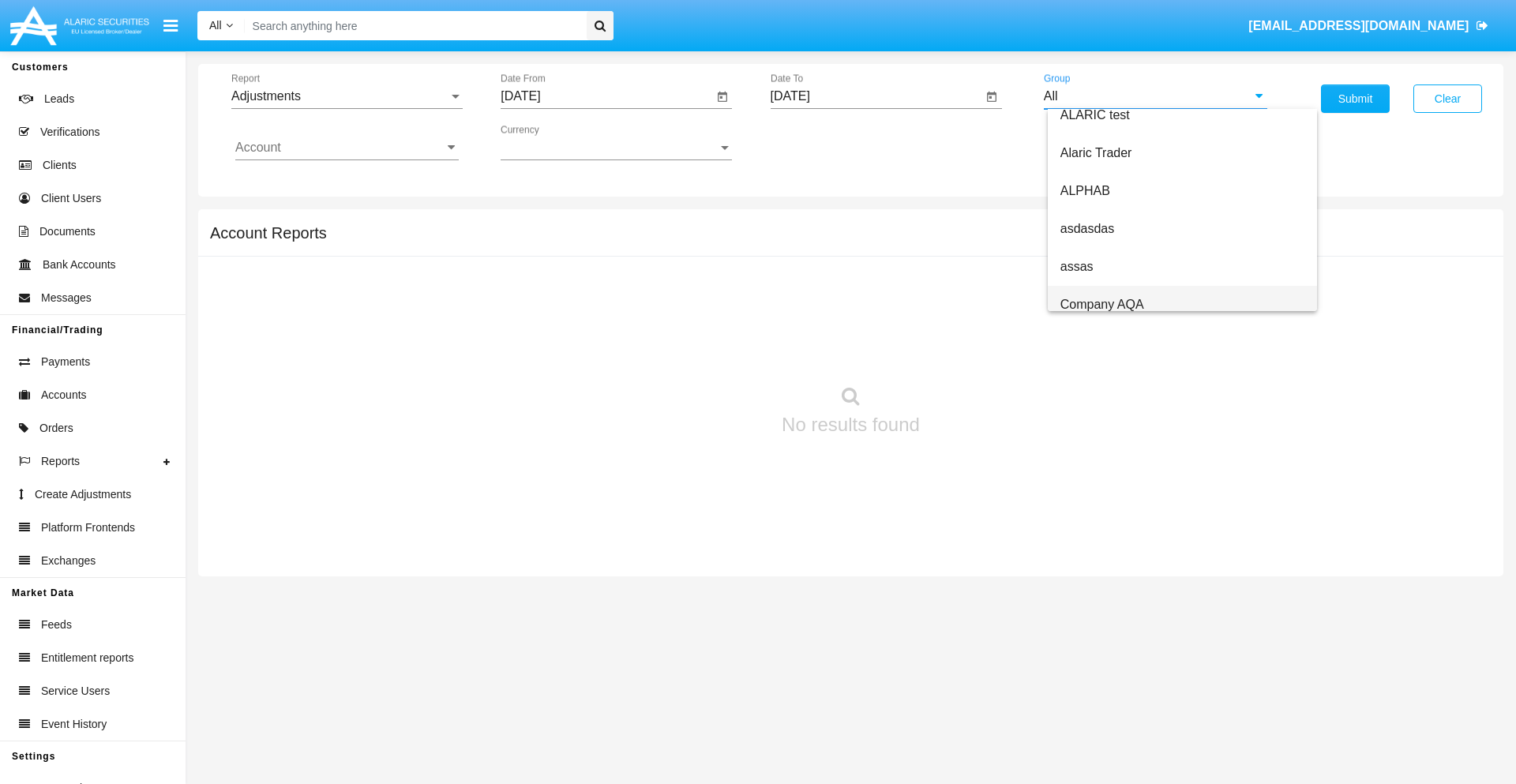
click at [1102, 304] on span "Company AQA" at bounding box center [1102, 304] width 84 height 14
type input "Company AQA"
click at [346, 148] on input "Account" at bounding box center [346, 148] width 224 height 15
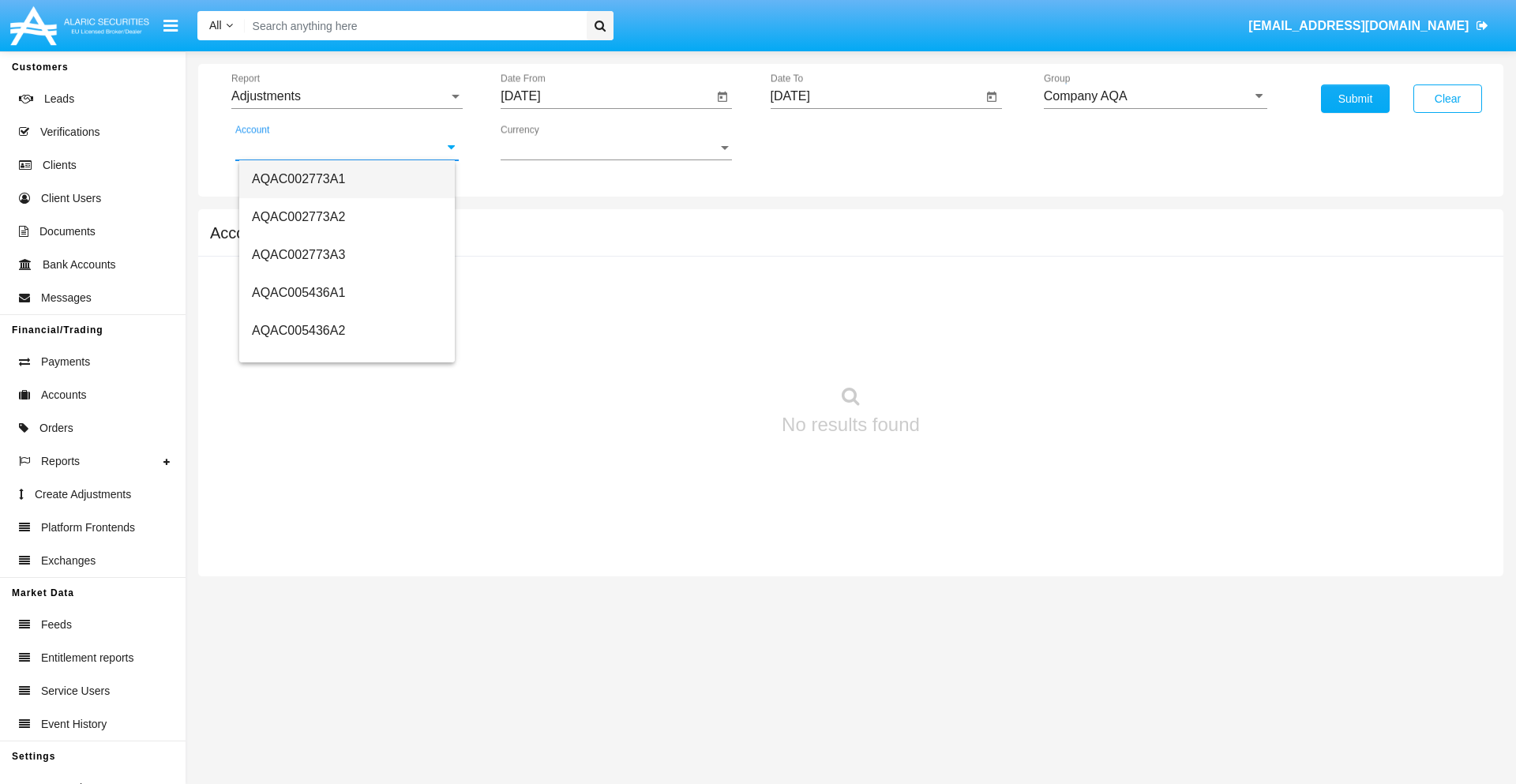
click at [299, 178] on span "AQAC002773A1" at bounding box center [298, 178] width 93 height 14
type input "AQAC002773A1"
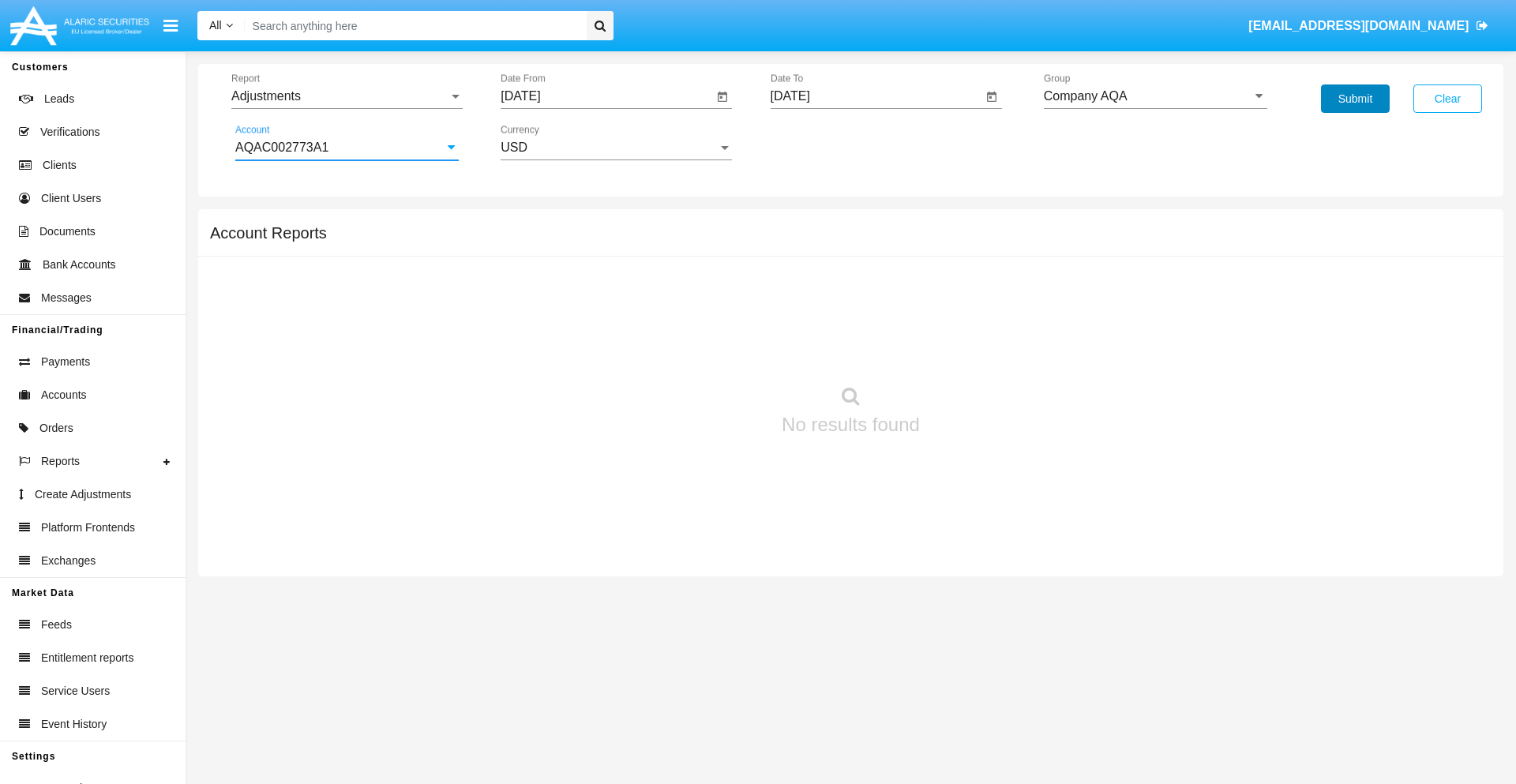
click at [1355, 99] on button "Submit" at bounding box center [1355, 99] width 69 height 28
click at [346, 96] on span "Report" at bounding box center [339, 96] width 217 height 15
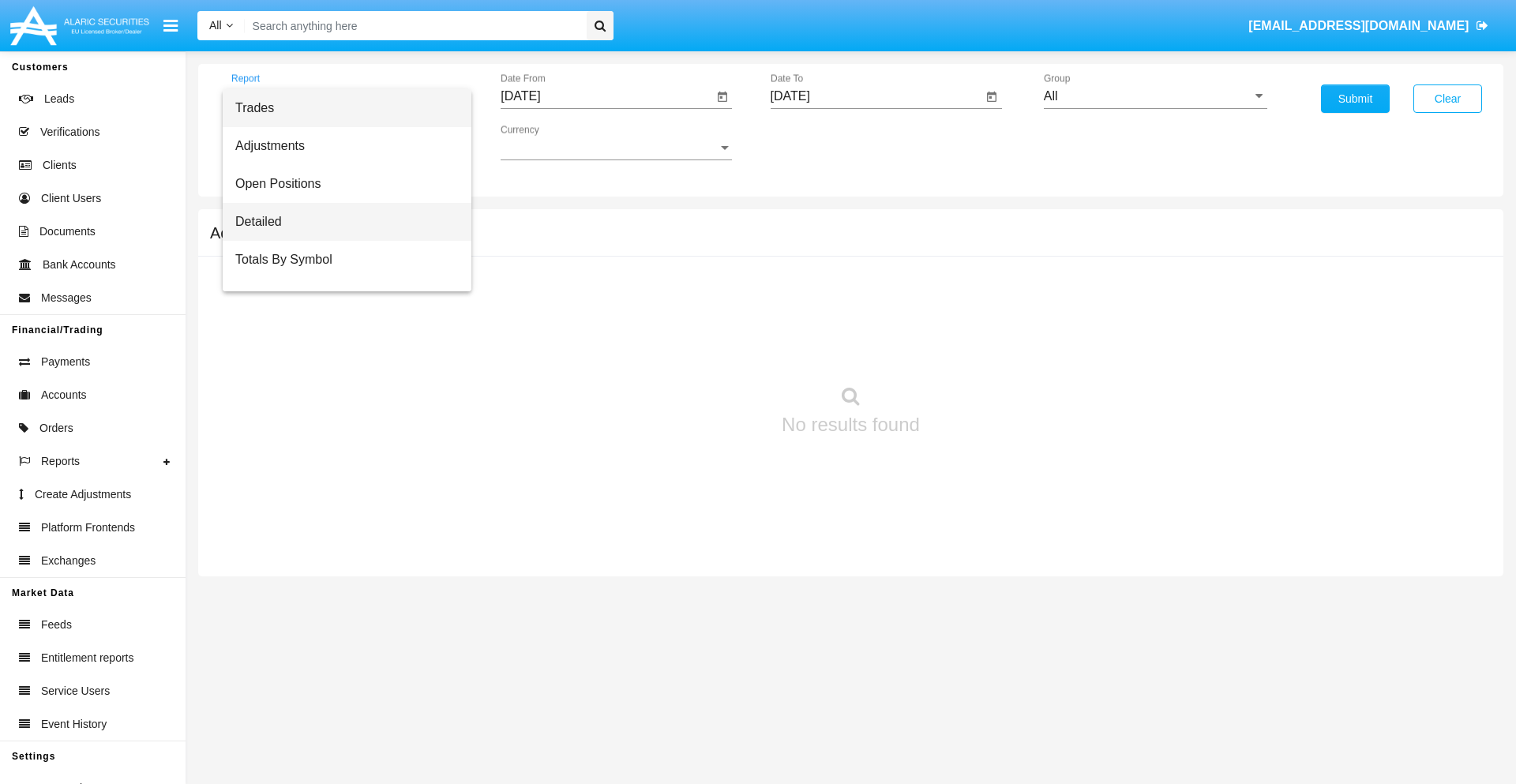
click at [340, 222] on span "Detailed" at bounding box center [346, 221] width 224 height 38
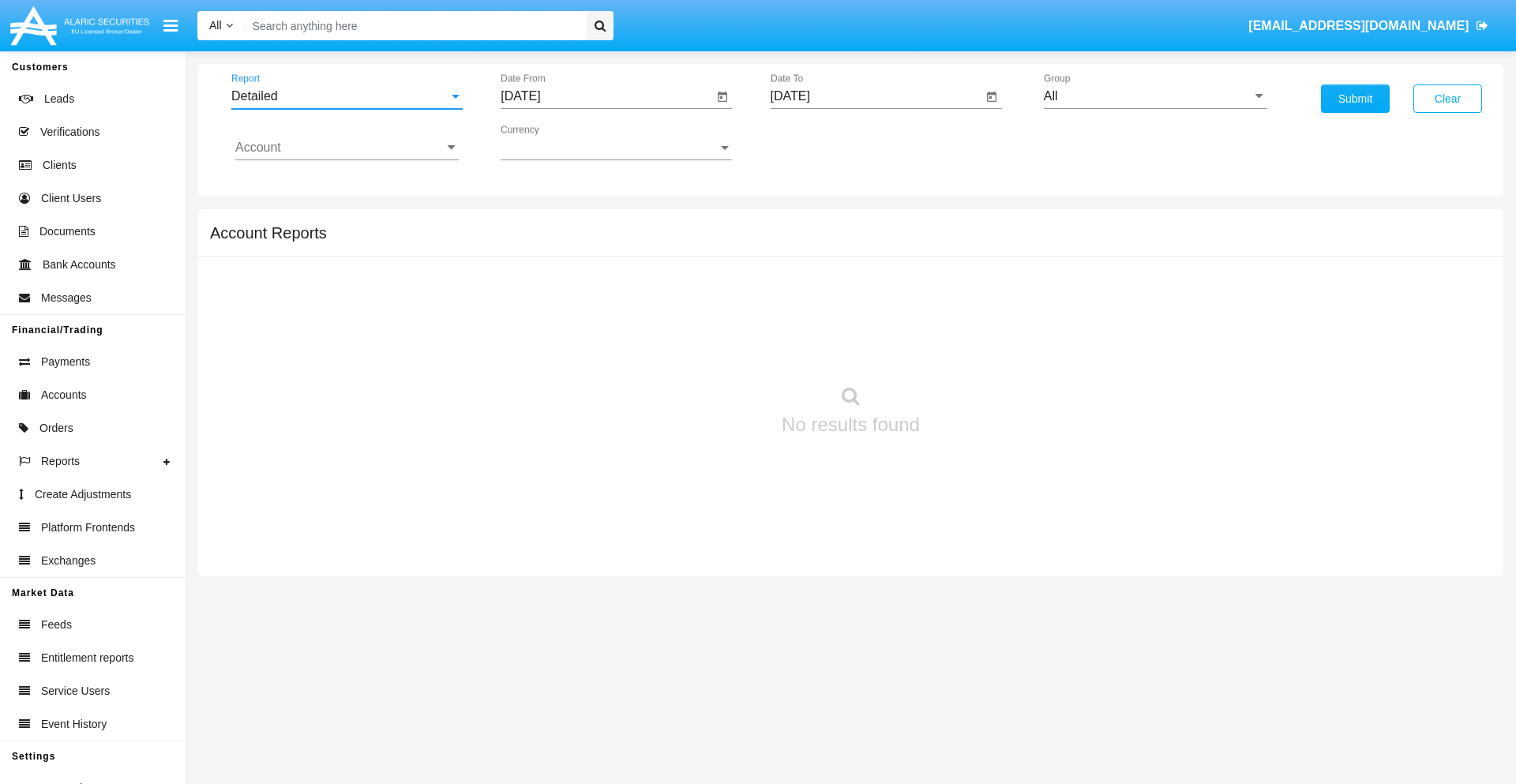
click at [607, 96] on input "[DATE]" at bounding box center [607, 96] width 212 height 15
click at [552, 142] on span "[DATE]" at bounding box center [538, 143] width 35 height 13
click at [704, 349] on div "2025" at bounding box center [705, 349] width 50 height 28
click at [539, 286] on div "SEP" at bounding box center [539, 285] width 50 height 28
click at [685, 273] on div "12" at bounding box center [684, 274] width 28 height 28
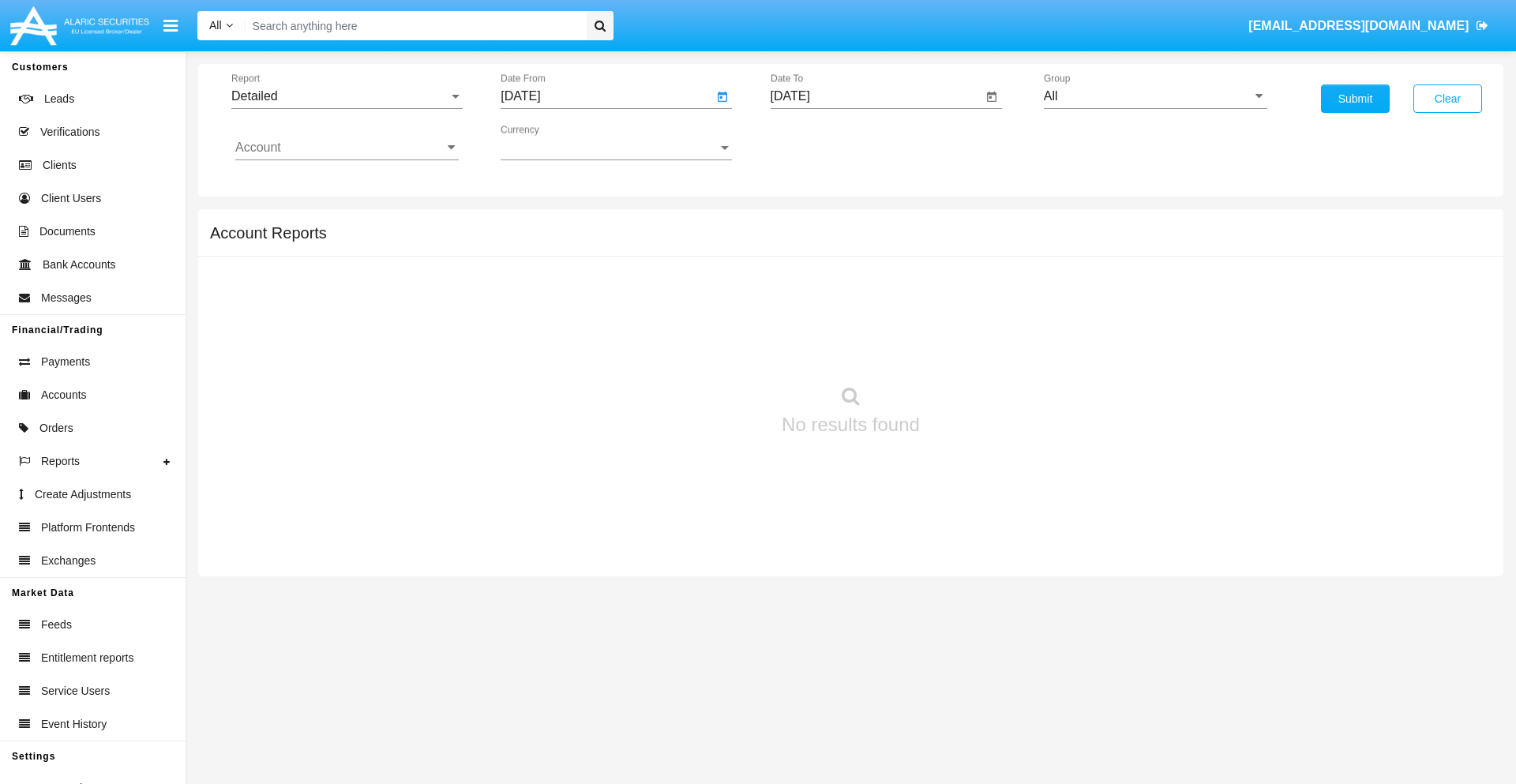
type input "09/12/25"
click at [876, 96] on input "[DATE]" at bounding box center [876, 96] width 212 height 15
click at [821, 142] on span "[DATE]" at bounding box center [808, 143] width 35 height 13
click at [973, 349] on div "2025" at bounding box center [974, 349] width 50 height 28
click at [808, 286] on div "SEP" at bounding box center [808, 285] width 50 height 28
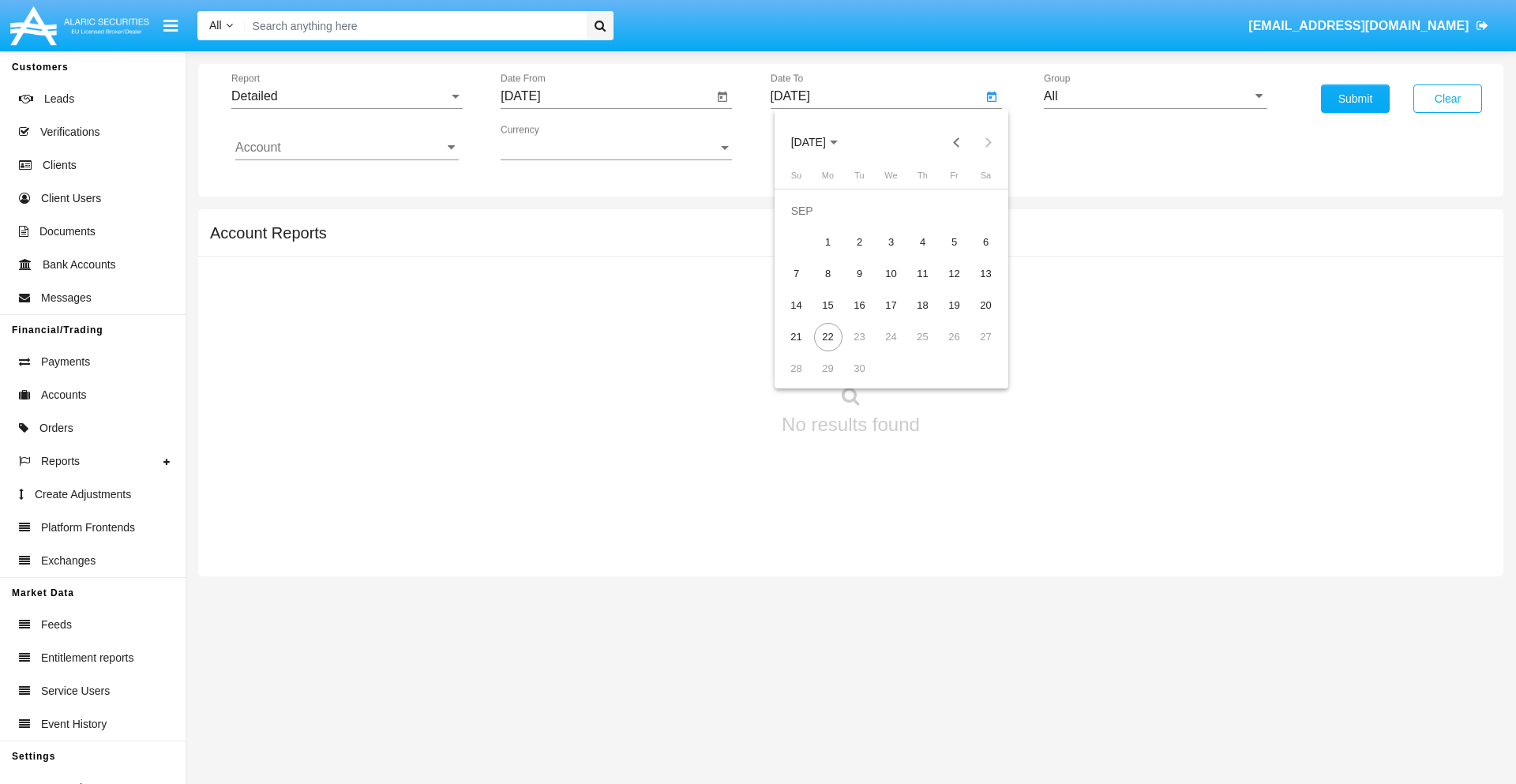
click at [828, 336] on div "22" at bounding box center [828, 337] width 28 height 28
type input "[DATE]"
click at [1155, 96] on input "All" at bounding box center [1155, 96] width 224 height 15
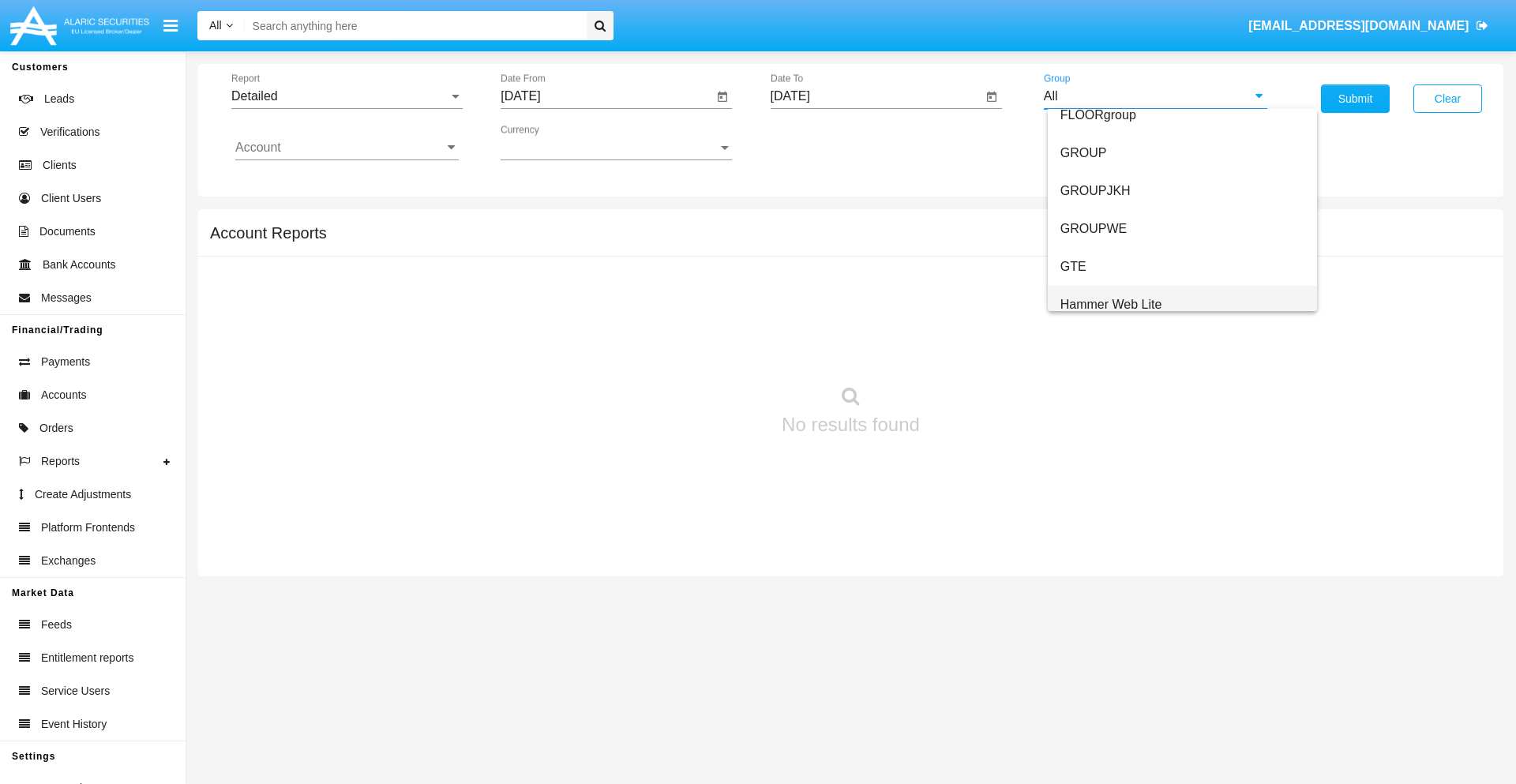
click at [1111, 304] on span "Hammer Web Lite" at bounding box center [1111, 304] width 102 height 14
type input "Hammer Web Lite"
click at [346, 148] on input "Account" at bounding box center [346, 148] width 224 height 15
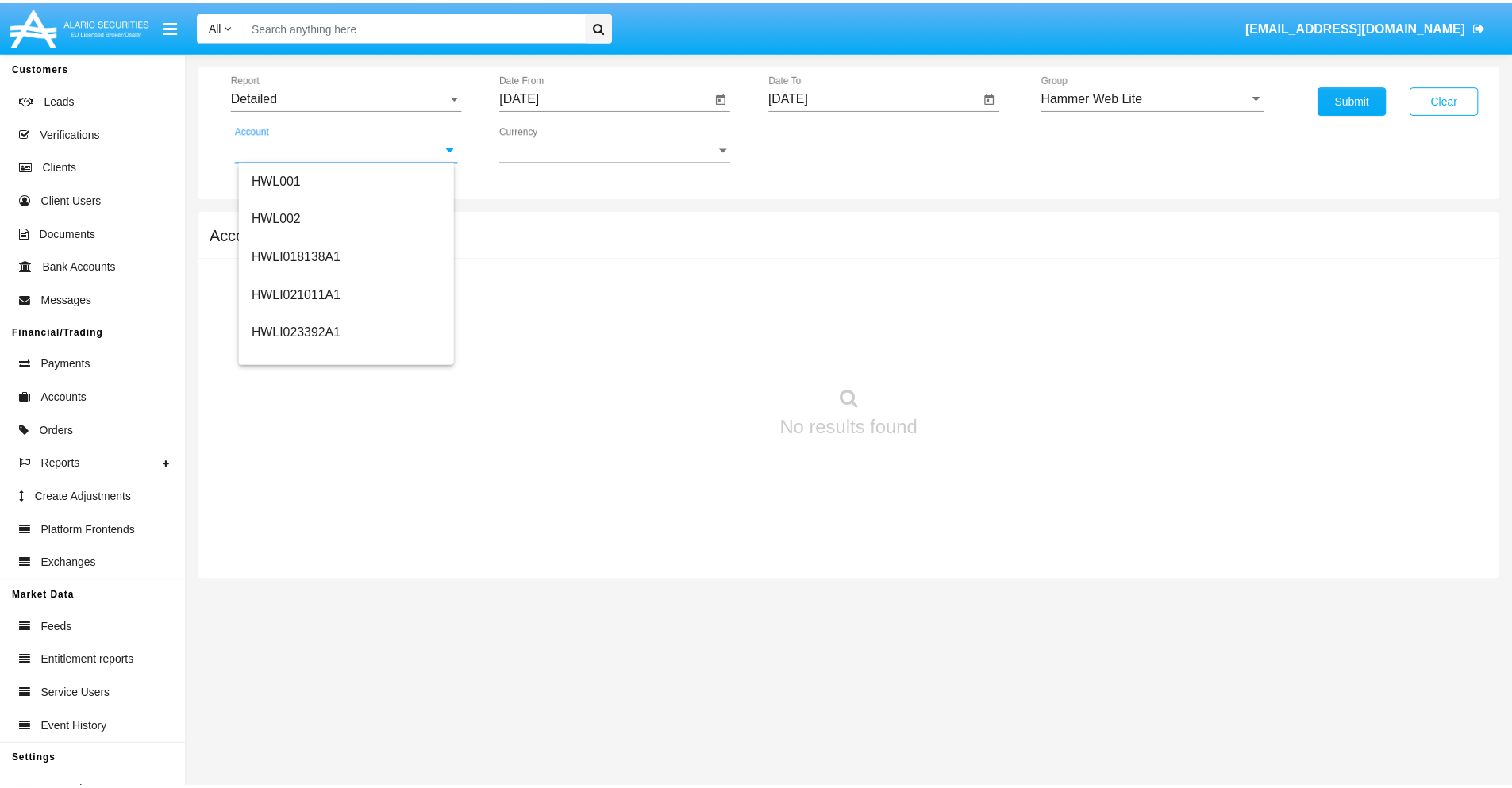
scroll to position [241, 0]
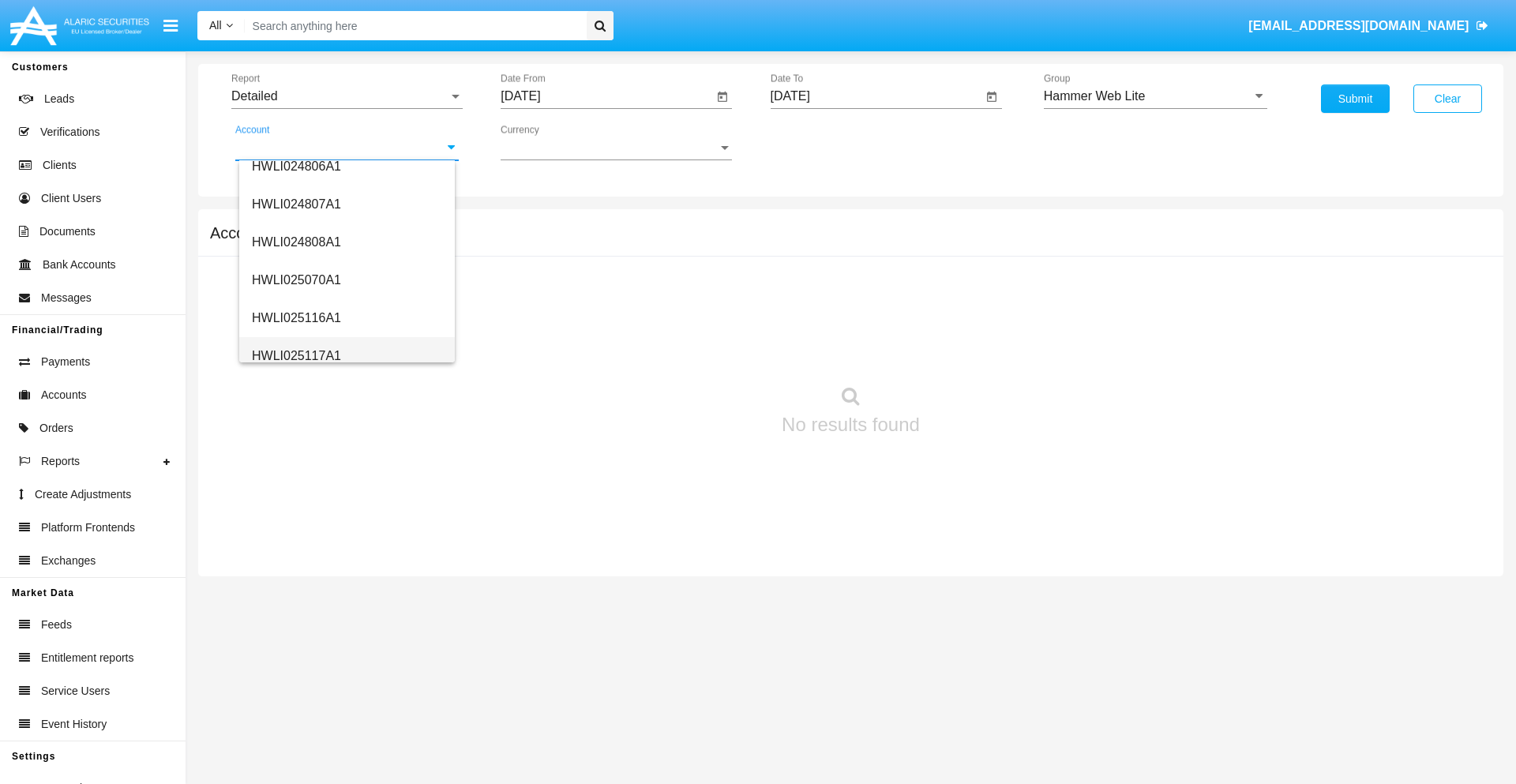
click at [296, 355] on span "HWLI025117A1" at bounding box center [296, 355] width 89 height 14
type input "HWLI025117A1"
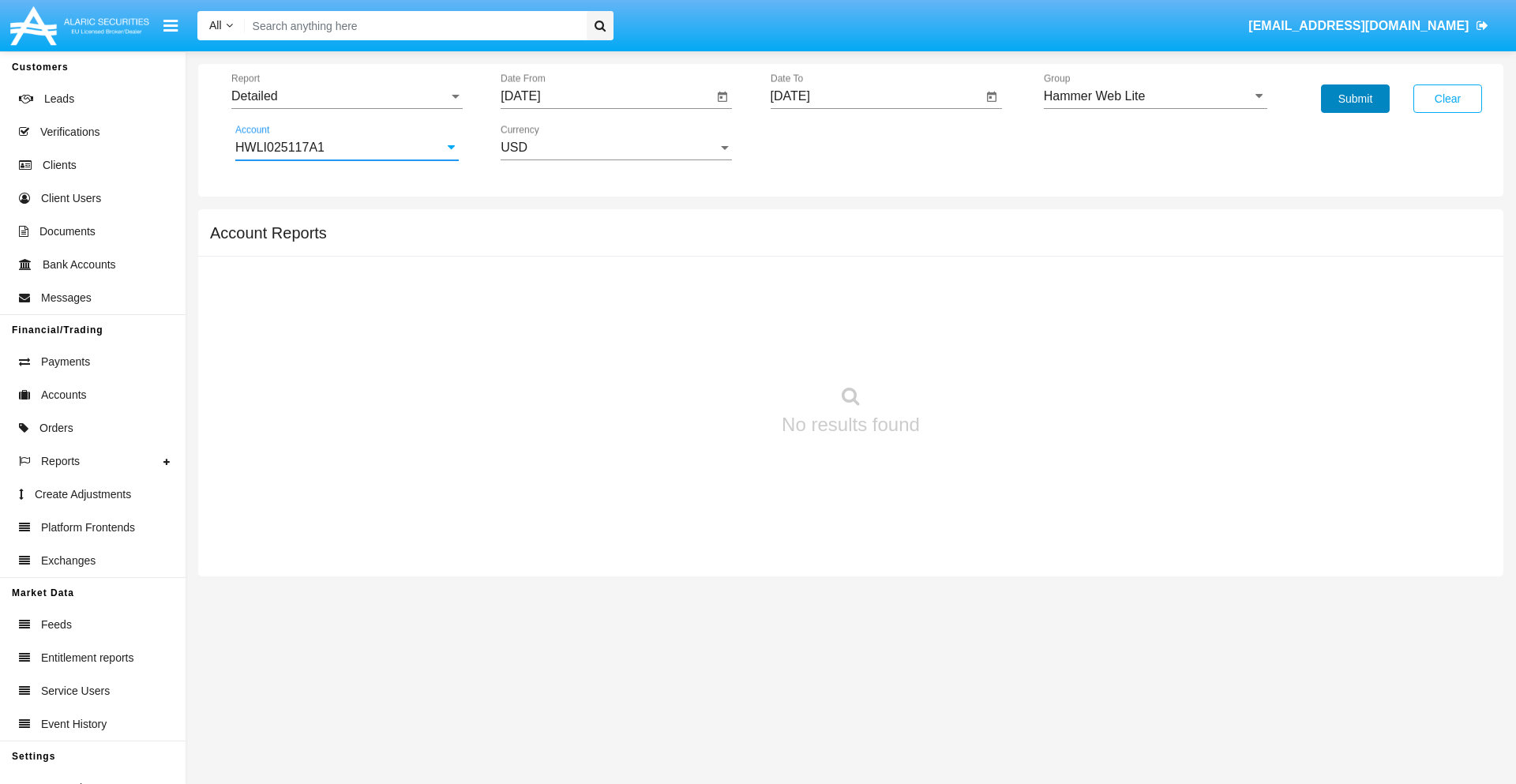
click at [1355, 99] on button "Submit" at bounding box center [1355, 99] width 69 height 28
click at [346, 96] on span "Report" at bounding box center [339, 96] width 217 height 15
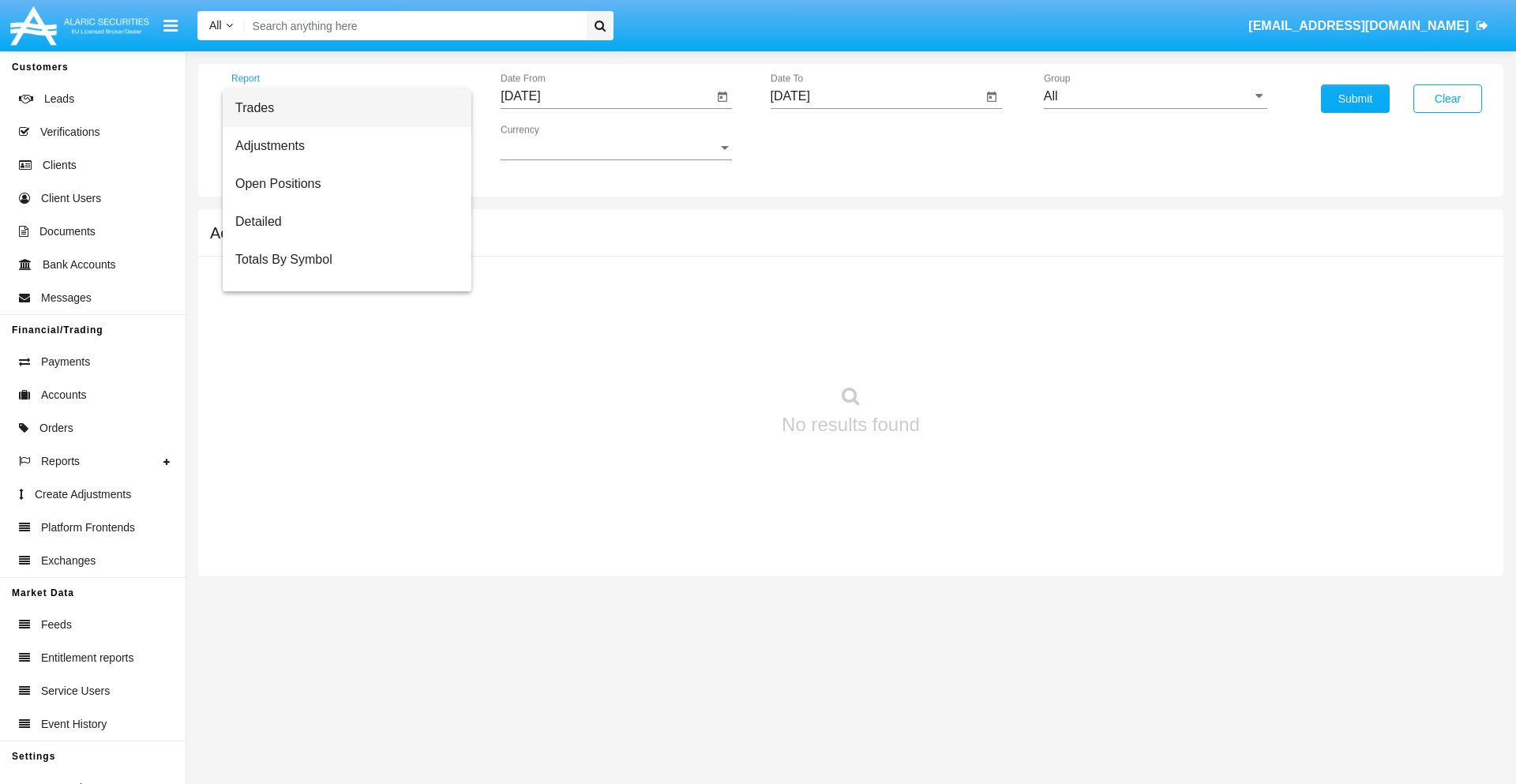
scroll to position [101, 0]
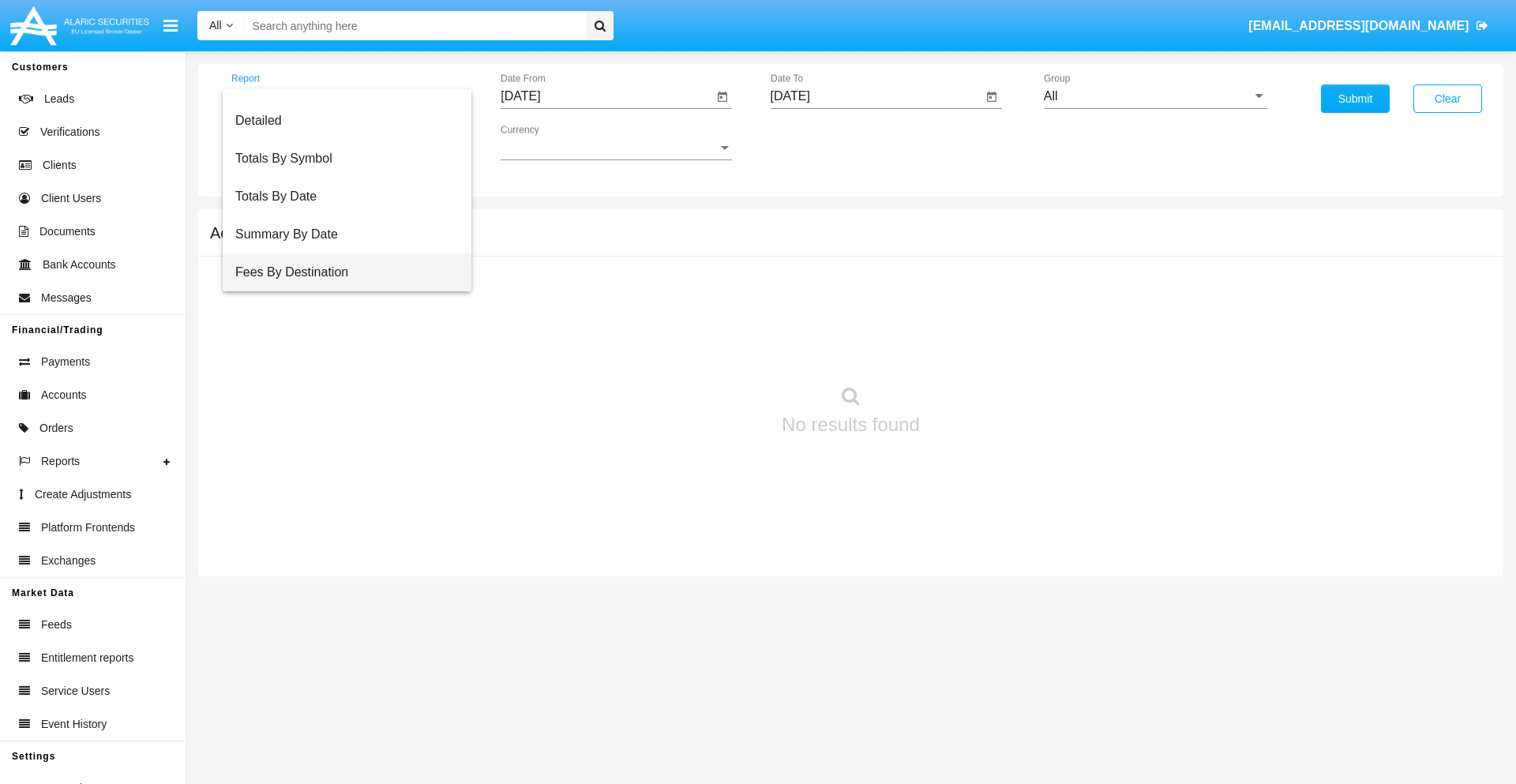
click at [340, 272] on span "Fees By Destination" at bounding box center [346, 272] width 224 height 38
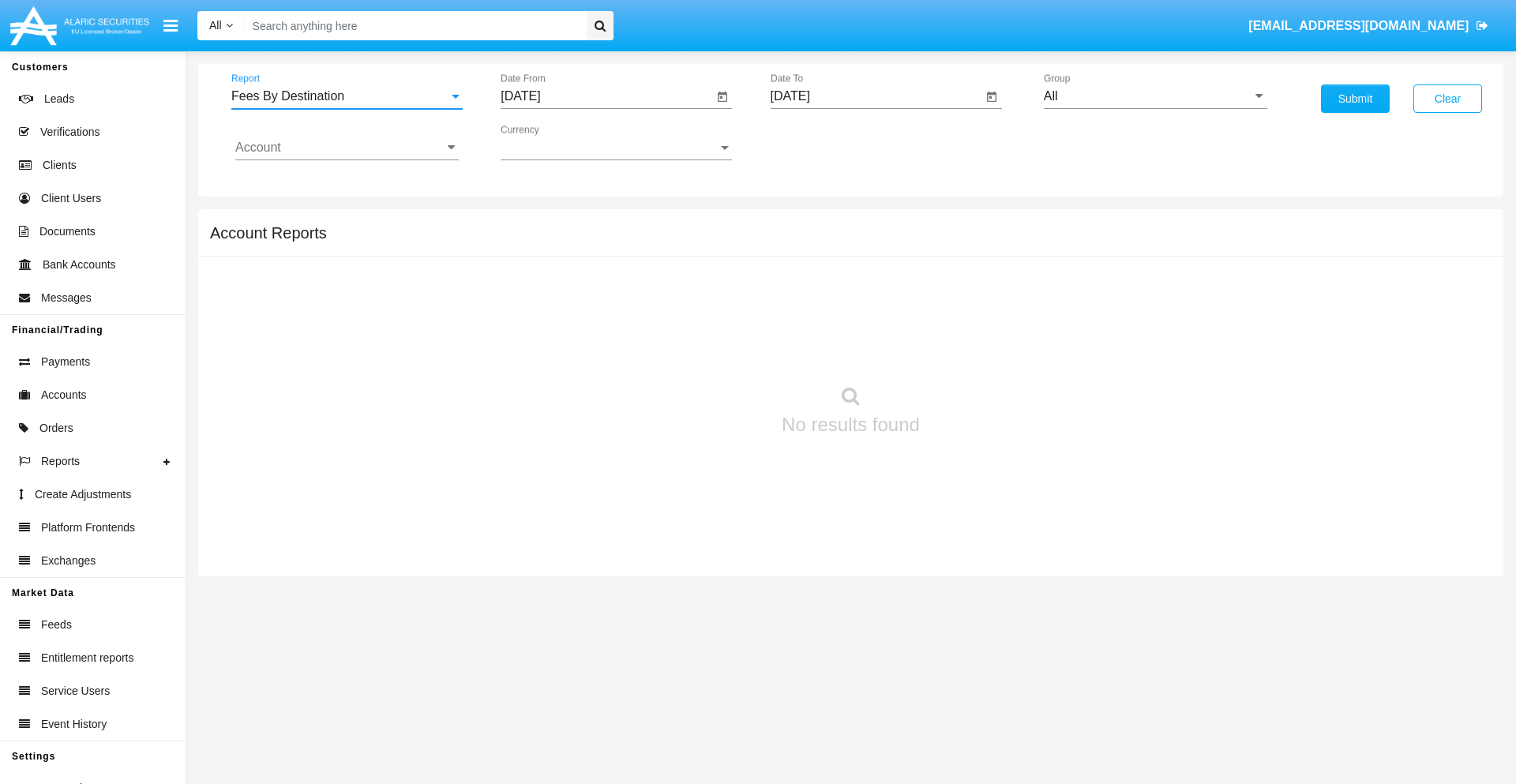
click at [607, 96] on input "[DATE]" at bounding box center [607, 96] width 212 height 15
click at [552, 142] on span "[DATE]" at bounding box center [538, 143] width 35 height 13
click at [704, 349] on div "2025" at bounding box center [705, 349] width 50 height 28
click at [594, 254] on div "JUN" at bounding box center [594, 254] width 50 height 28
click at [527, 336] on div "22" at bounding box center [526, 337] width 28 height 28
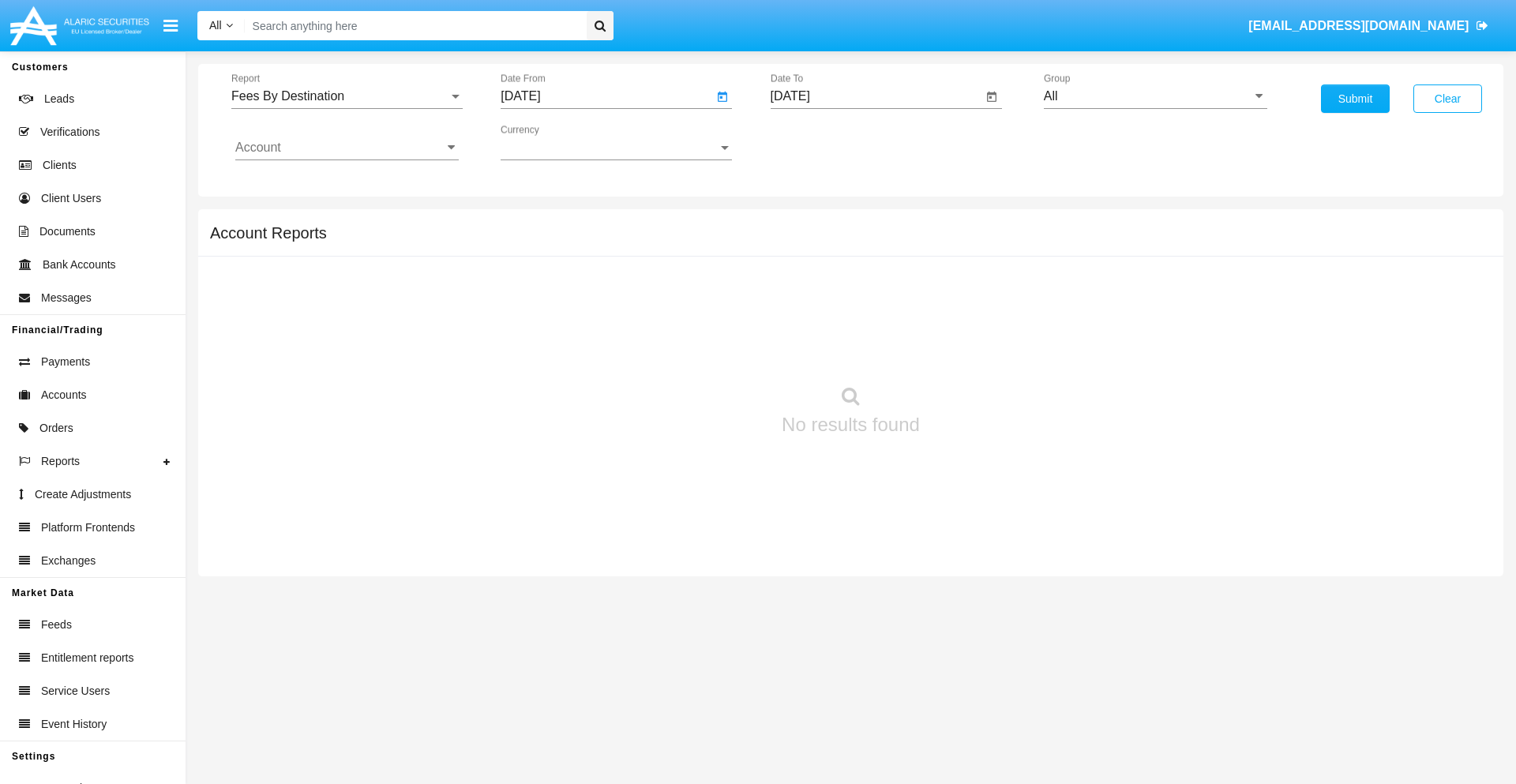
type input "[DATE]"
click at [876, 96] on input "[DATE]" at bounding box center [876, 96] width 212 height 15
click at [821, 142] on span "[DATE]" at bounding box center [808, 143] width 35 height 13
click at [973, 349] on div "2025" at bounding box center [974, 349] width 50 height 28
click at [808, 286] on div "SEP" at bounding box center [808, 285] width 50 height 28
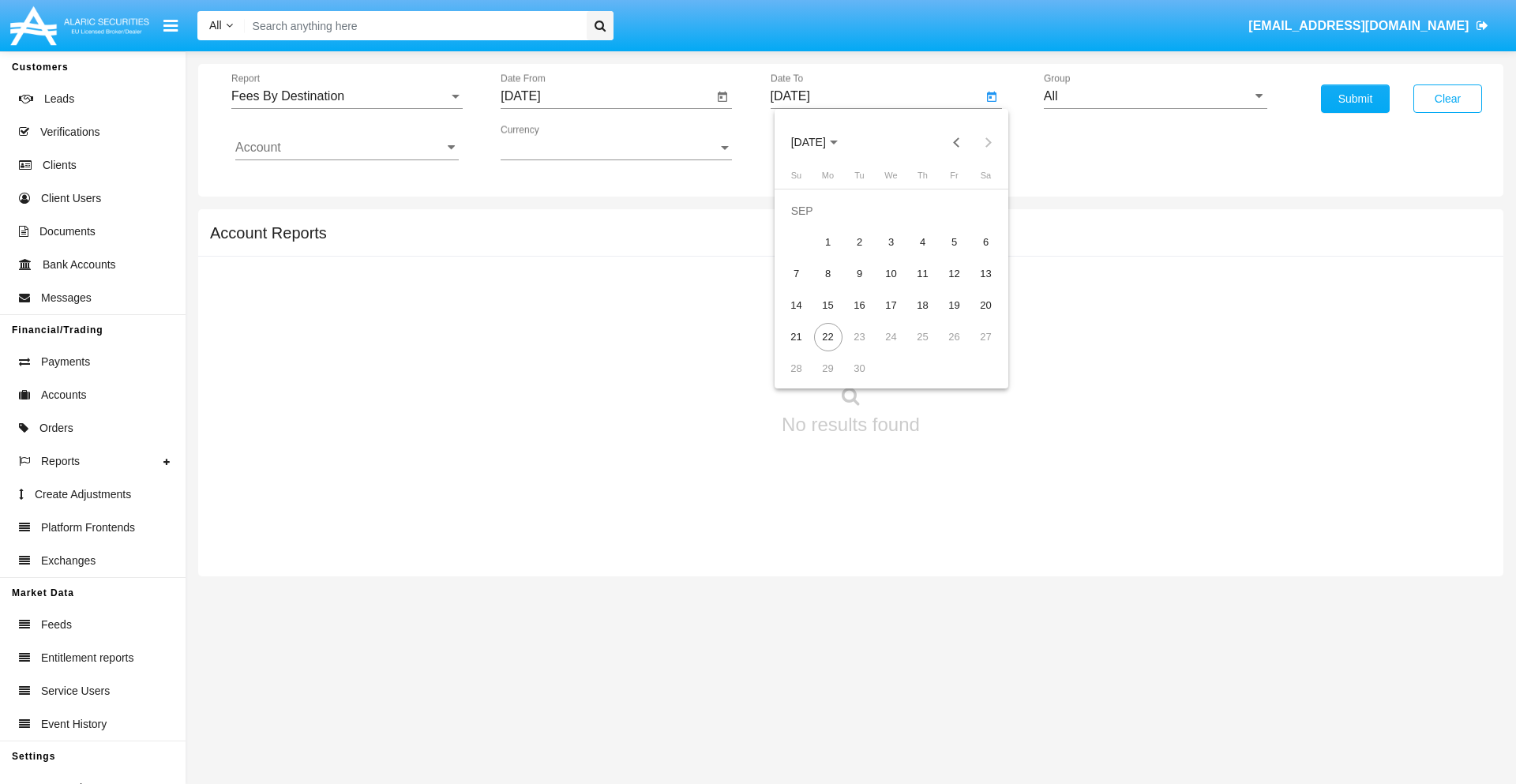
click at [828, 336] on div "22" at bounding box center [828, 337] width 28 height 28
type input "[DATE]"
click at [1155, 96] on input "All" at bounding box center [1155, 96] width 224 height 15
type input "Hammer Web Lite"
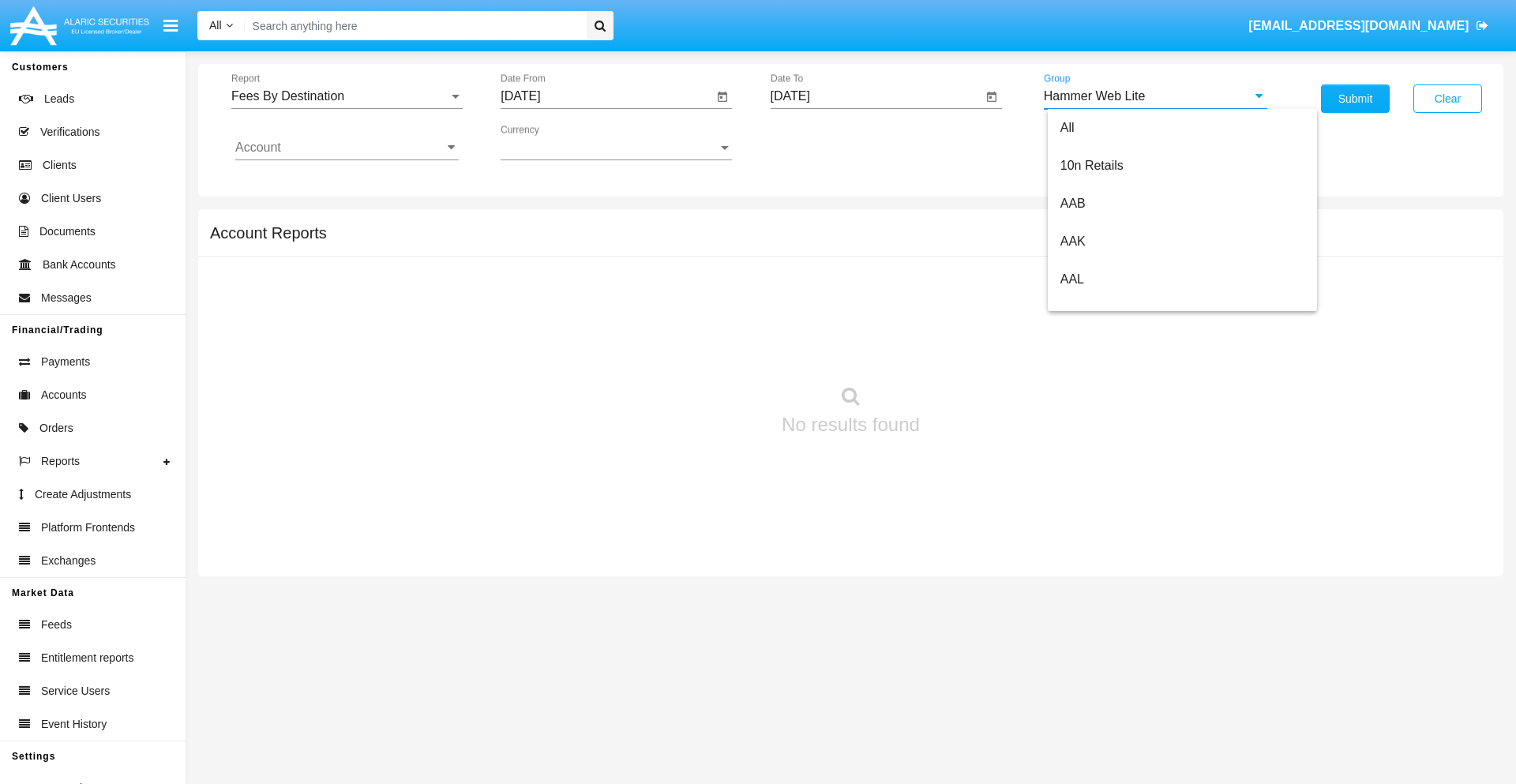
scroll to position [0, 0]
click at [346, 148] on input "Account" at bounding box center [346, 148] width 224 height 15
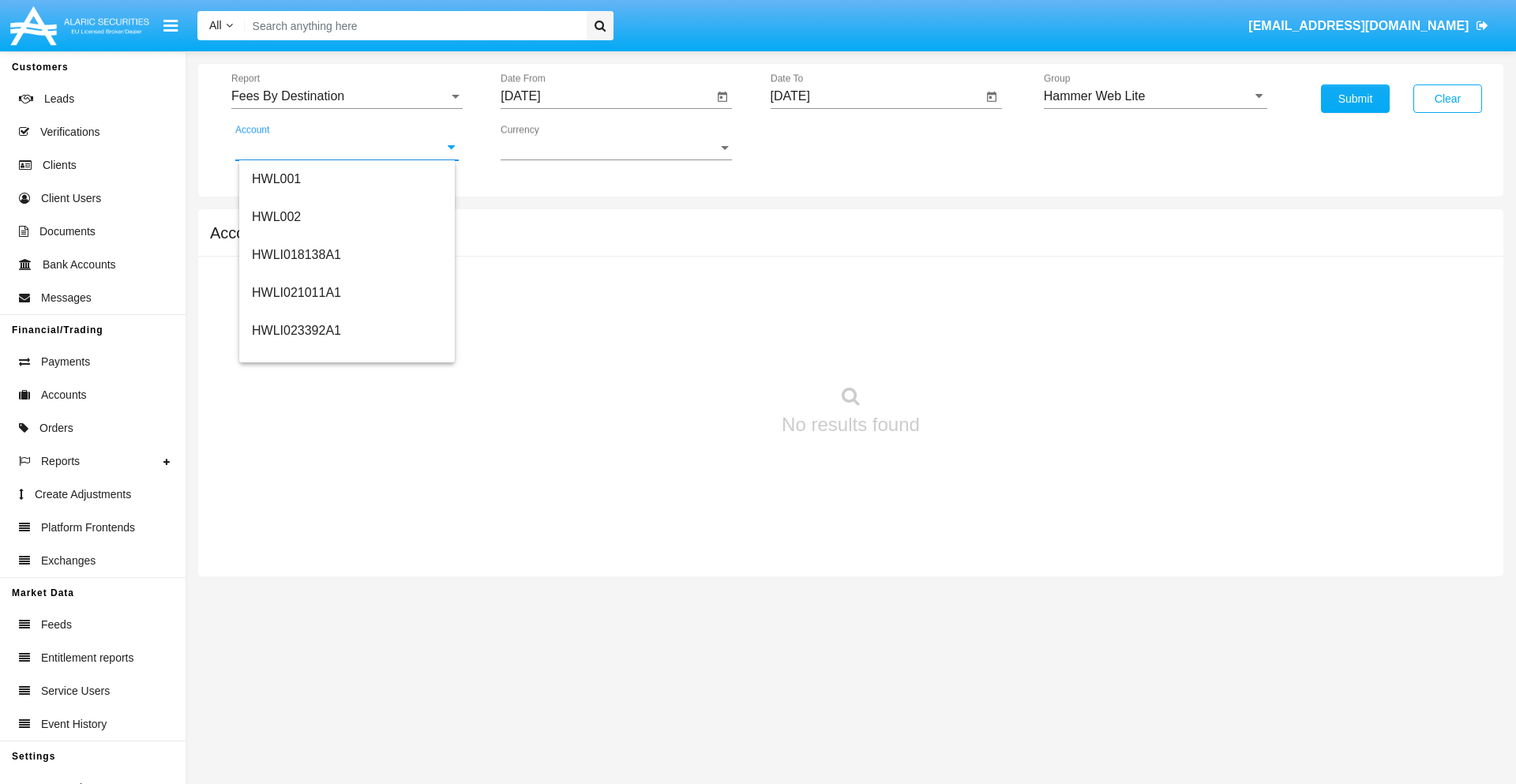
scroll to position [240, 0]
click at [296, 355] on span "HWLI025117A1" at bounding box center [296, 355] width 89 height 14
type input "HWLI025117A1"
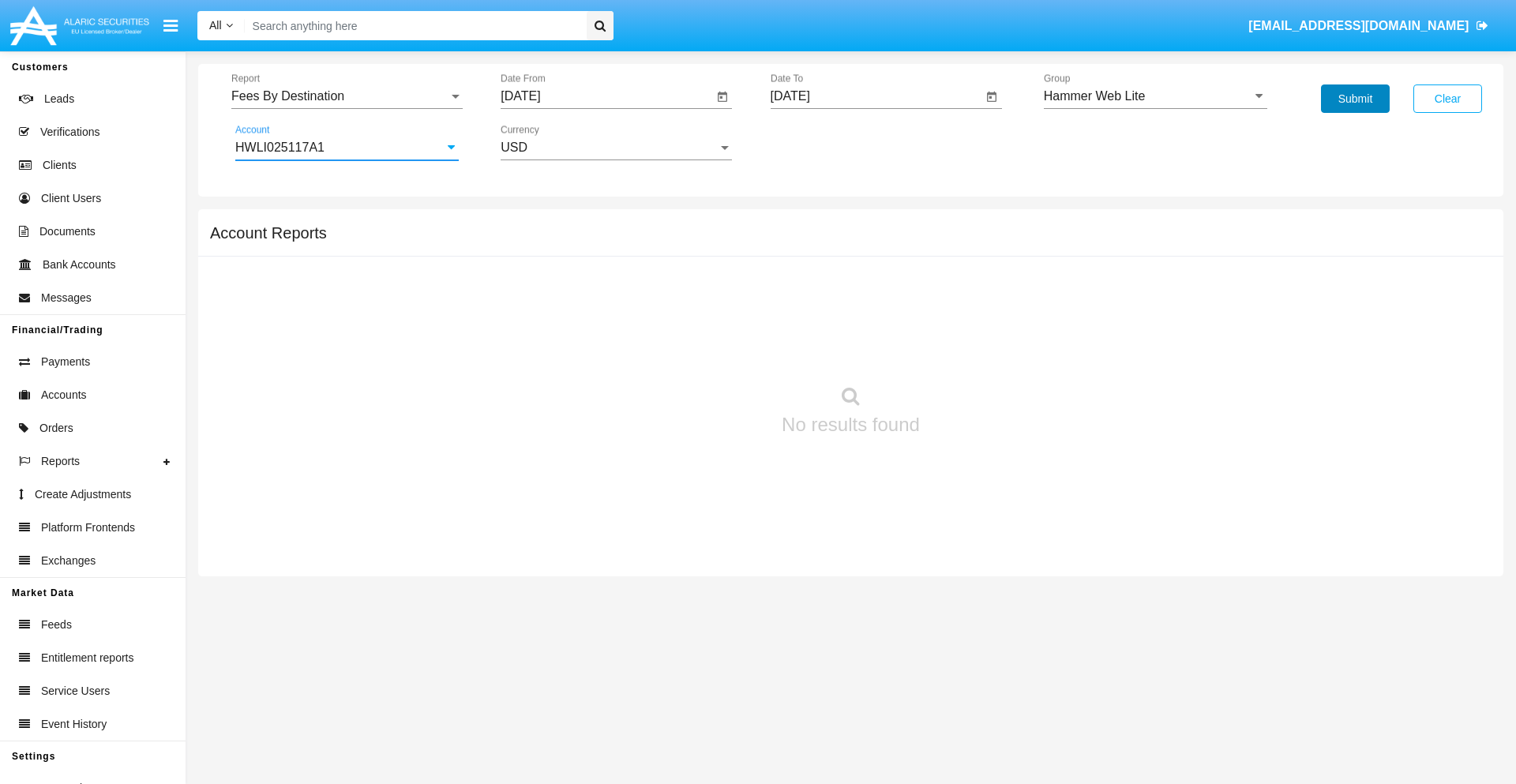
click at [1355, 99] on button "Submit" at bounding box center [1355, 99] width 69 height 28
click at [346, 96] on span "Report" at bounding box center [339, 96] width 217 height 15
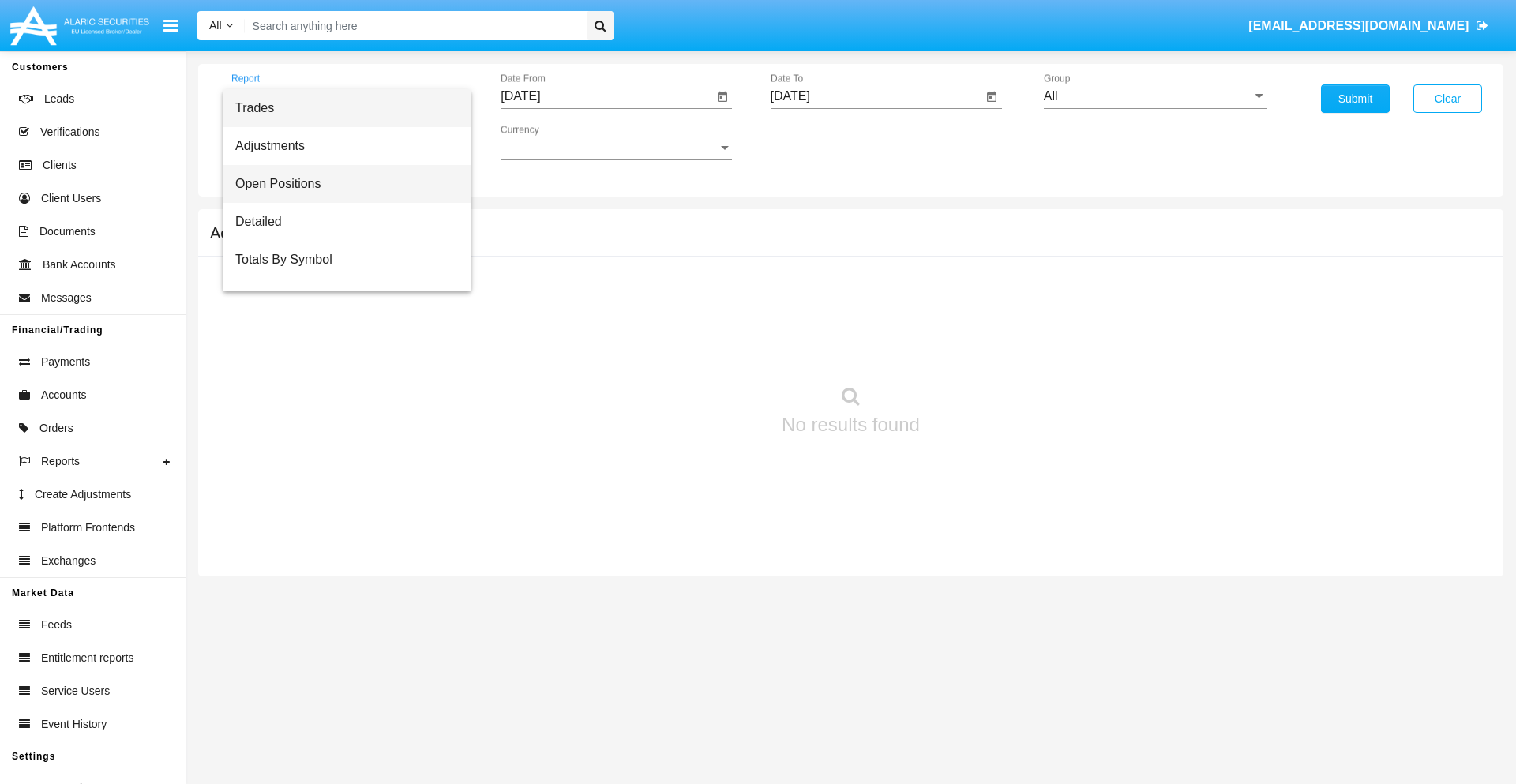
click at [340, 184] on span "Open Positions" at bounding box center [346, 183] width 224 height 38
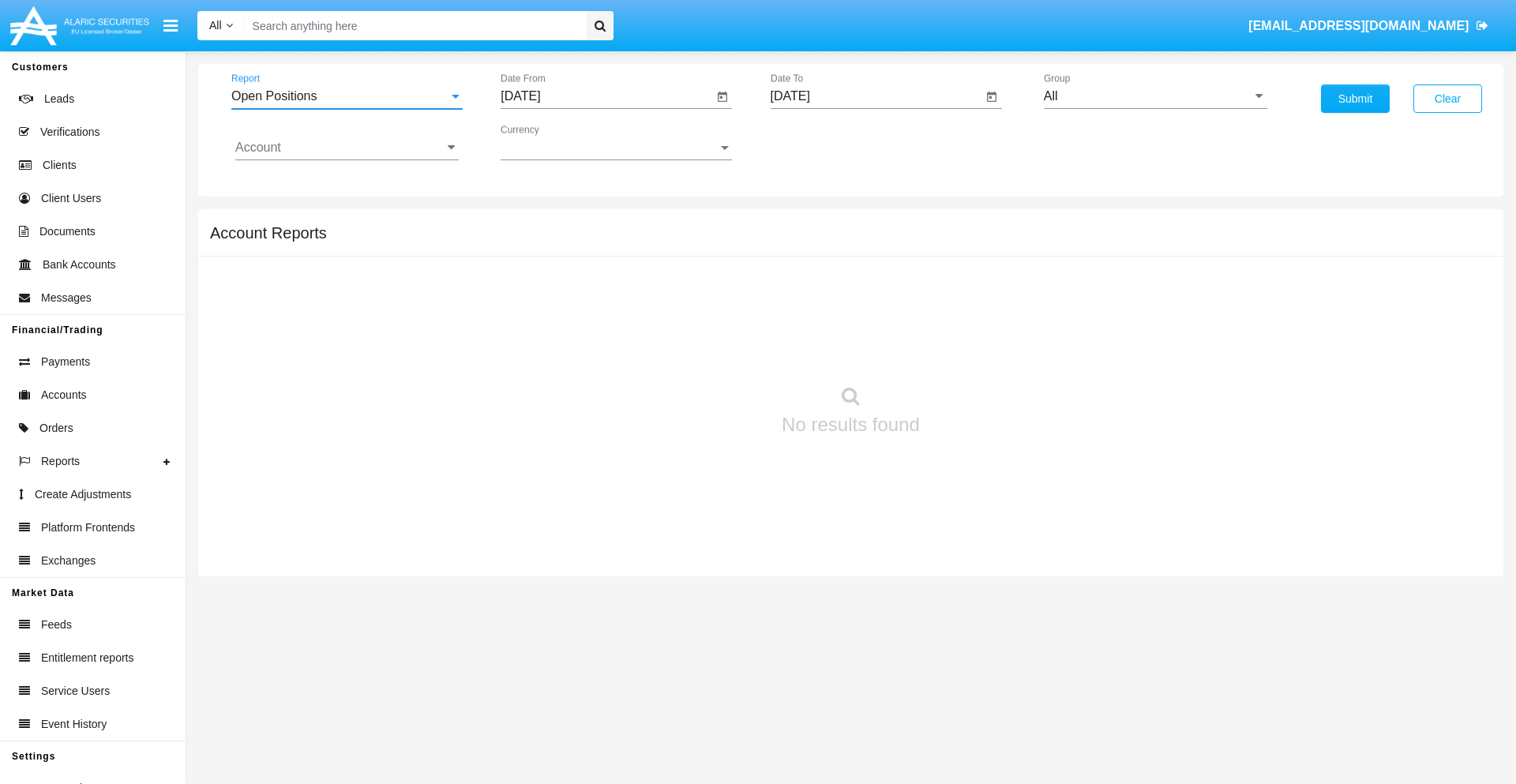
click at [607, 96] on input "[DATE]" at bounding box center [607, 96] width 212 height 15
click at [552, 142] on span "[DATE]" at bounding box center [538, 143] width 35 height 13
click at [704, 349] on div "2025" at bounding box center [705, 349] width 50 height 28
click at [704, 254] on div "AUG" at bounding box center [705, 254] width 50 height 28
click at [685, 304] on div "22" at bounding box center [684, 305] width 28 height 28
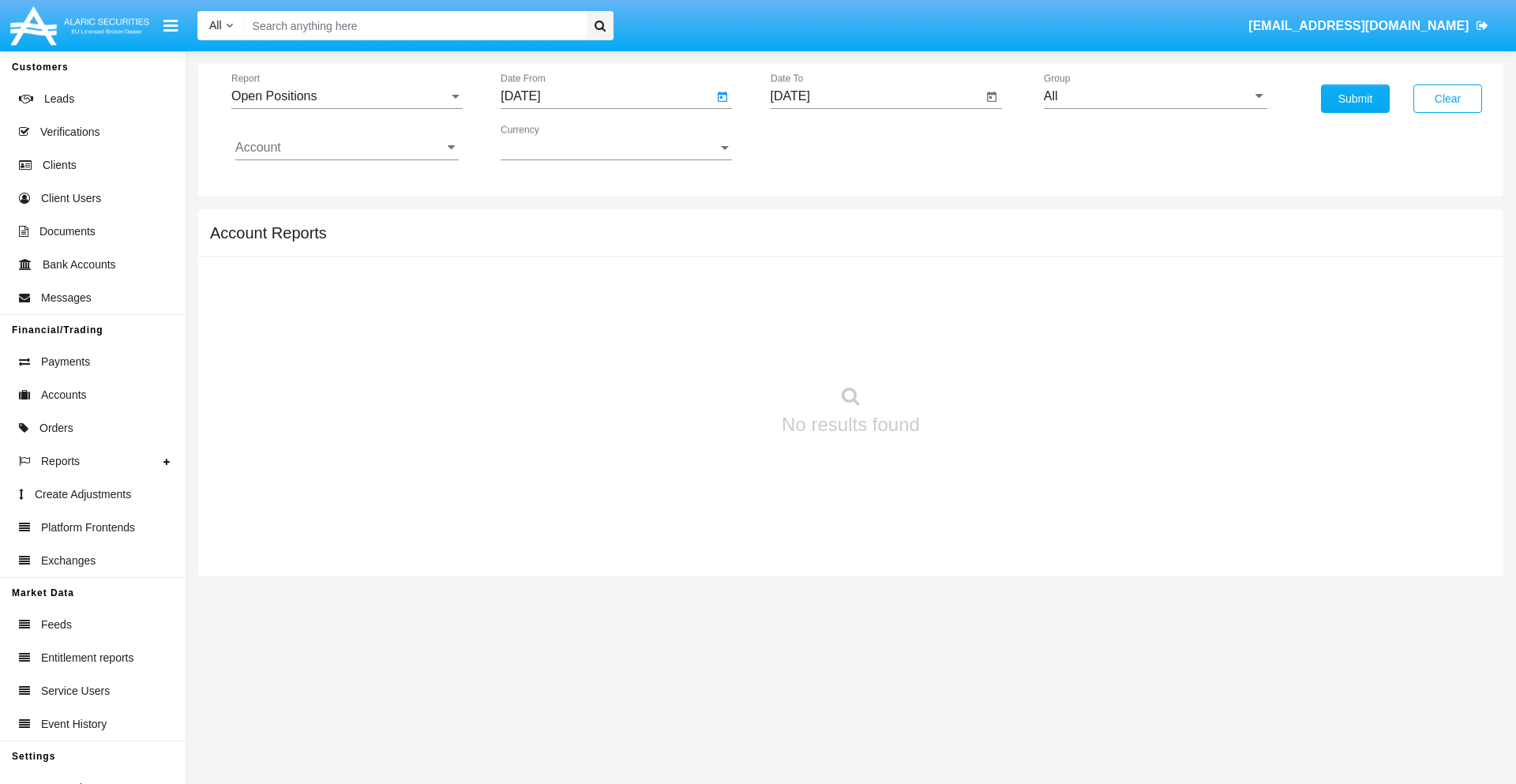
type input "08/22/25"
click at [876, 96] on input "[DATE]" at bounding box center [876, 96] width 212 height 15
click at [821, 142] on span "[DATE]" at bounding box center [808, 143] width 35 height 13
click at [973, 349] on div "2025" at bounding box center [974, 349] width 50 height 28
click at [808, 286] on div "SEP" at bounding box center [808, 285] width 50 height 28
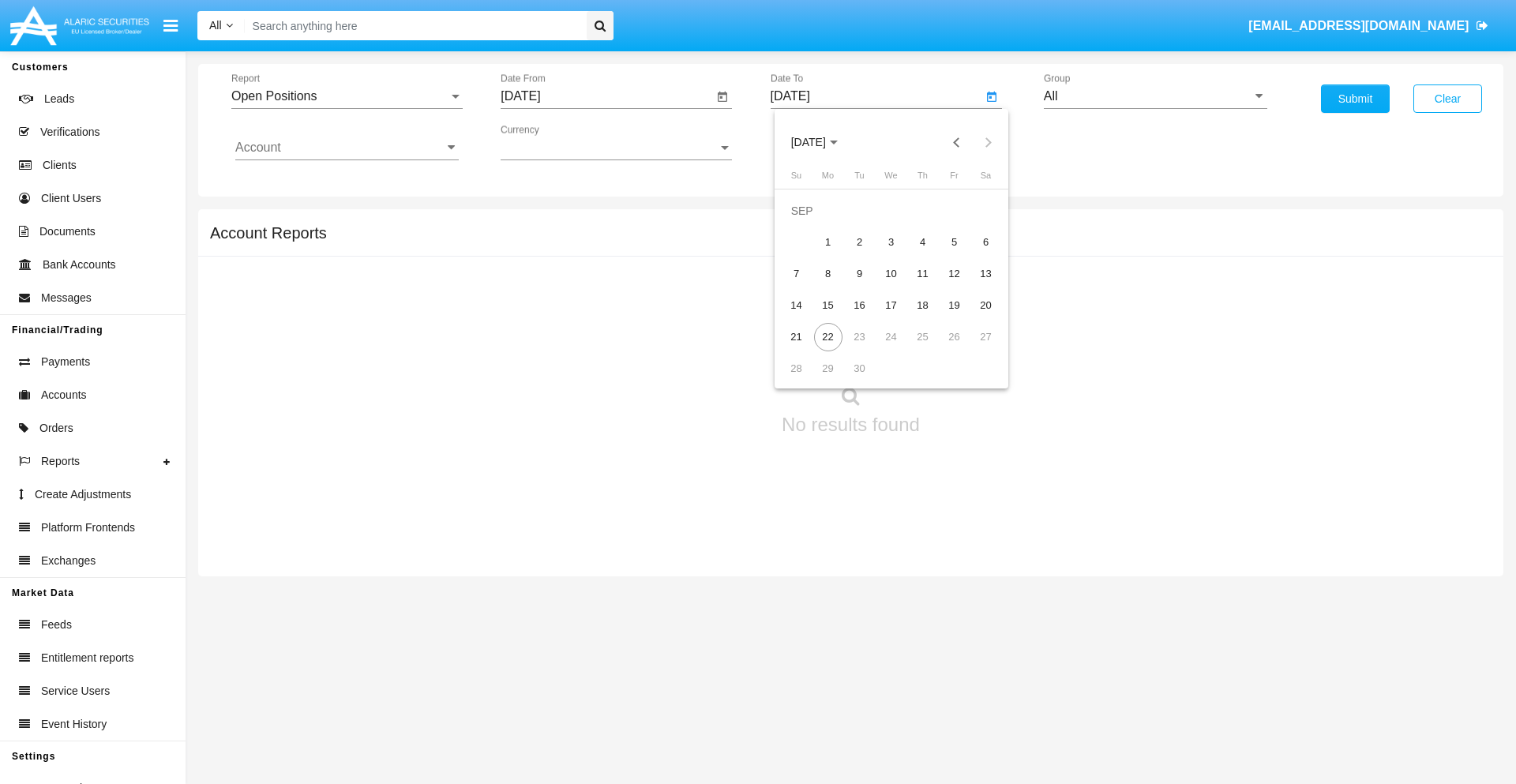
click at [828, 336] on div "22" at bounding box center [828, 337] width 28 height 28
type input "[DATE]"
click at [1155, 96] on input "All" at bounding box center [1155, 96] width 224 height 15
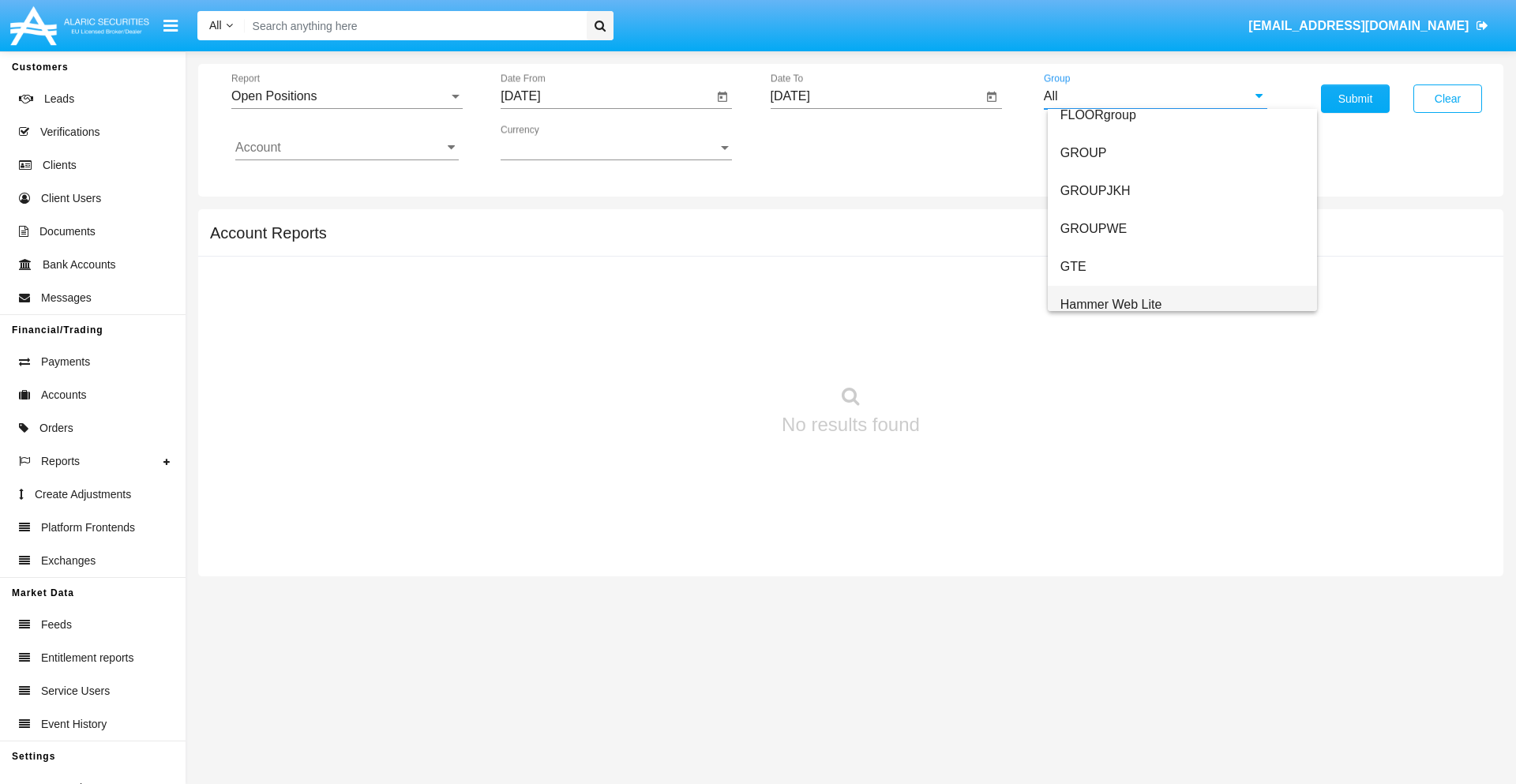
click at [1111, 304] on span "Hammer Web Lite" at bounding box center [1111, 304] width 102 height 14
type input "Hammer Web Lite"
click at [346, 148] on input "Account" at bounding box center [346, 148] width 224 height 15
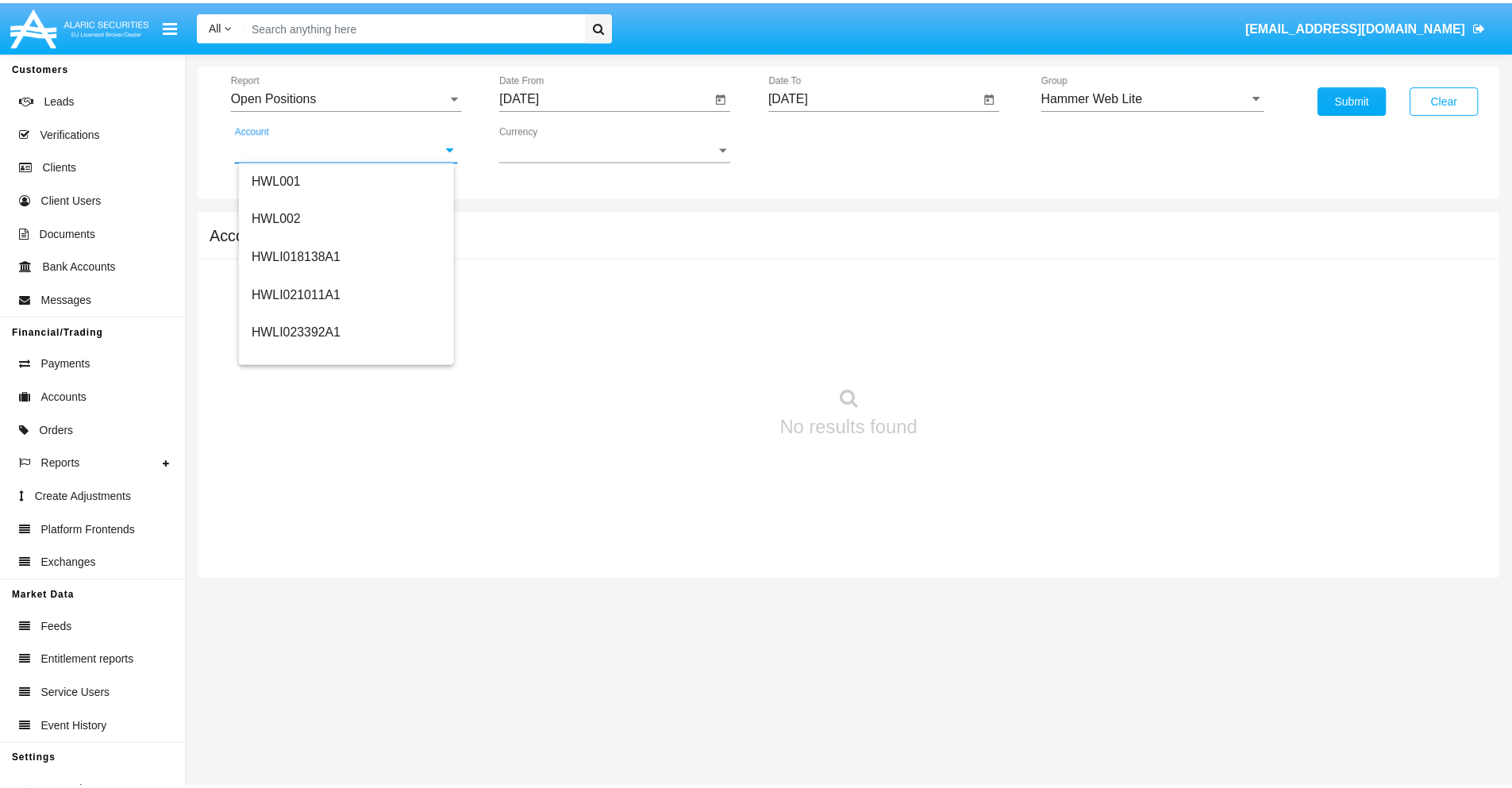
scroll to position [241, 0]
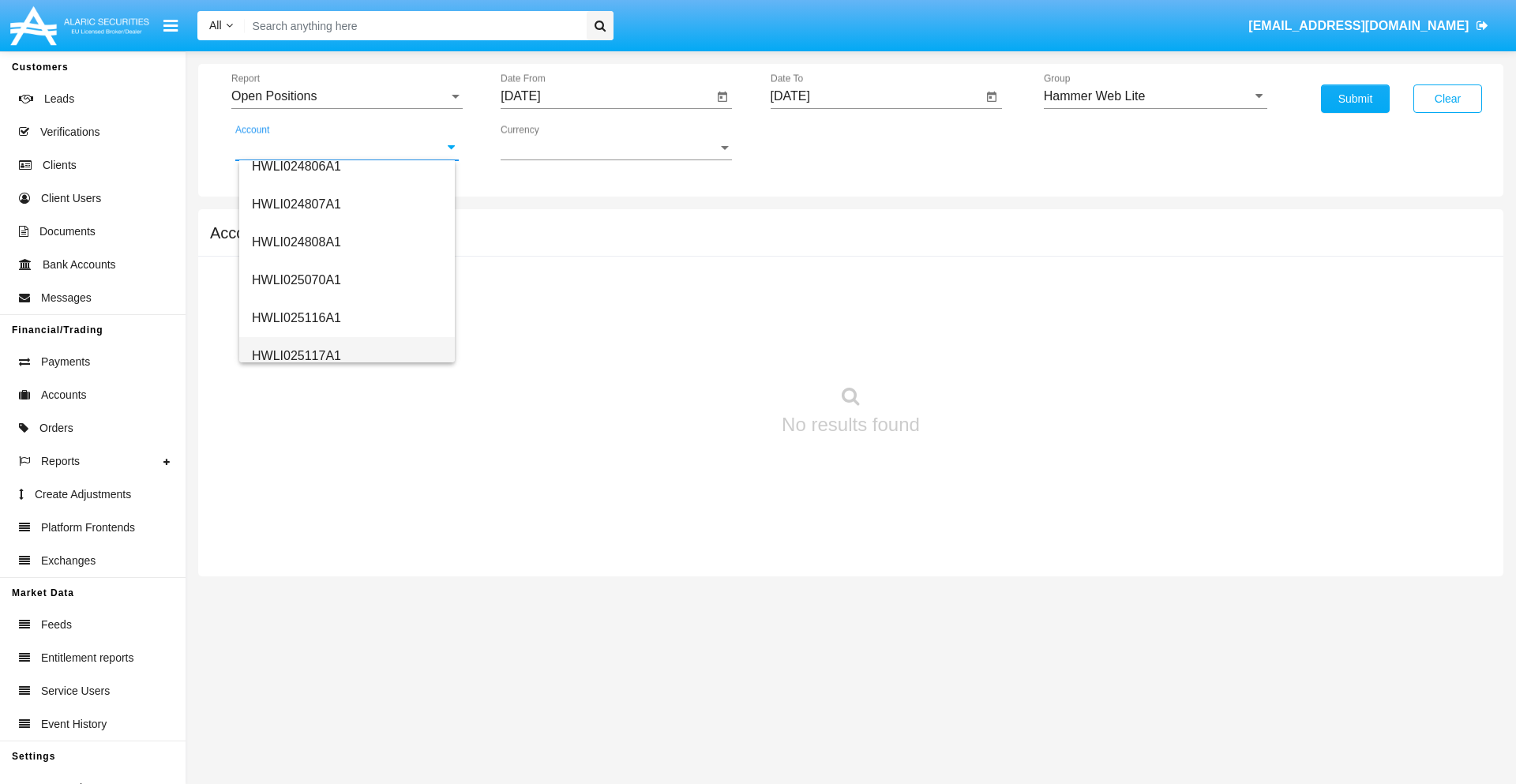
click at [296, 355] on span "HWLI025117A1" at bounding box center [296, 355] width 89 height 14
type input "HWLI025117A1"
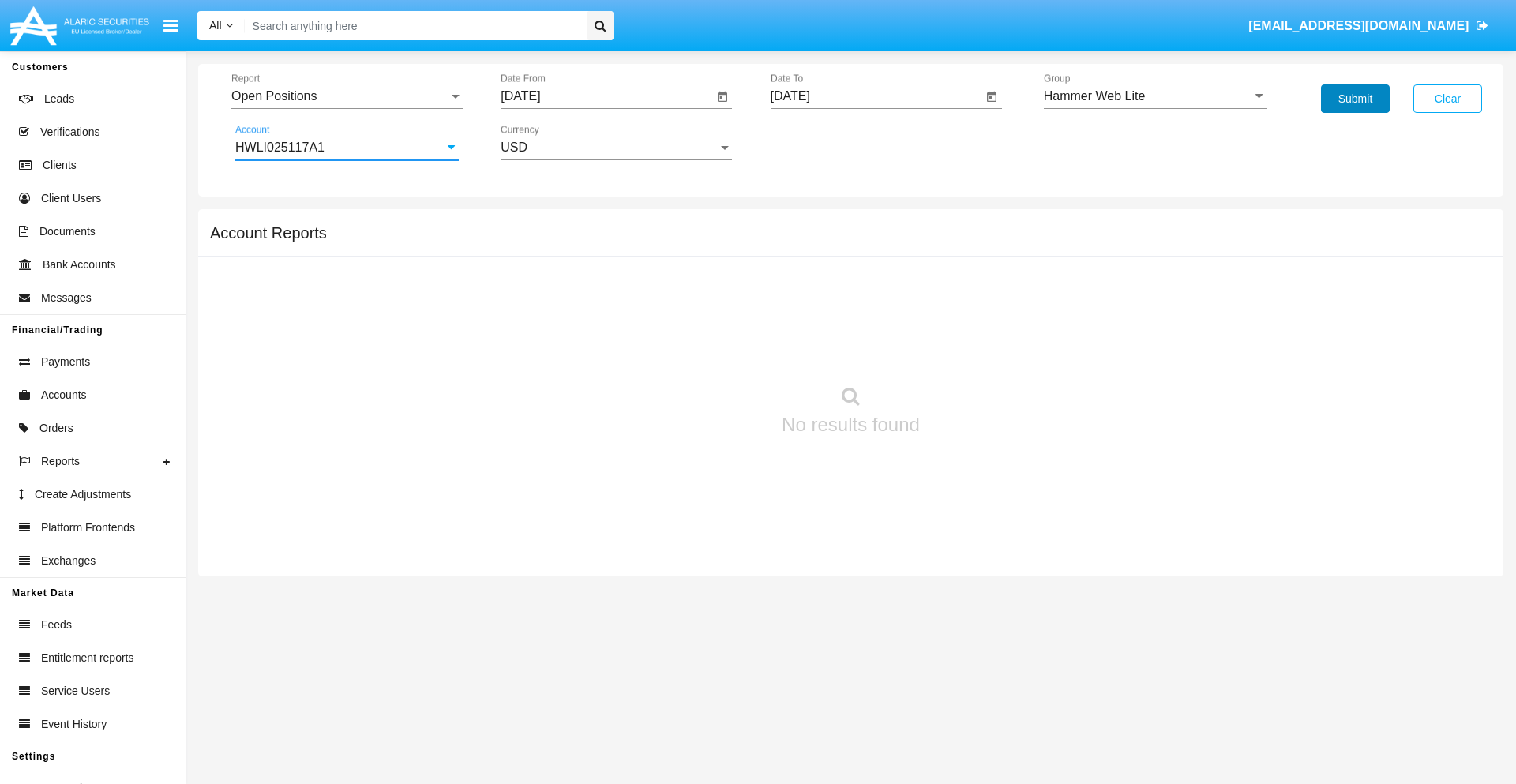
click at [1355, 99] on button "Submit" at bounding box center [1355, 99] width 69 height 28
click at [346, 96] on span "Report" at bounding box center [339, 96] width 217 height 15
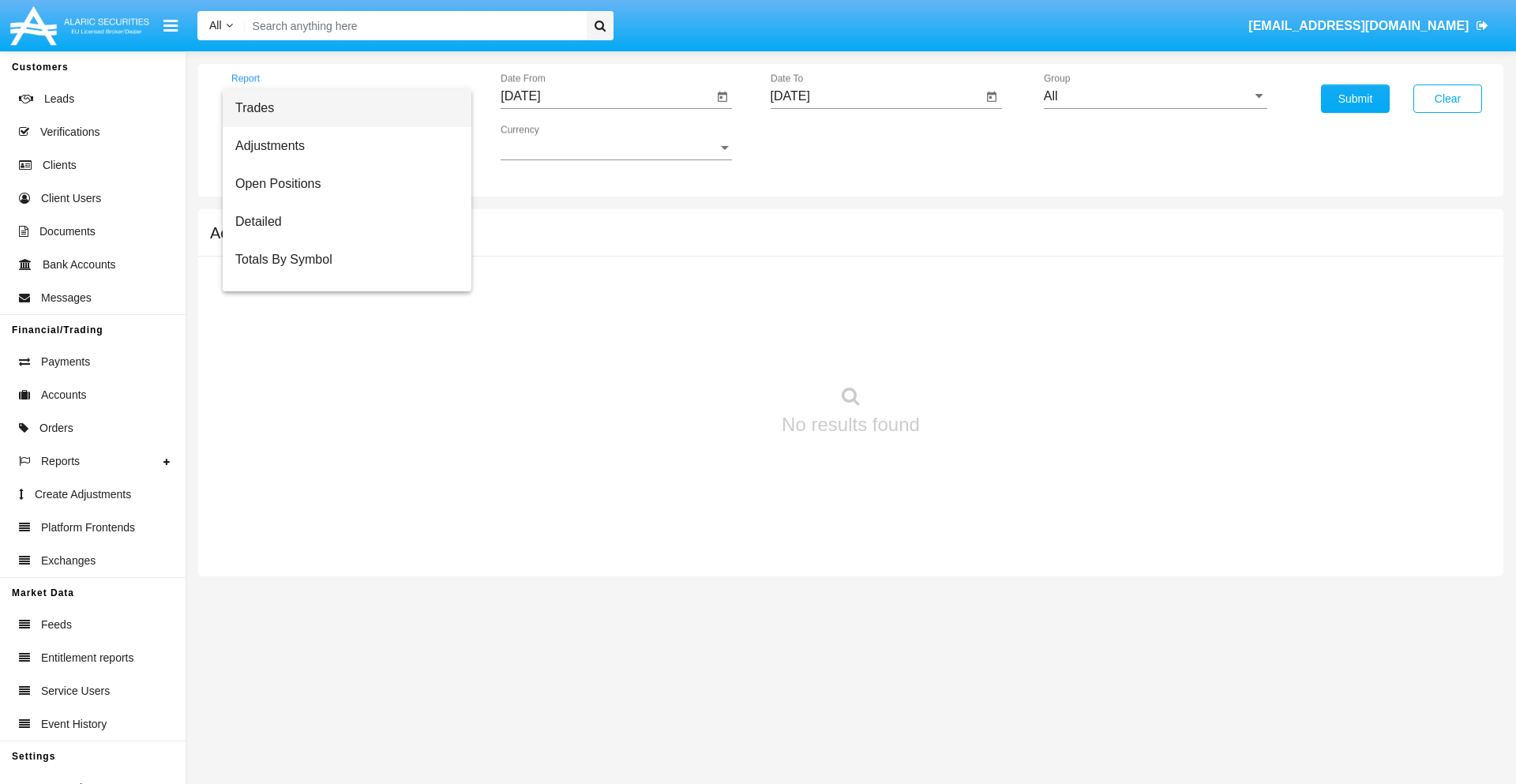
click at [340, 317] on span "Summary By Date" at bounding box center [346, 335] width 224 height 38
click at [607, 96] on input "[DATE]" at bounding box center [607, 96] width 212 height 15
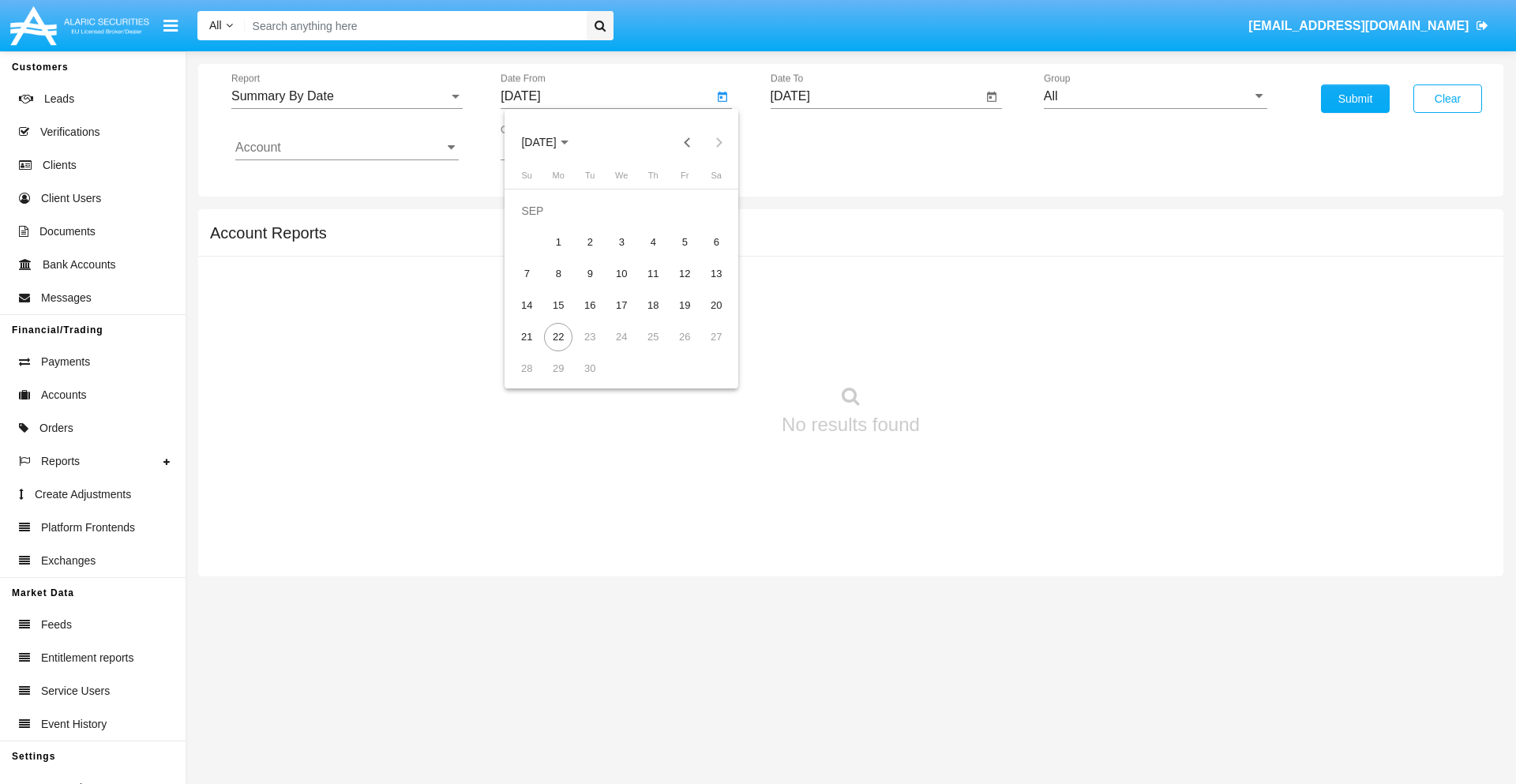
click at [552, 142] on span "[DATE]" at bounding box center [538, 143] width 35 height 13
click at [704, 349] on div "2025" at bounding box center [705, 349] width 50 height 28
click at [539, 286] on div "SEP" at bounding box center [539, 285] width 50 height 28
click at [527, 273] on div "7" at bounding box center [526, 274] width 28 height 28
type input "[DATE]"
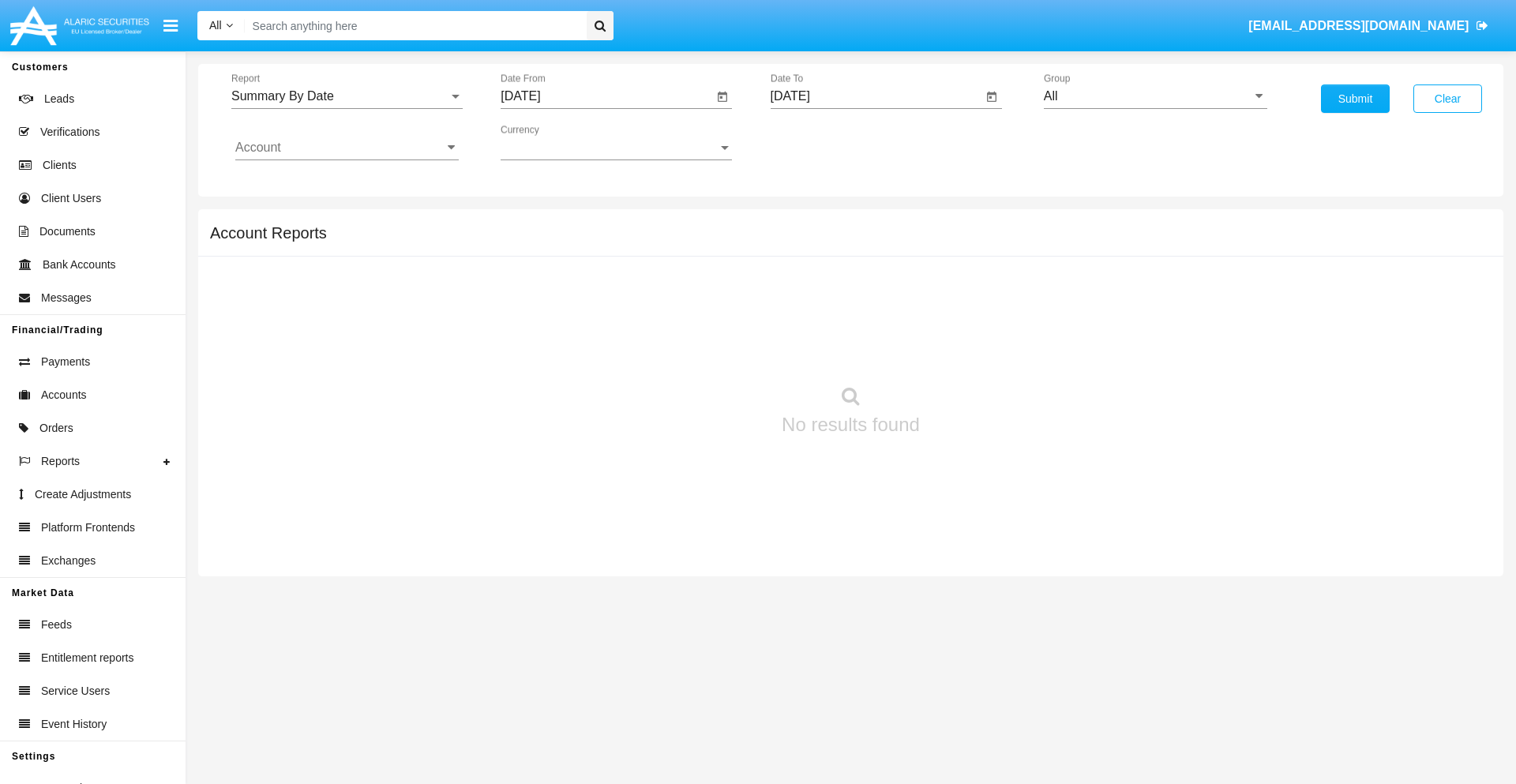
click at [876, 96] on input "[DATE]" at bounding box center [876, 96] width 212 height 15
click at [821, 142] on span "[DATE]" at bounding box center [808, 143] width 35 height 13
click at [973, 349] on div "2025" at bounding box center [974, 349] width 50 height 28
click at [808, 286] on div "SEP" at bounding box center [808, 285] width 50 height 28
click at [828, 336] on div "22" at bounding box center [828, 337] width 28 height 28
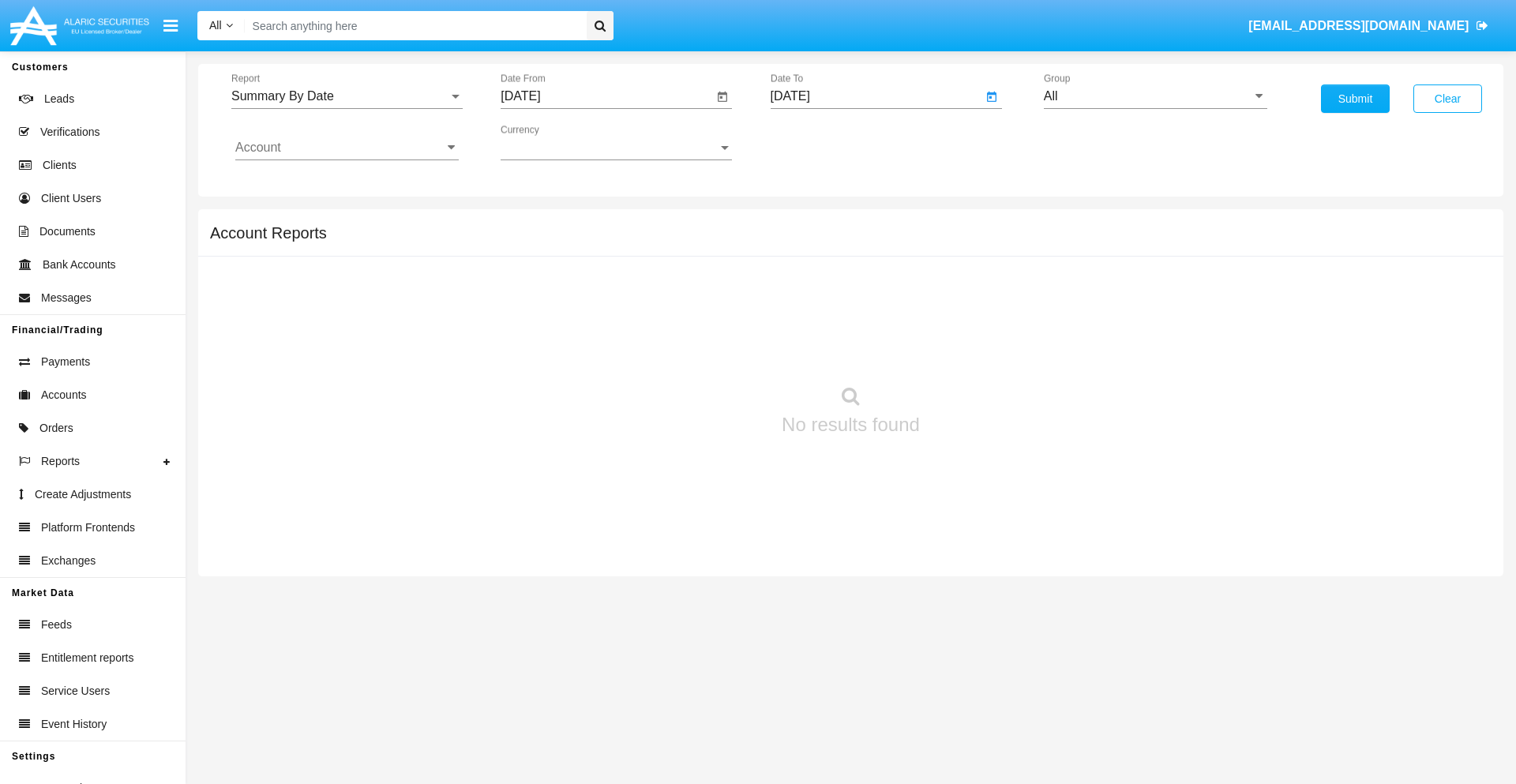
type input "[DATE]"
click at [1155, 96] on input "All" at bounding box center [1155, 96] width 224 height 15
click at [1111, 304] on span "Hammer Web Lite" at bounding box center [1111, 304] width 102 height 14
type input "Hammer Web Lite"
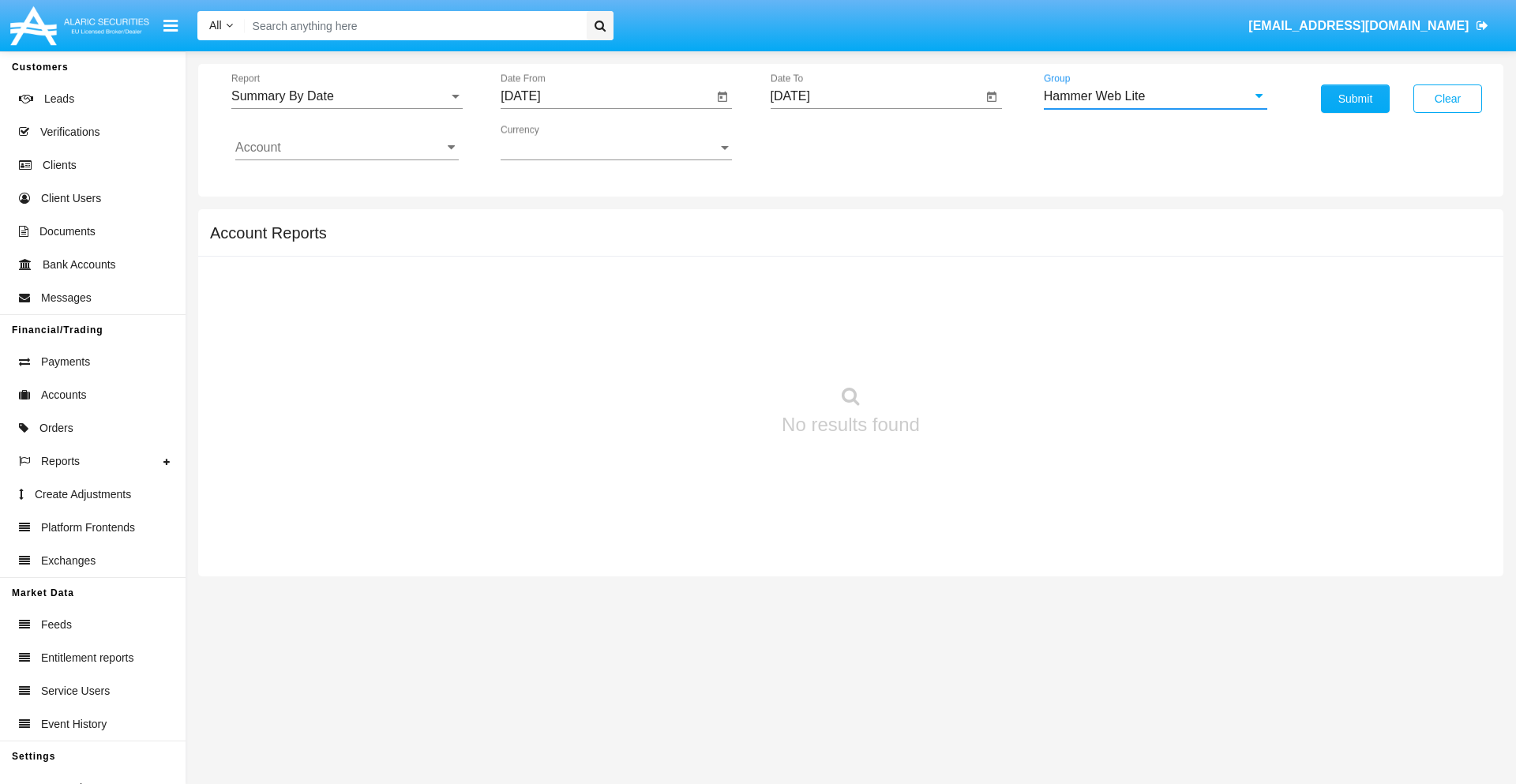
click at [346, 148] on input "Account" at bounding box center [346, 148] width 224 height 15
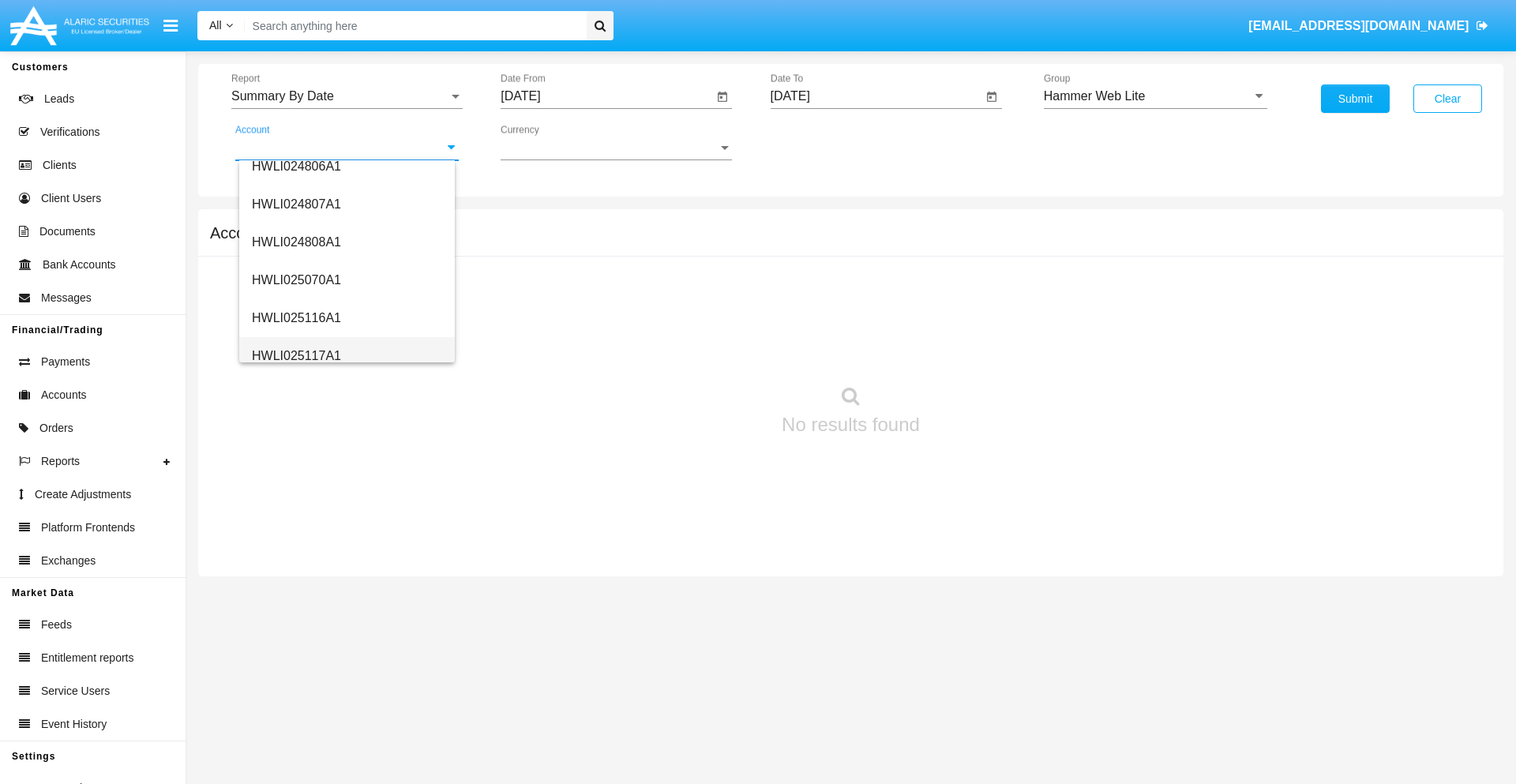
click at [296, 355] on span "HWLI025117A1" at bounding box center [296, 355] width 89 height 14
type input "HWLI025117A1"
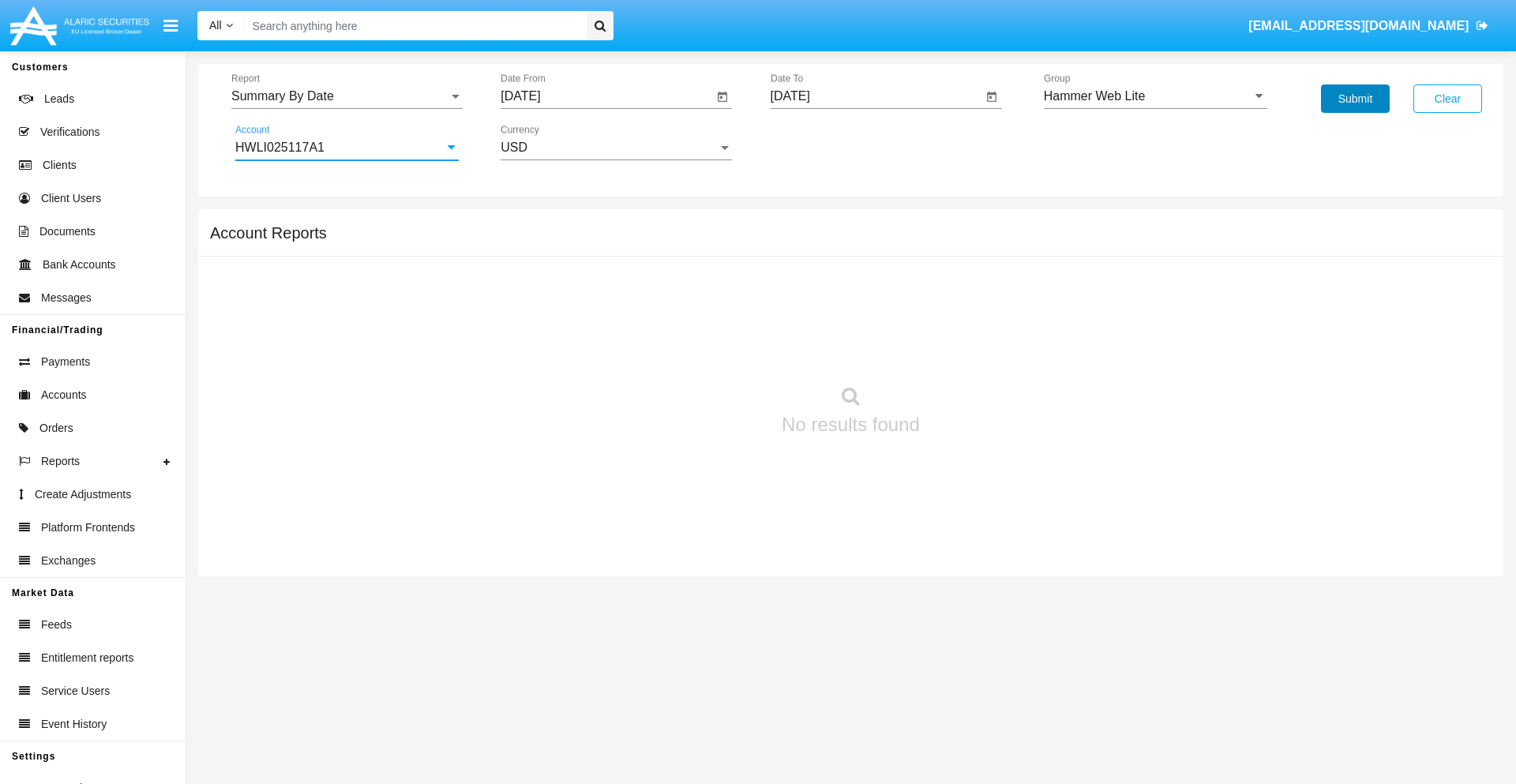
click at [1355, 99] on button "Submit" at bounding box center [1355, 99] width 69 height 28
click at [346, 96] on span "Report" at bounding box center [339, 96] width 217 height 15
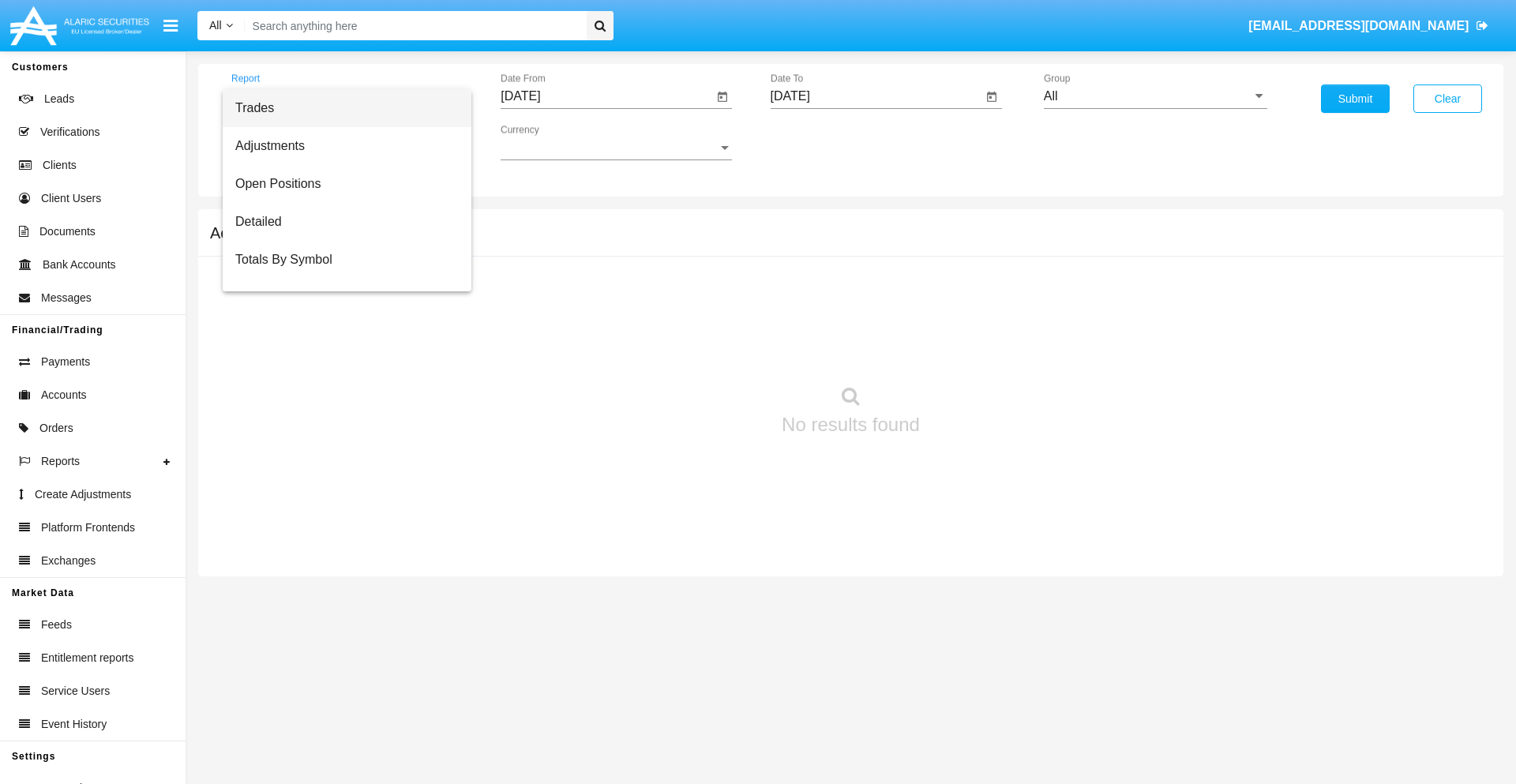
scroll to position [25, 0]
click at [340, 272] on span "Totals By Date" at bounding box center [346, 272] width 224 height 38
click at [607, 96] on input "[DATE]" at bounding box center [607, 96] width 212 height 15
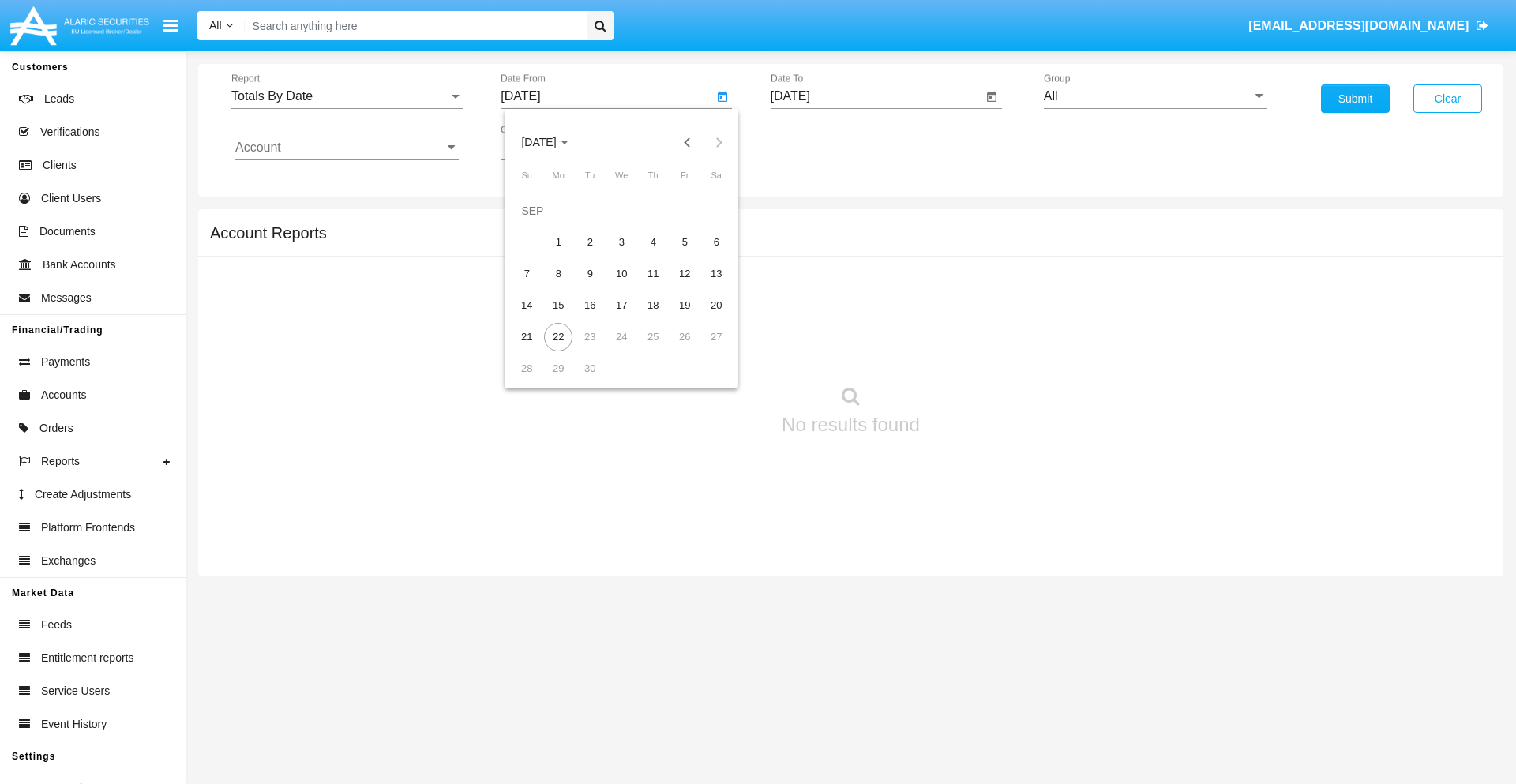
click at [552, 142] on span "[DATE]" at bounding box center [538, 143] width 35 height 13
click at [704, 349] on div "2025" at bounding box center [705, 349] width 50 height 28
click at [539, 286] on div "SEP" at bounding box center [539, 285] width 50 height 28
click at [527, 273] on div "7" at bounding box center [526, 274] width 28 height 28
type input "09/07/25"
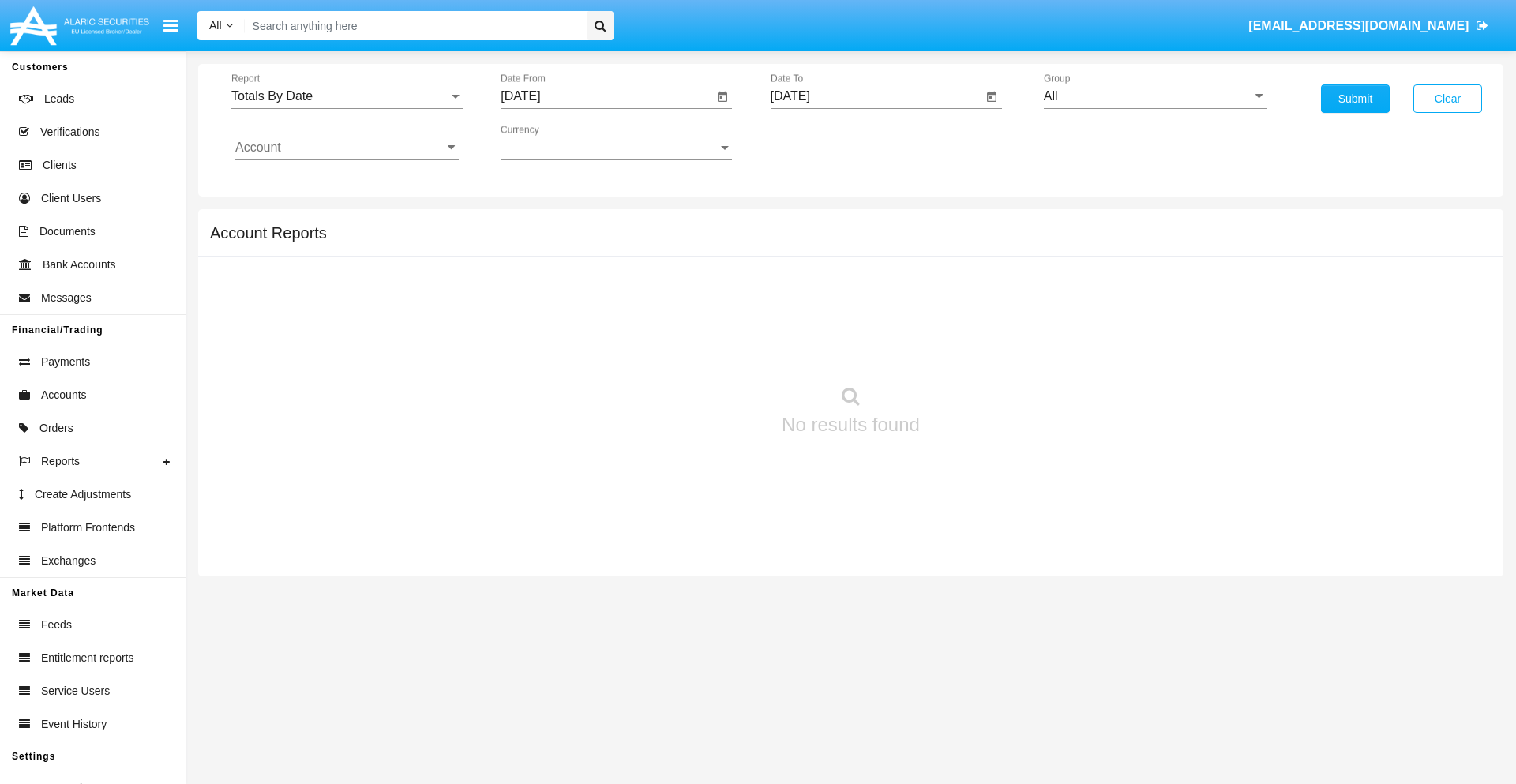
click at [876, 96] on input "[DATE]" at bounding box center [876, 96] width 212 height 15
click at [821, 142] on span "[DATE]" at bounding box center [808, 143] width 35 height 13
click at [973, 349] on div "2025" at bounding box center [974, 349] width 50 height 28
click at [808, 286] on div "SEP" at bounding box center [808, 285] width 50 height 28
click at [828, 336] on div "22" at bounding box center [828, 337] width 28 height 28
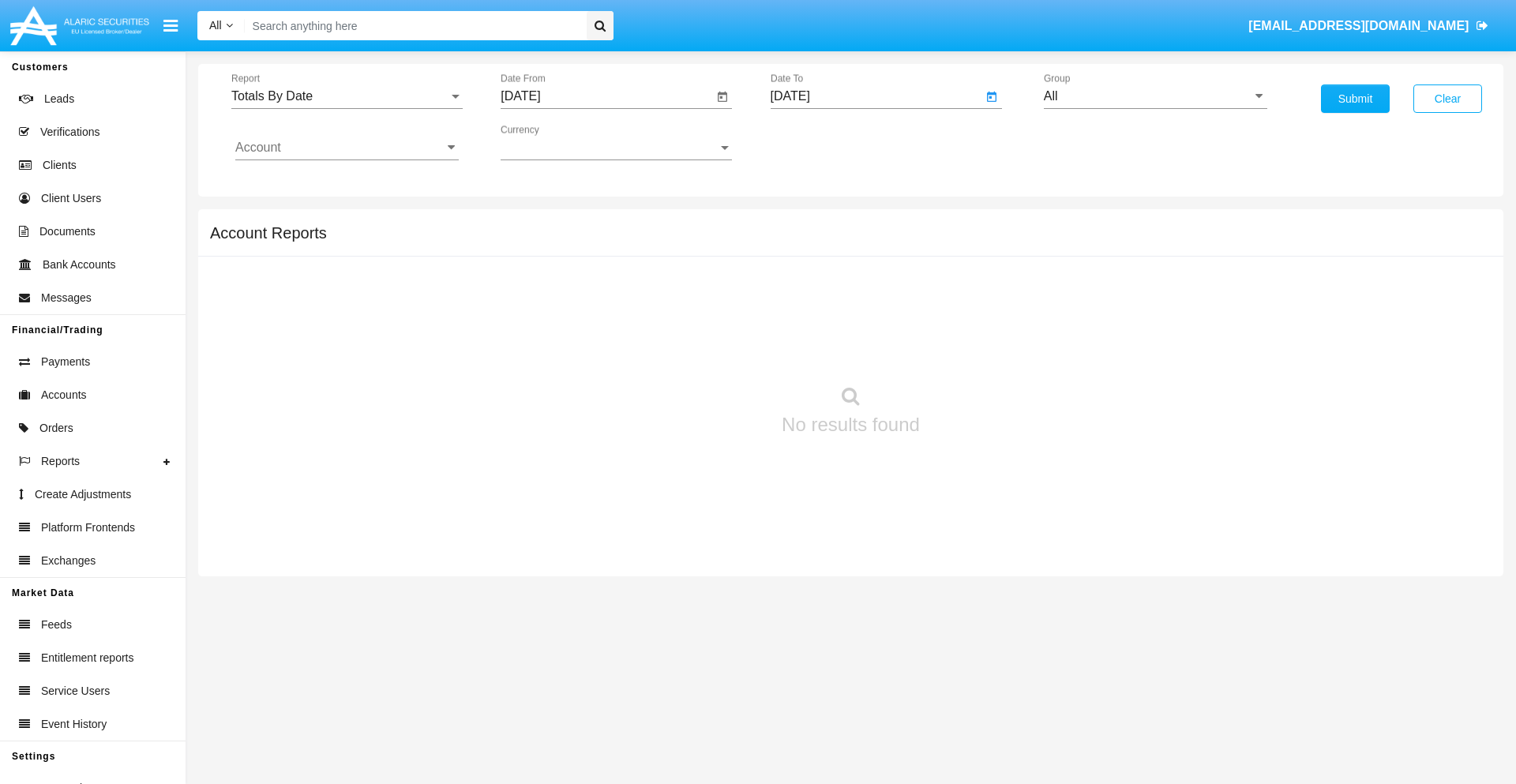
type input "[DATE]"
click at [1155, 96] on input "All" at bounding box center [1155, 96] width 224 height 15
click at [1111, 304] on span "Hammer Web Lite" at bounding box center [1111, 304] width 102 height 14
type input "Hammer Web Lite"
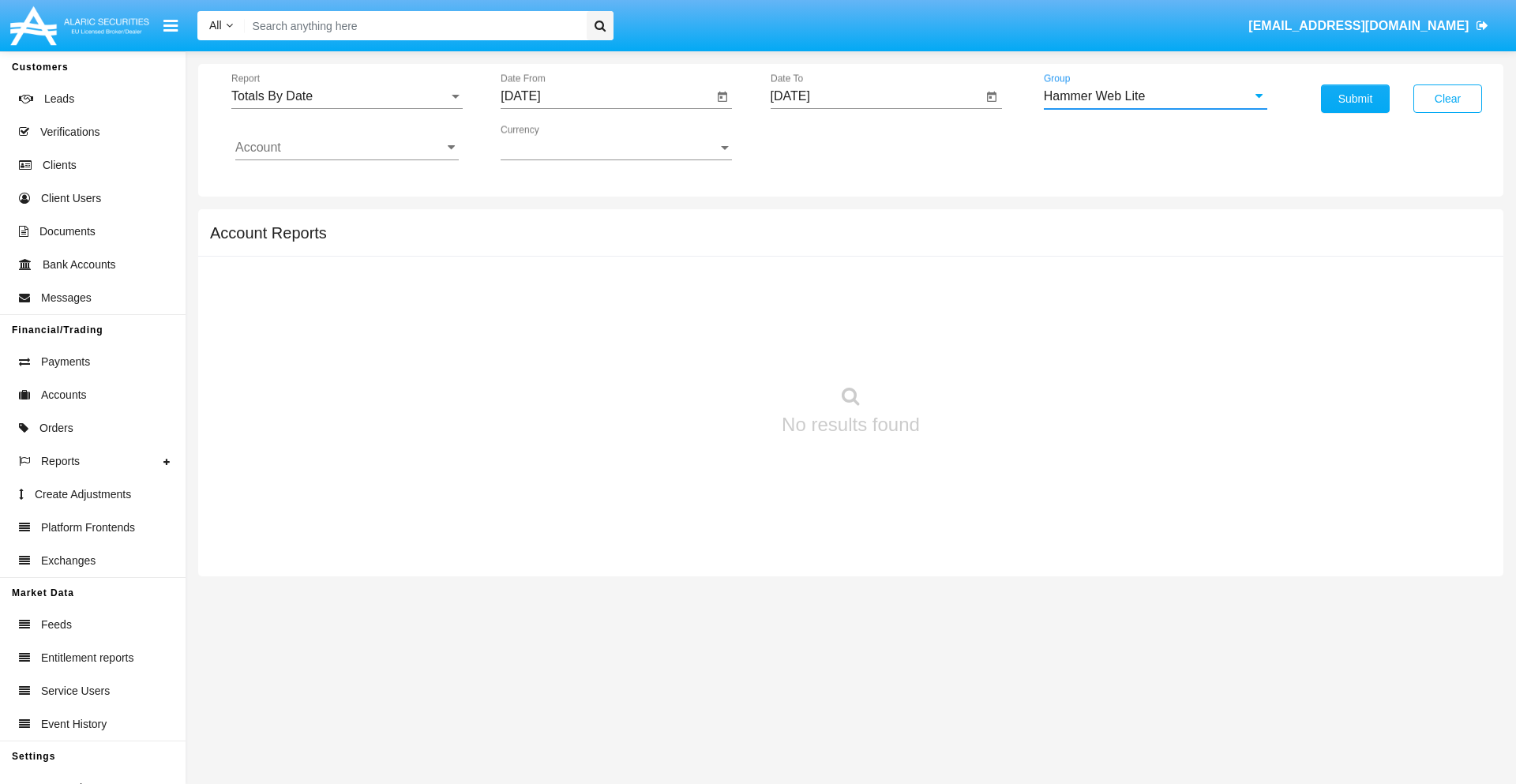
click at [346, 148] on input "Account" at bounding box center [346, 148] width 224 height 15
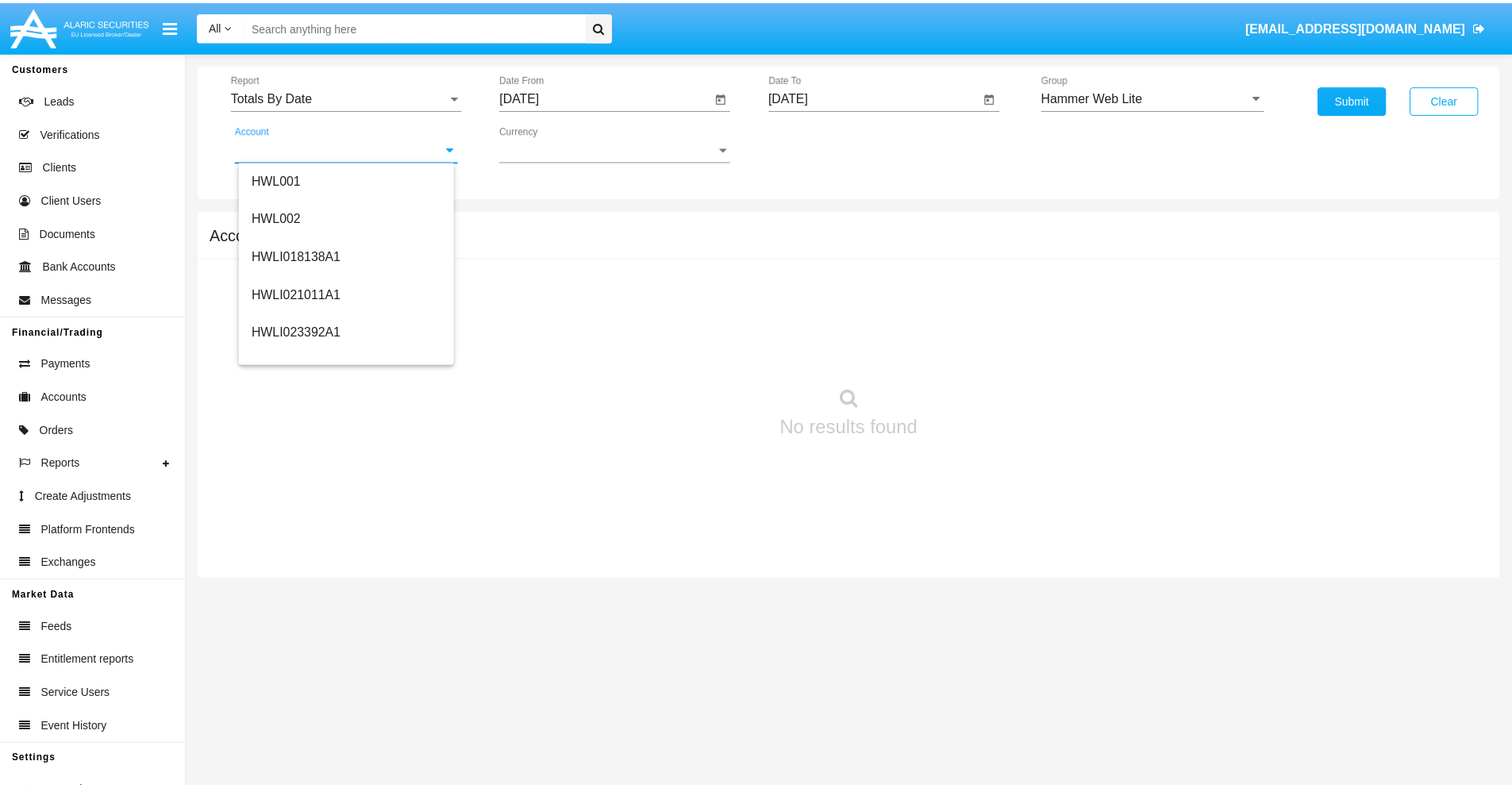
scroll to position [241, 0]
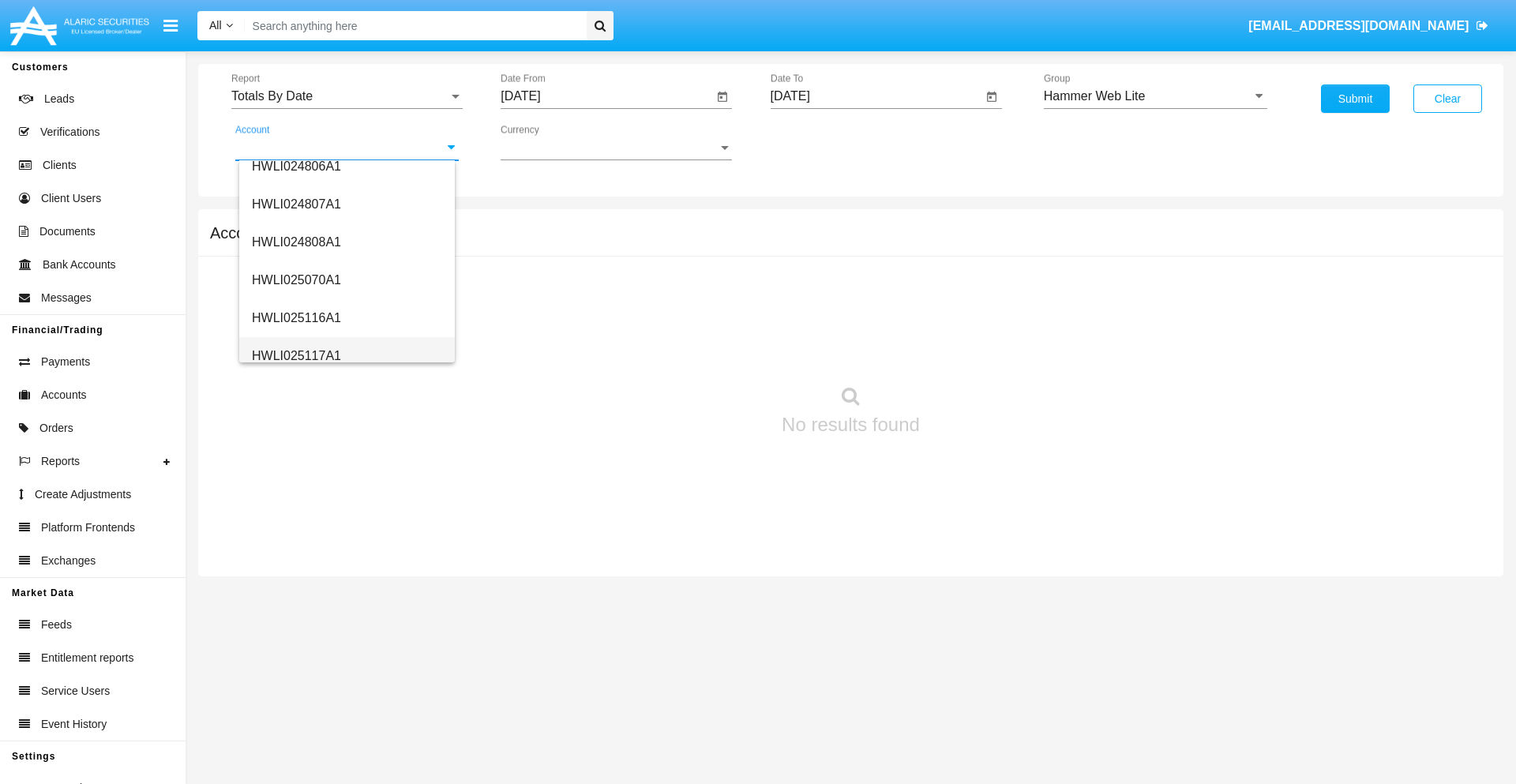
click at [296, 355] on span "HWLI025117A1" at bounding box center [296, 355] width 89 height 14
type input "HWLI025117A1"
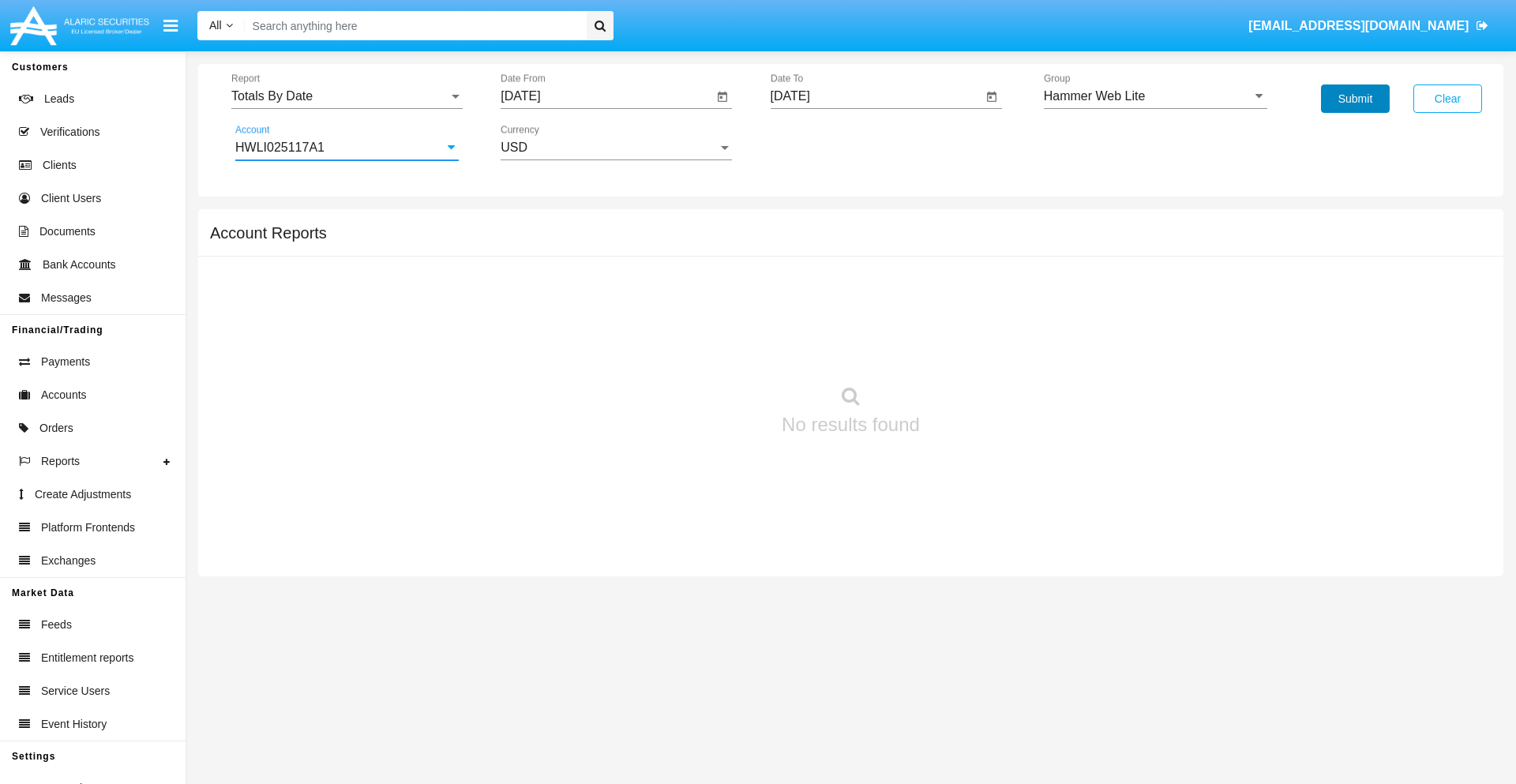
click at [1355, 99] on button "Submit" at bounding box center [1355, 99] width 69 height 28
click at [346, 96] on span "Report" at bounding box center [339, 96] width 217 height 15
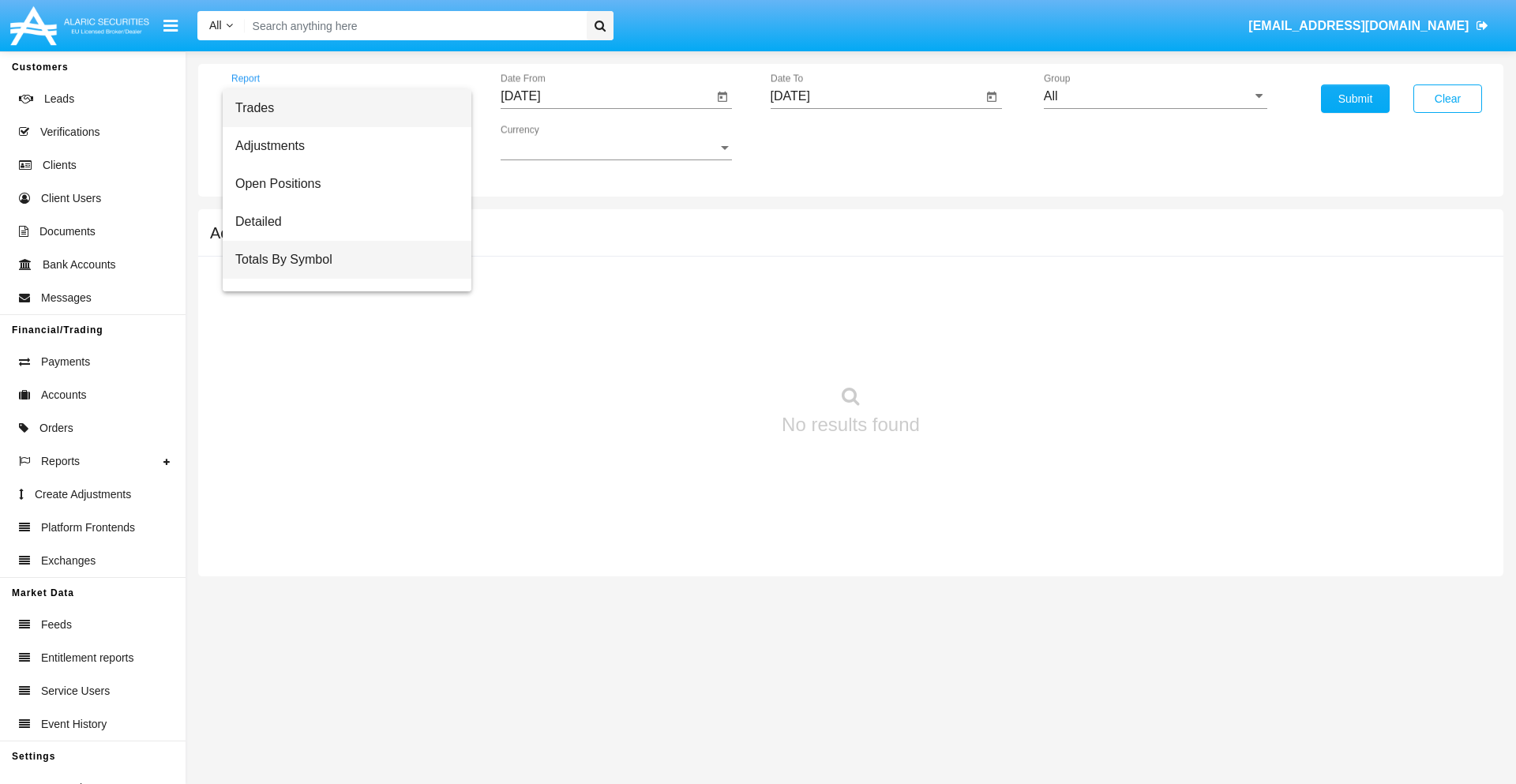
click at [340, 260] on span "Totals By Symbol" at bounding box center [346, 259] width 224 height 38
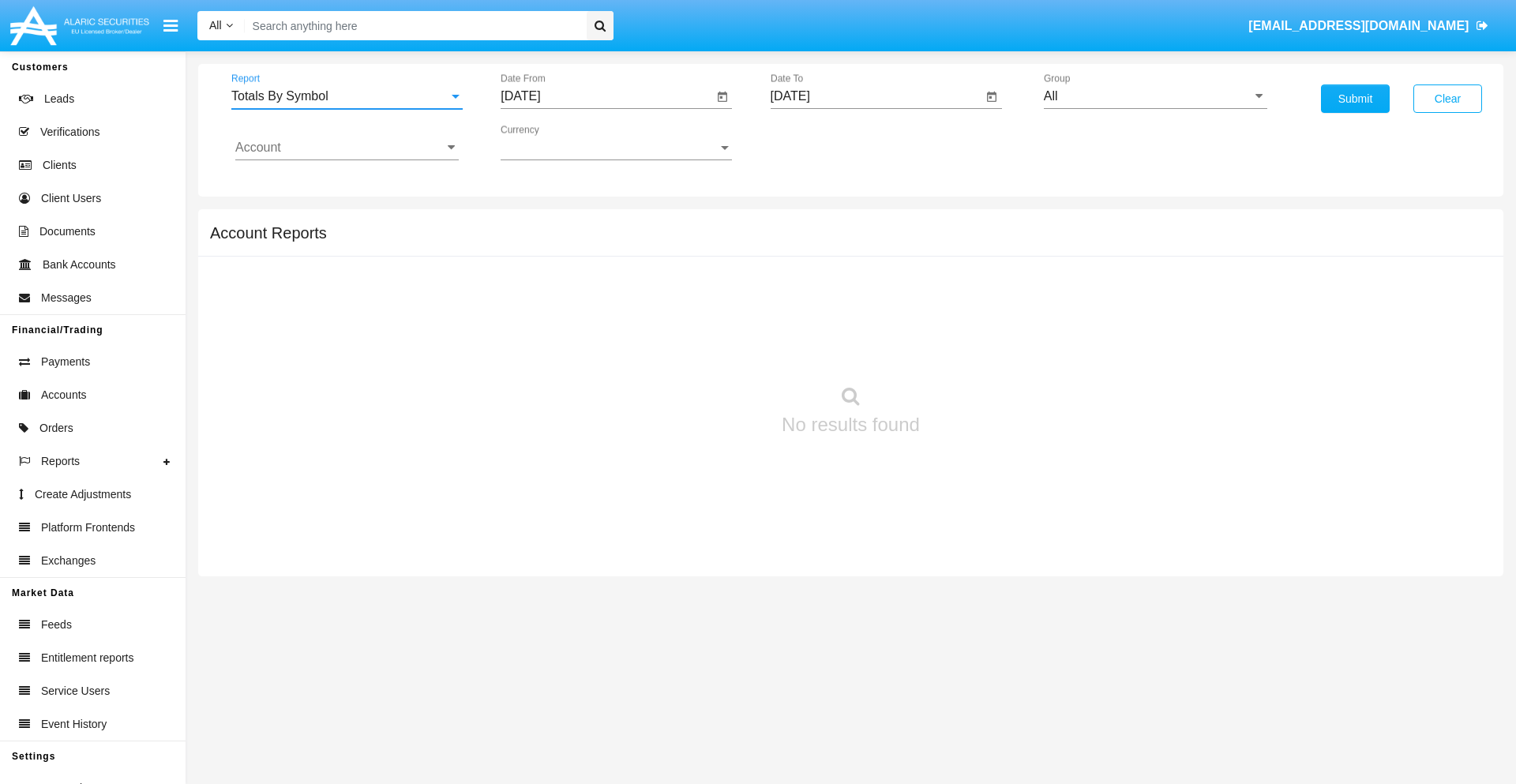
click at [607, 96] on input "[DATE]" at bounding box center [607, 96] width 212 height 15
click at [552, 142] on span "[DATE]" at bounding box center [538, 143] width 35 height 13
click at [704, 349] on div "2025" at bounding box center [705, 349] width 50 height 28
click at [704, 254] on div "AUG" at bounding box center [705, 254] width 50 height 28
click at [716, 304] on div "23" at bounding box center [716, 305] width 28 height 28
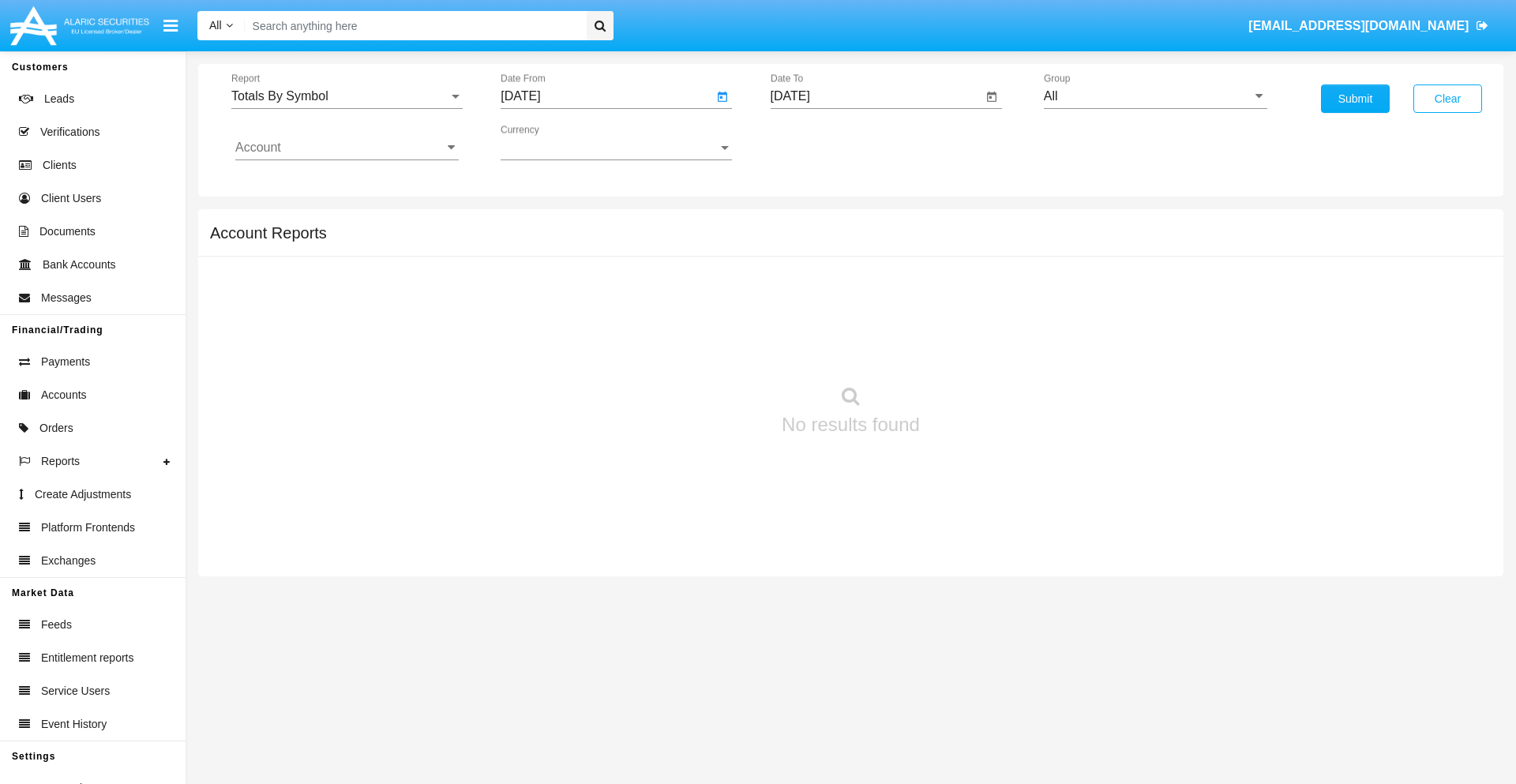
type input "[DATE]"
click at [876, 96] on input "[DATE]" at bounding box center [876, 96] width 212 height 15
click at [821, 142] on span "[DATE]" at bounding box center [808, 143] width 35 height 13
click at [973, 349] on div "2025" at bounding box center [974, 349] width 50 height 28
click at [808, 286] on div "SEP" at bounding box center [808, 285] width 50 height 28
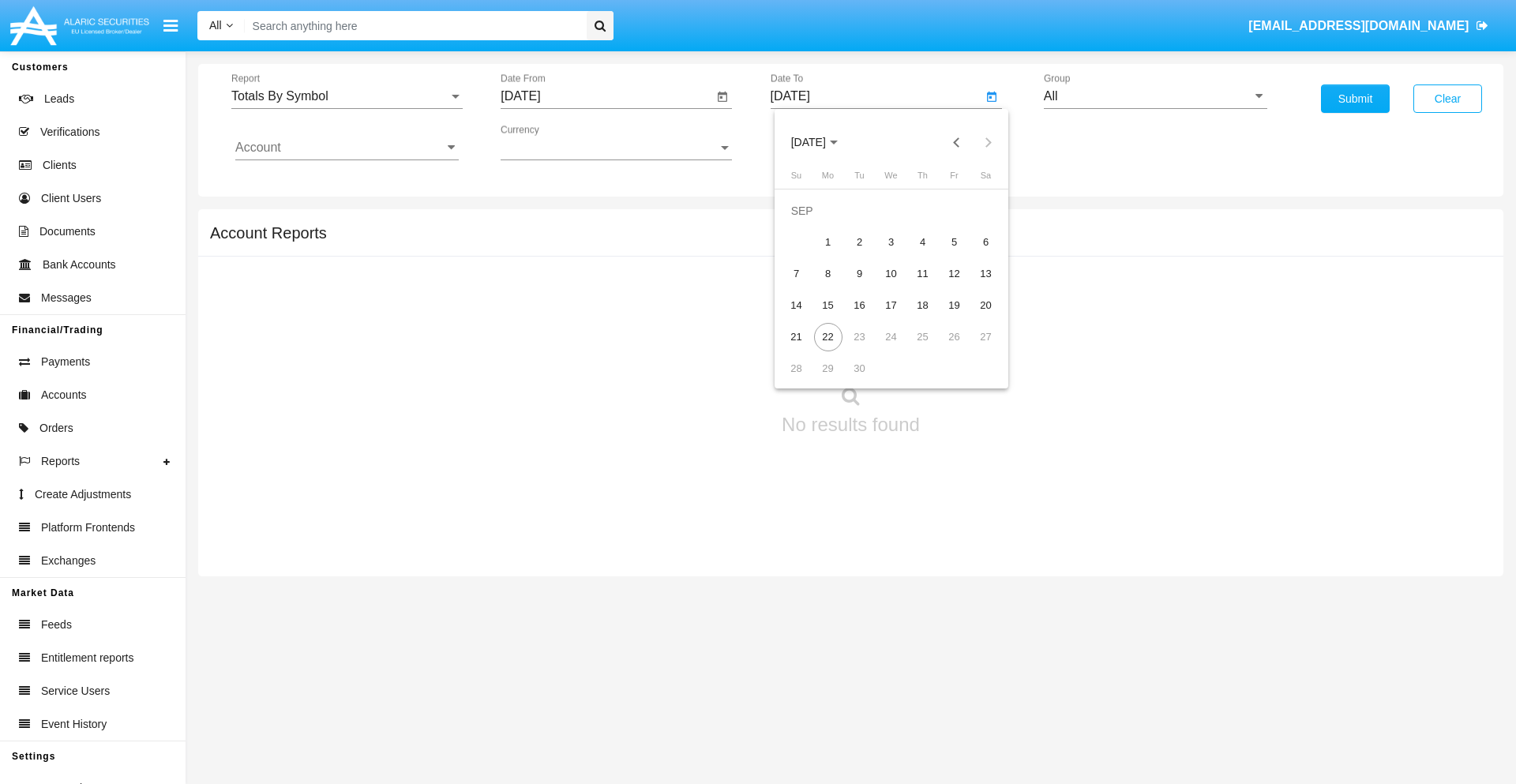
click at [828, 336] on div "22" at bounding box center [828, 337] width 28 height 28
type input "[DATE]"
click at [1155, 96] on input "All" at bounding box center [1155, 96] width 224 height 15
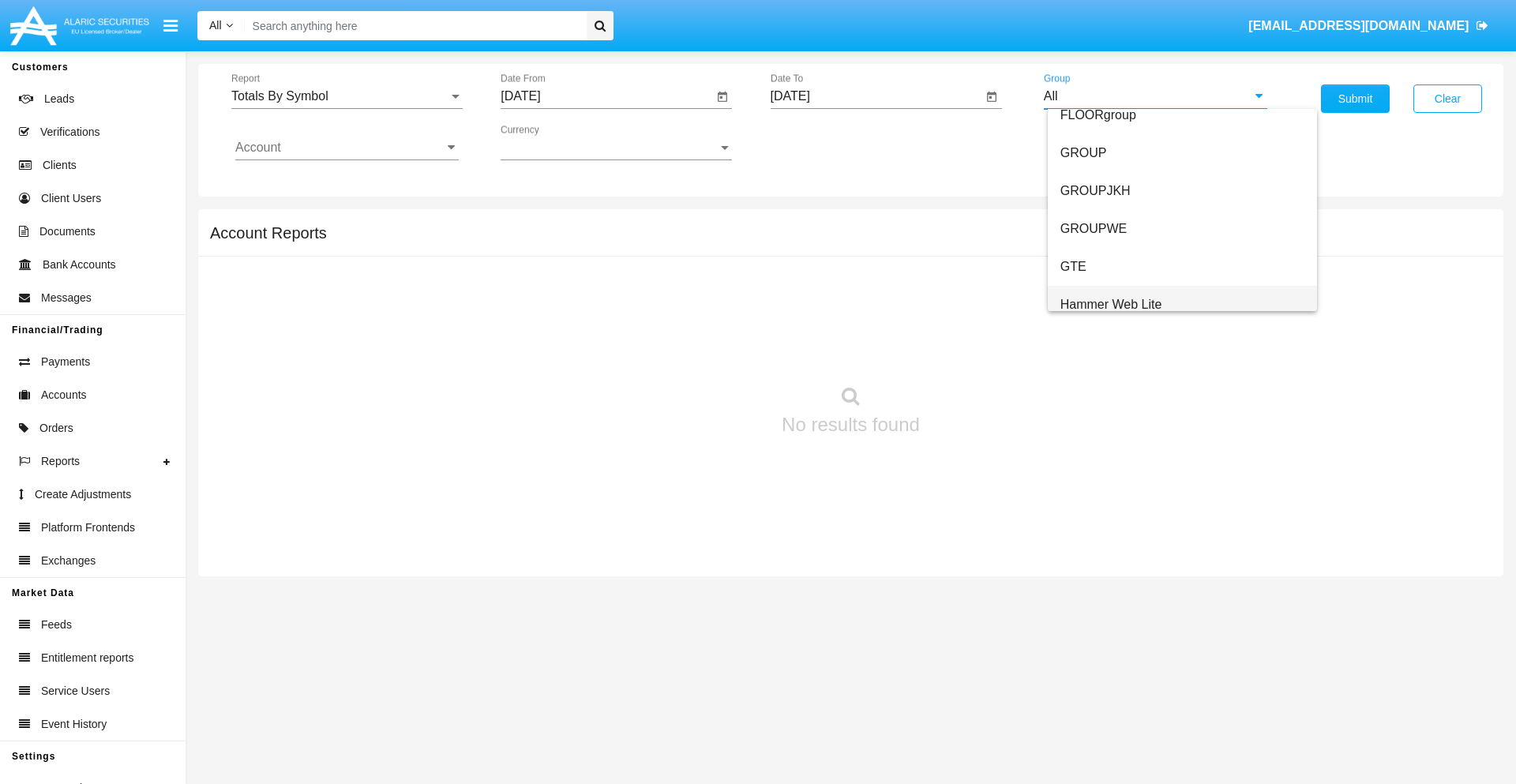
click at [1111, 304] on span "Hammer Web Lite" at bounding box center [1111, 304] width 102 height 14
type input "Hammer Web Lite"
click at [346, 148] on input "Account" at bounding box center [346, 148] width 224 height 15
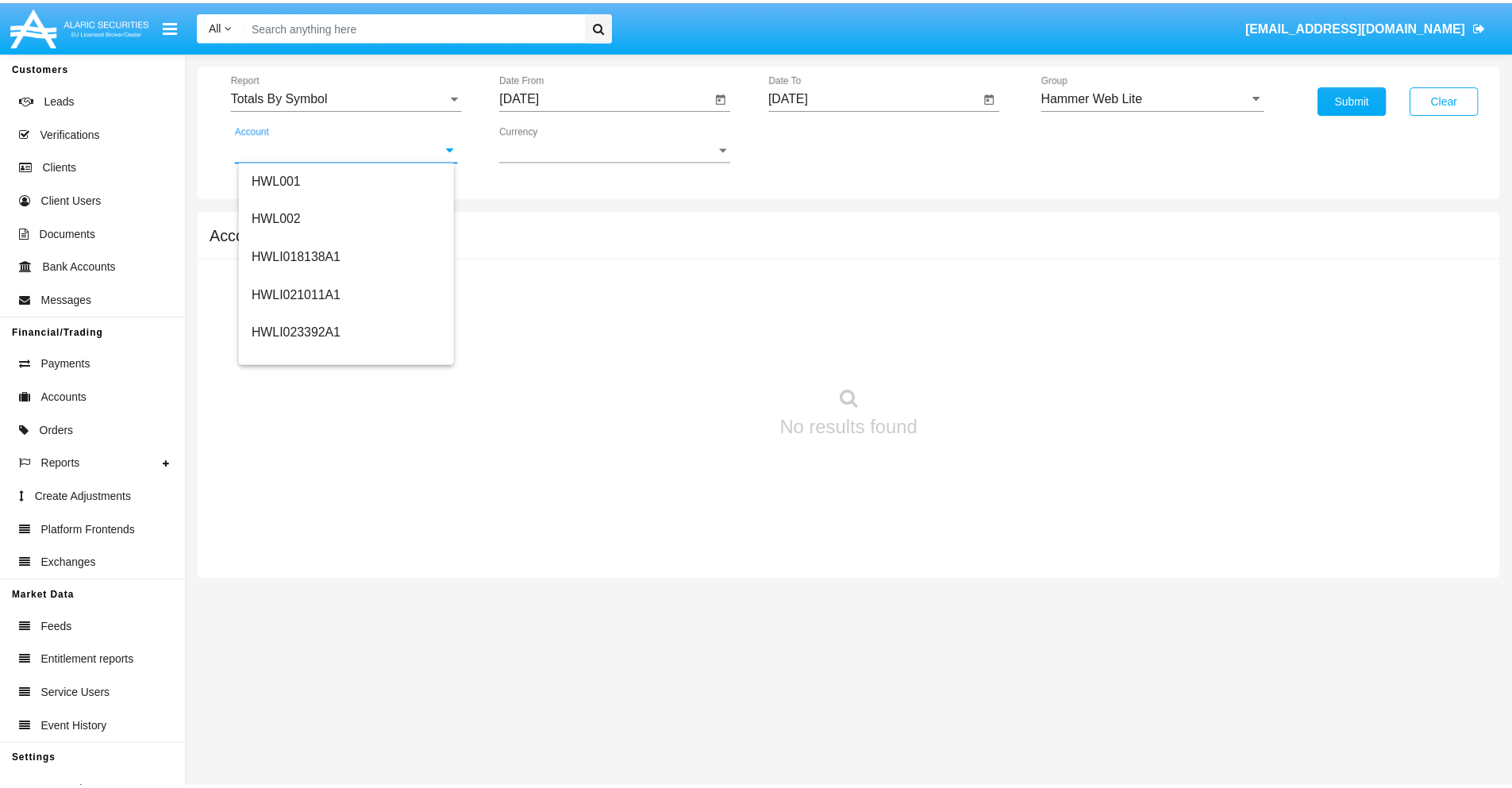
scroll to position [241, 0]
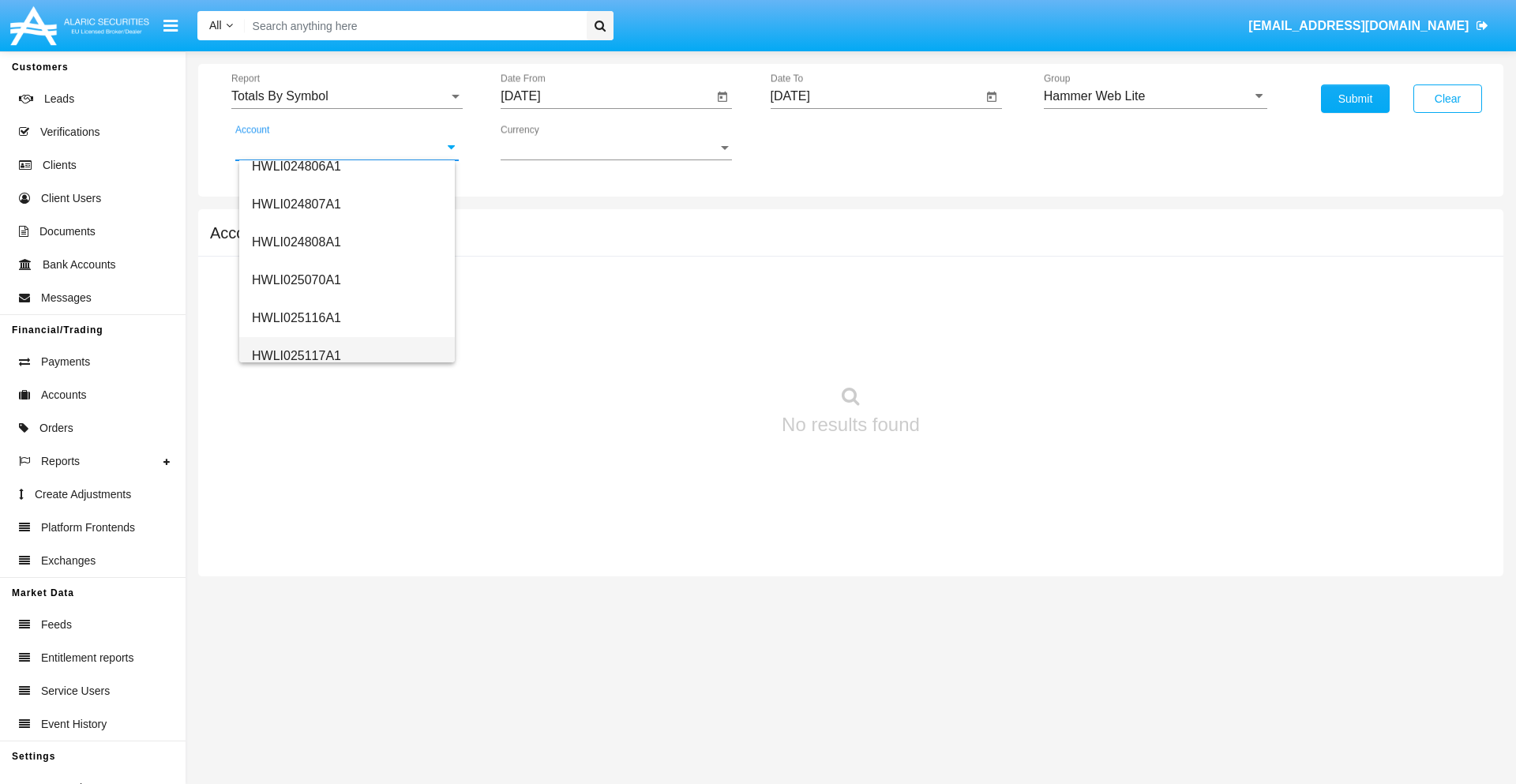
click at [296, 355] on span "HWLI025117A1" at bounding box center [296, 355] width 89 height 14
type input "HWLI025117A1"
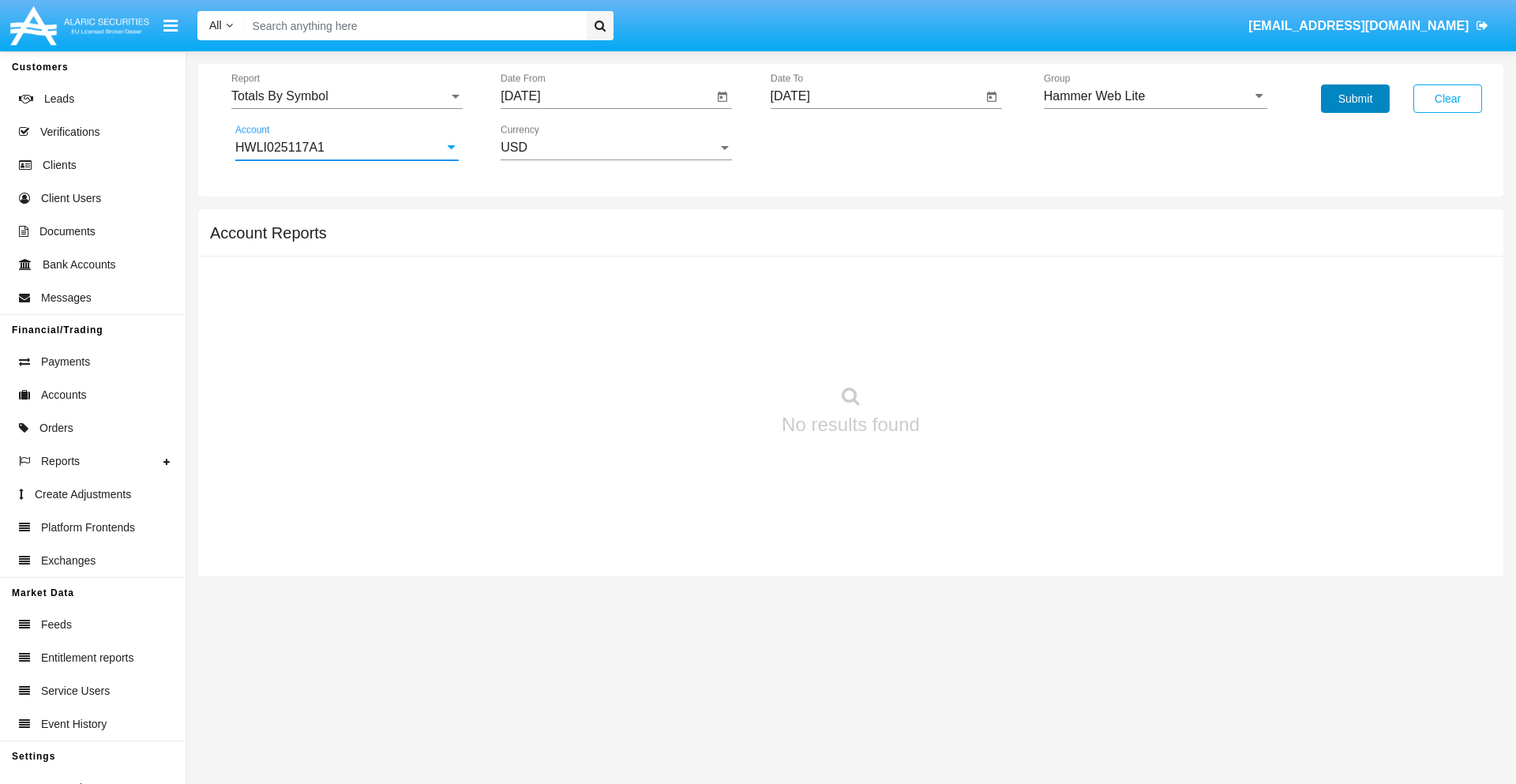
click at [1355, 99] on button "Submit" at bounding box center [1355, 99] width 69 height 28
click at [346, 96] on span "Report" at bounding box center [339, 96] width 217 height 15
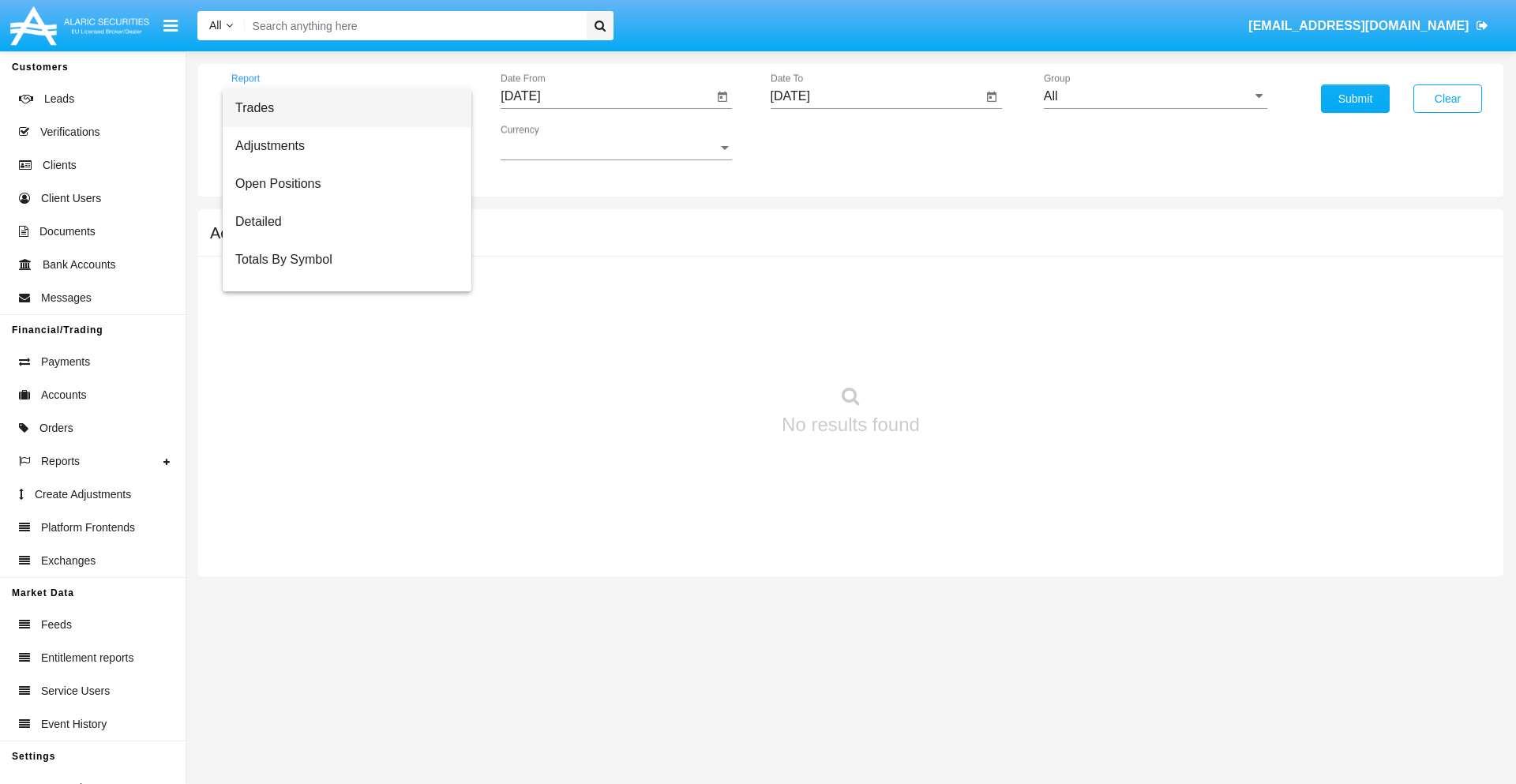
click at [340, 108] on span "Trades" at bounding box center [346, 107] width 224 height 38
click at [607, 96] on input "[DATE]" at bounding box center [607, 96] width 212 height 15
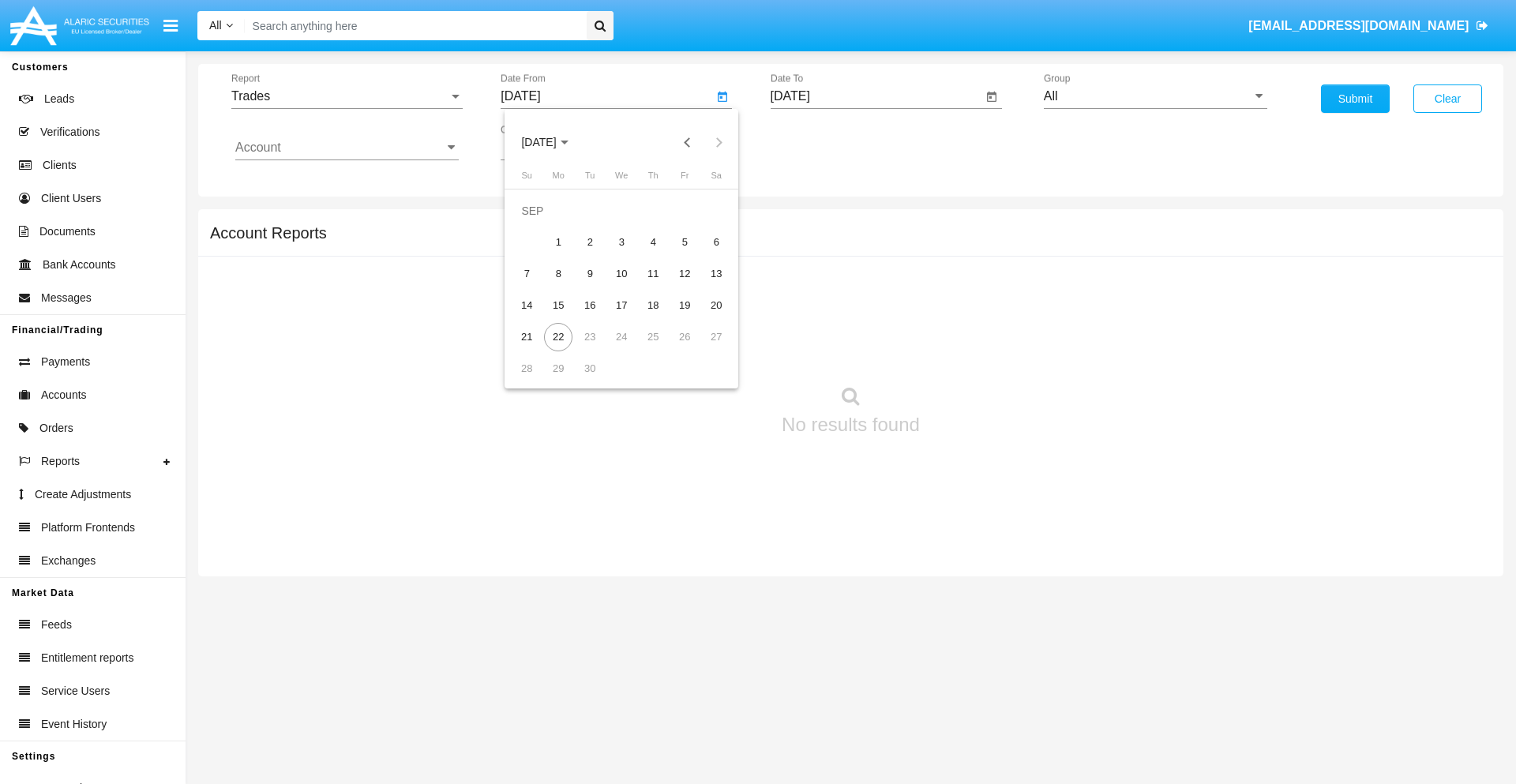
click at [552, 142] on span "[DATE]" at bounding box center [538, 143] width 35 height 13
click at [704, 349] on div "2025" at bounding box center [705, 349] width 50 height 28
click at [594, 254] on div "JUN" at bounding box center [594, 254] width 50 height 28
click at [527, 336] on div "22" at bounding box center [526, 337] width 28 height 28
type input "[DATE]"
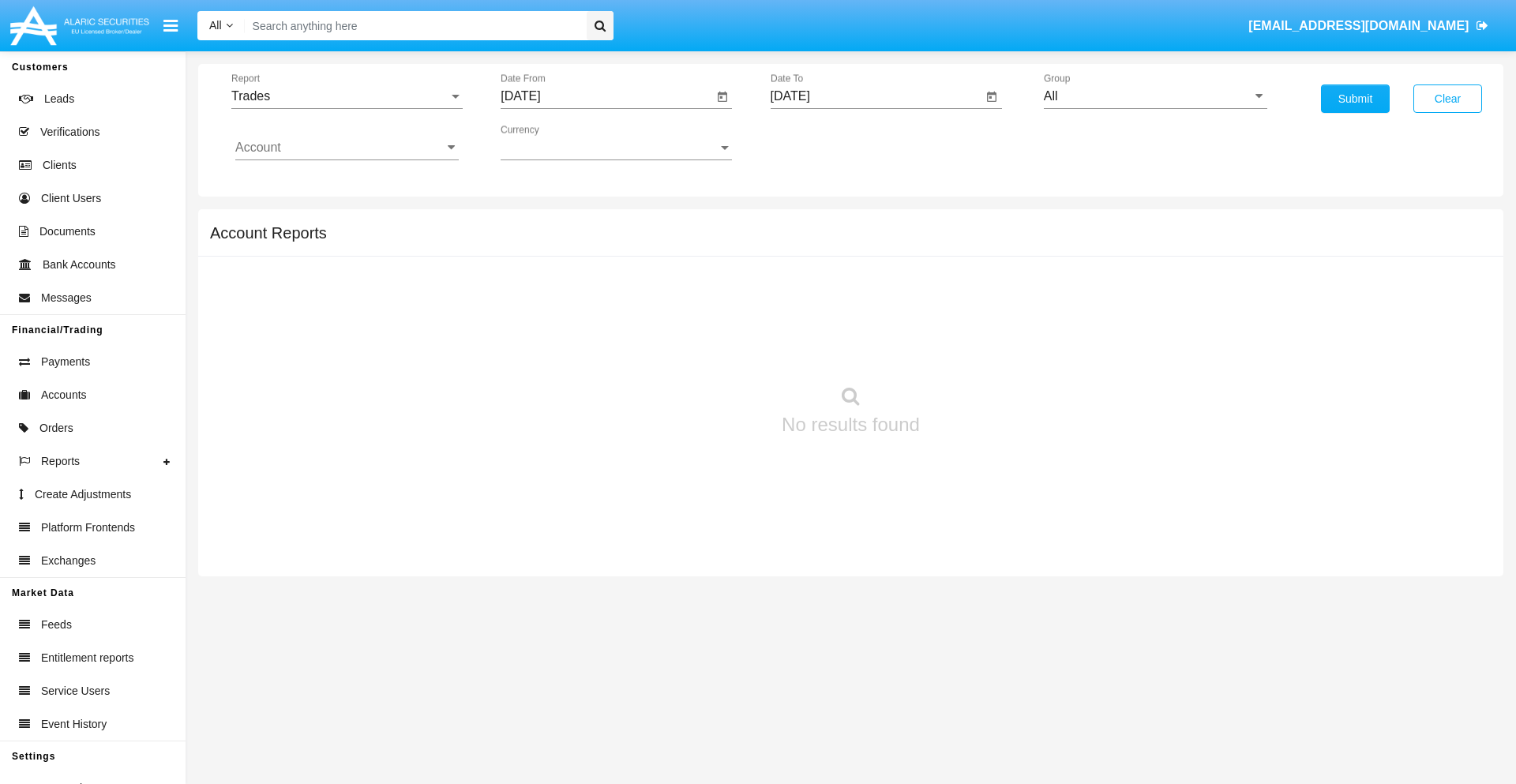
click at [876, 96] on input "[DATE]" at bounding box center [876, 96] width 212 height 15
click at [821, 142] on span "[DATE]" at bounding box center [808, 143] width 35 height 13
click at [973, 349] on div "2025" at bounding box center [974, 349] width 50 height 28
click at [808, 286] on div "SEP" at bounding box center [808, 285] width 50 height 28
click at [828, 336] on div "22" at bounding box center [828, 337] width 28 height 28
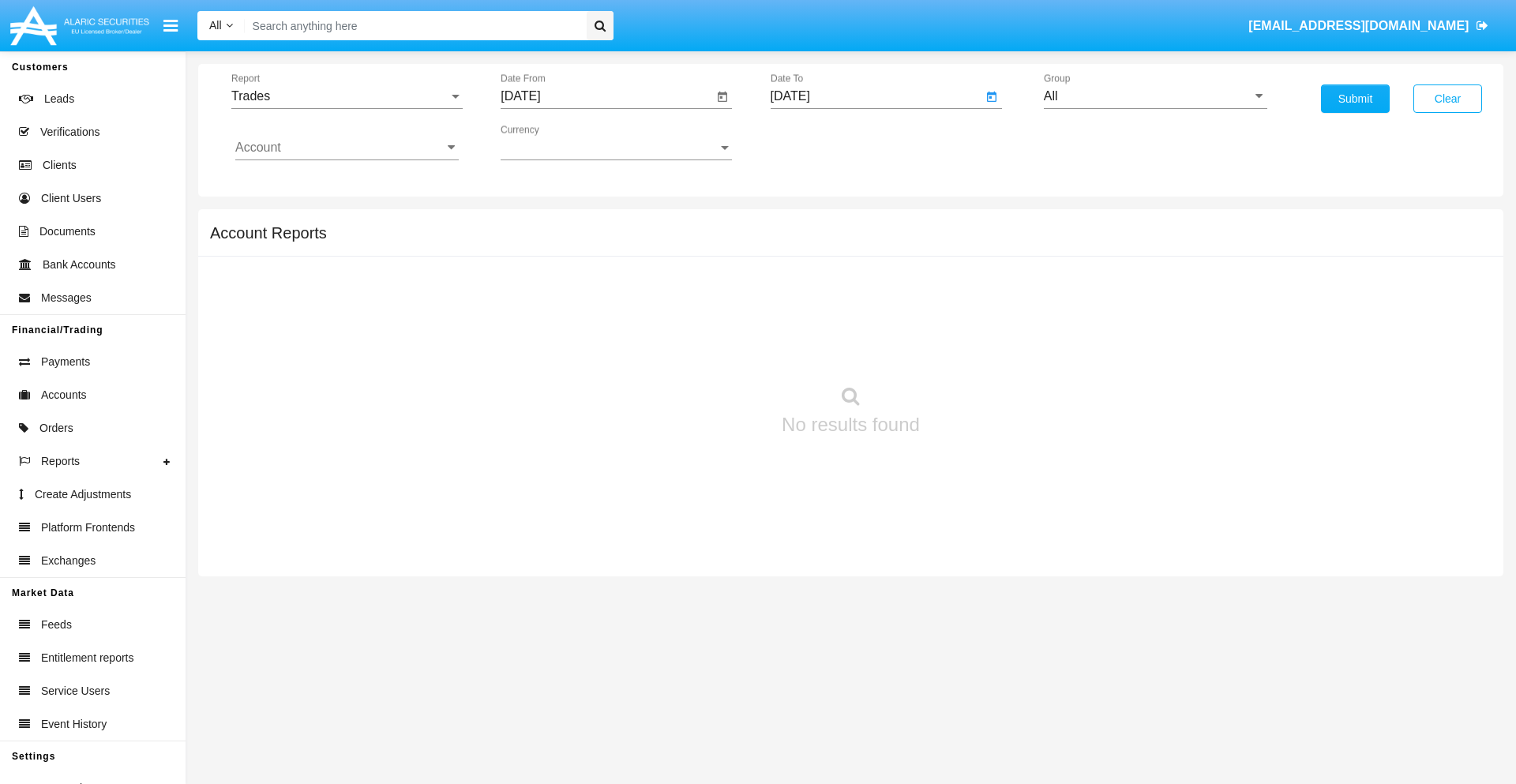
type input "[DATE]"
click at [1155, 96] on input "All" at bounding box center [1155, 96] width 224 height 15
click at [1111, 304] on span "Hammer Web Lite" at bounding box center [1111, 304] width 102 height 14
type input "Hammer Web Lite"
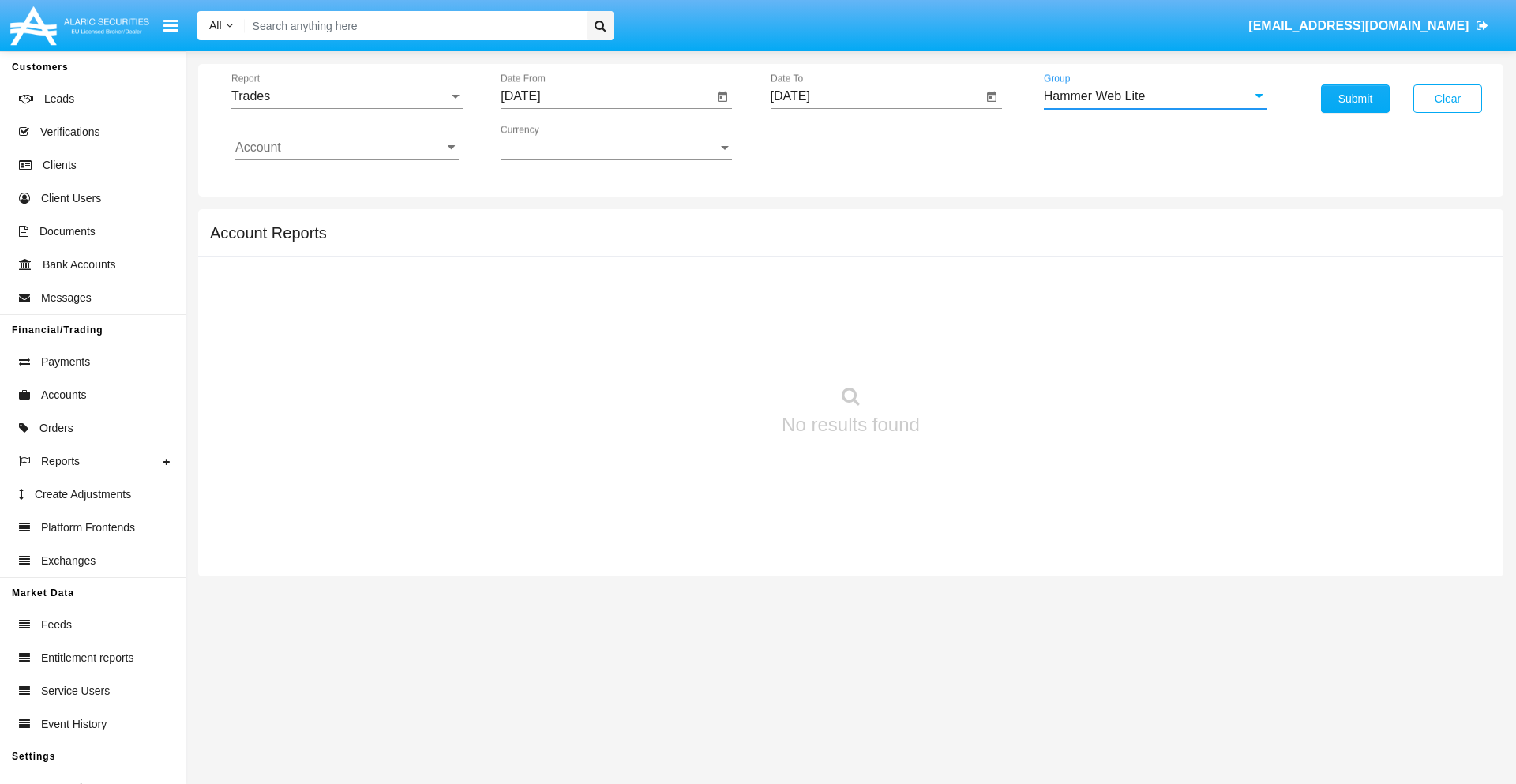
click at [346, 148] on input "Account" at bounding box center [346, 148] width 224 height 15
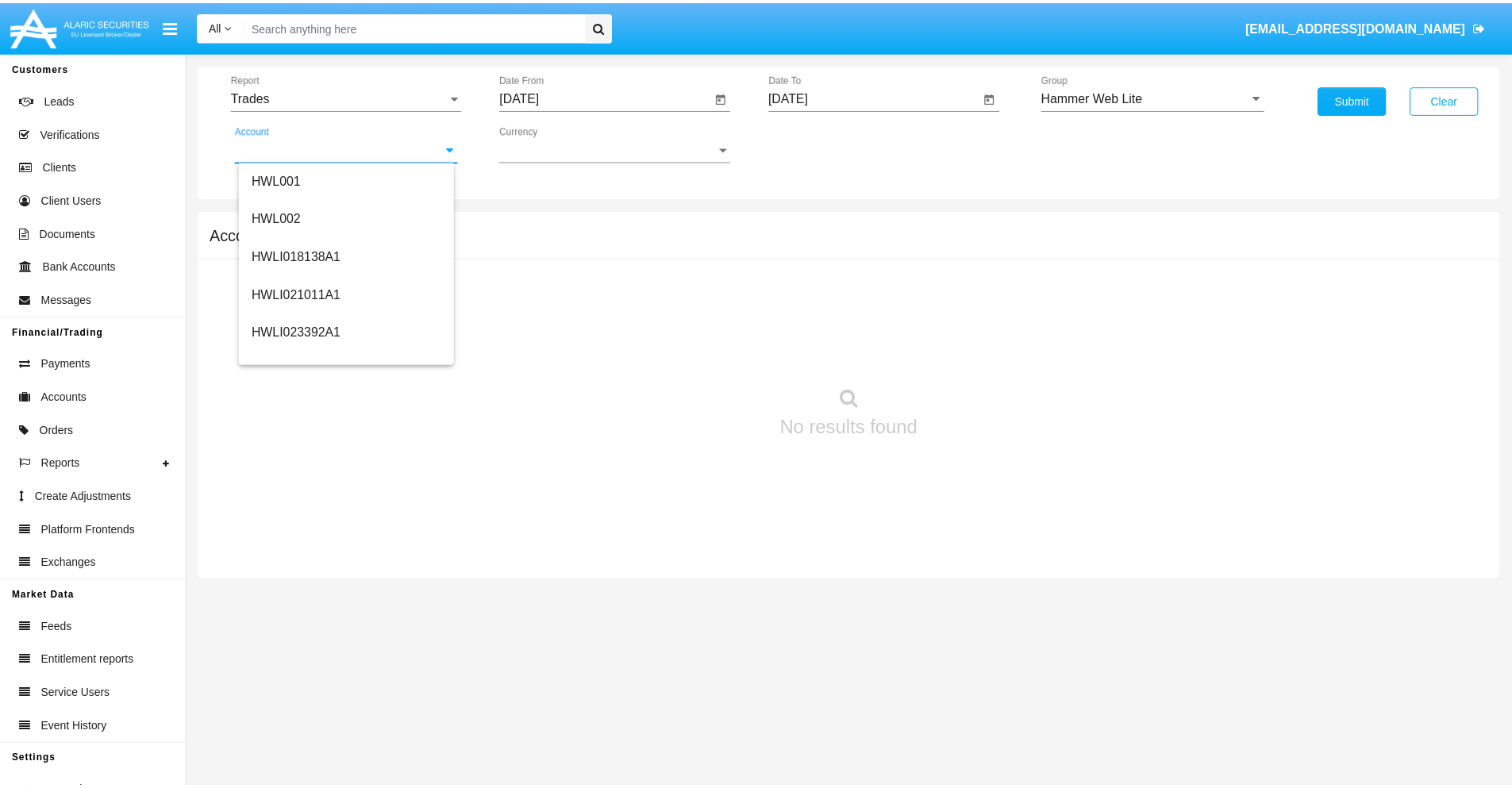
scroll to position [241, 0]
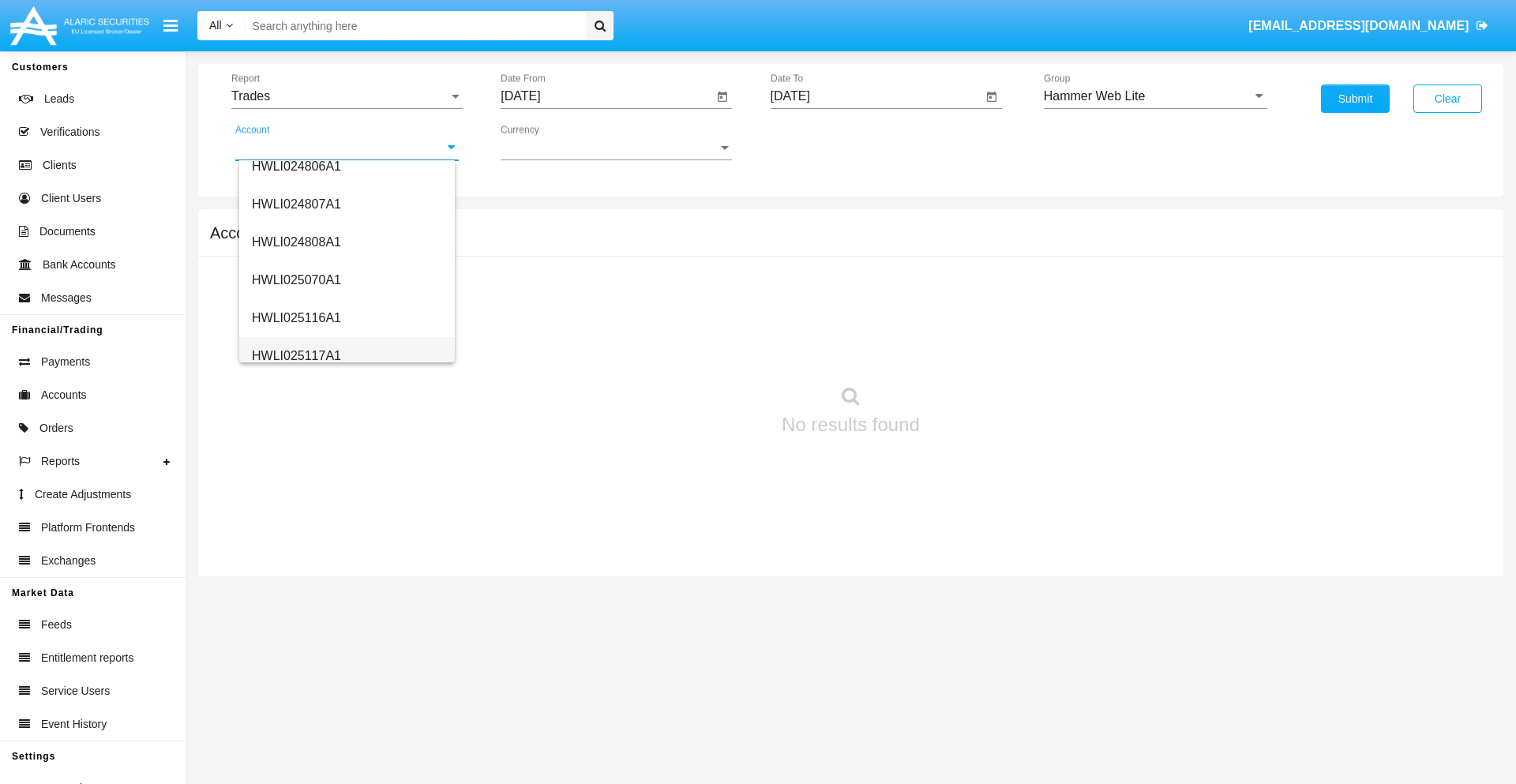
click at [296, 355] on span "HWLI025117A1" at bounding box center [296, 355] width 89 height 14
type input "HWLI025117A1"
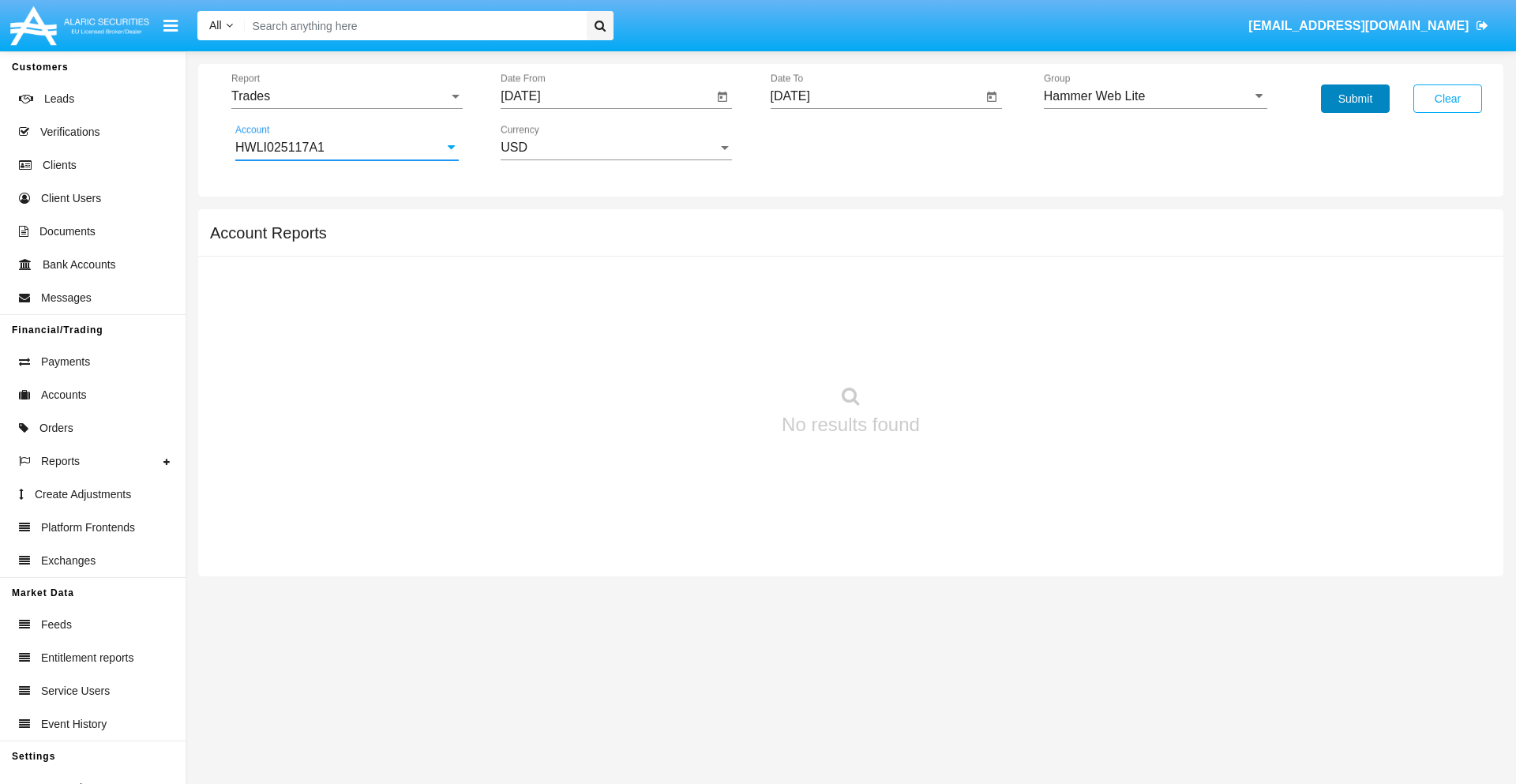
click at [1355, 99] on button "Submit" at bounding box center [1355, 99] width 69 height 28
click at [346, 96] on span "Report" at bounding box center [339, 96] width 217 height 15
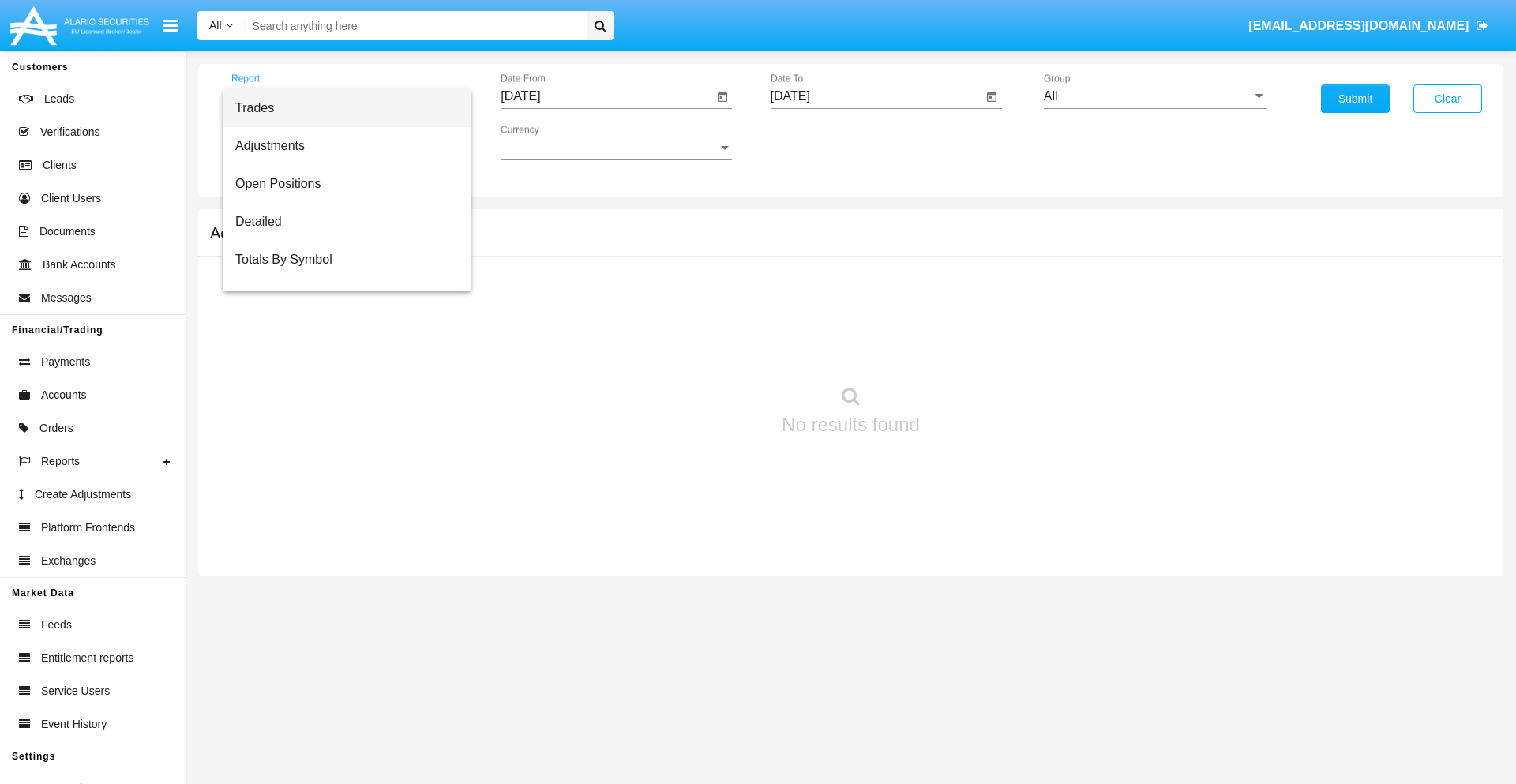
click at [340, 108] on span "Trades" at bounding box center [346, 107] width 224 height 38
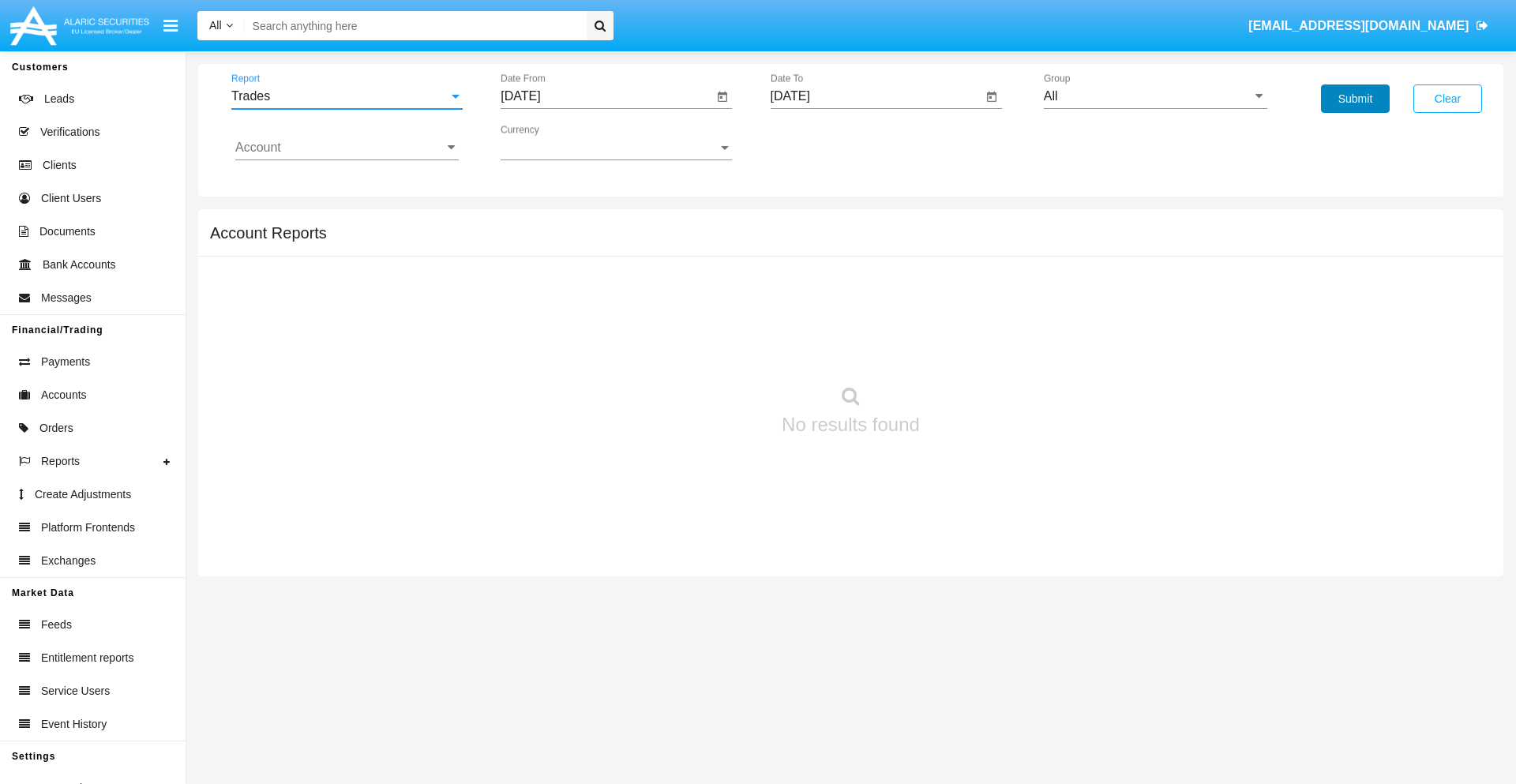
click at [1355, 99] on button "Submit" at bounding box center [1355, 99] width 69 height 28
click at [346, 96] on span "Report" at bounding box center [339, 96] width 217 height 15
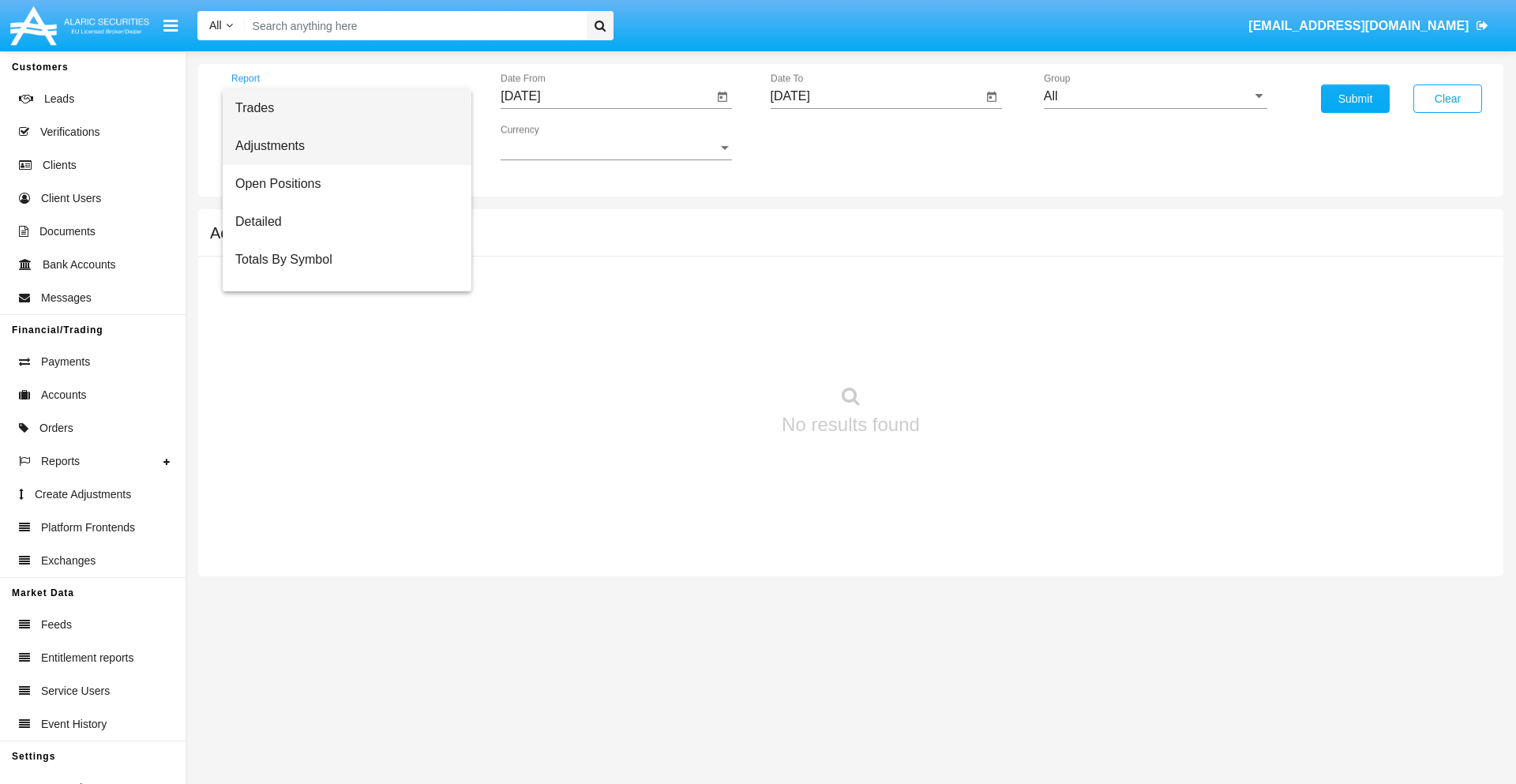
click at [340, 146] on span "Adjustments" at bounding box center [346, 145] width 224 height 38
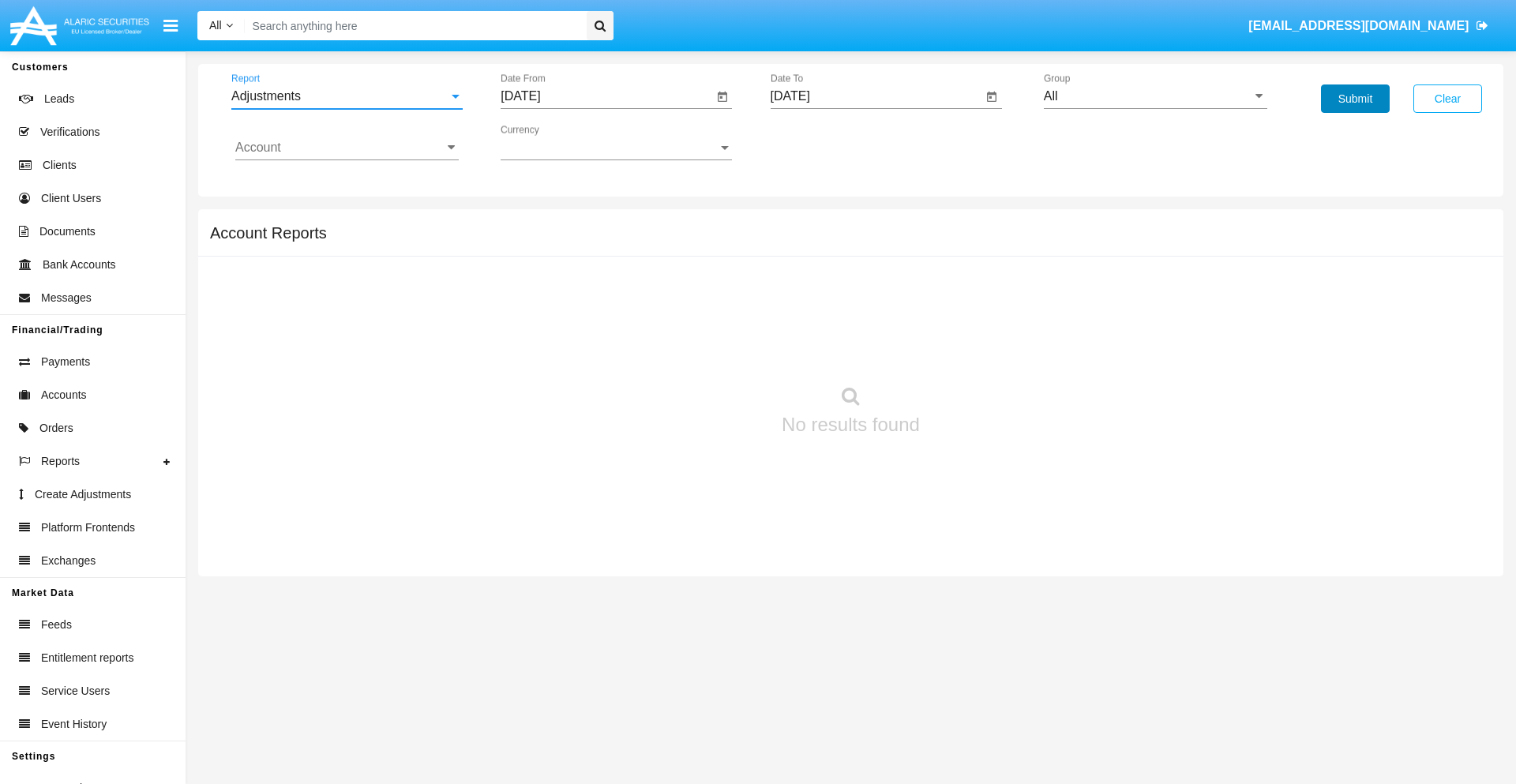
click at [1355, 99] on button "Submit" at bounding box center [1355, 99] width 69 height 28
click at [346, 96] on span "Report" at bounding box center [339, 96] width 217 height 15
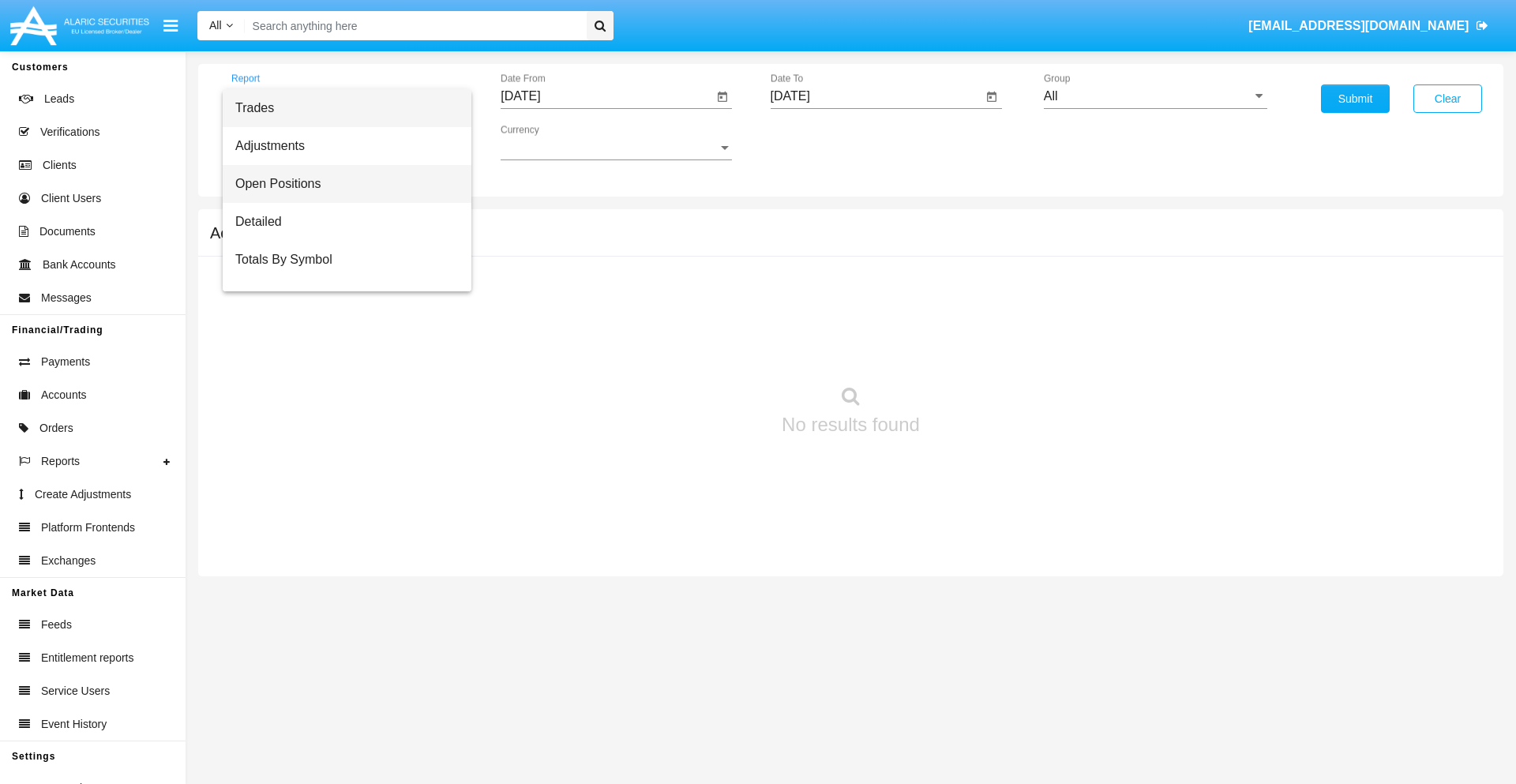
click at [340, 184] on span "Open Positions" at bounding box center [346, 183] width 224 height 38
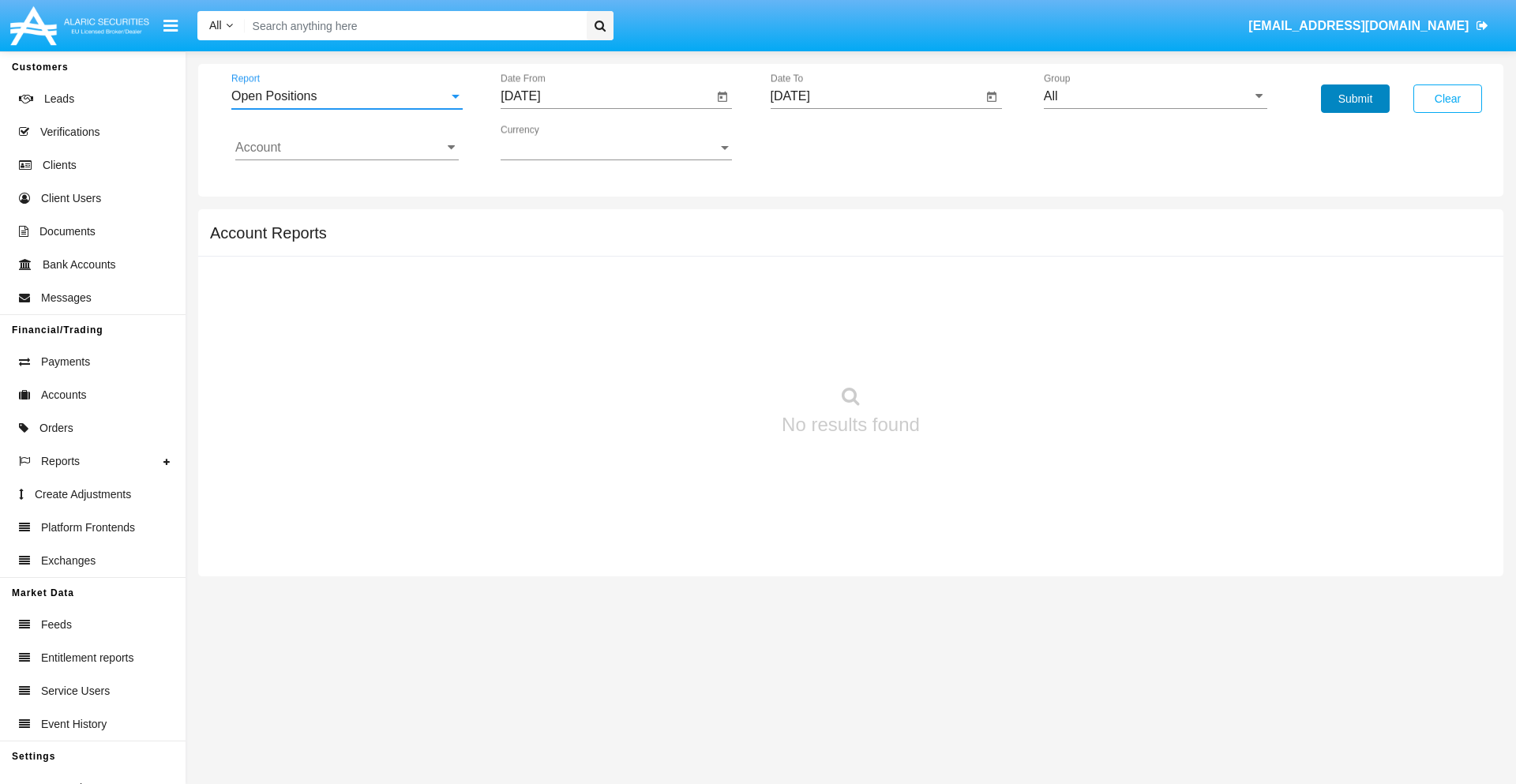
click at [1355, 99] on button "Submit" at bounding box center [1355, 99] width 69 height 28
click at [346, 96] on span "Report" at bounding box center [339, 96] width 217 height 15
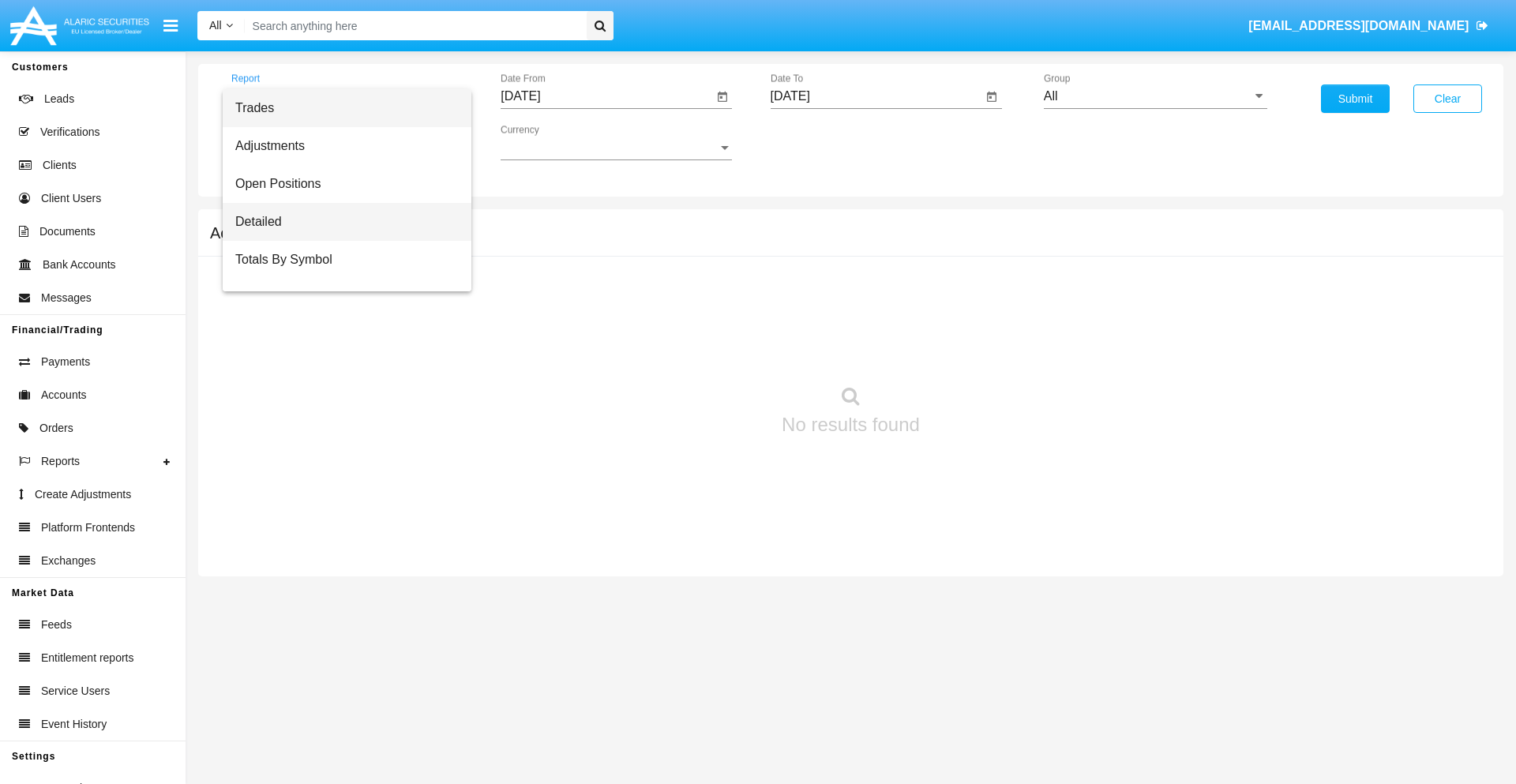
click at [340, 222] on span "Detailed" at bounding box center [346, 221] width 224 height 38
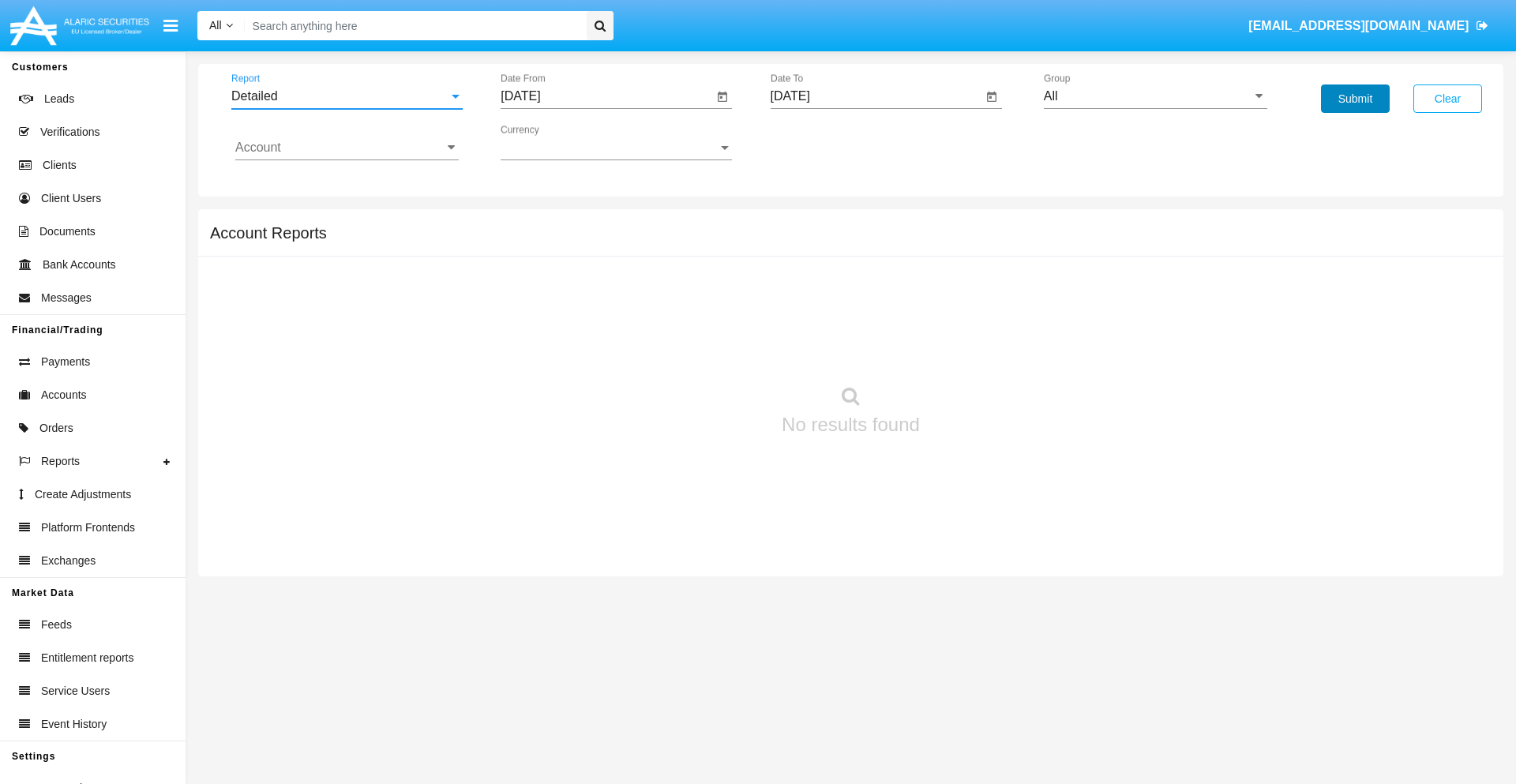
click at [1355, 99] on button "Submit" at bounding box center [1355, 99] width 69 height 28
click at [346, 96] on span "Report" at bounding box center [339, 96] width 217 height 15
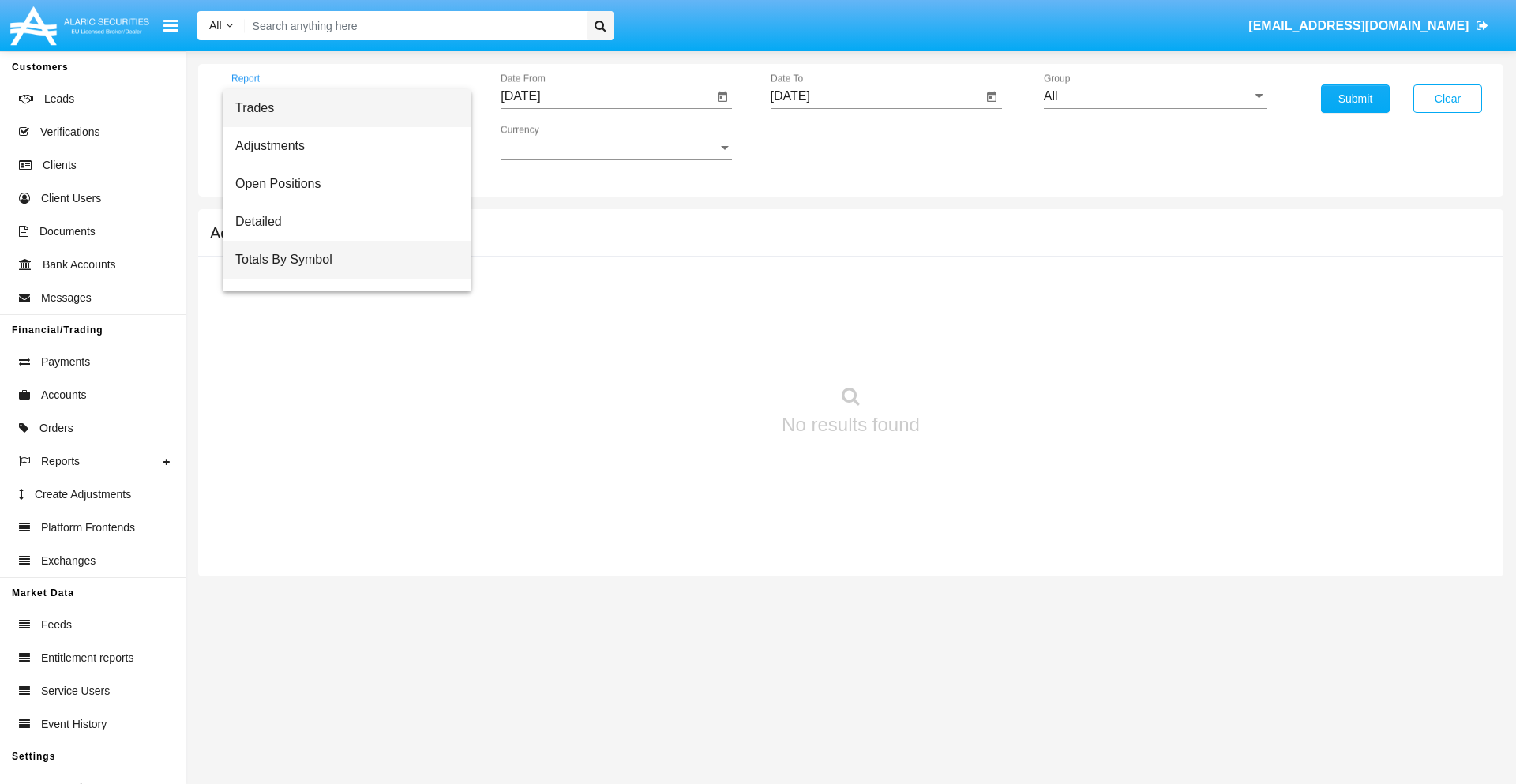
click at [340, 260] on span "Totals By Symbol" at bounding box center [346, 259] width 224 height 38
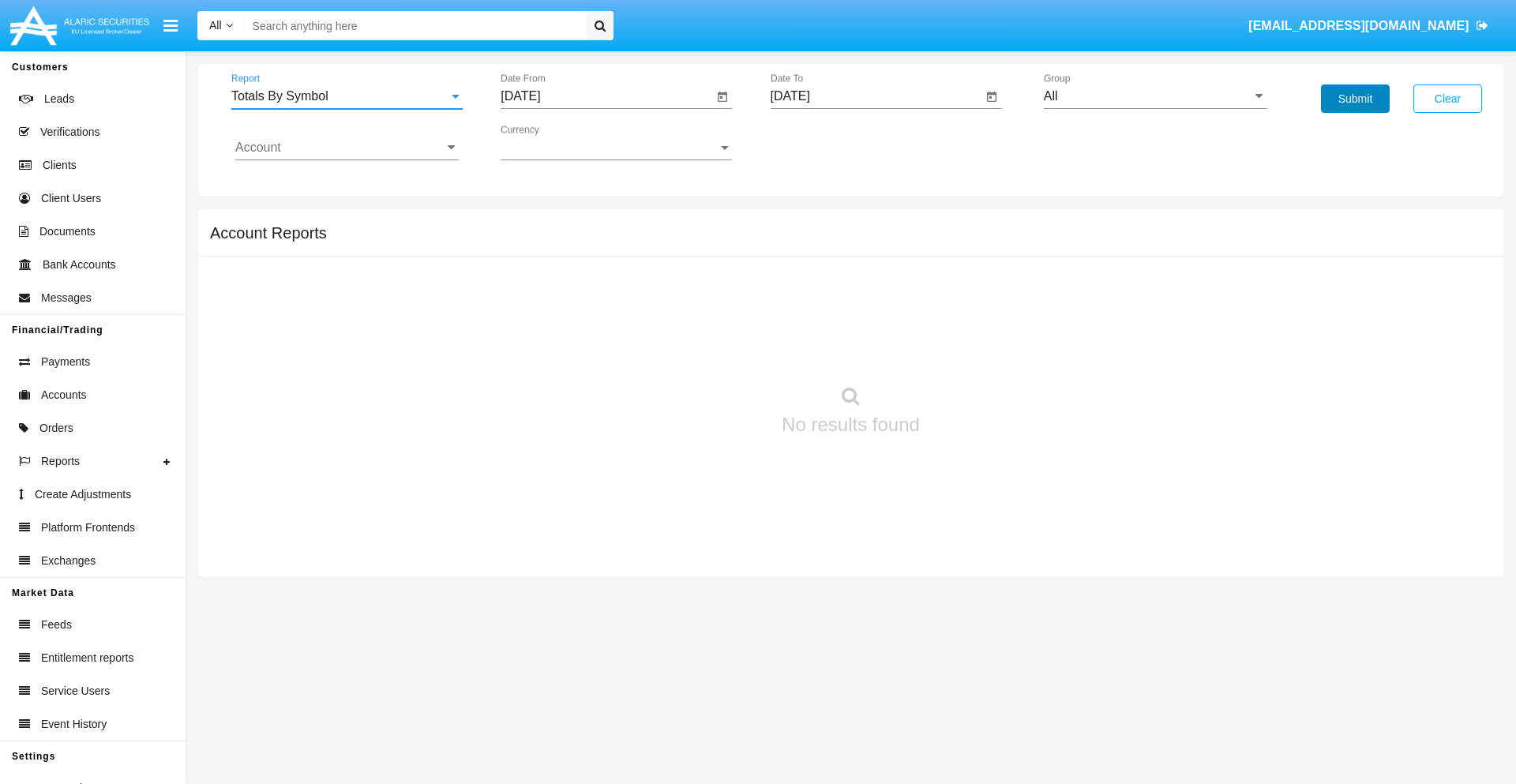
click at [1355, 99] on button "Submit" at bounding box center [1355, 99] width 69 height 28
click at [346, 96] on span "Report" at bounding box center [339, 96] width 217 height 15
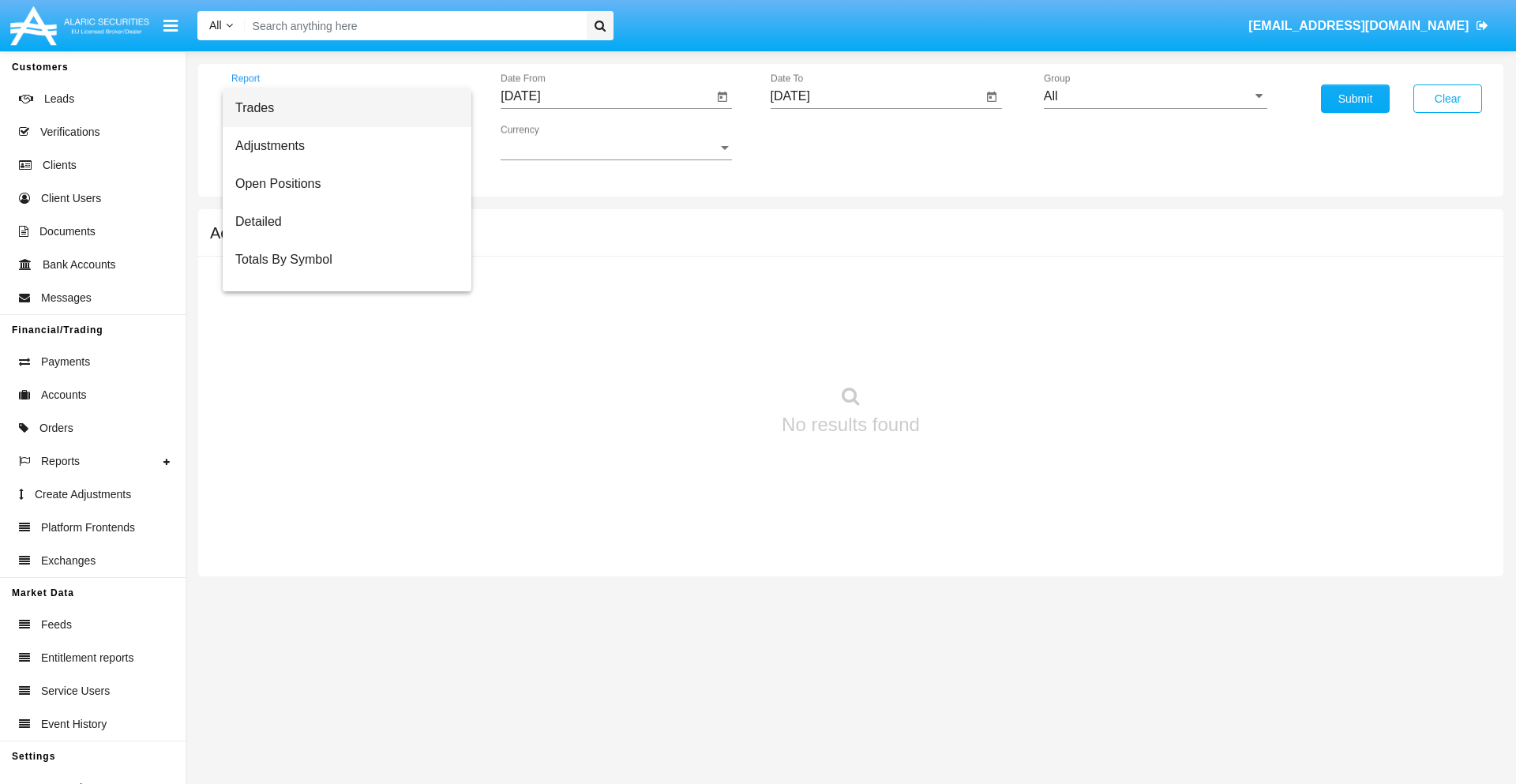
scroll to position [25, 0]
click at [340, 272] on span "Totals By Date" at bounding box center [346, 272] width 224 height 38
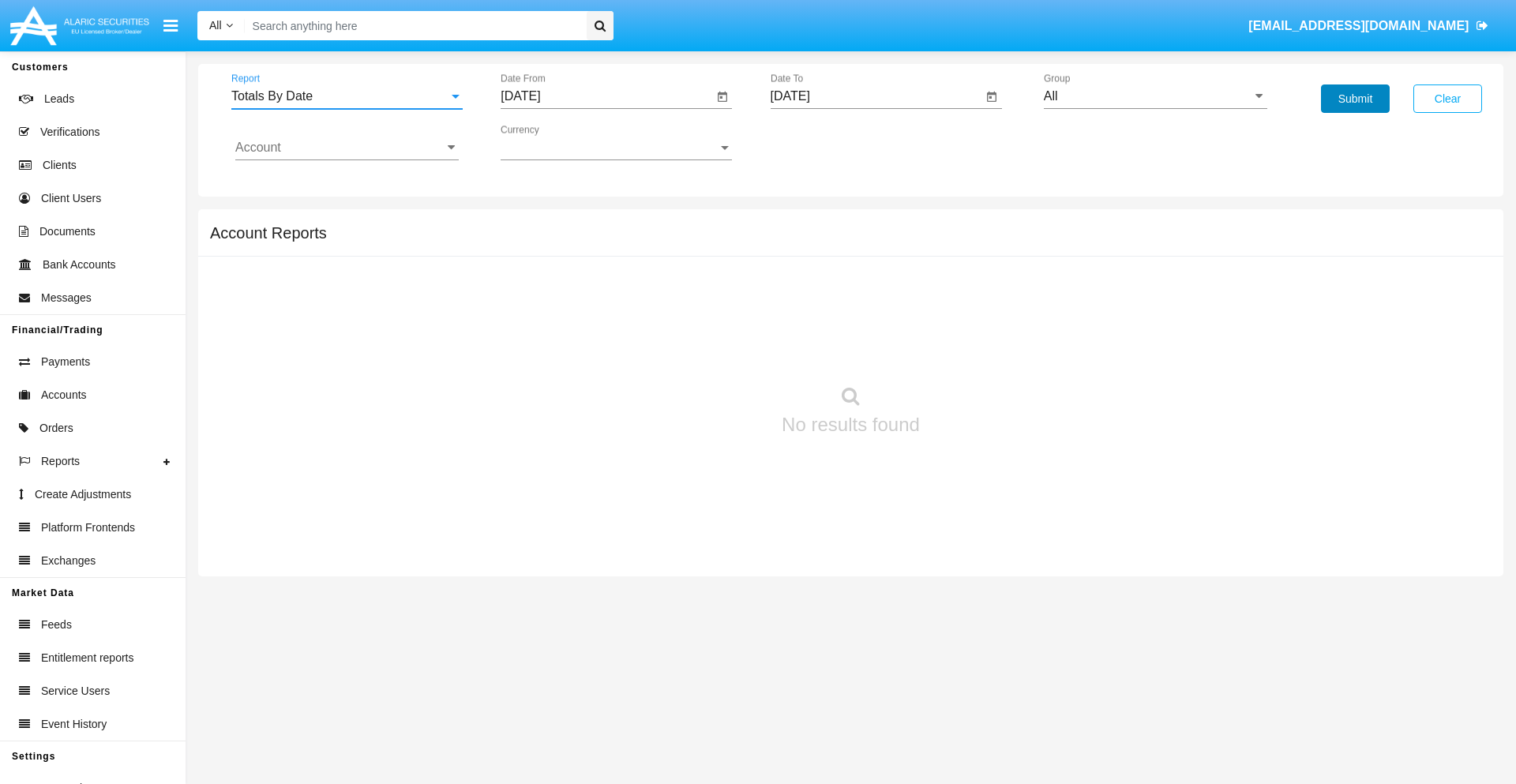
click at [1355, 99] on button "Submit" at bounding box center [1355, 99] width 69 height 28
click at [346, 96] on span "Report" at bounding box center [339, 96] width 217 height 15
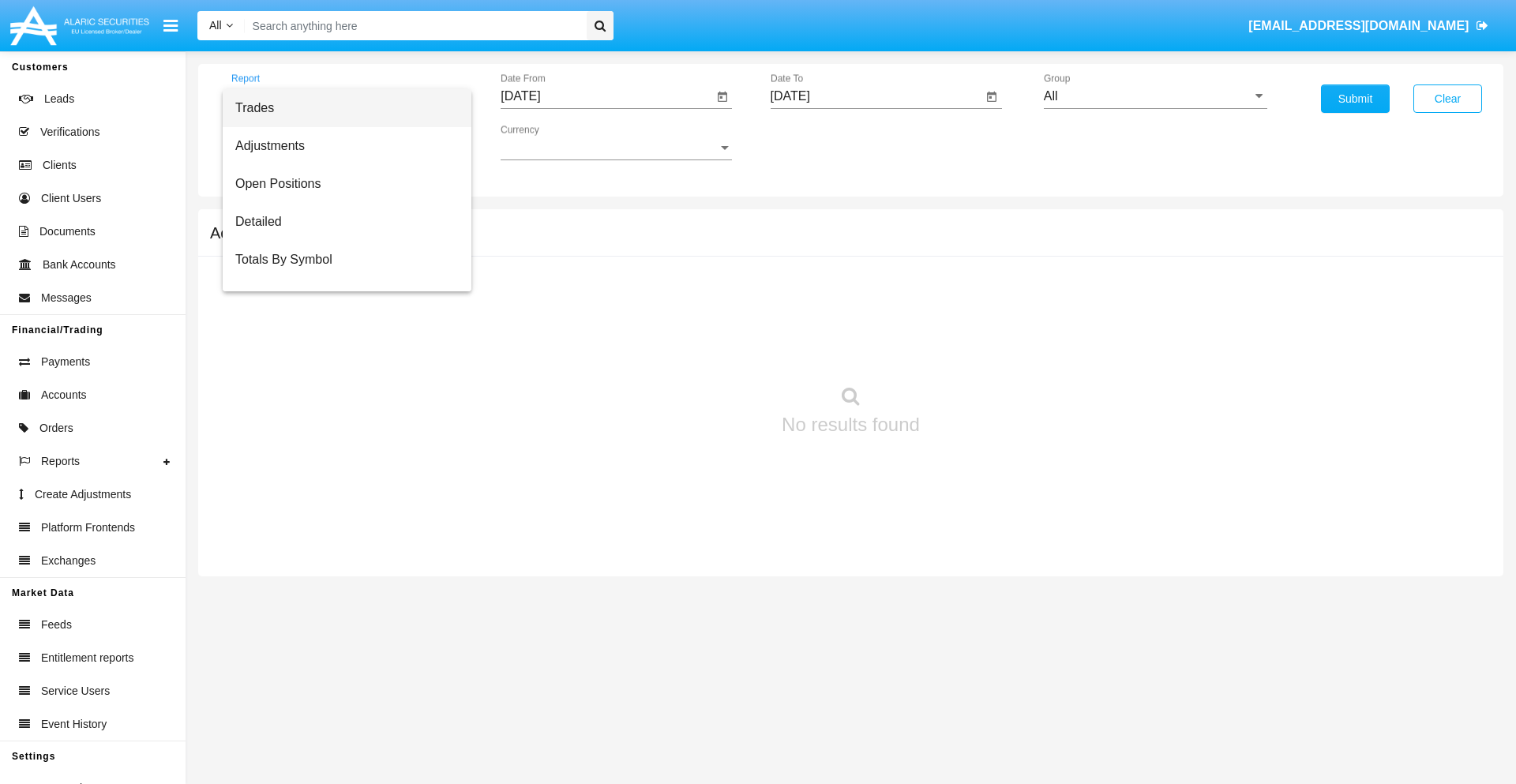
scroll to position [63, 0]
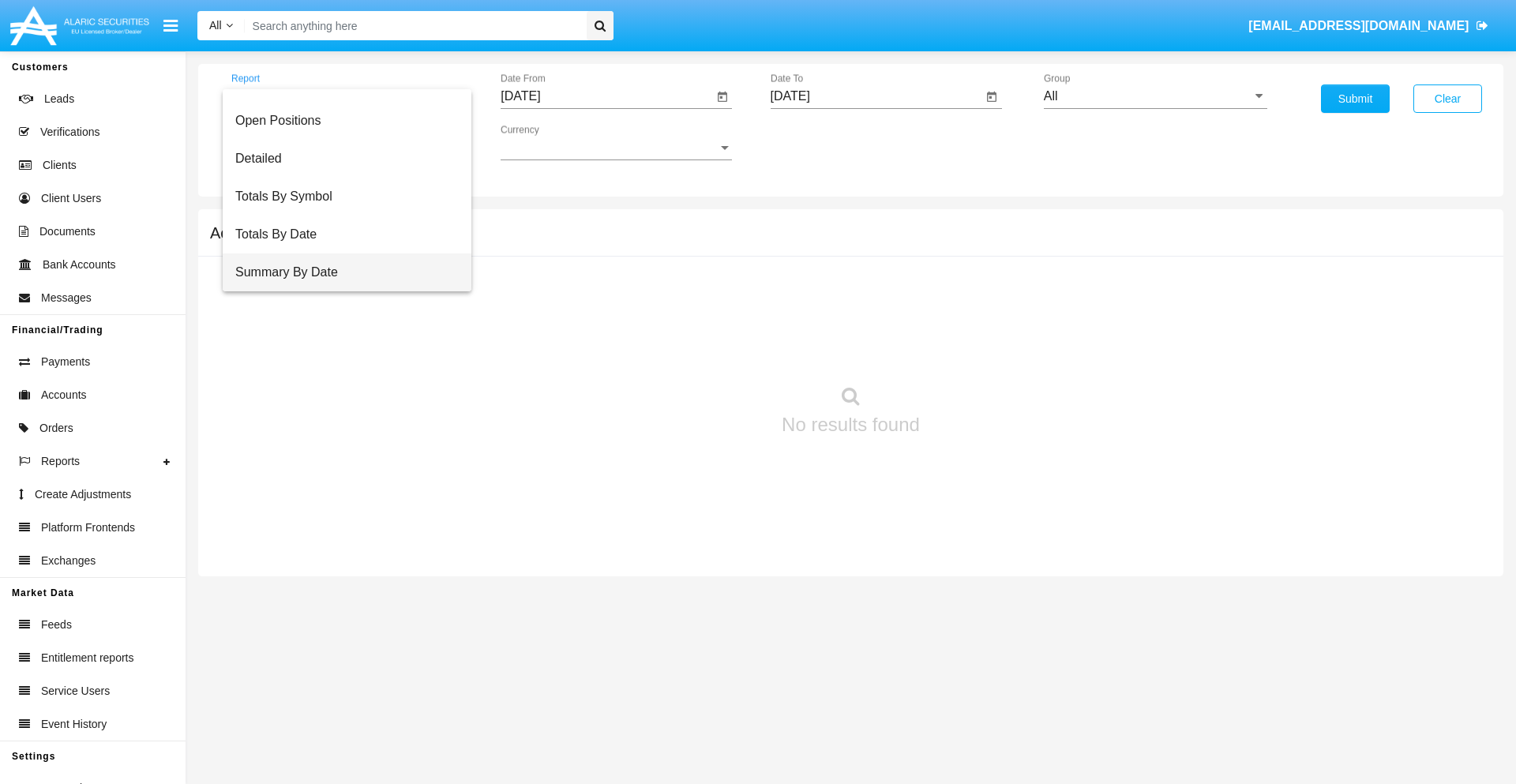
click at [340, 272] on span "Summary By Date" at bounding box center [346, 272] width 224 height 38
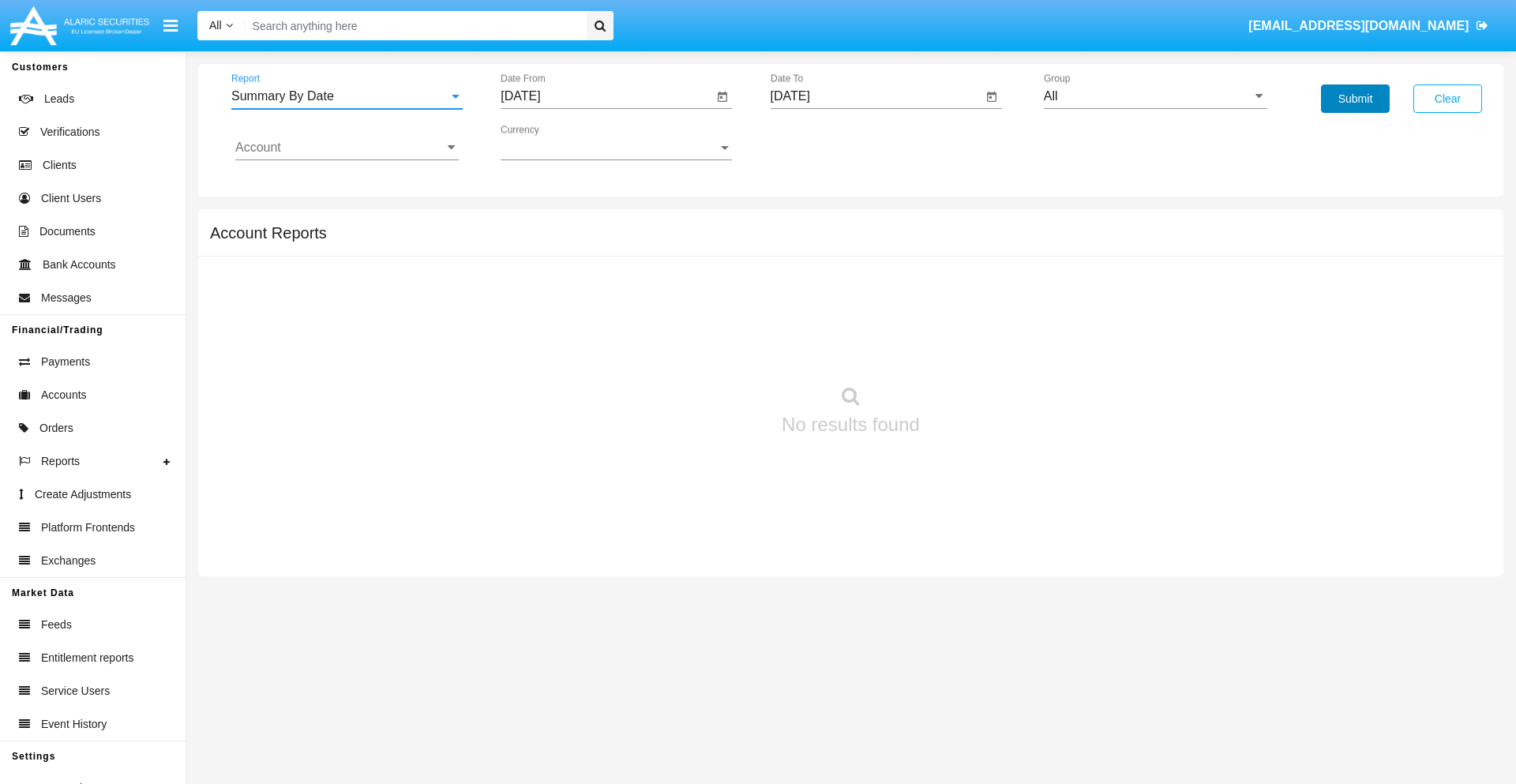
click at [1355, 99] on button "Submit" at bounding box center [1355, 99] width 69 height 28
